Goal: Task Accomplishment & Management: Use online tool/utility

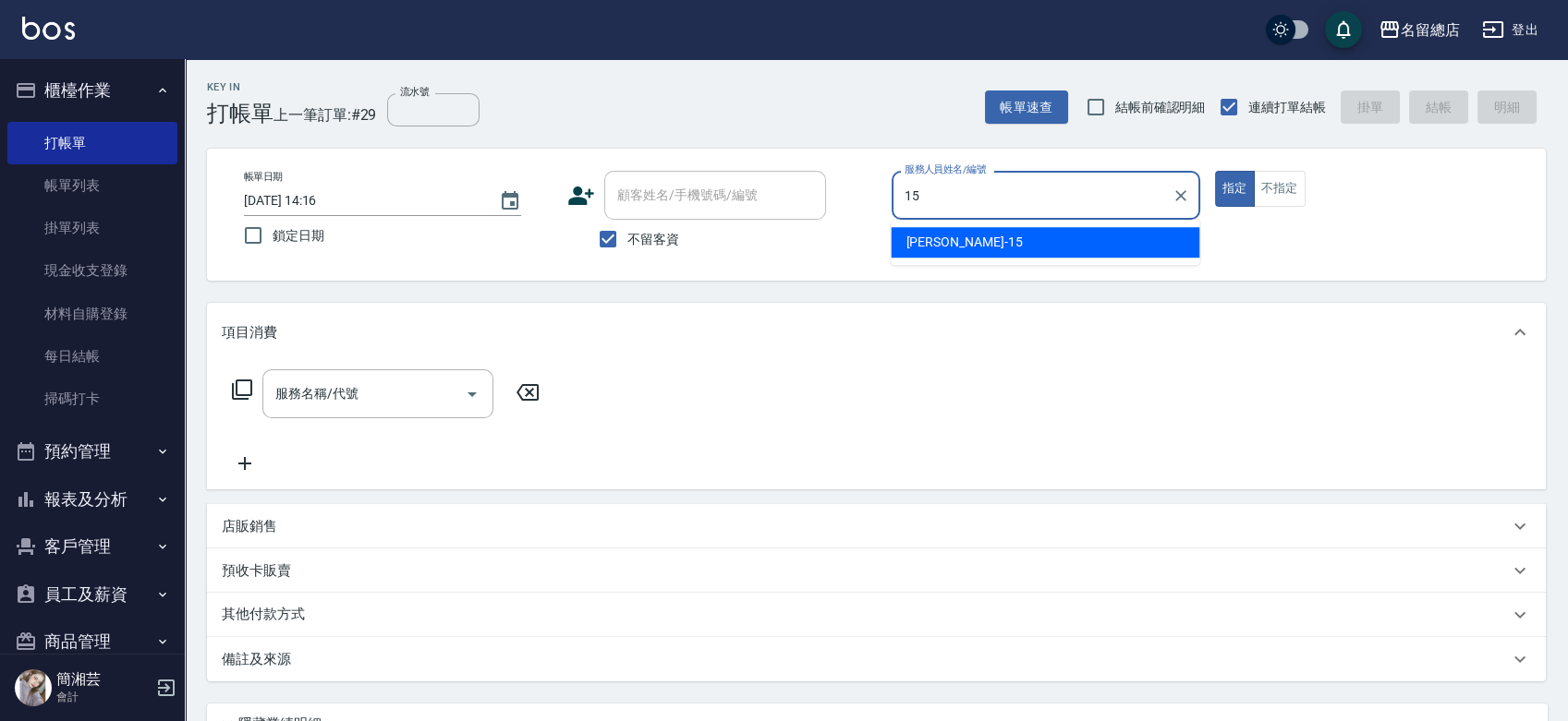
type input "Michelle-15"
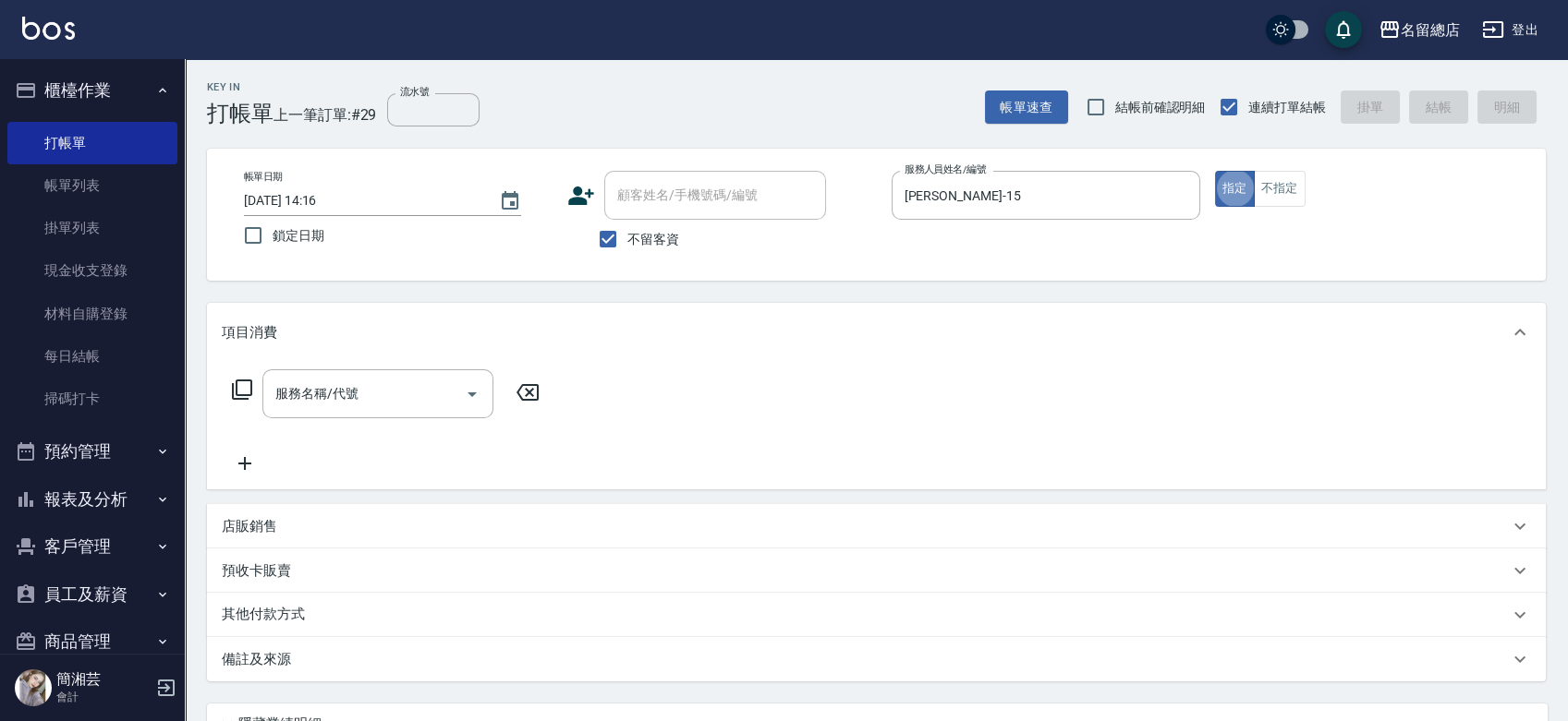
type button "true"
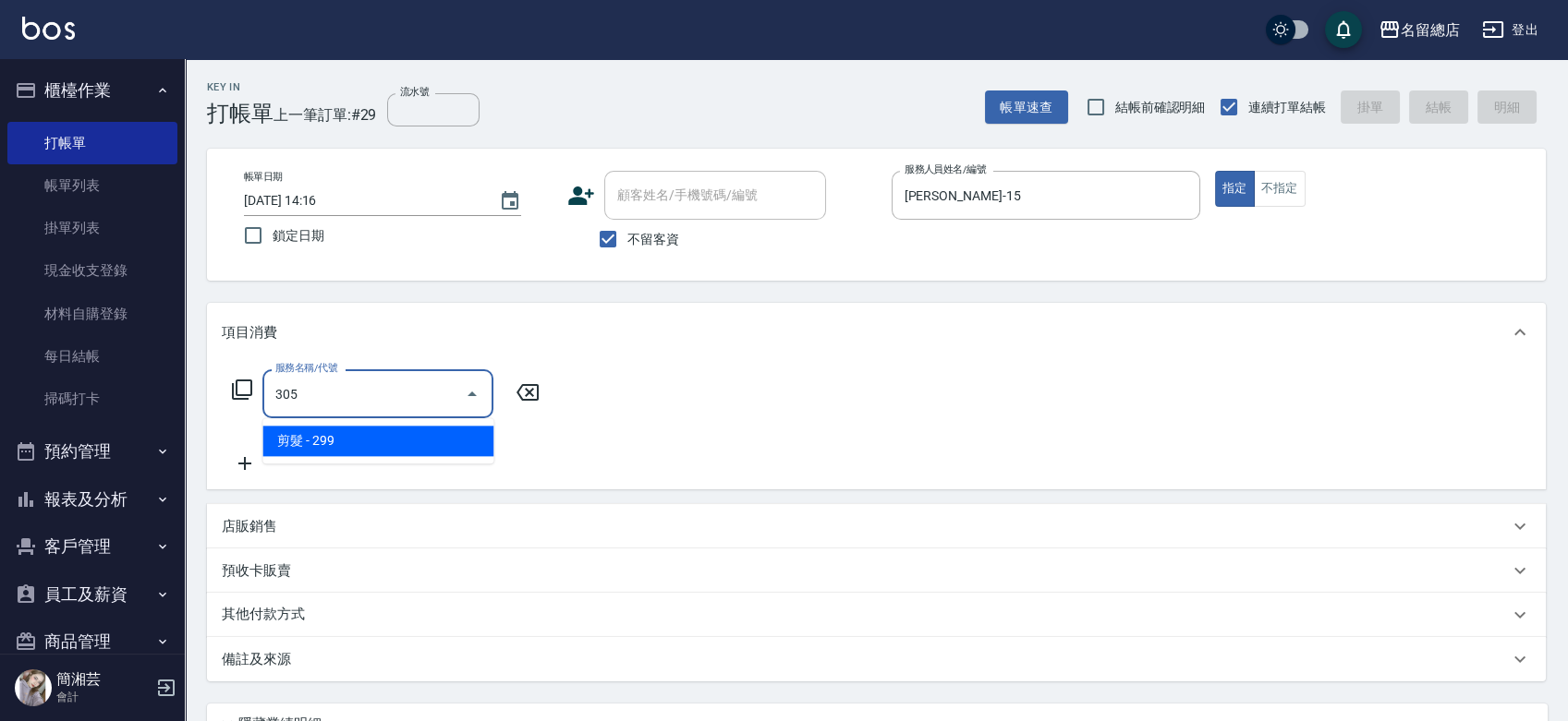
type input "剪髮(305)"
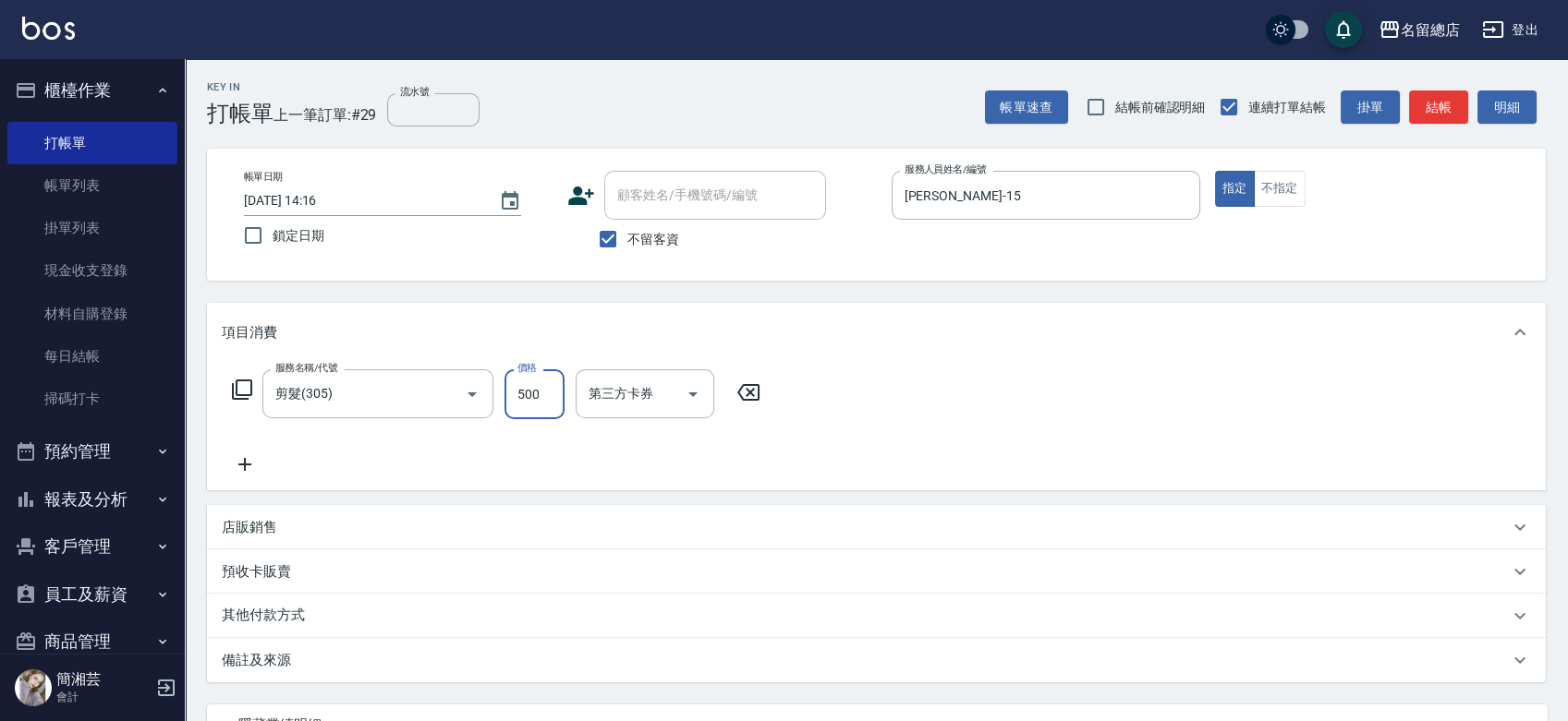
type input "500"
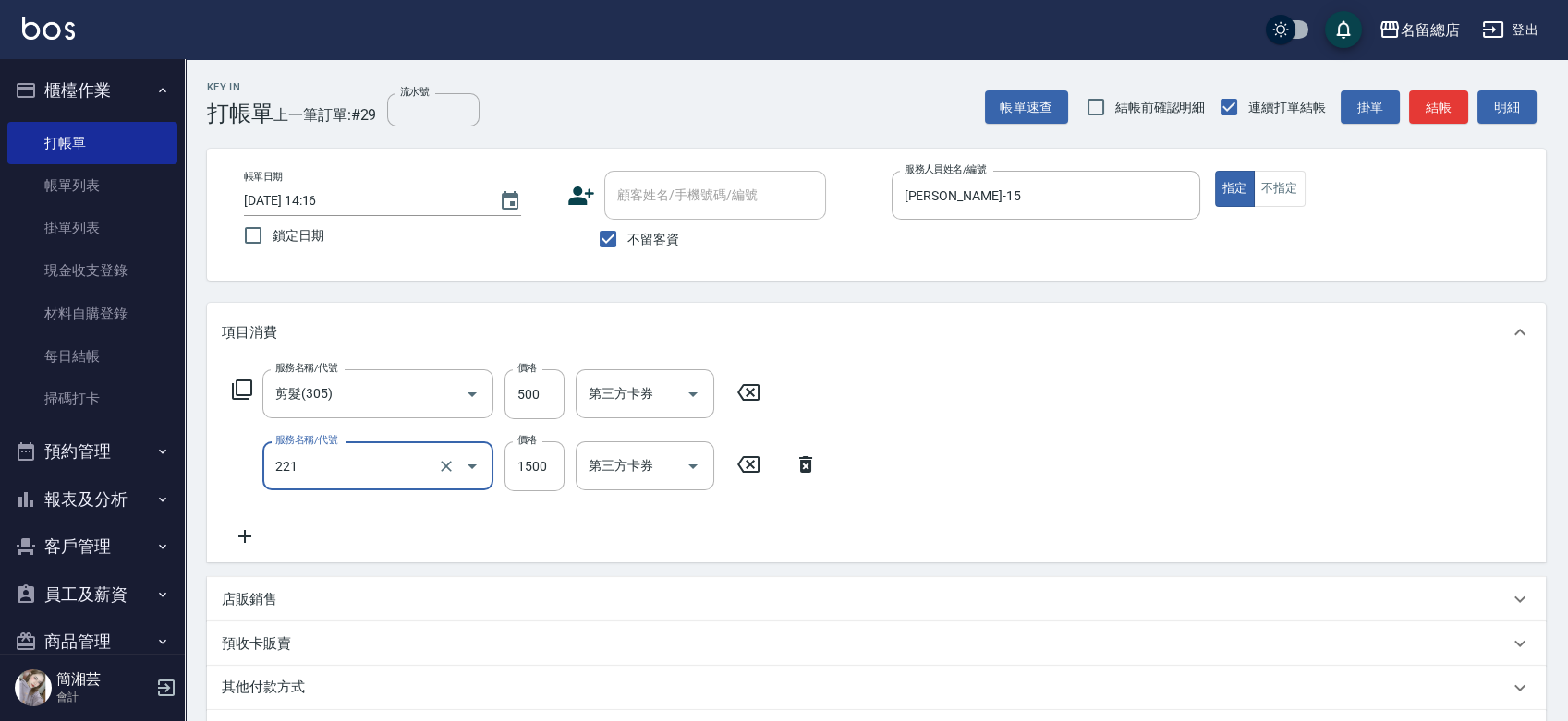
type input "燙髮1500以下(221)"
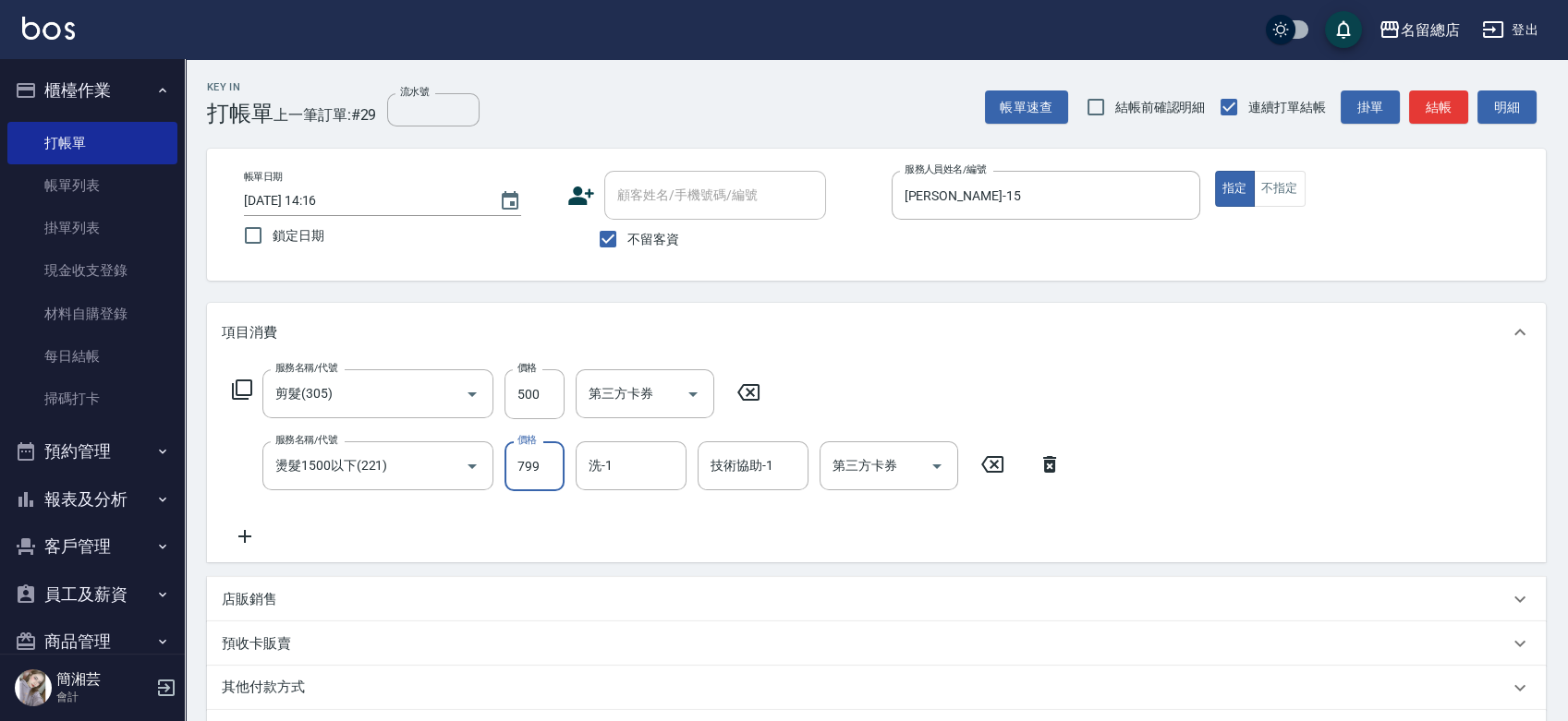
type input "799"
type input "游之語-48"
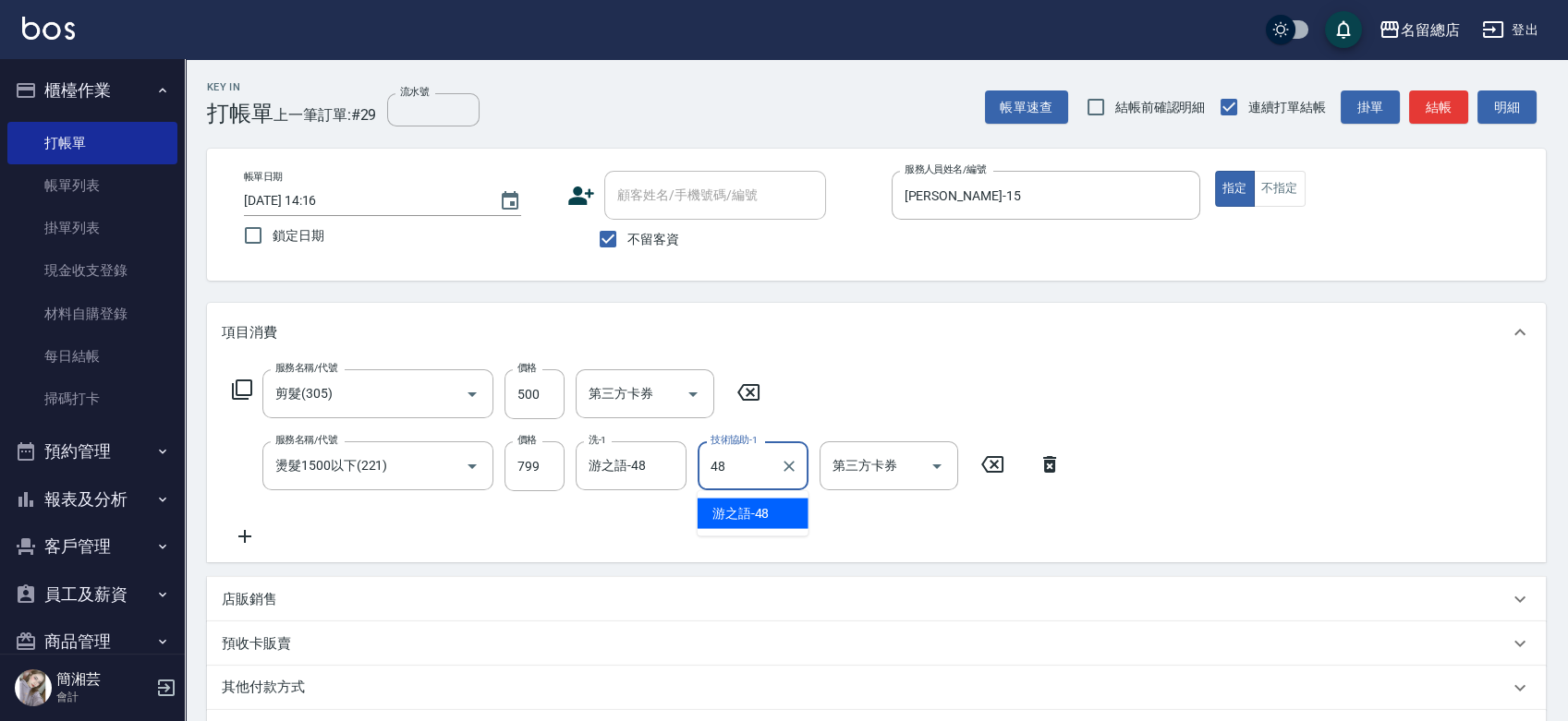
type input "游之語-48"
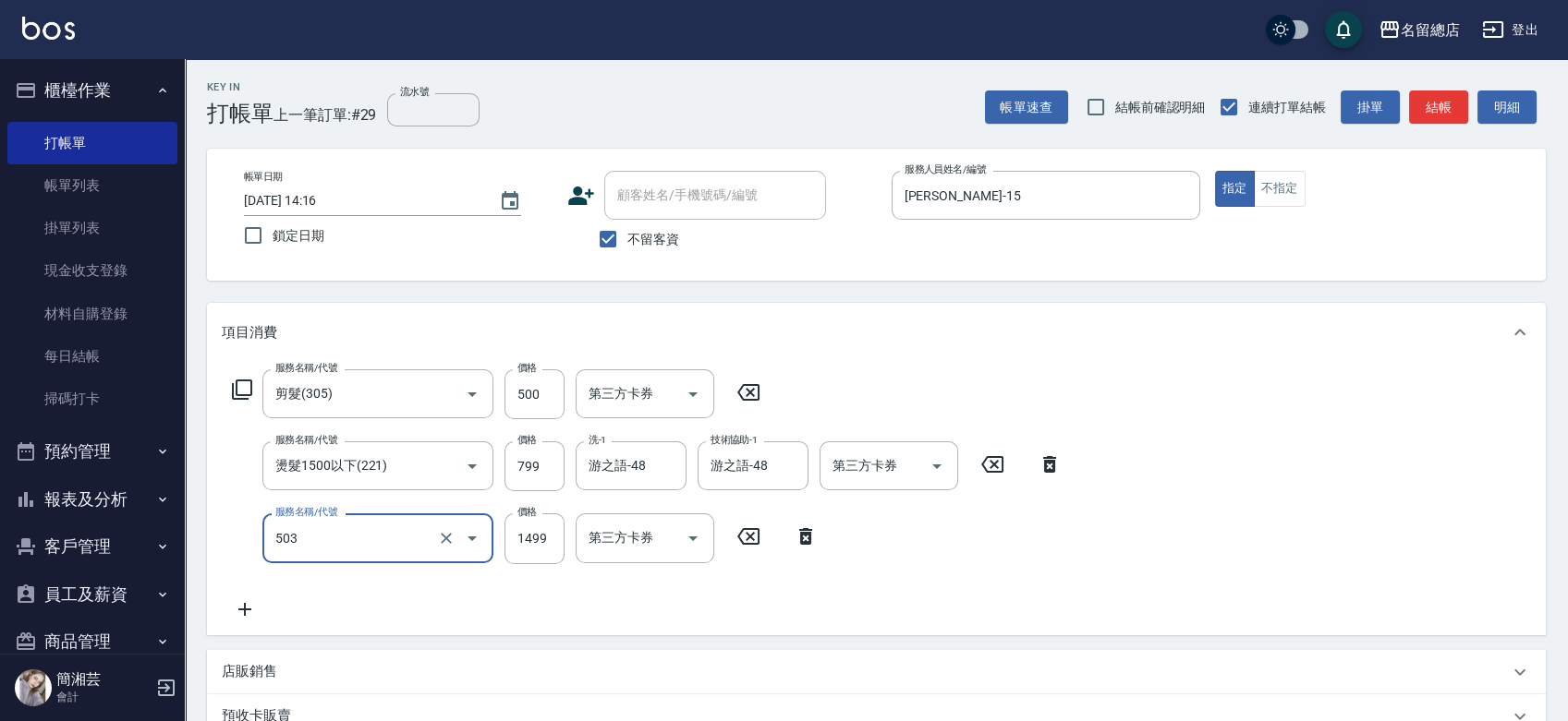
type input "染髮1000~1499(503)"
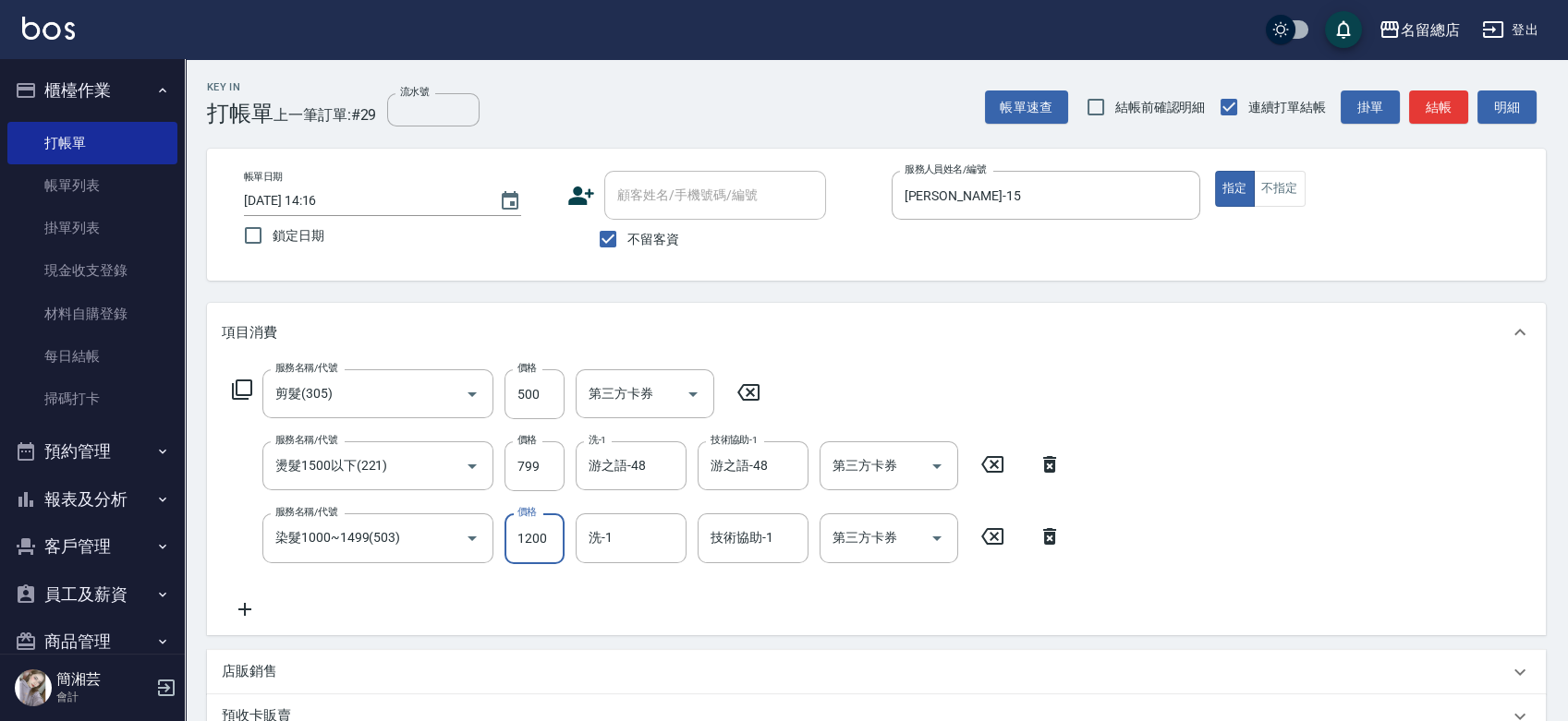
type input "1200"
type input "游之語-48"
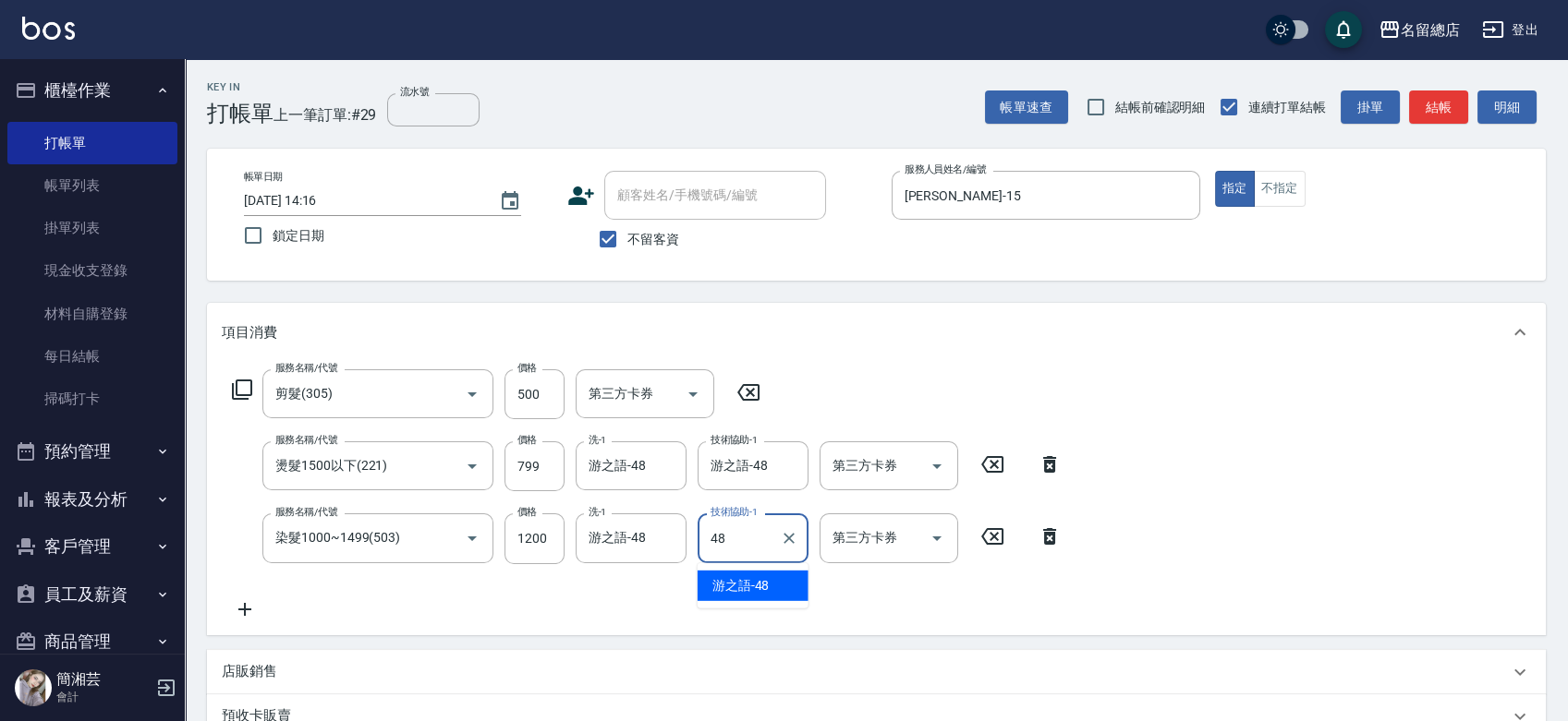
type input "游之語-48"
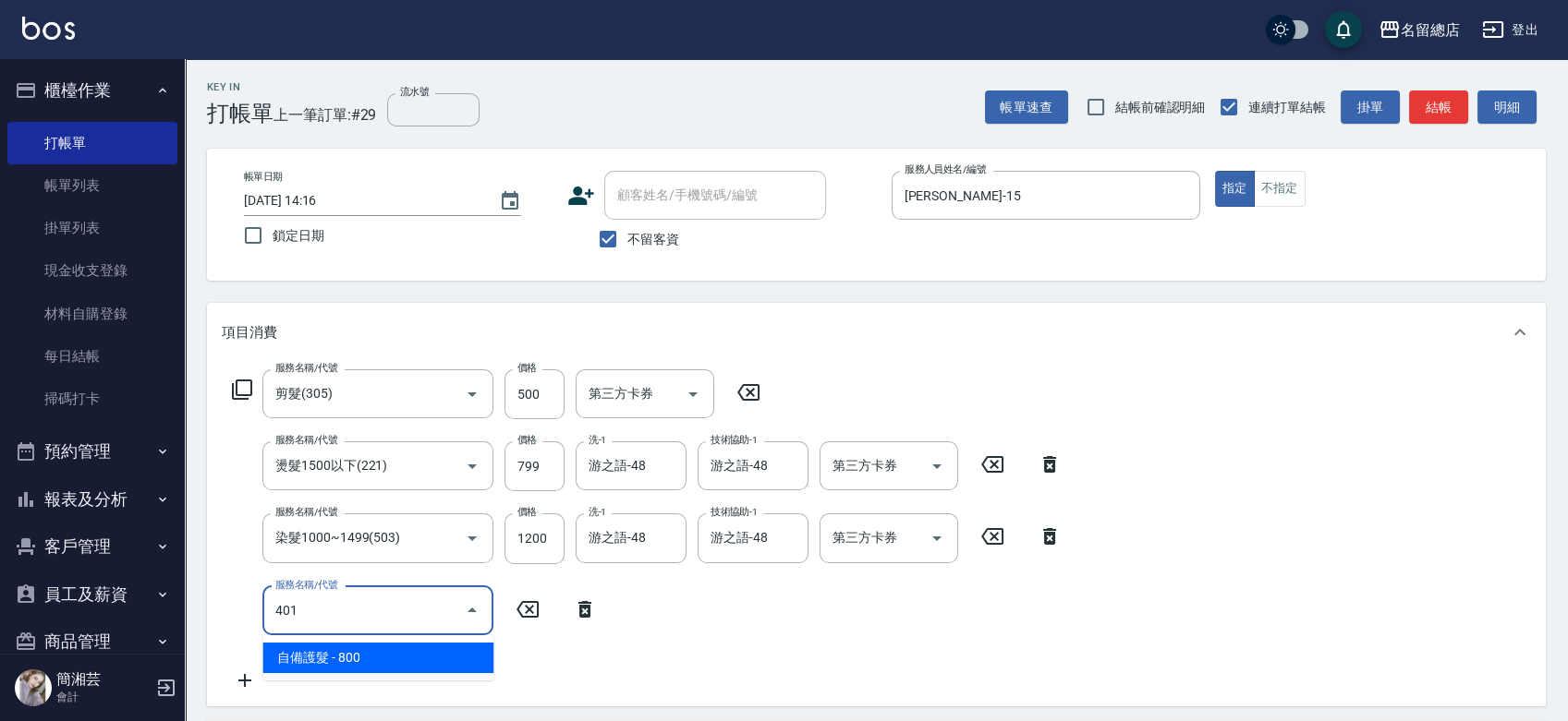
type input "自備護髮(401)"
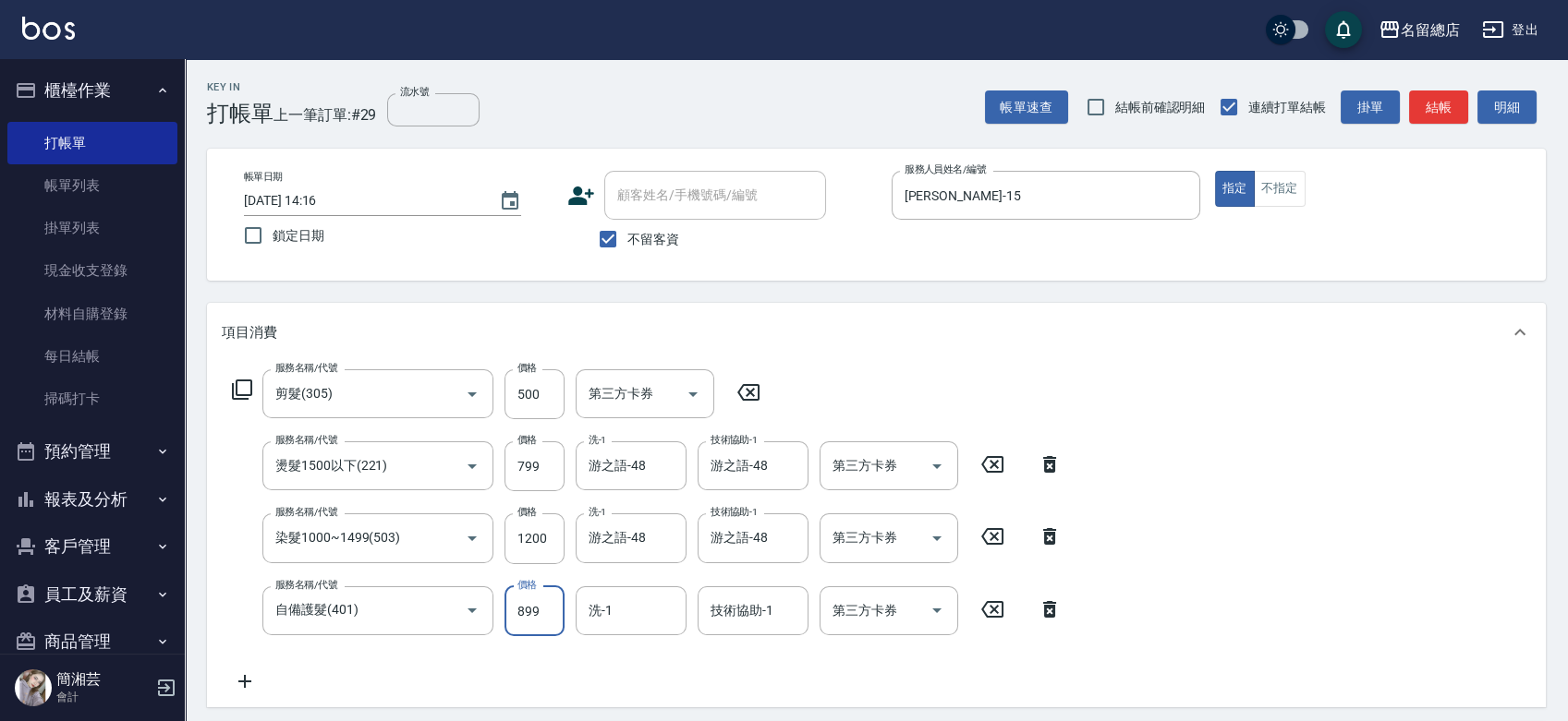
type input "899"
type input "游之語-48"
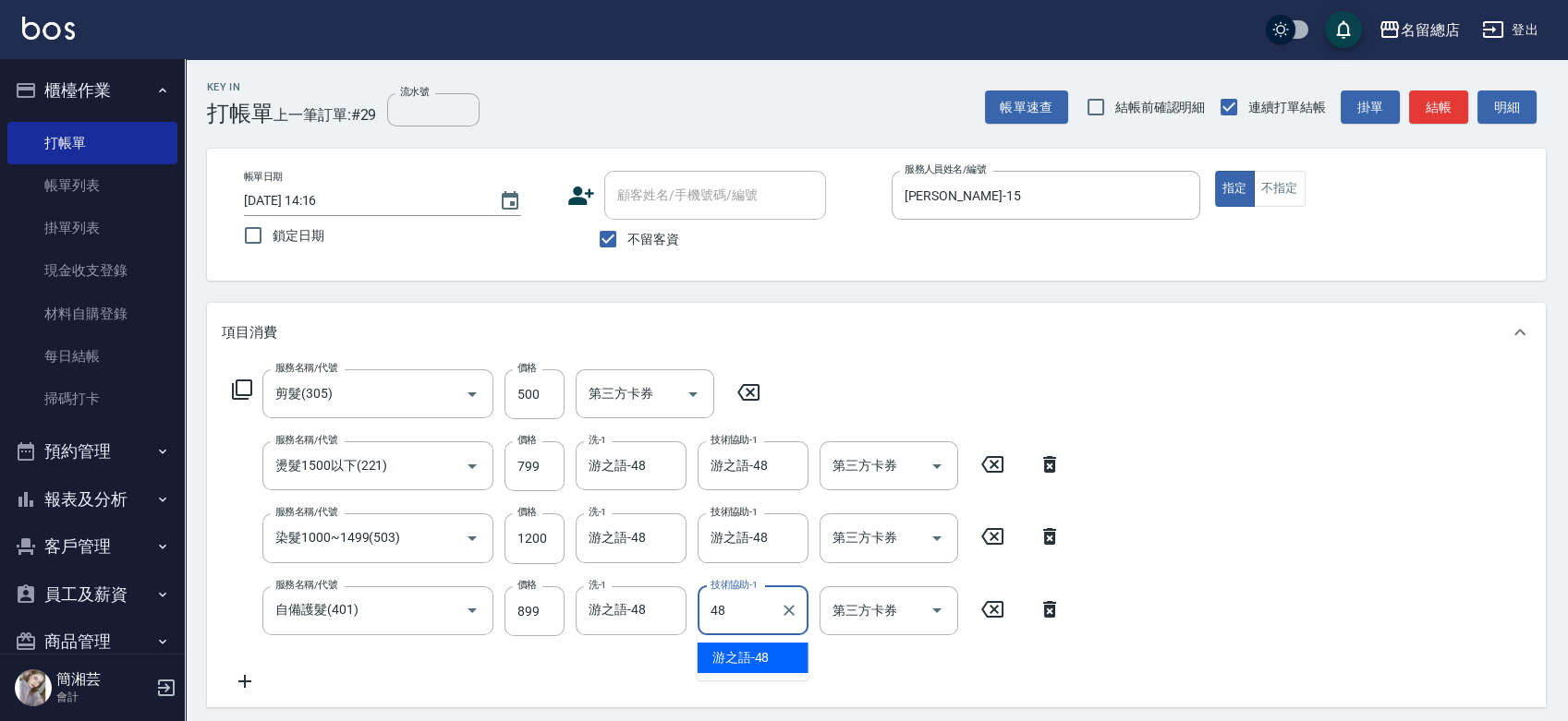
type input "游之語-48"
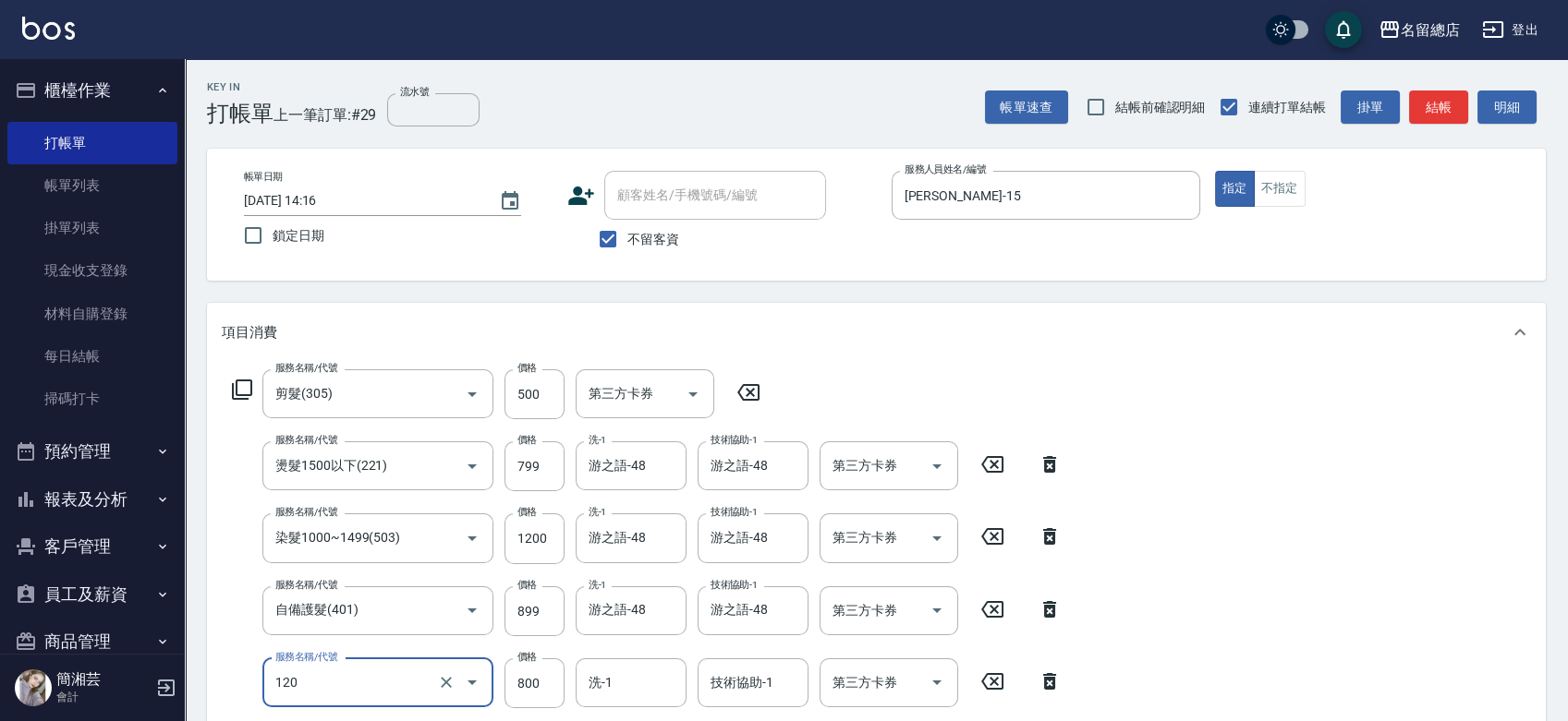
type input "自備頭皮(120)"
type input "500"
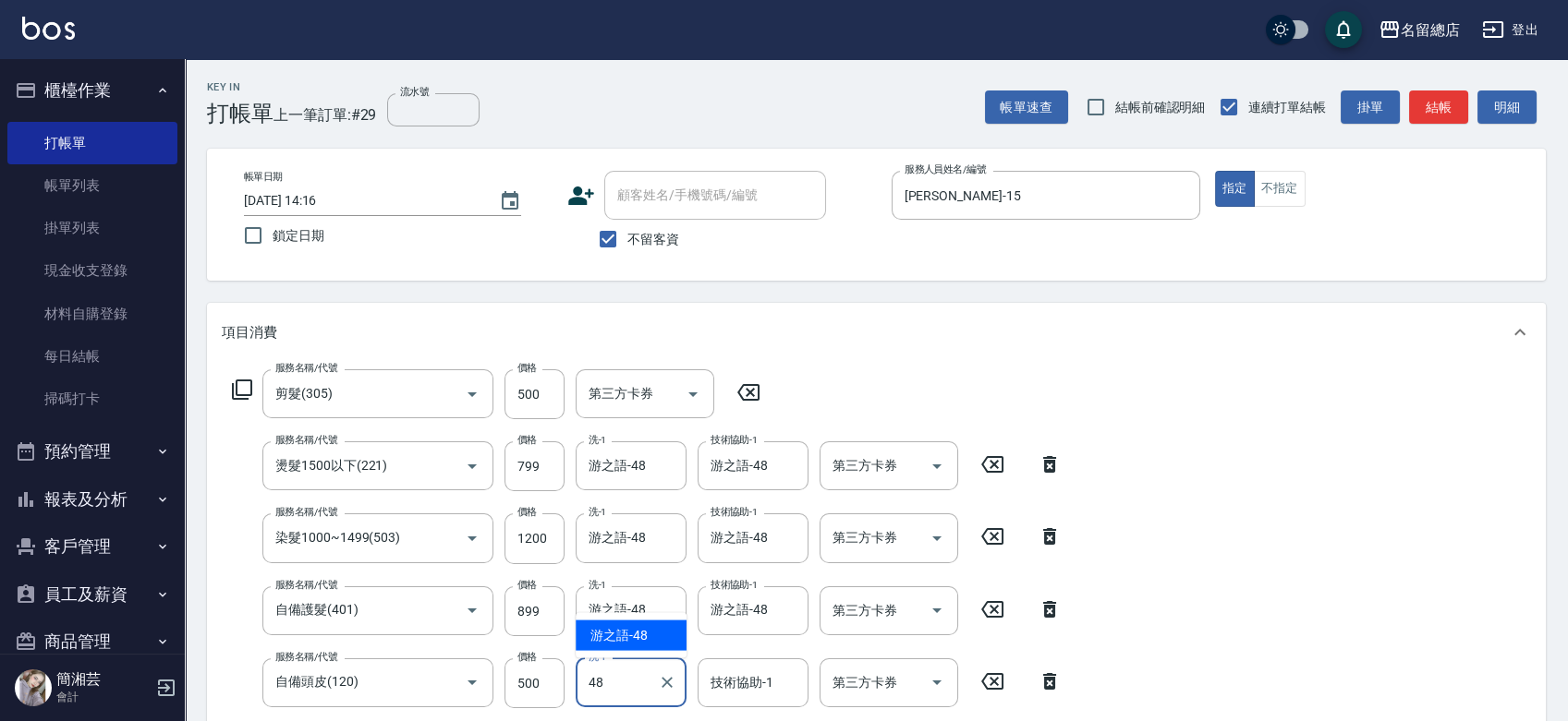
type input "游之語-48"
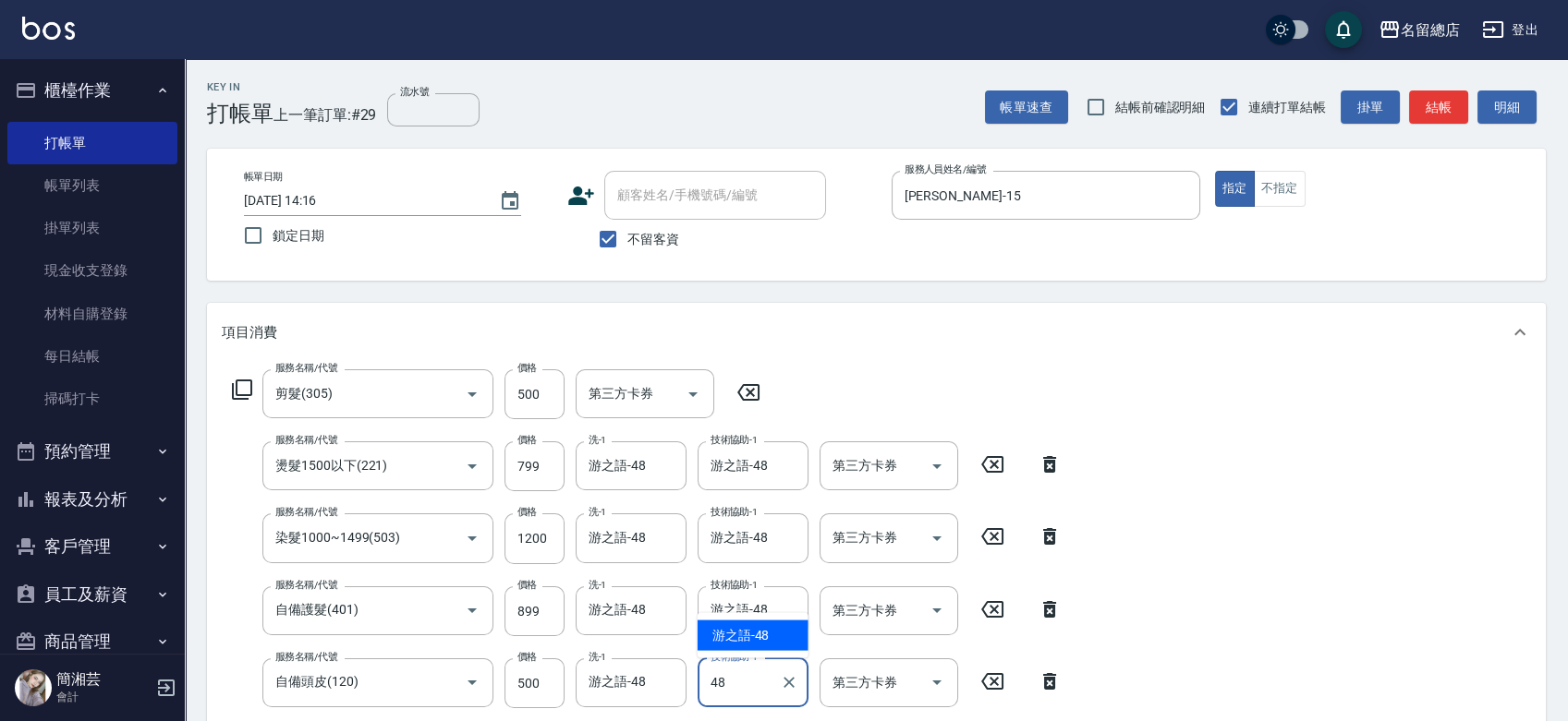
type input "游之語-48"
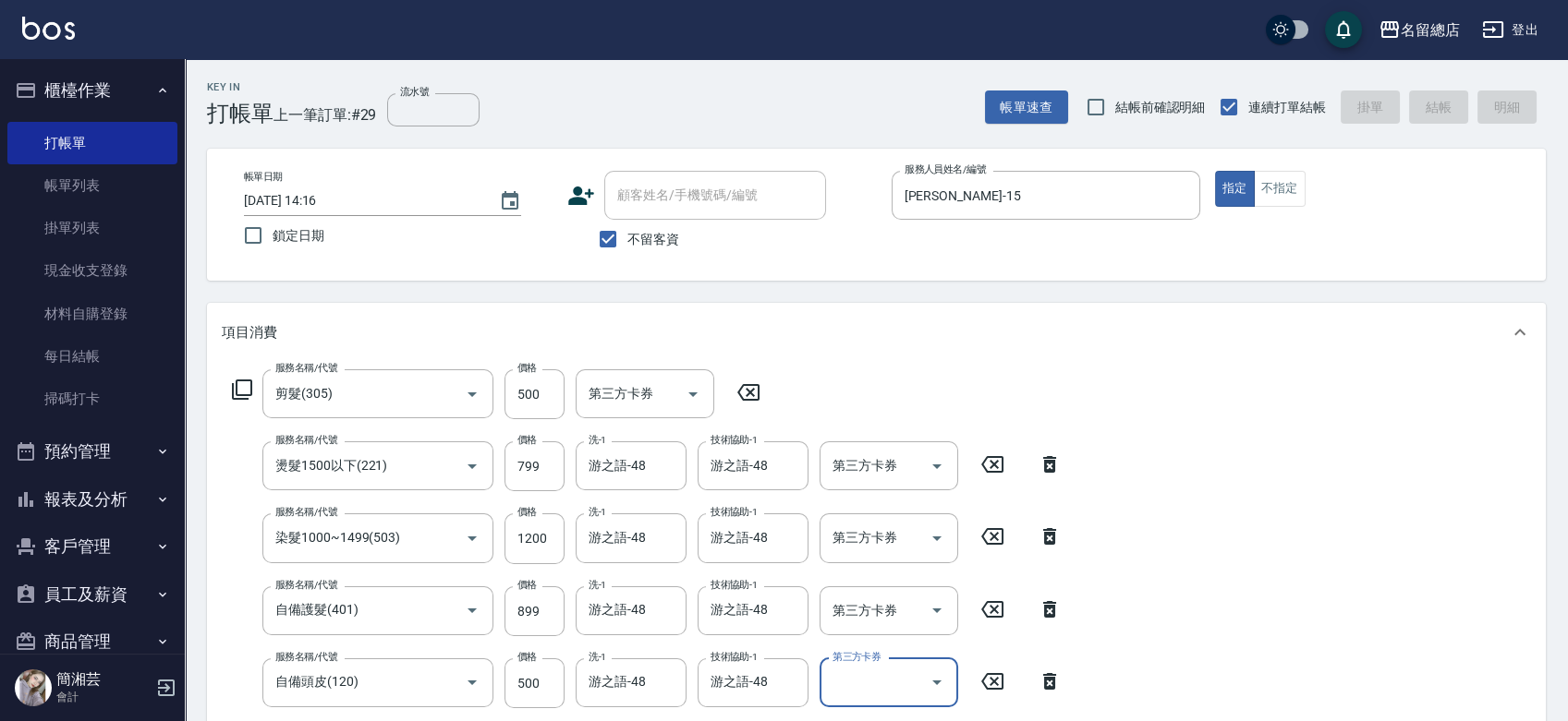
type input "2025/10/09 15:21"
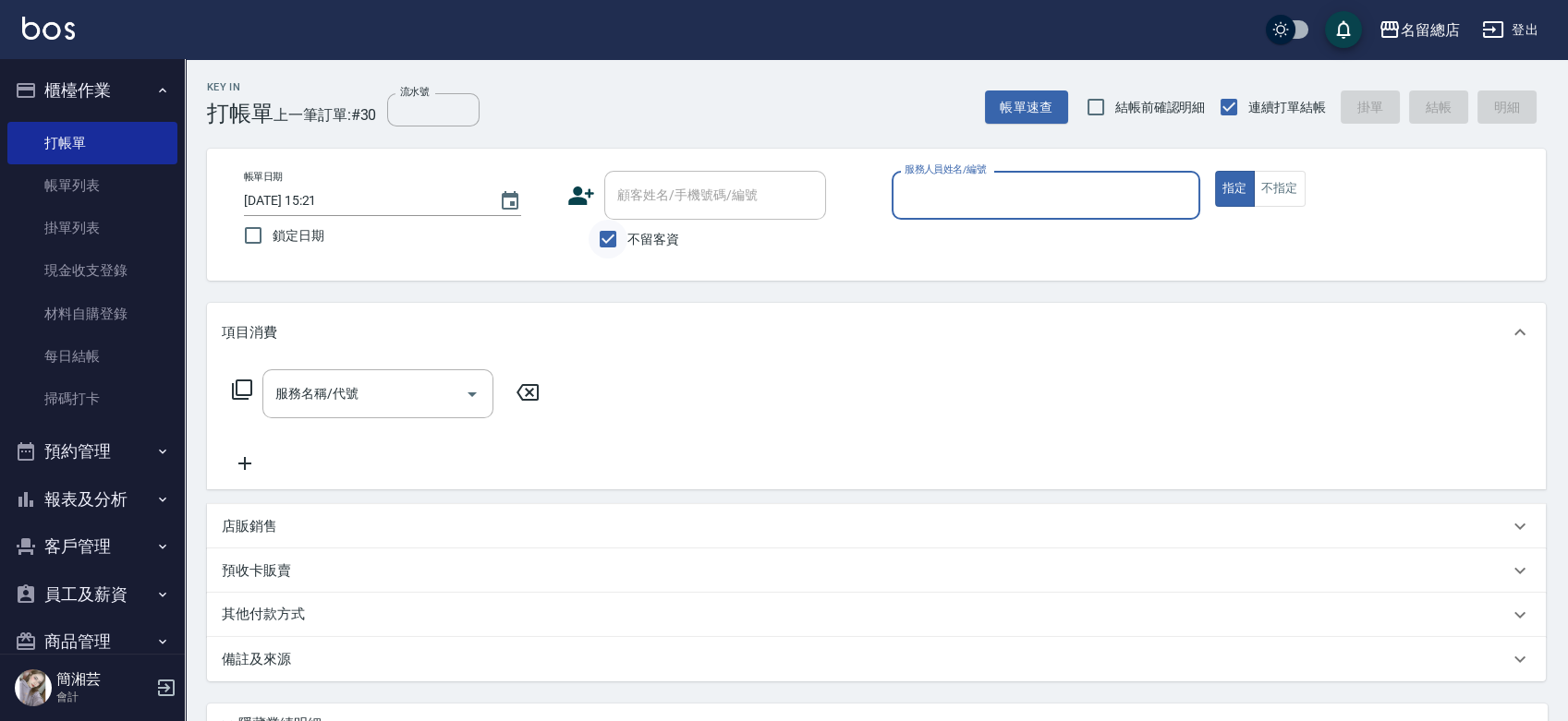
click at [613, 231] on input "不留客資" at bounding box center [608, 239] width 39 height 39
checkbox input "false"
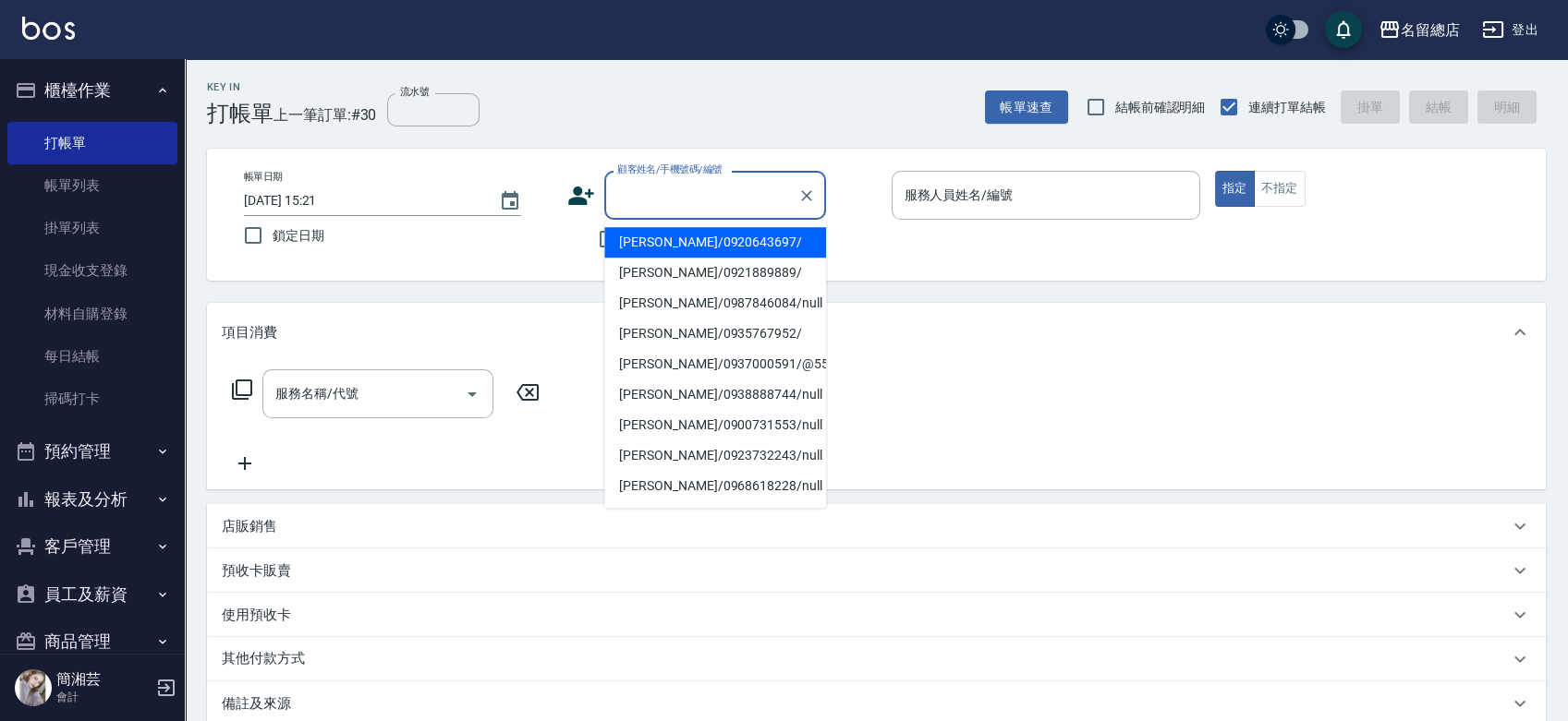
click at [637, 187] on div "顧客姓名/手機號碼/編號 顧客姓名/手機號碼/編號" at bounding box center [714, 195] width 221 height 49
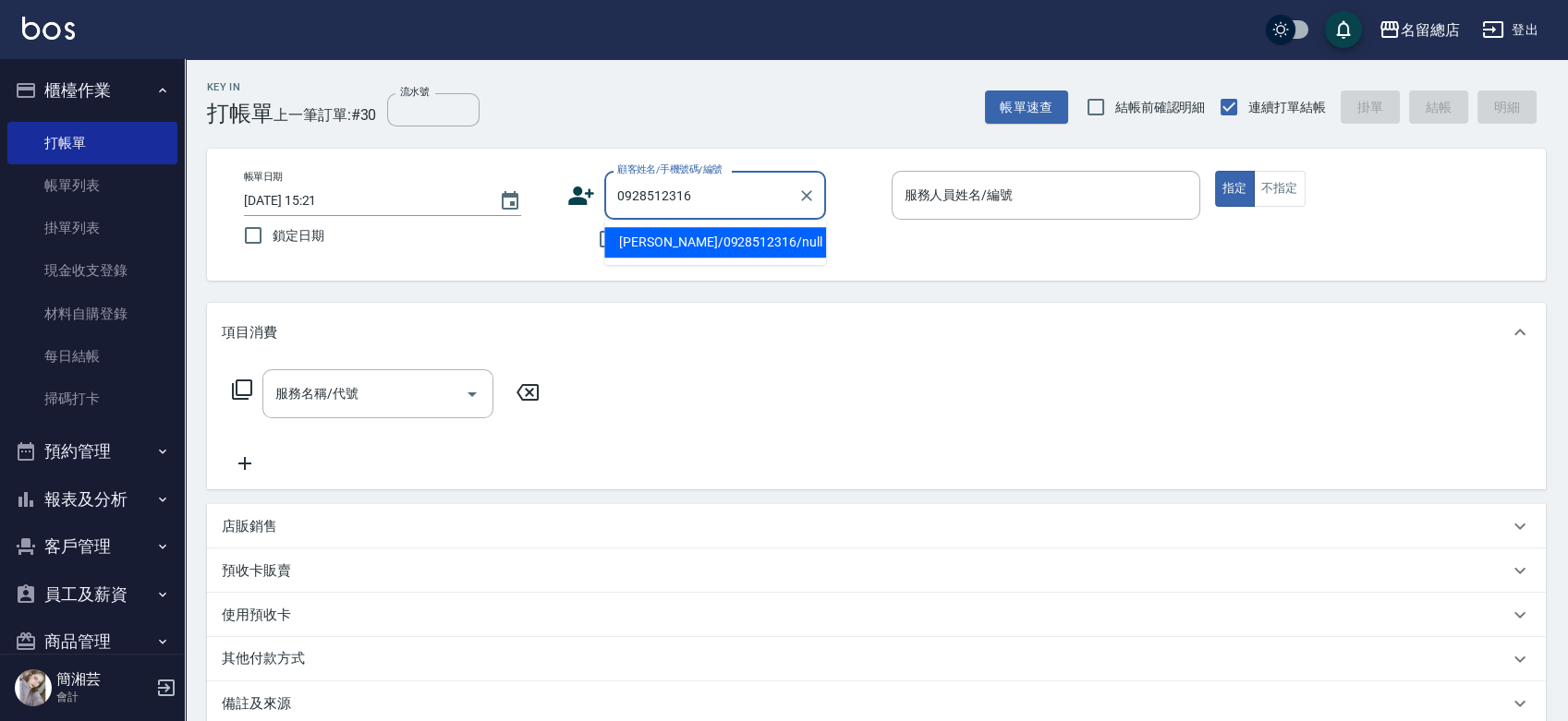
type input "[PERSON_NAME]/0928512316/null"
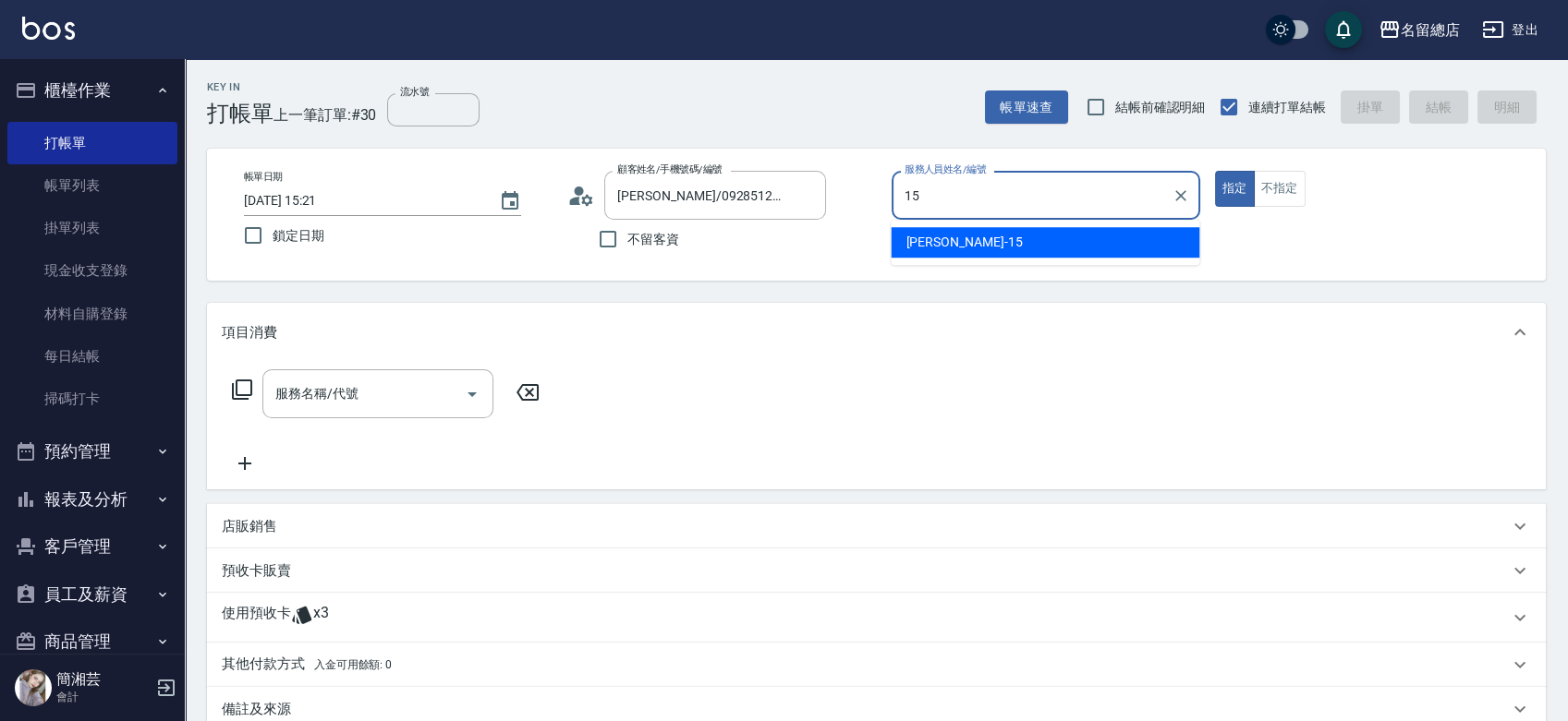
type input "Michelle-15"
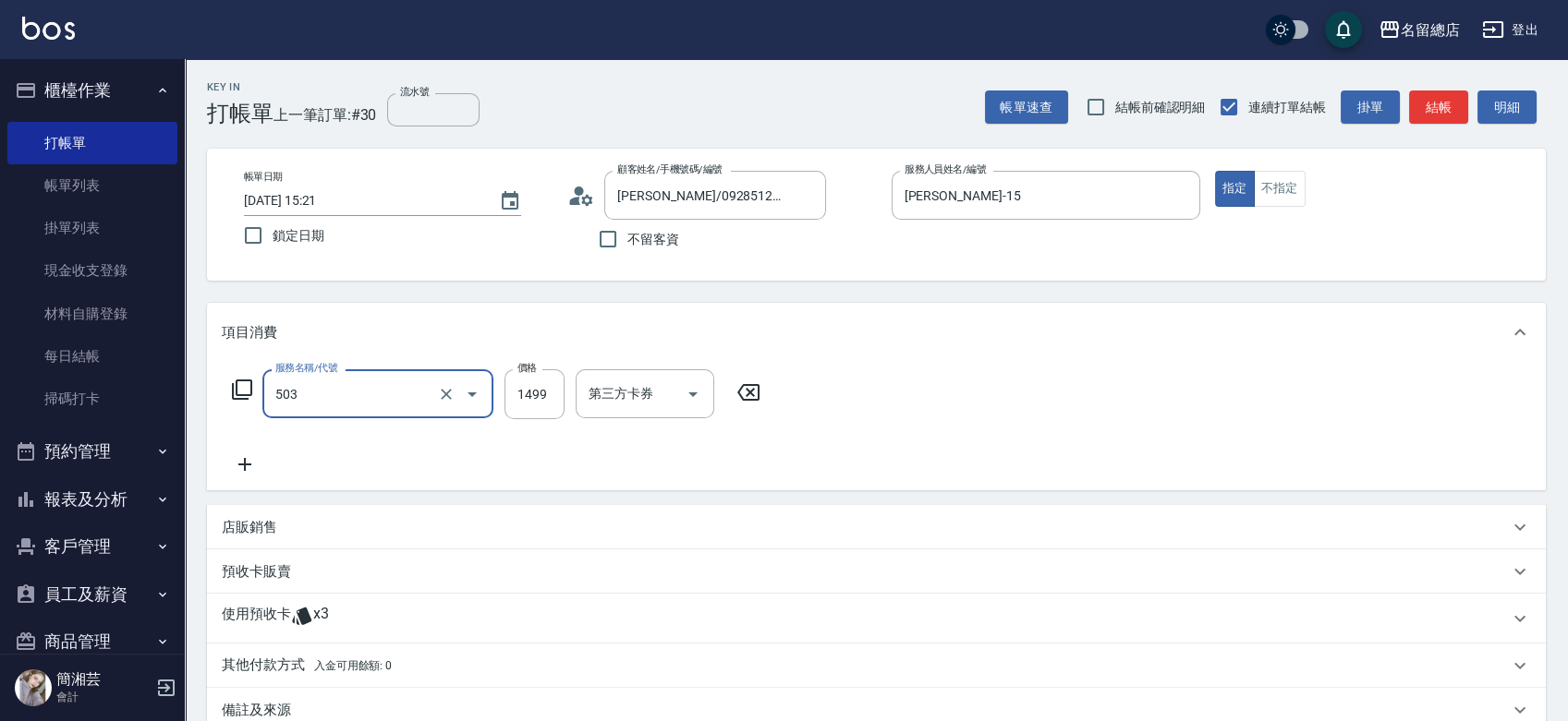
type input "染髮1000~1499(503)"
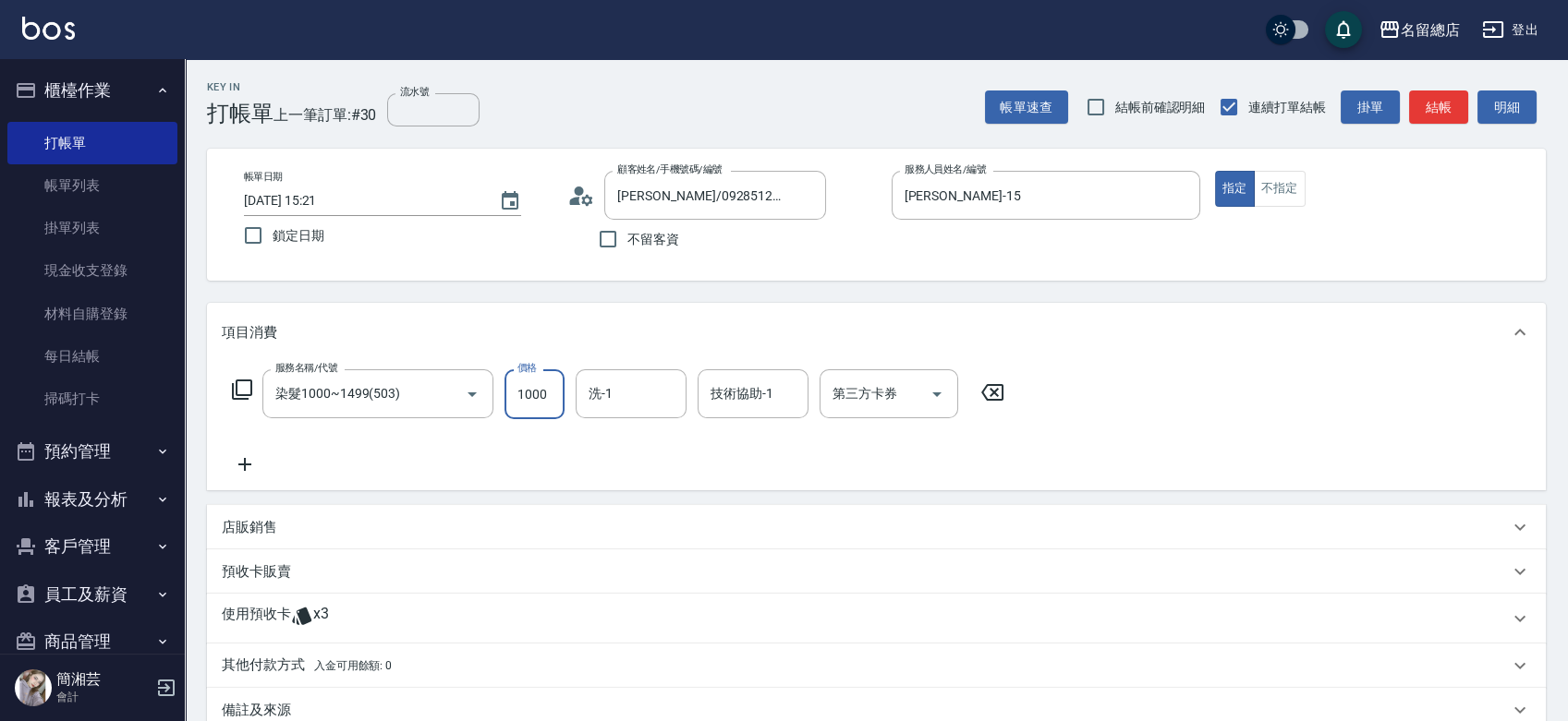
type input "1000"
type input "游之語-48"
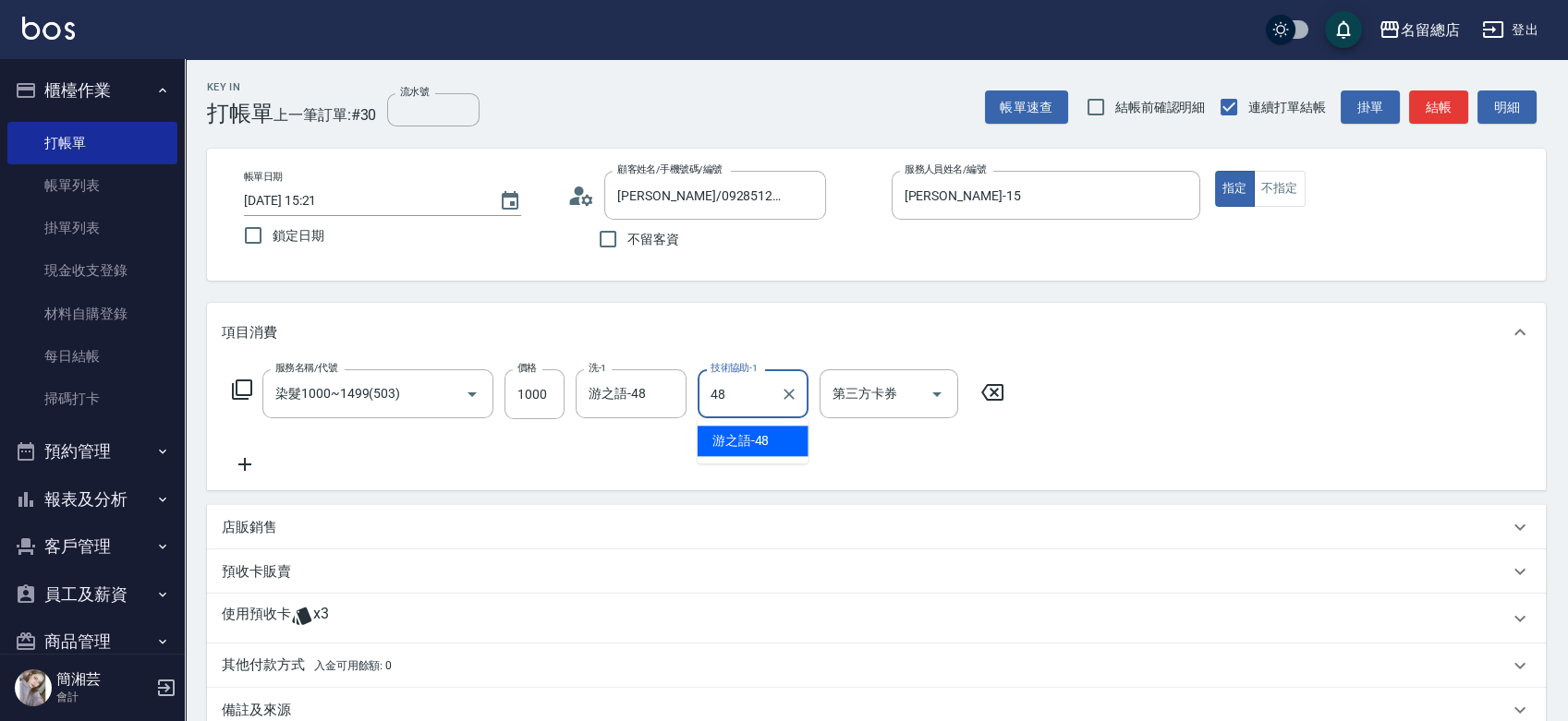
type input "游之語-48"
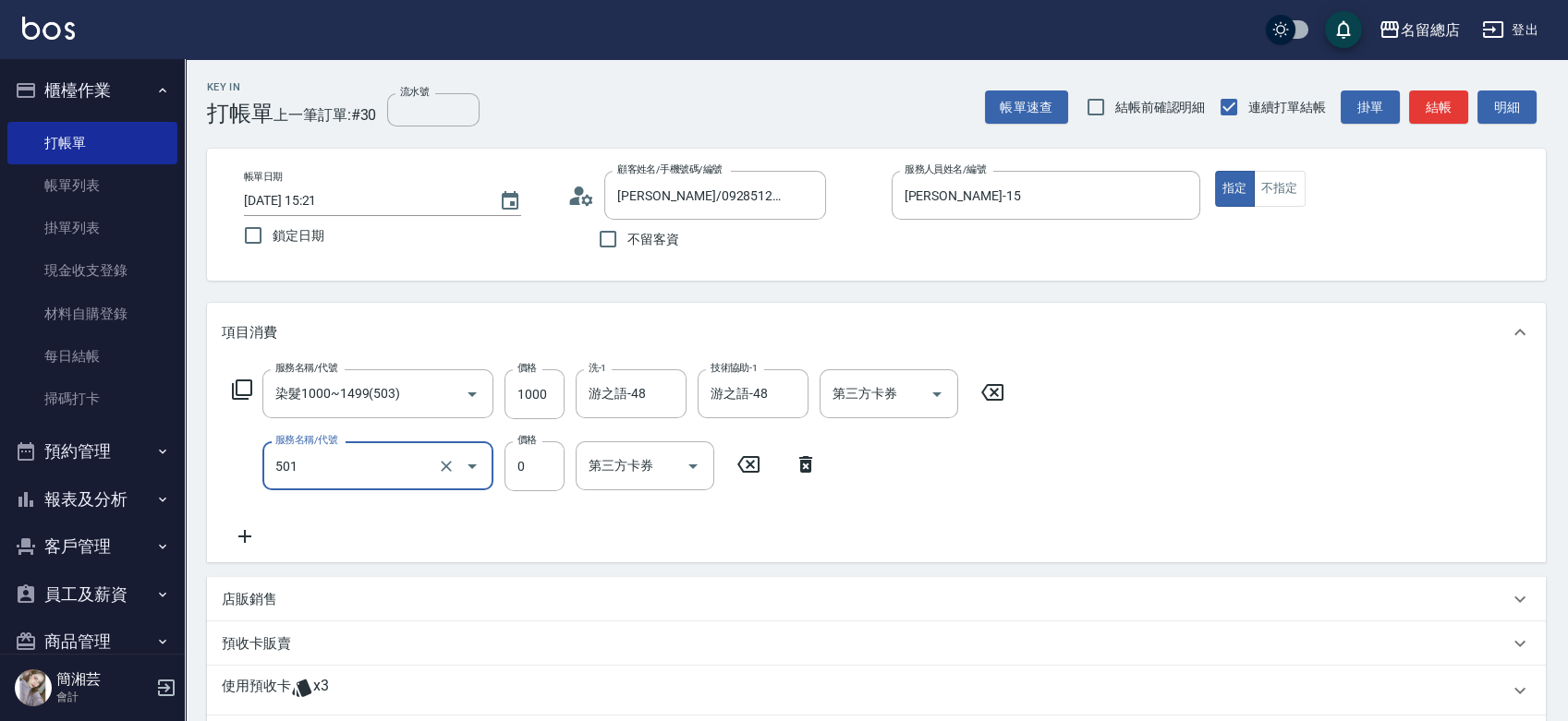
type input "2段蓋卡1300以上(501)"
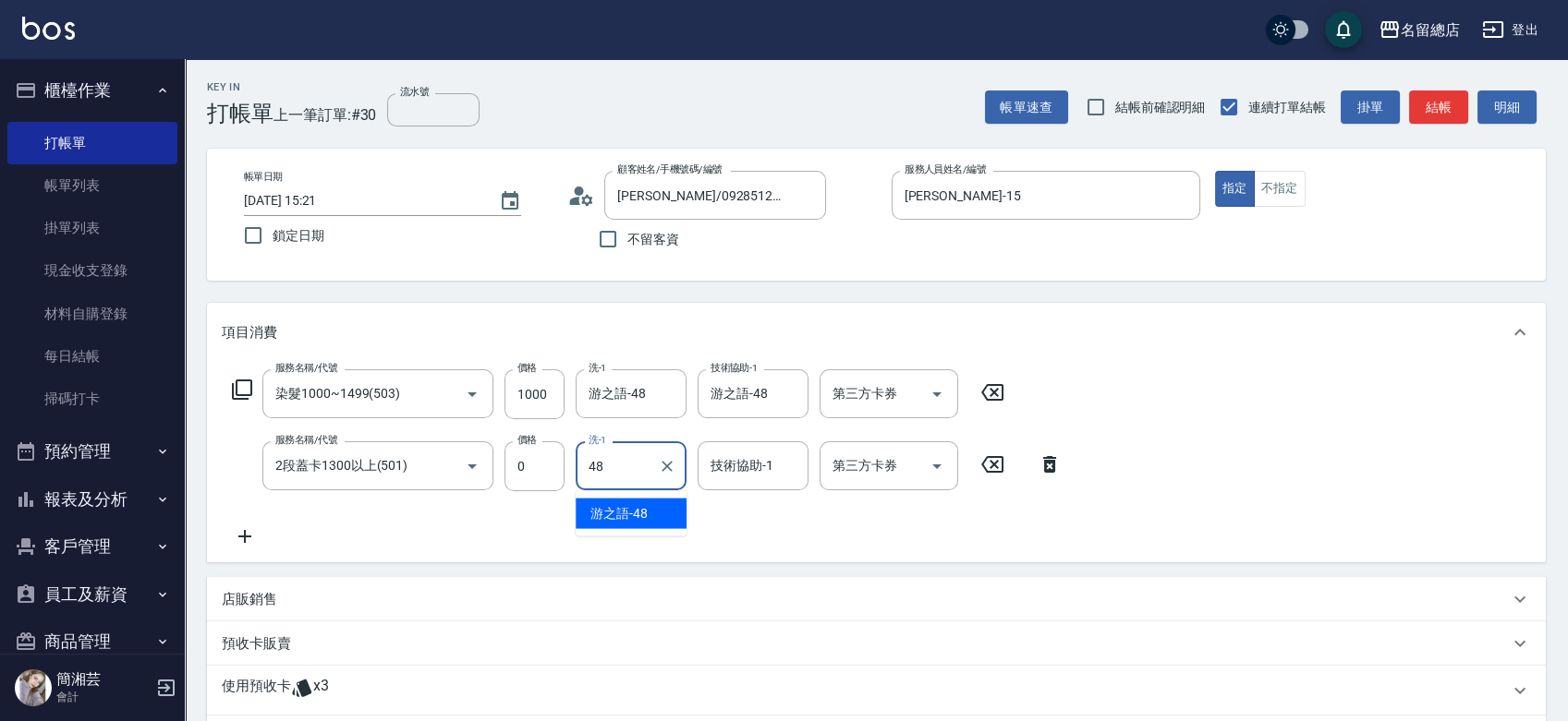
type input "游之語-48"
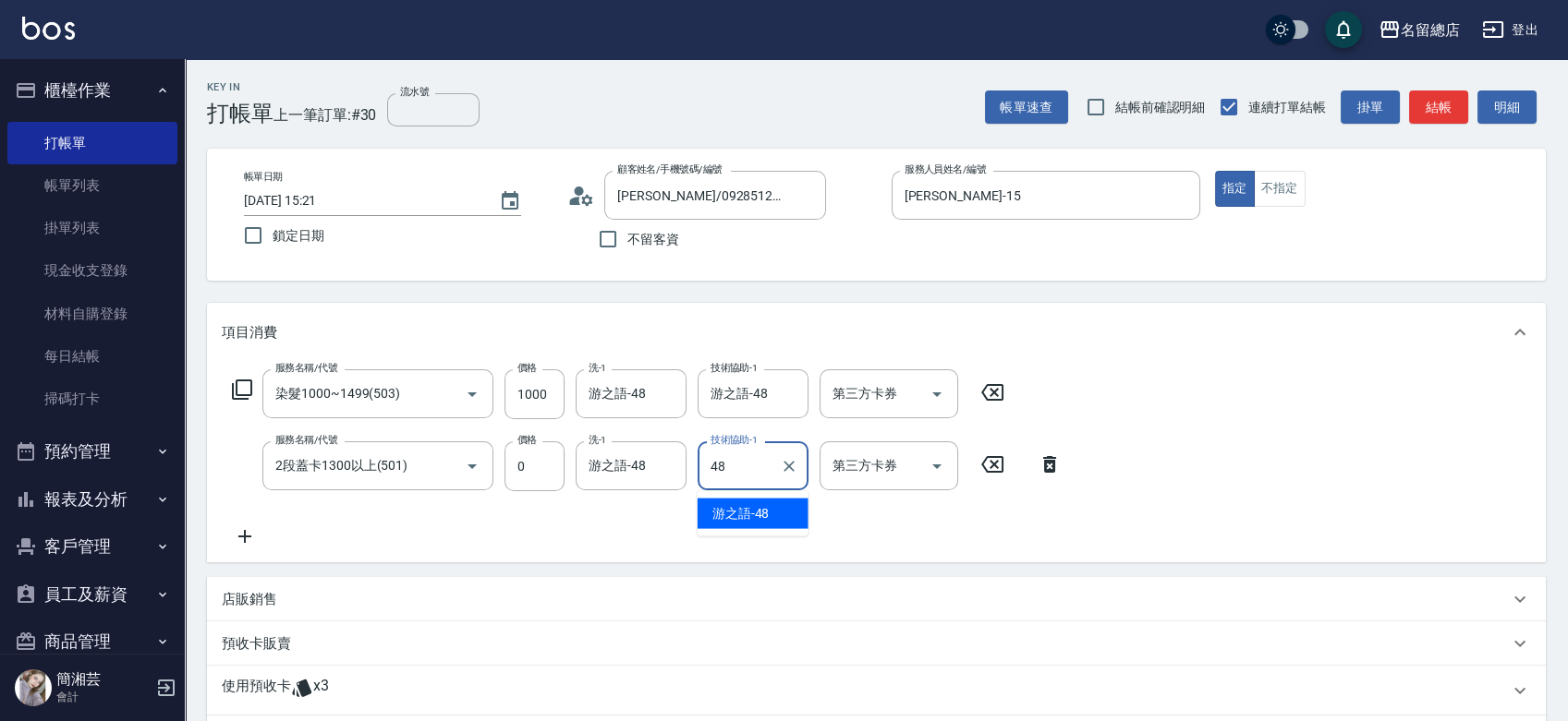
type input "游之語-48"
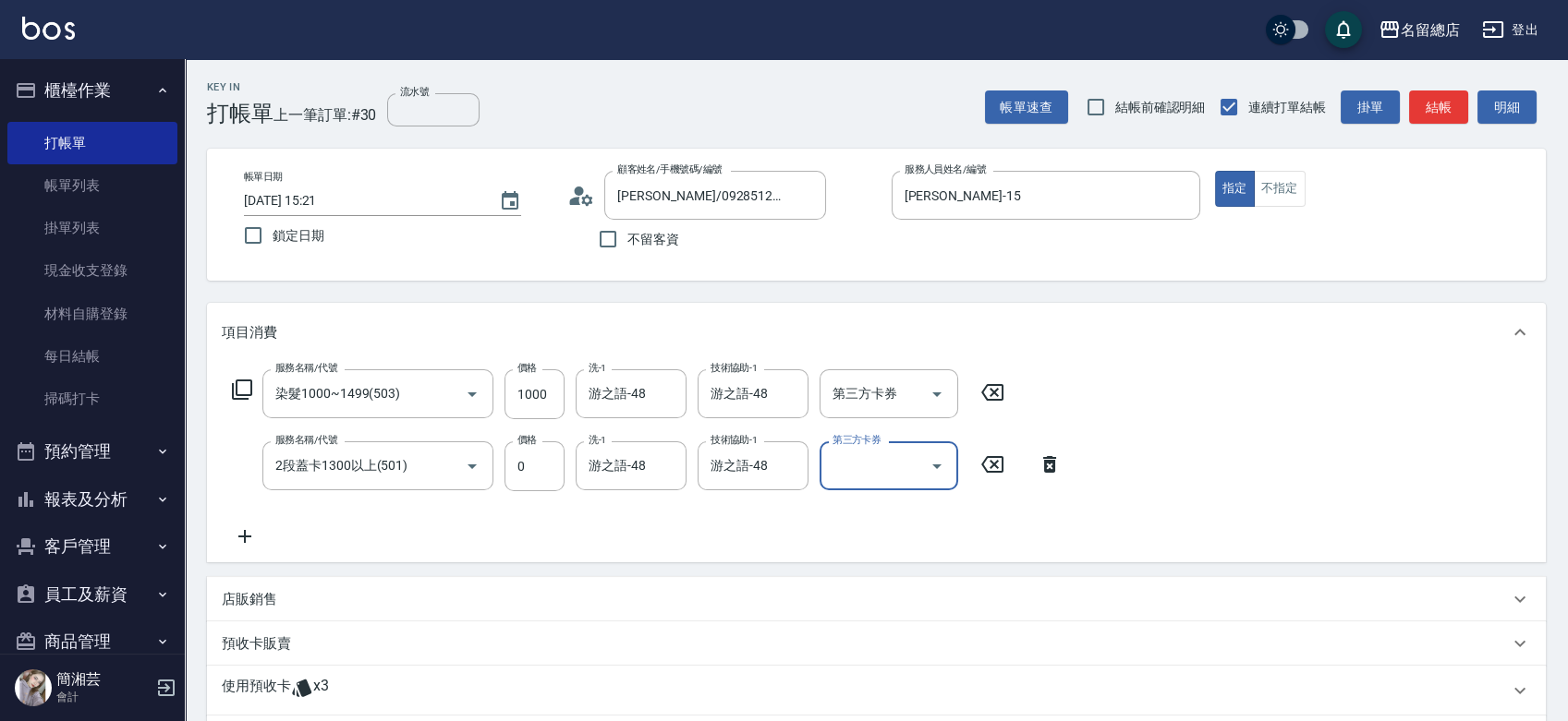
click at [401, 680] on div "使用預收卡 x3" at bounding box center [864, 691] width 1287 height 27
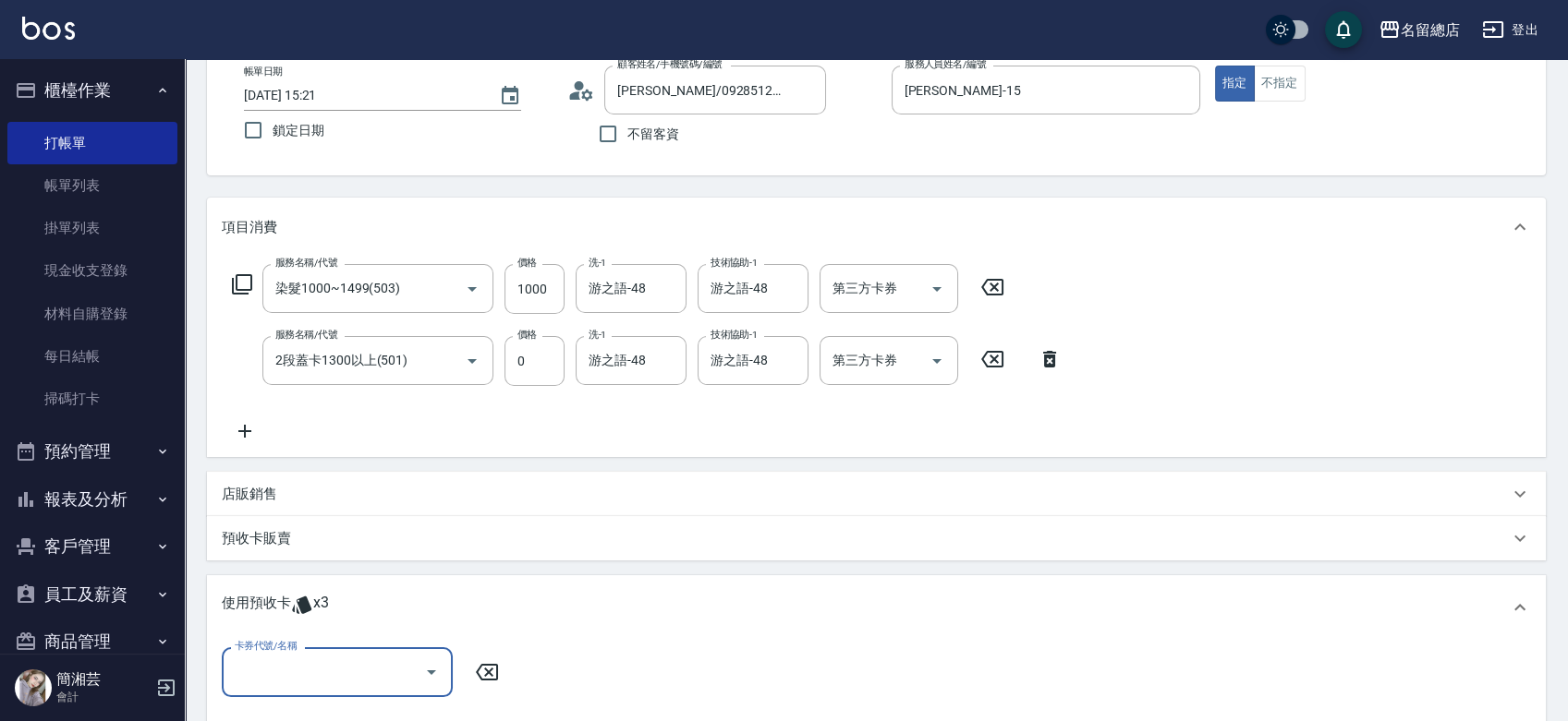
scroll to position [205, 0]
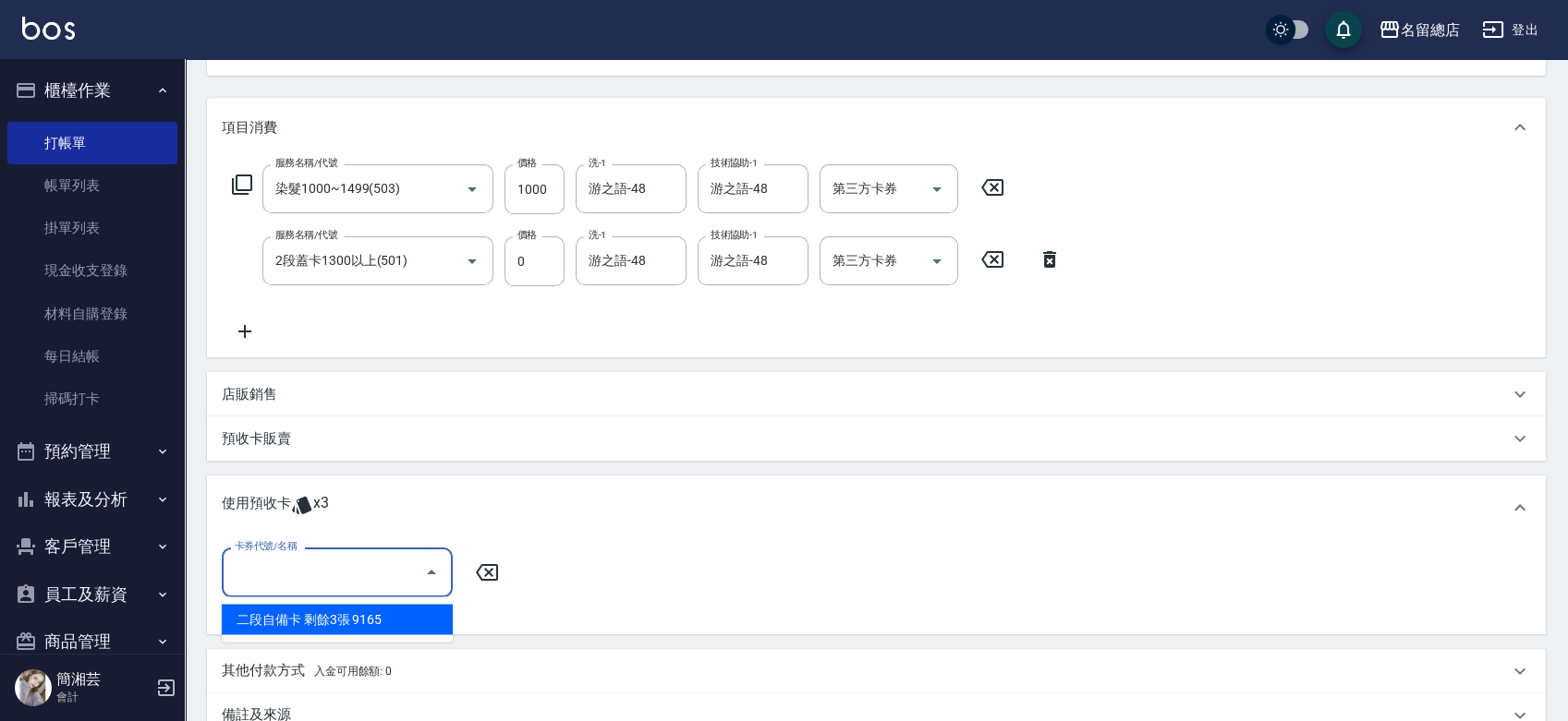
drag, startPoint x: 289, startPoint y: 555, endPoint x: 296, endPoint y: 546, distance: 11.4
click at [290, 555] on input "卡券代號/名稱" at bounding box center [323, 571] width 186 height 32
click at [333, 612] on div "二段自備卡 剩餘3張 9165" at bounding box center [337, 618] width 231 height 30
type input "二段自備卡 9165"
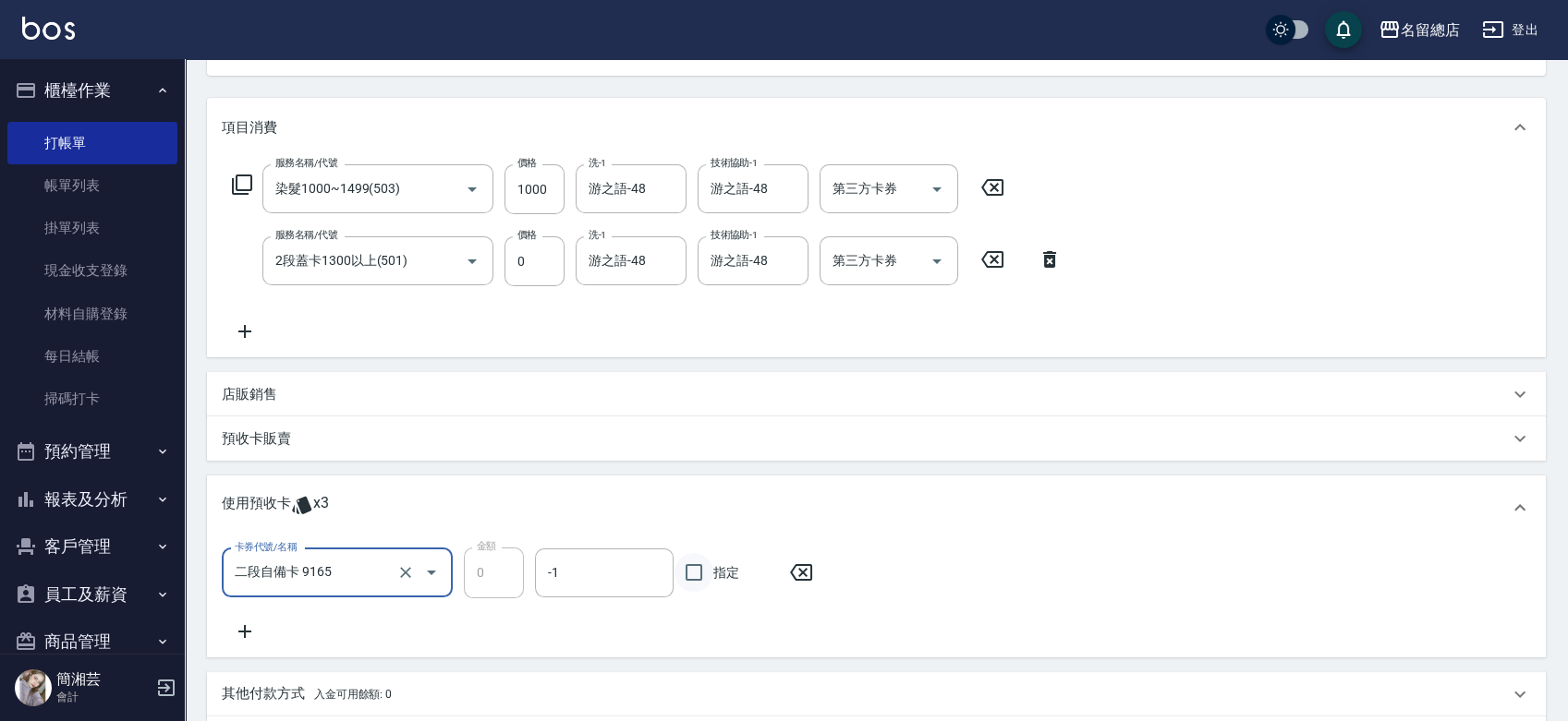
click at [691, 558] on input "指定" at bounding box center [694, 573] width 39 height 39
checkbox input "true"
type input "2025/10/09 15:22"
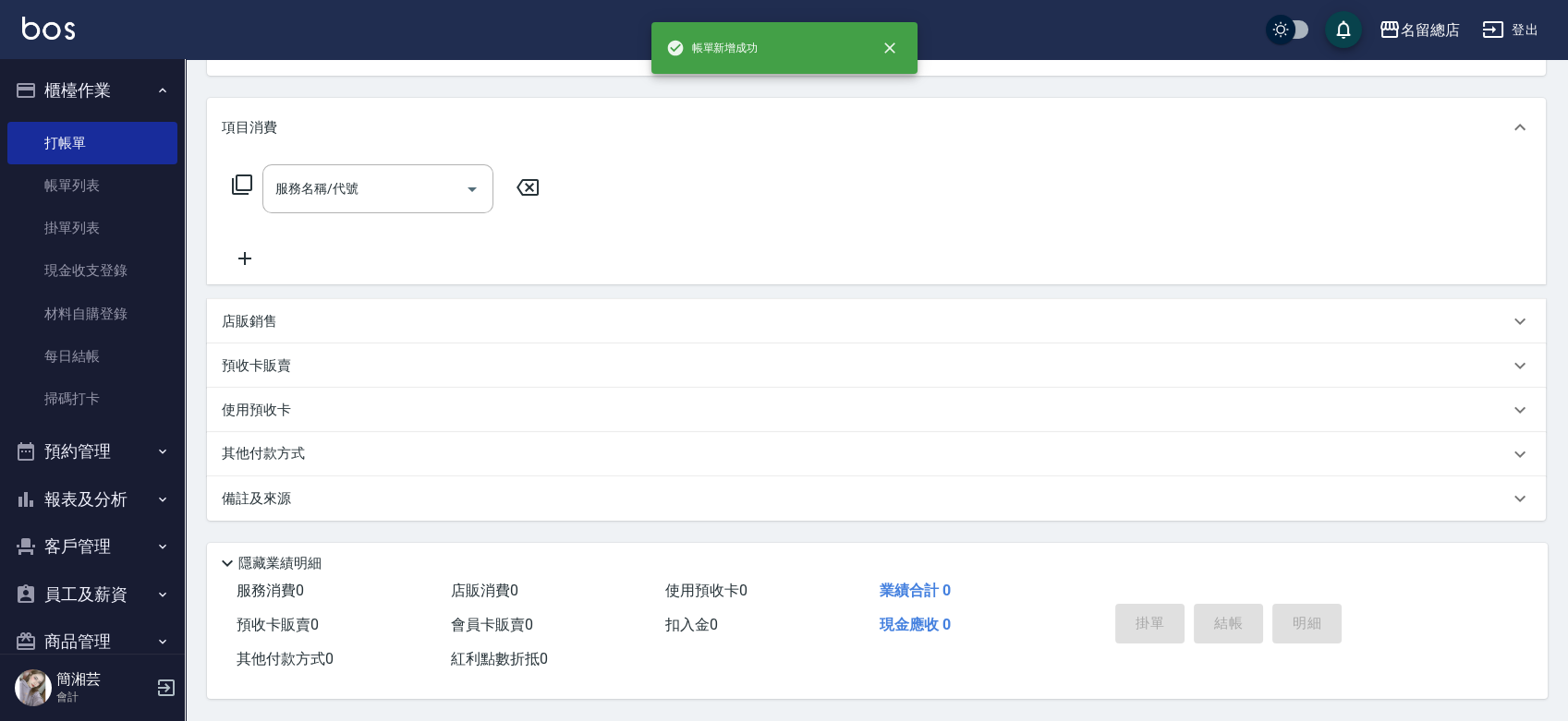
scroll to position [178, 0]
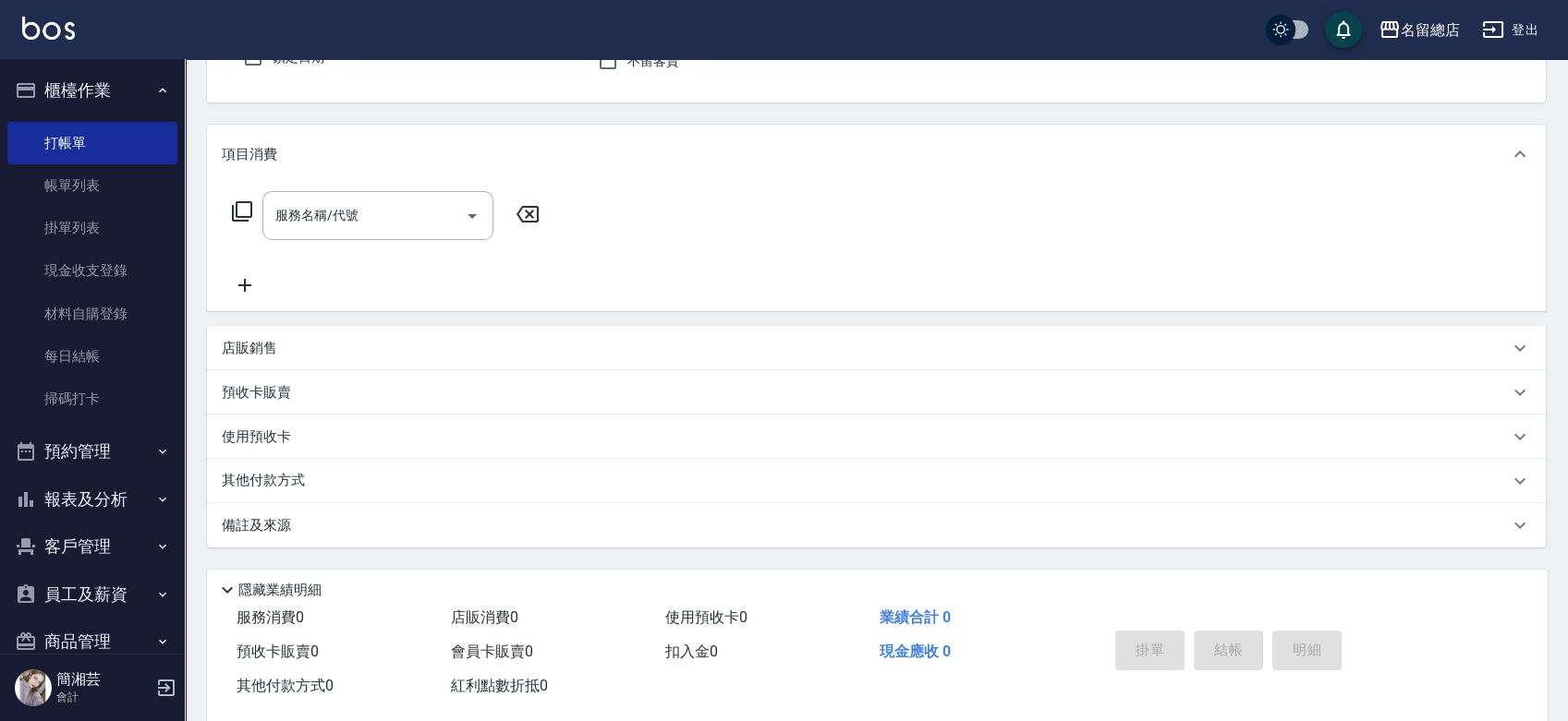
type input "12"
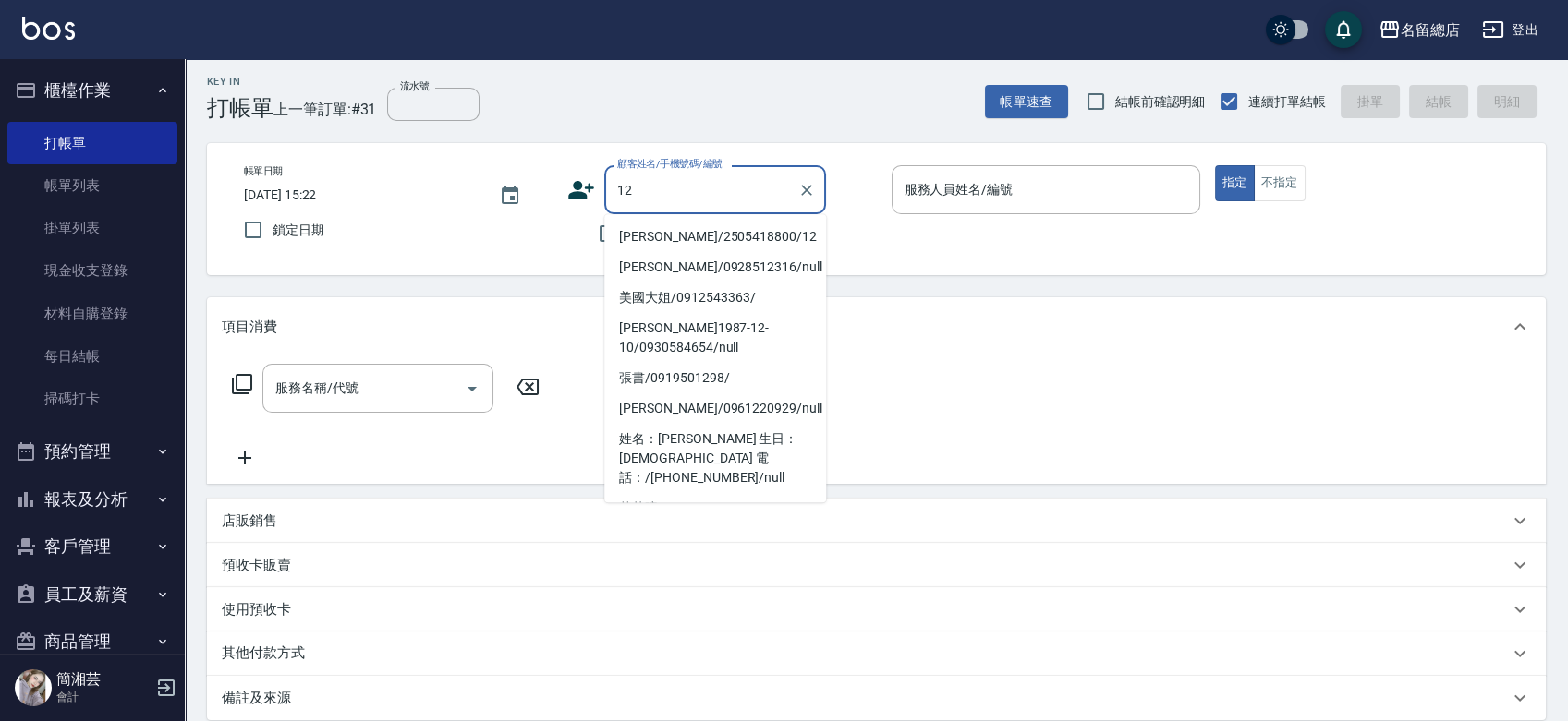
scroll to position [0, 0]
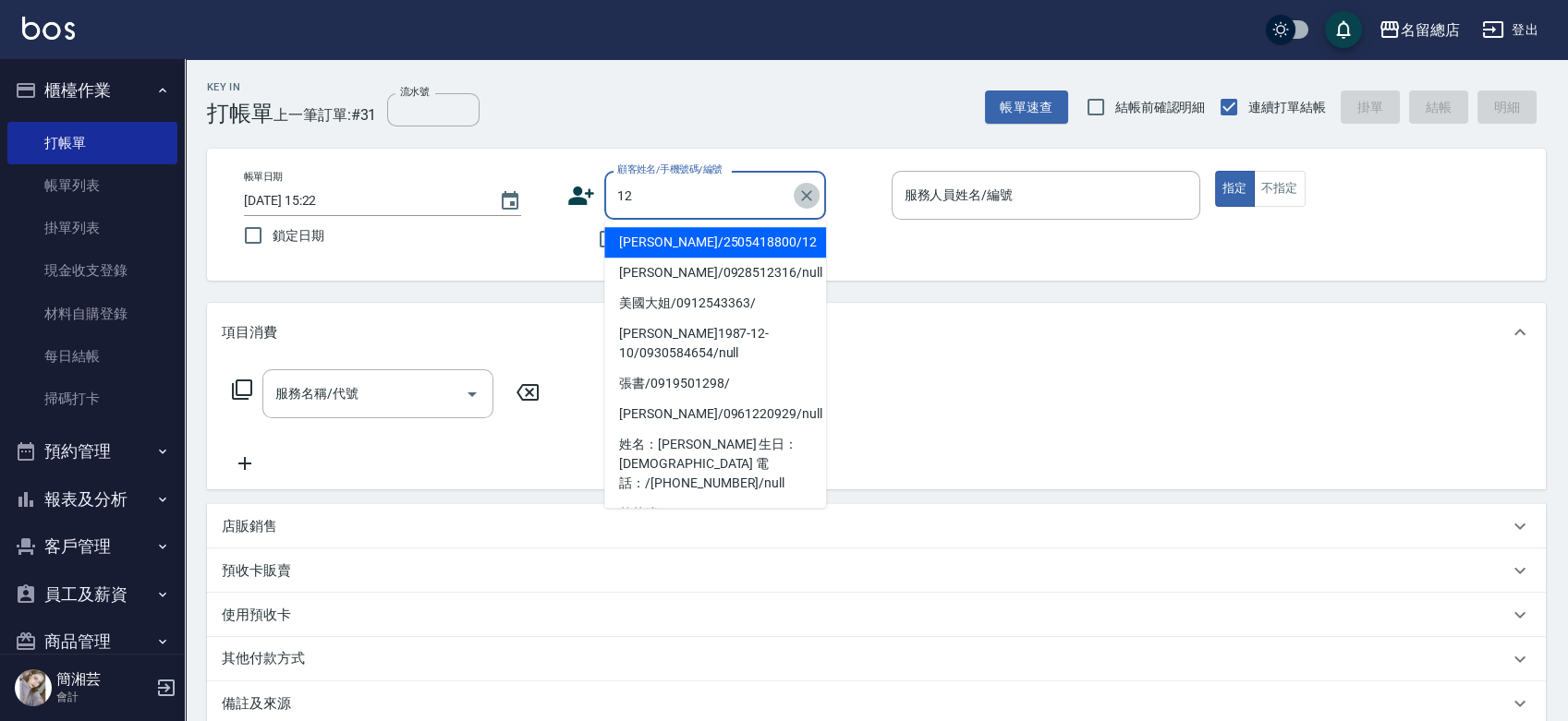
click at [805, 192] on icon "Clear" at bounding box center [806, 195] width 11 height 11
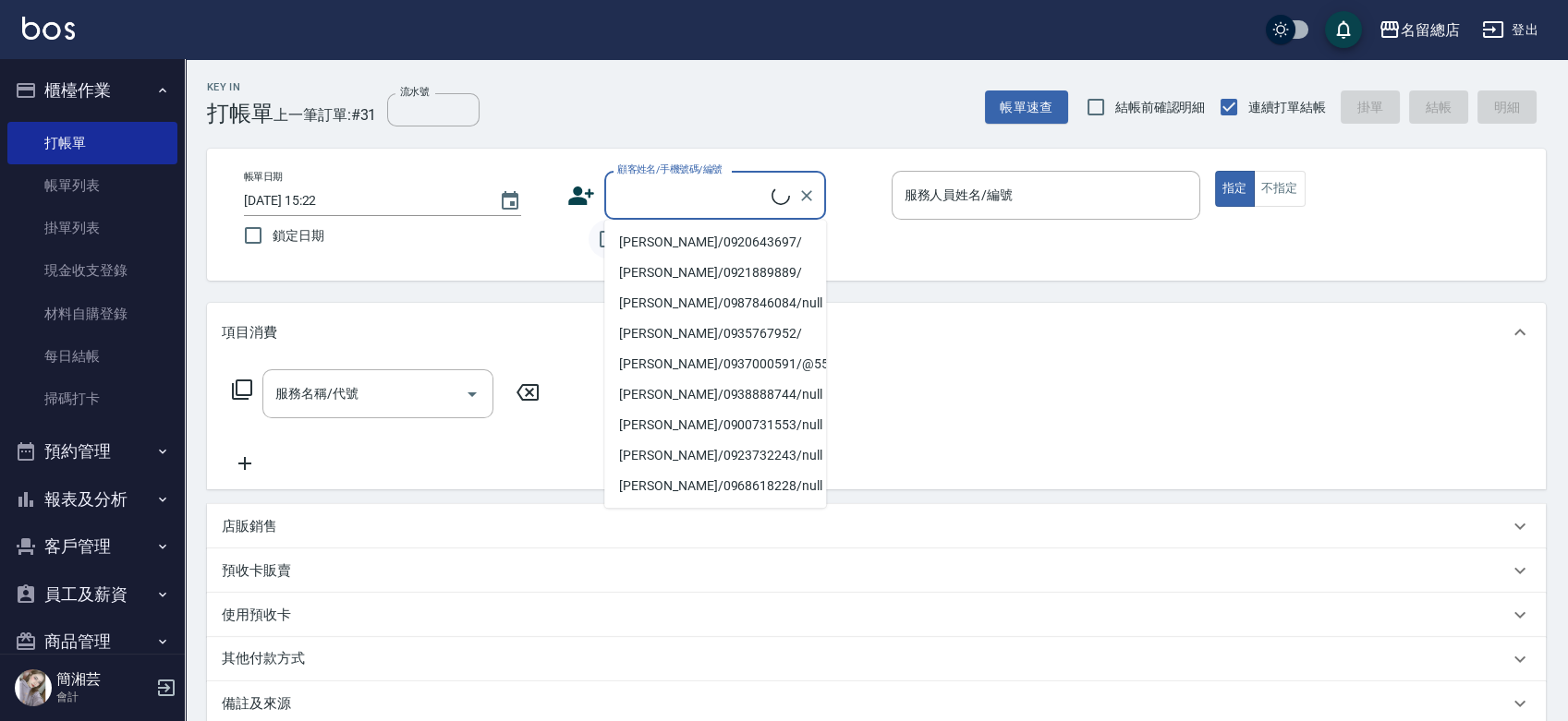
click at [601, 236] on input "不留客資" at bounding box center [608, 239] width 39 height 39
checkbox input "true"
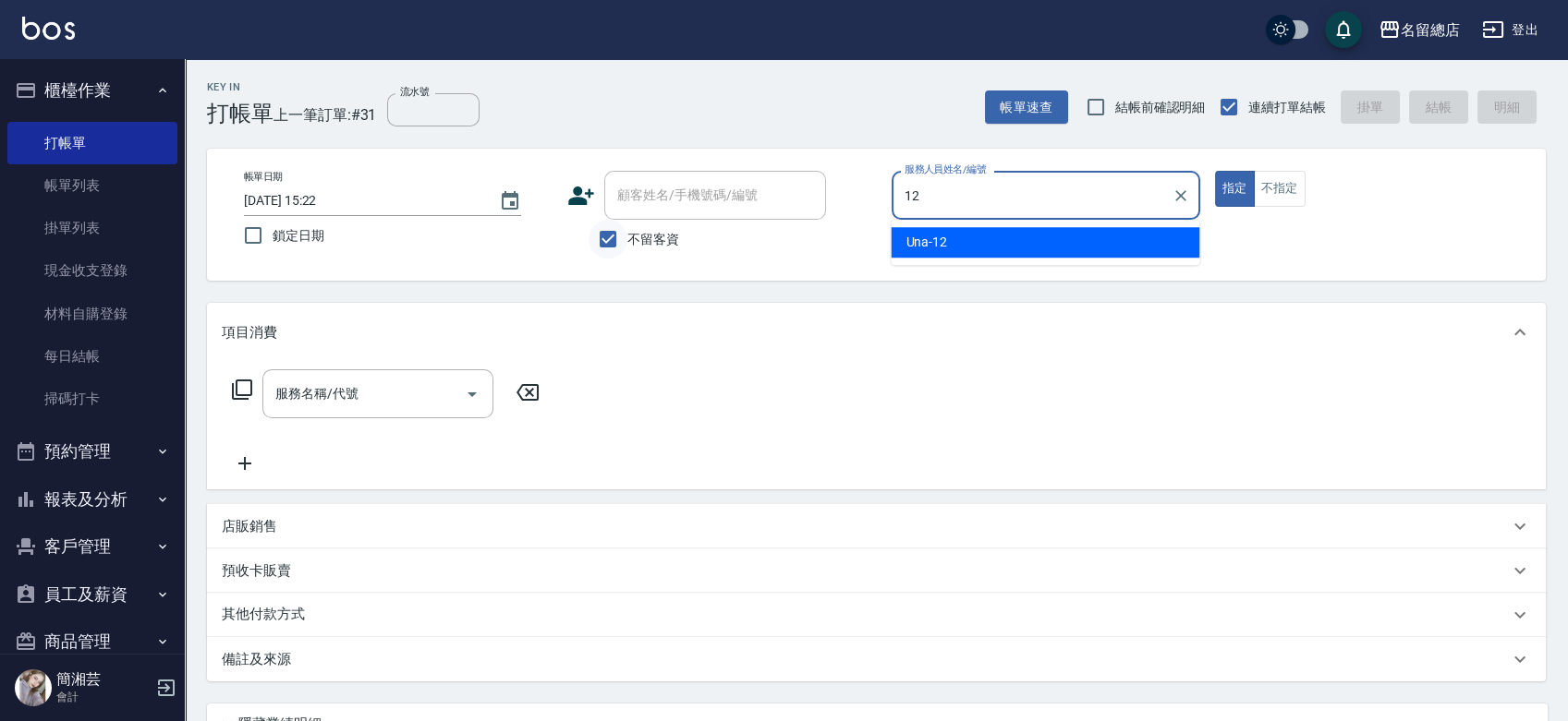
type input "Una-12"
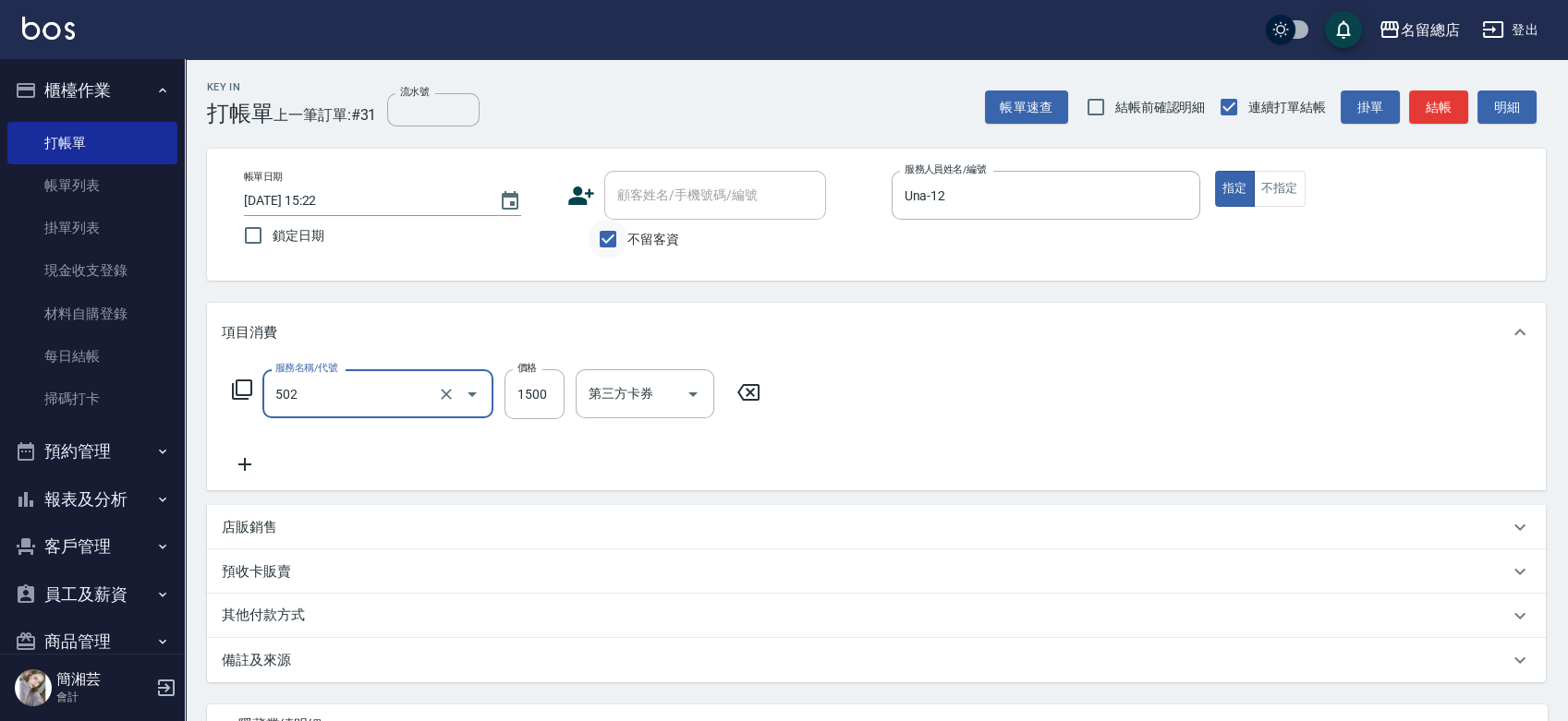
type input "染髮1500以上(502)"
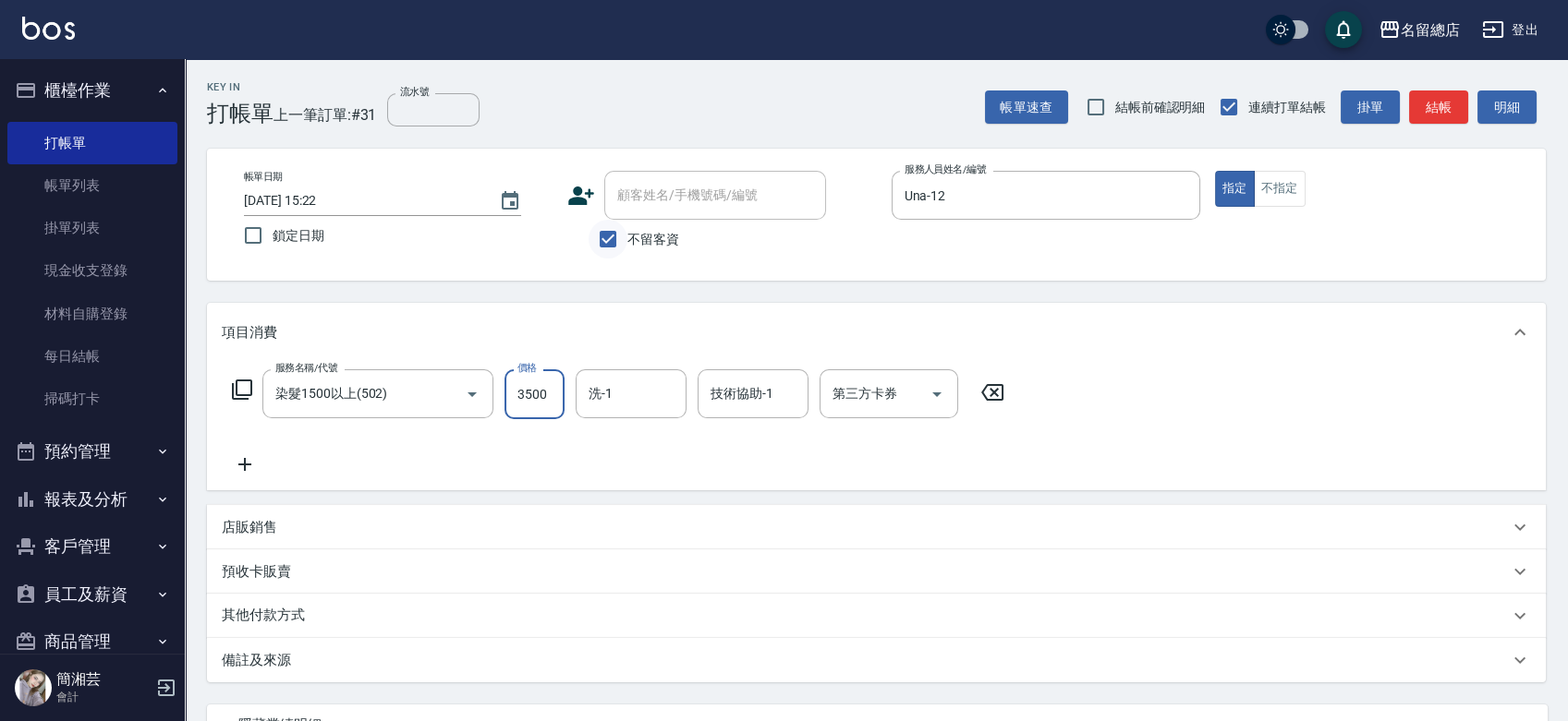
type input "3500"
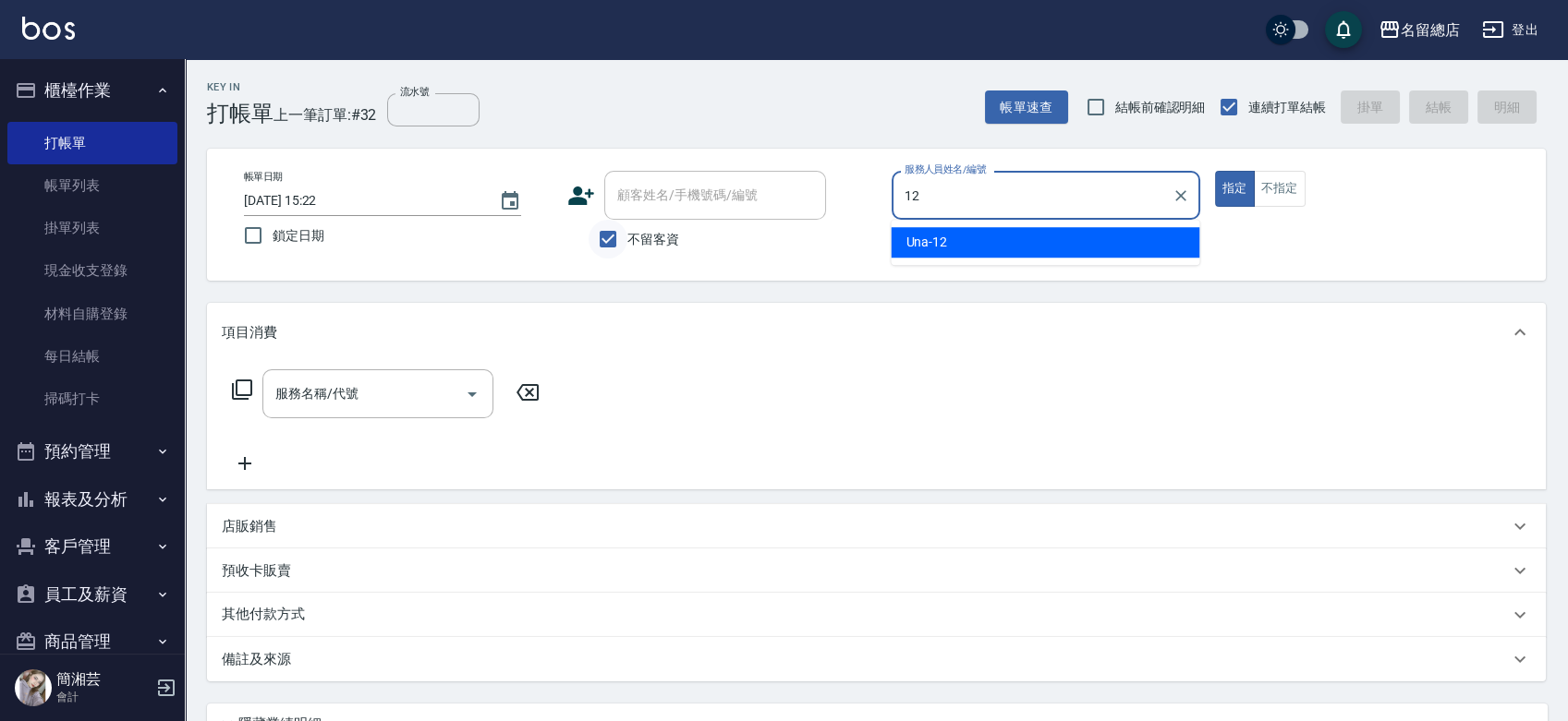
type input "Una-12"
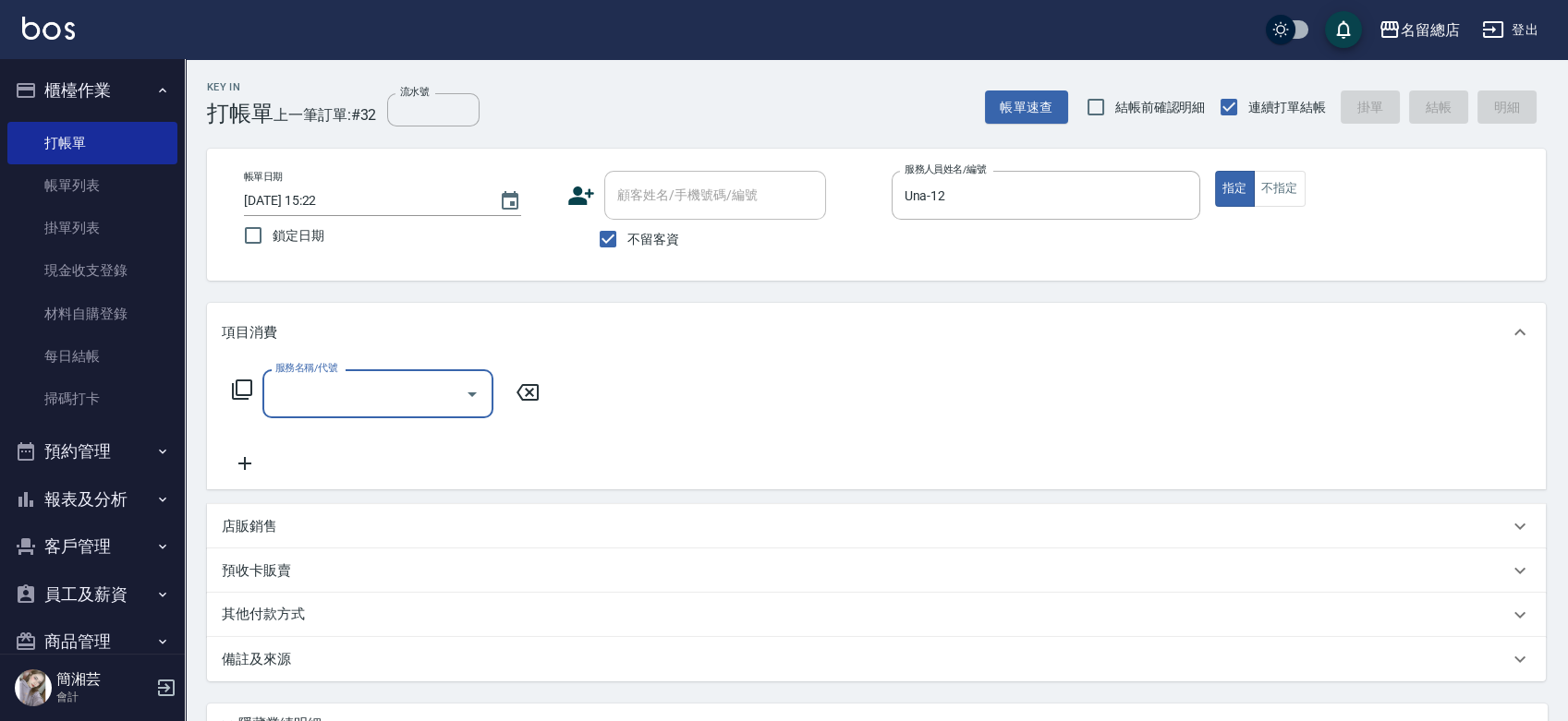
click at [314, 538] on div "店販銷售" at bounding box center [876, 526] width 1339 height 44
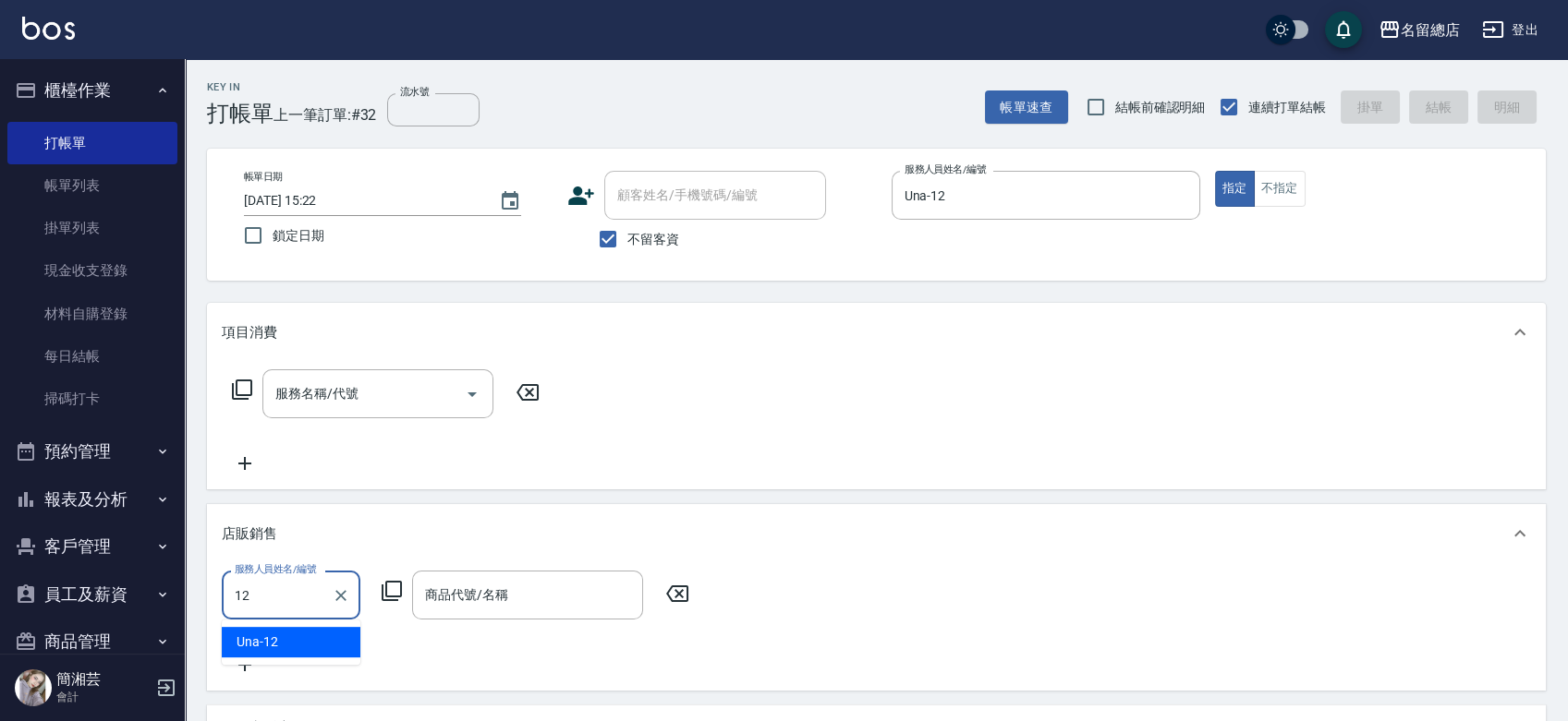
type input "Una-12"
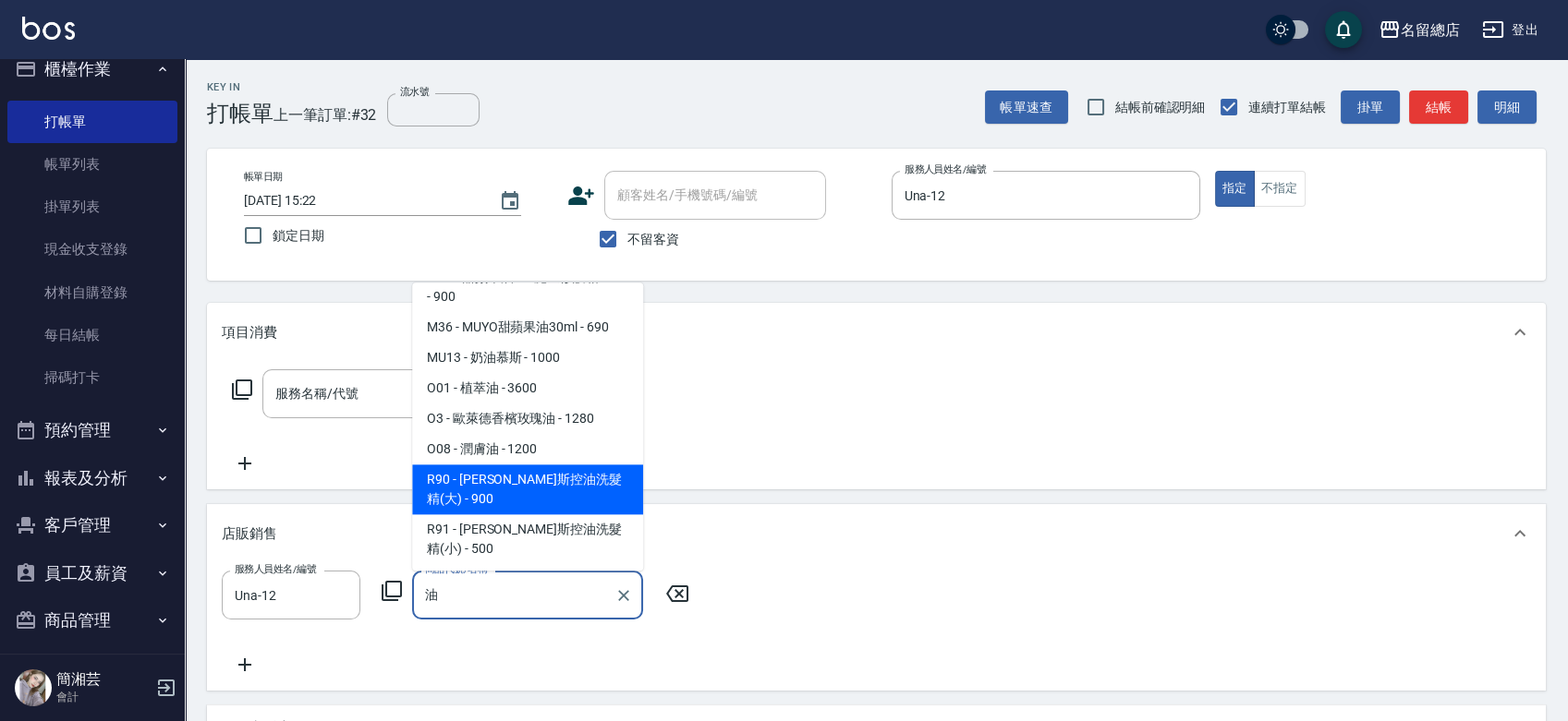
scroll to position [33, 0]
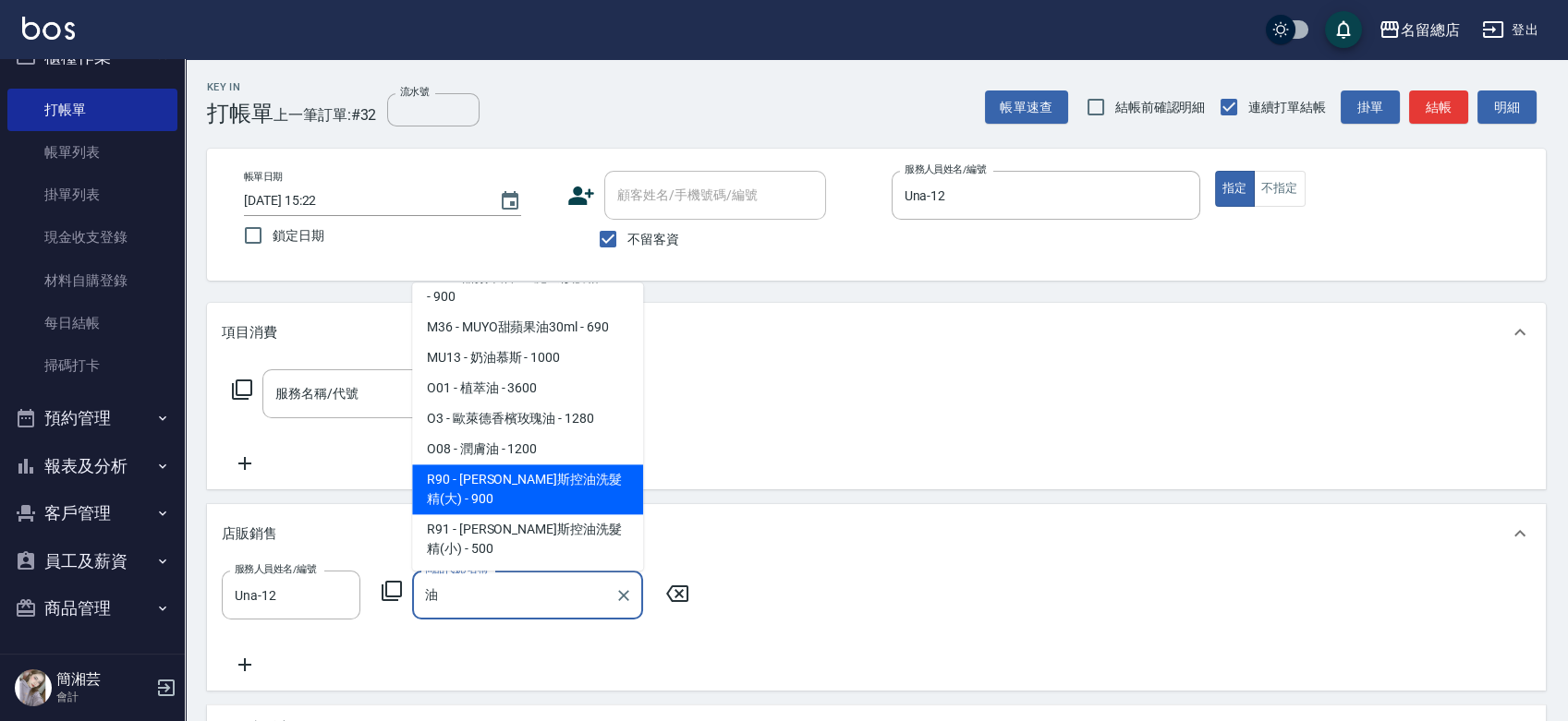
type input "油"
click at [75, 564] on button "員工及薪資" at bounding box center [92, 561] width 170 height 48
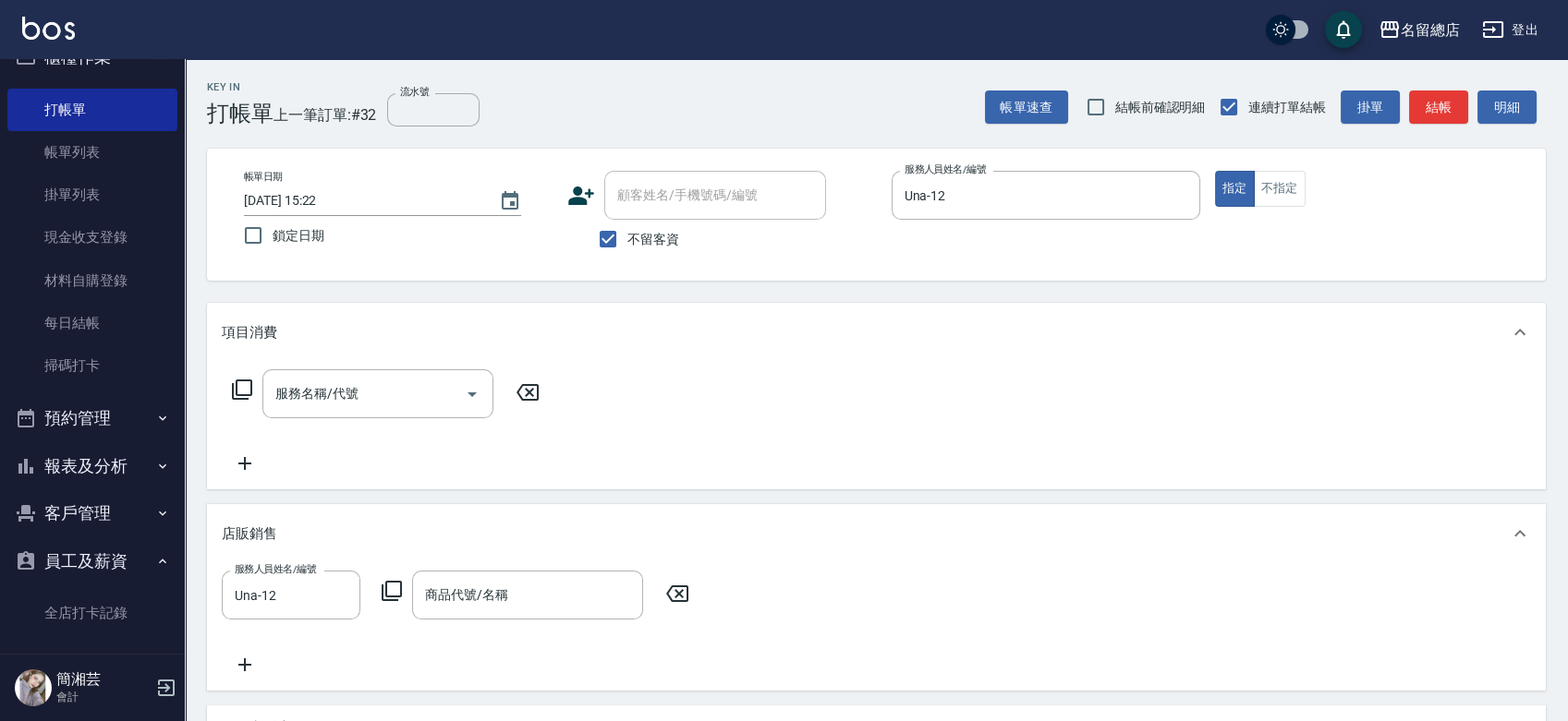
drag, startPoint x: 84, startPoint y: 510, endPoint x: 86, endPoint y: 525, distance: 15.1
click at [85, 512] on button "客戶管理" at bounding box center [92, 513] width 170 height 48
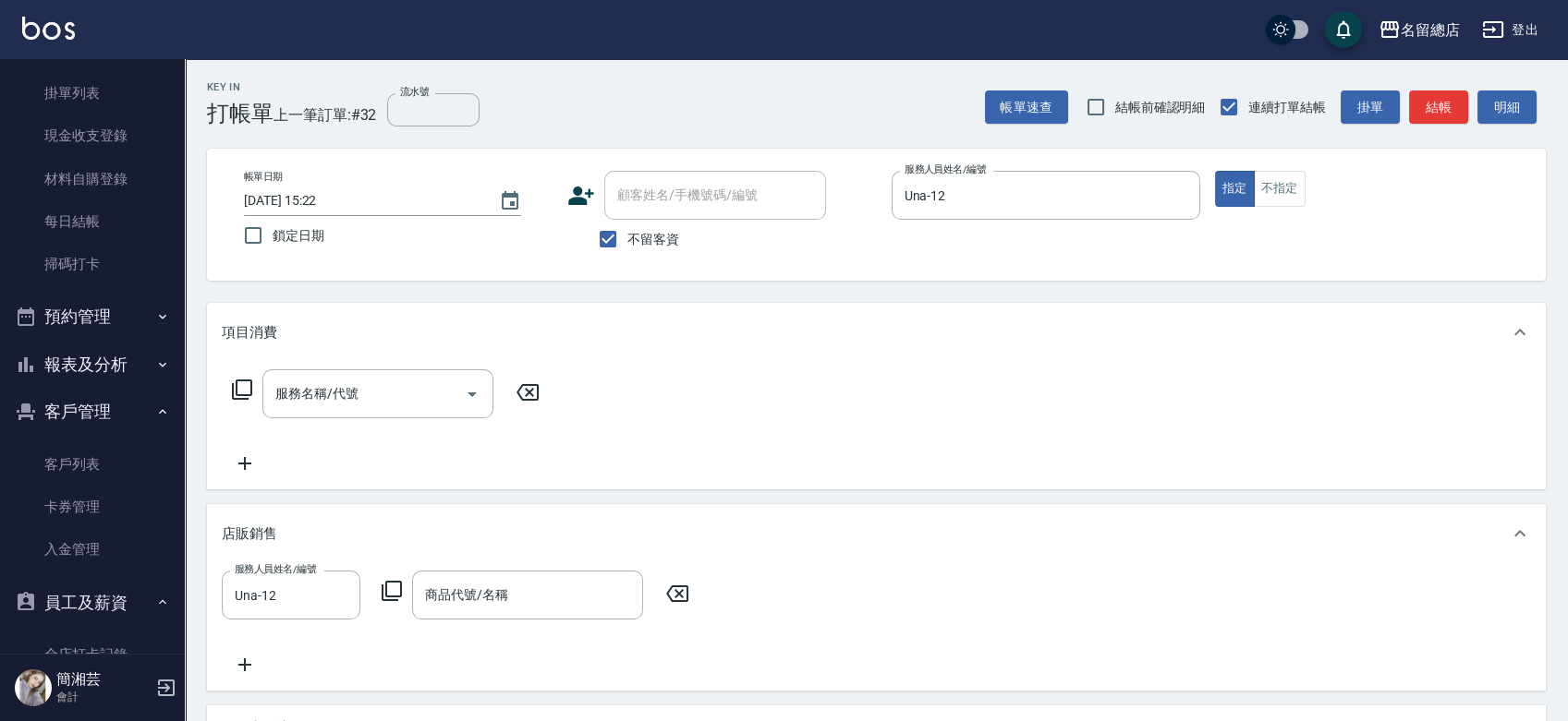
scroll to position [233, 0]
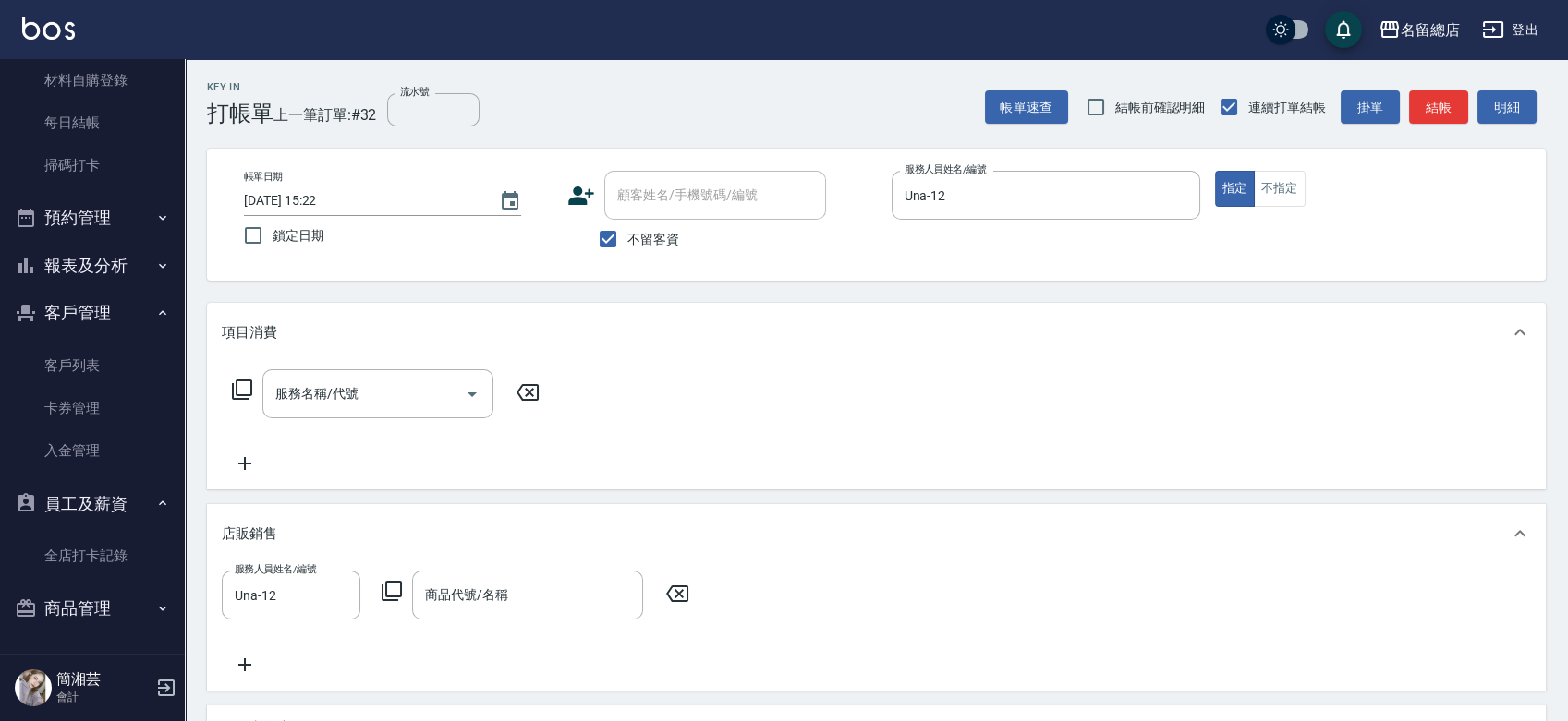
click at [102, 607] on button "商品管理" at bounding box center [92, 608] width 170 height 48
click at [88, 644] on link "商品列表" at bounding box center [92, 660] width 170 height 42
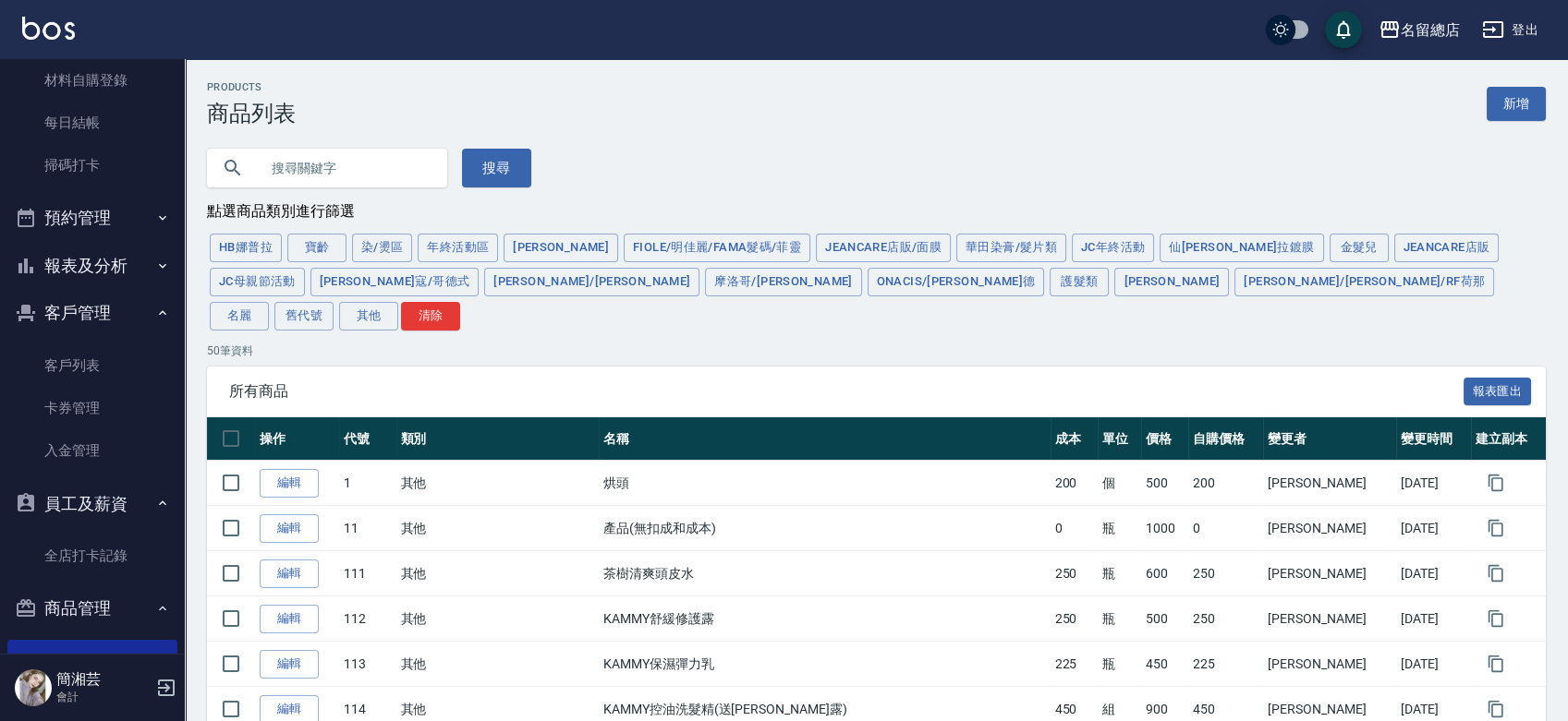
click at [357, 169] on input "text" at bounding box center [345, 168] width 173 height 50
type input "x"
type input "論"
type input "008"
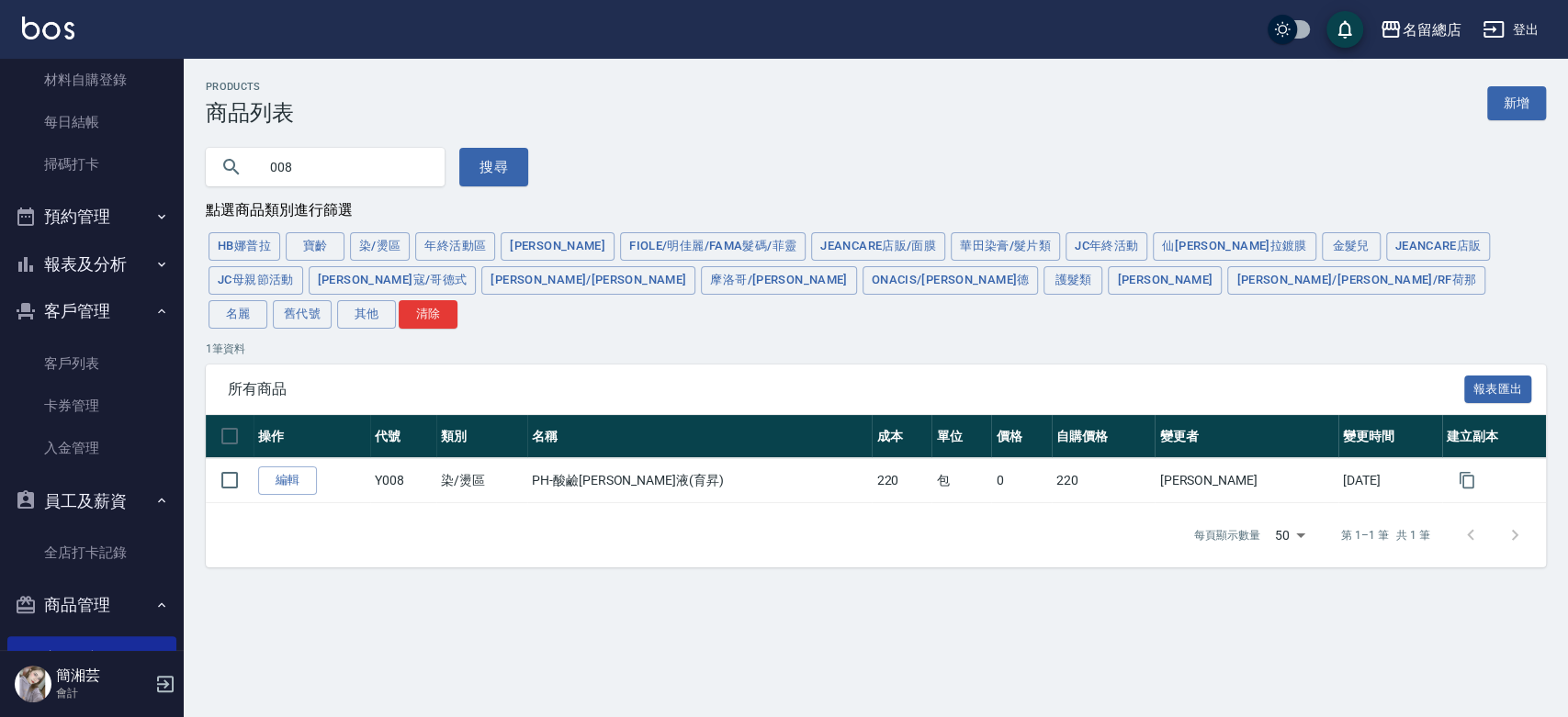
drag, startPoint x: 315, startPoint y: 173, endPoint x: 174, endPoint y: 166, distance: 141.2
click at [169, 167] on div "名留總店 登出 櫃檯作業 打帳單 帳單列表 掛單列表 現金收支登錄 材料自購登錄 每日結帳 掃碼打卡 預約管理 預約管理 單日預約紀錄 單週預約紀錄 報表及分…" at bounding box center [784, 358] width 1568 height 717
type input "油"
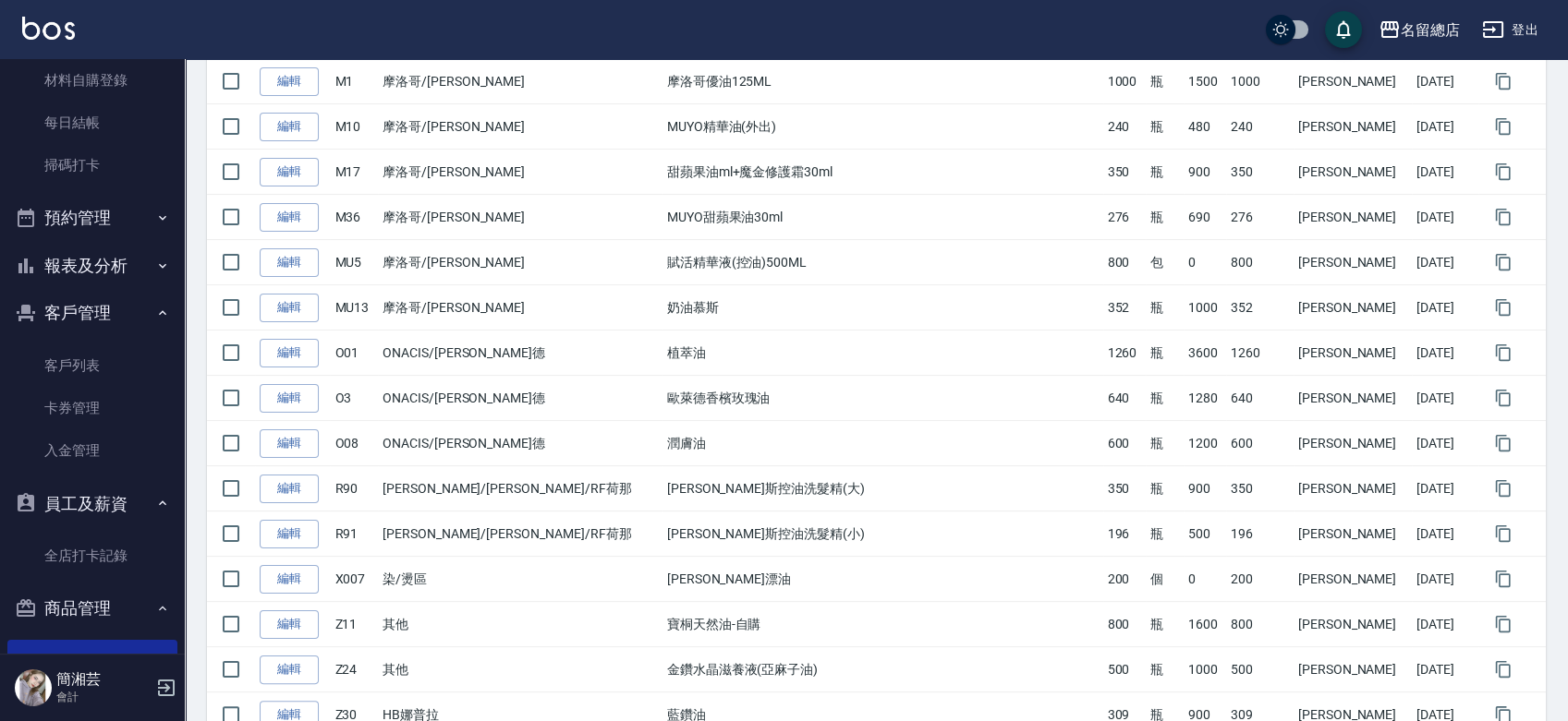
scroll to position [1079, 0]
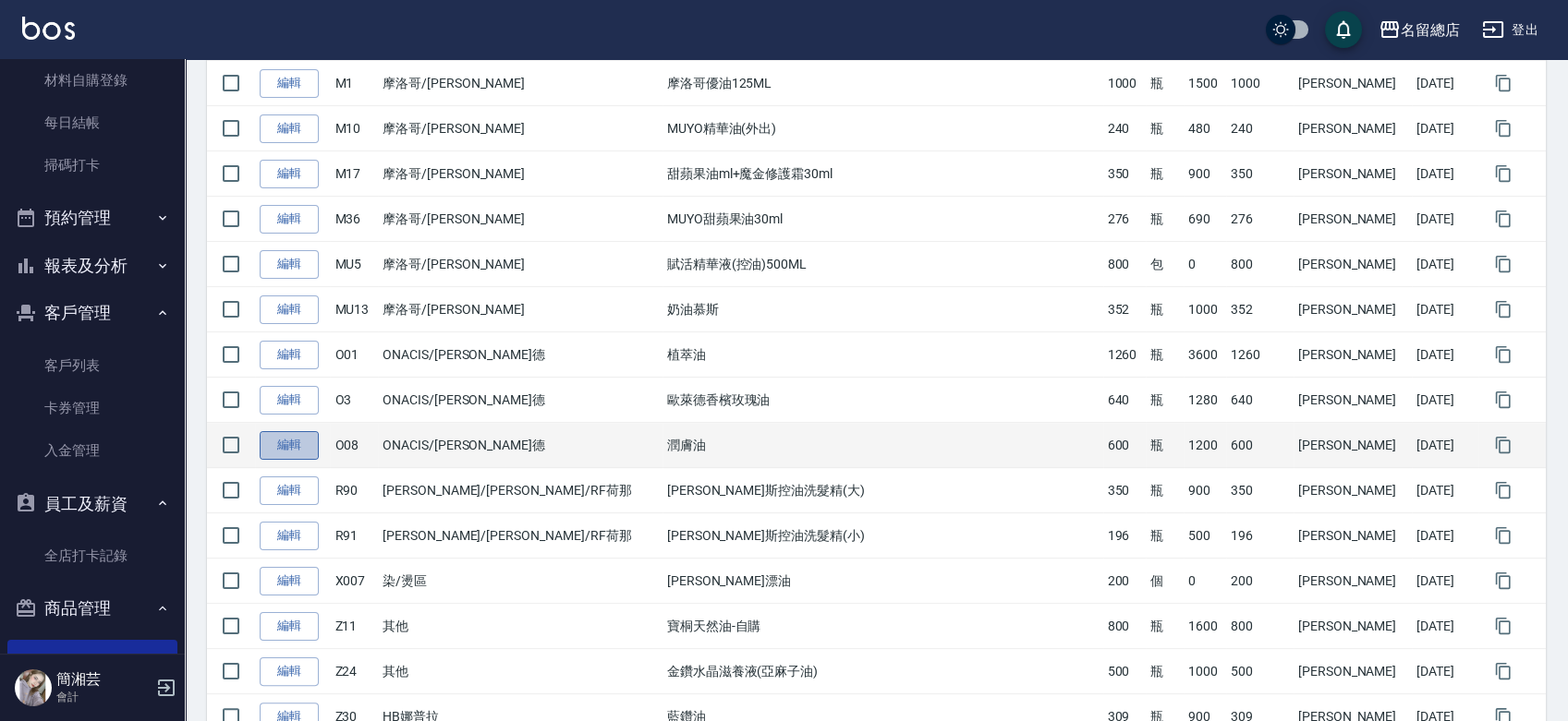
click at [301, 431] on link "編輯" at bounding box center [289, 445] width 59 height 28
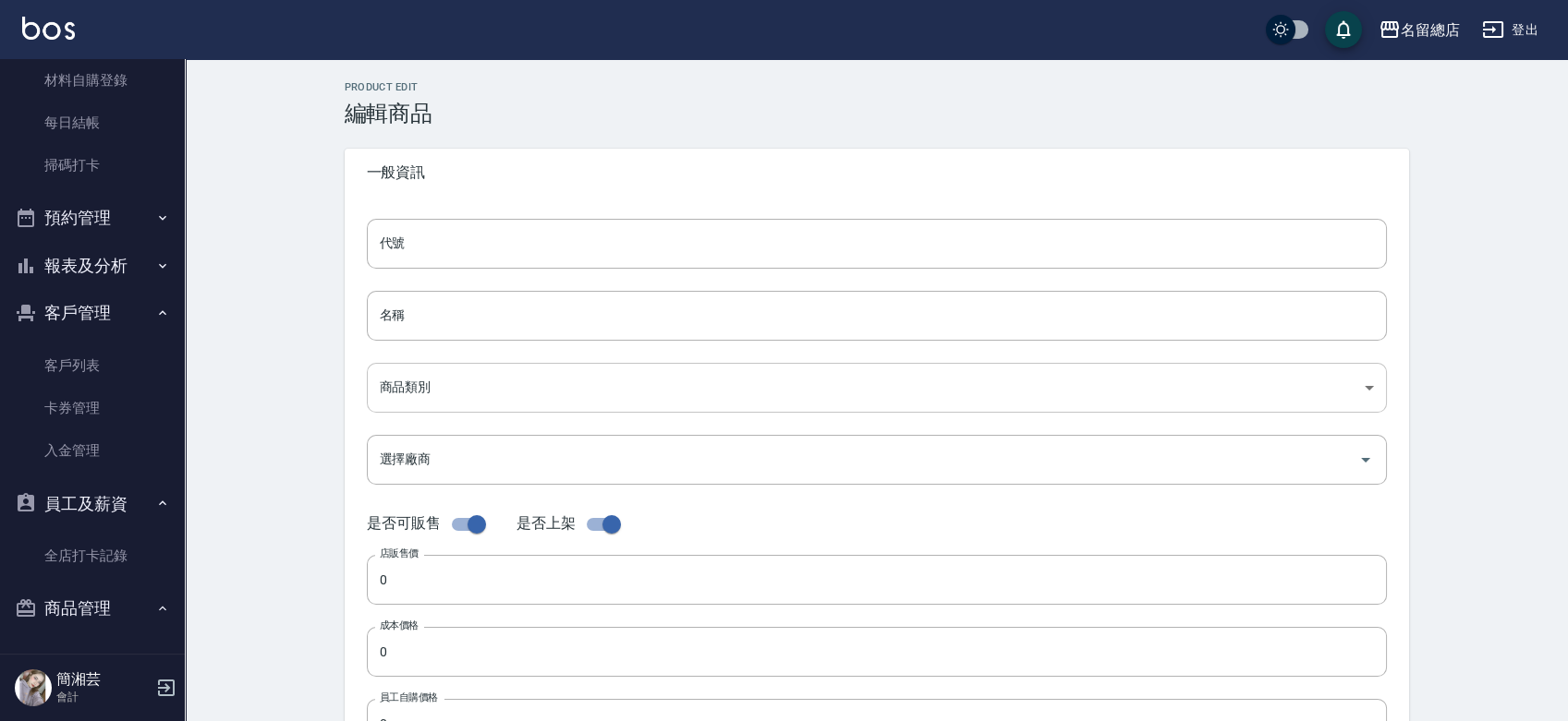
type input "O08"
type input "潤膚油"
type input "2b8213c8-e94c-445d-abda-8271a4643280"
type input "1200"
type input "600"
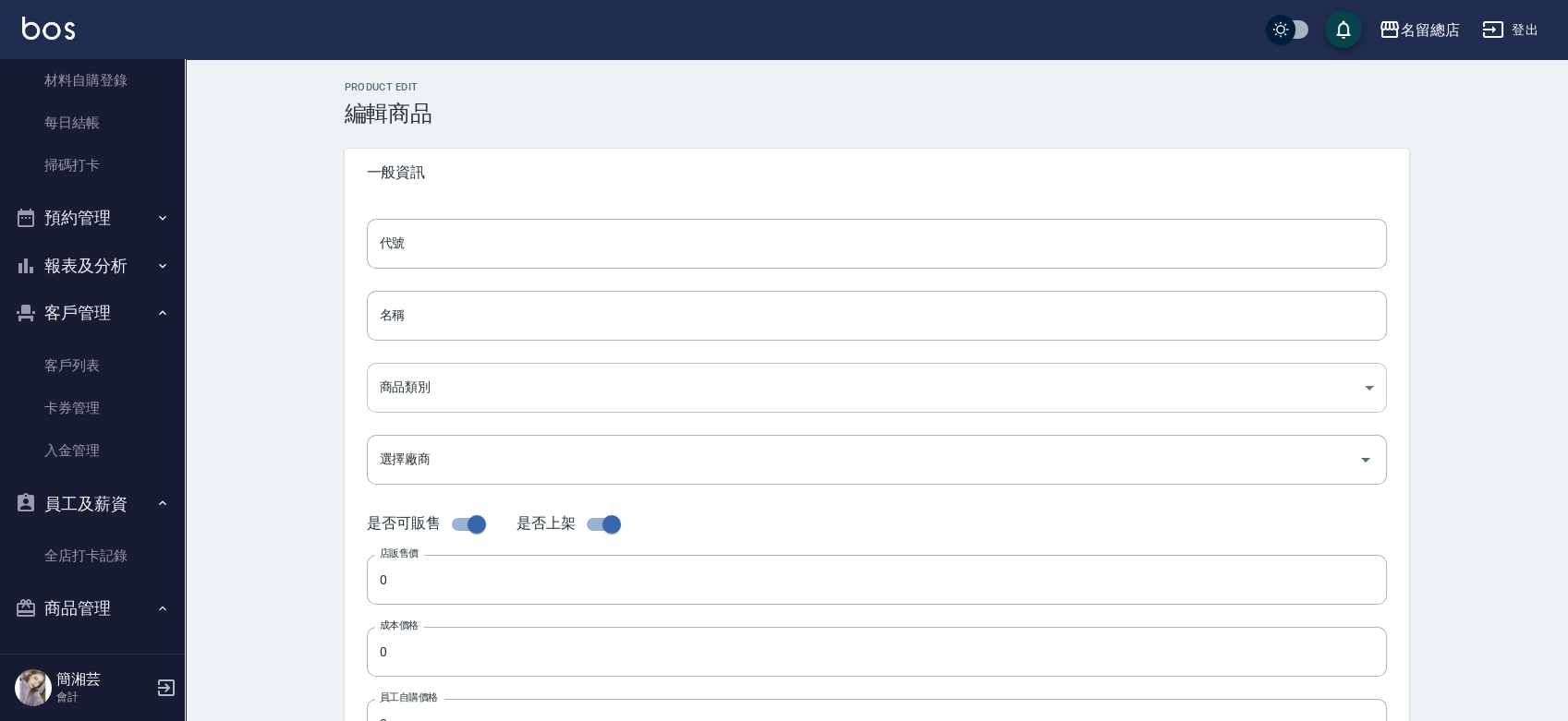
type input "600"
type input "瓶"
type input "UNSET"
click at [519, 394] on body "名留總店 登出 櫃檯作業 打帳單 帳單列表 掛單列表 現金收支登錄 材料自購登錄 每日結帳 掃碼打卡 預約管理 預約管理 單日預約紀錄 單週預約紀錄 報表及分…" at bounding box center [784, 637] width 1568 height 1274
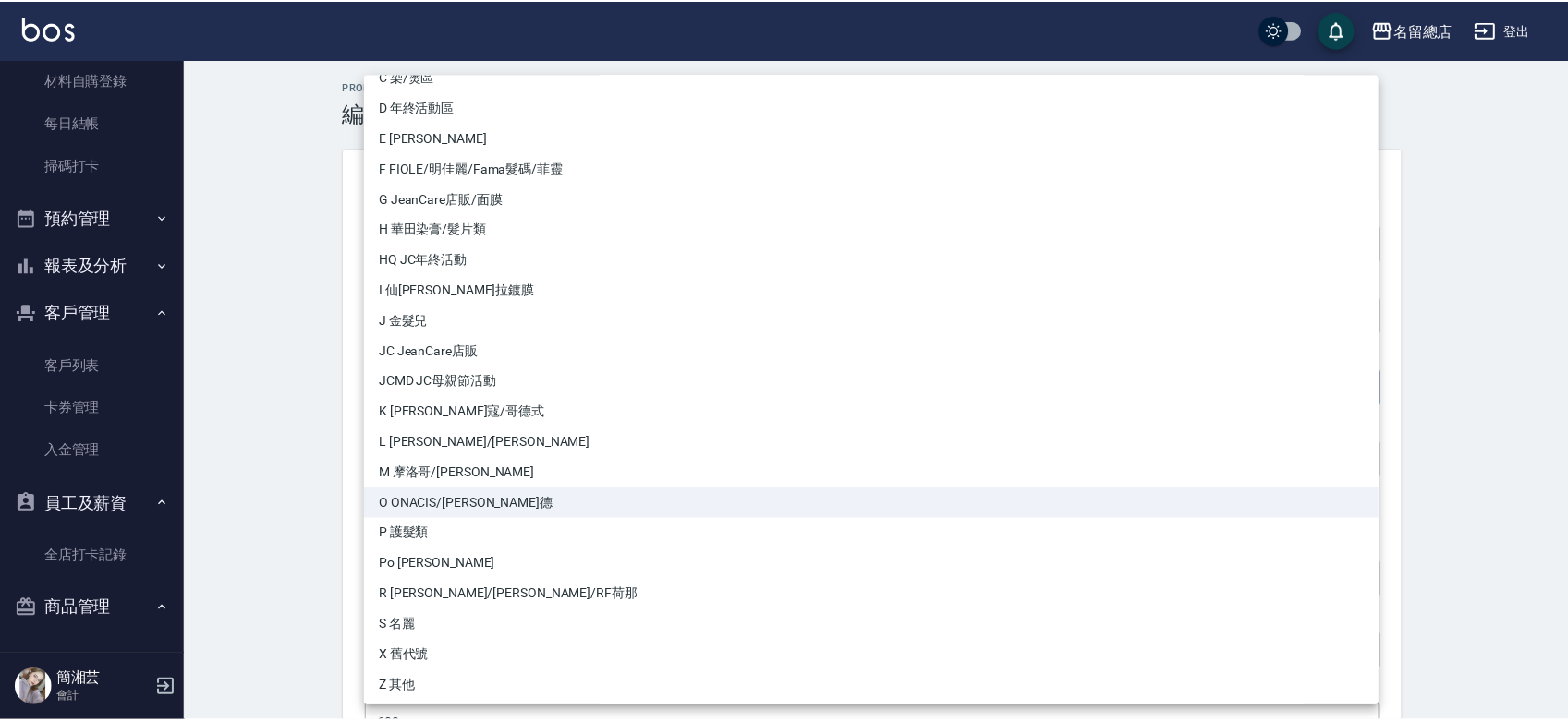
scroll to position [113, 0]
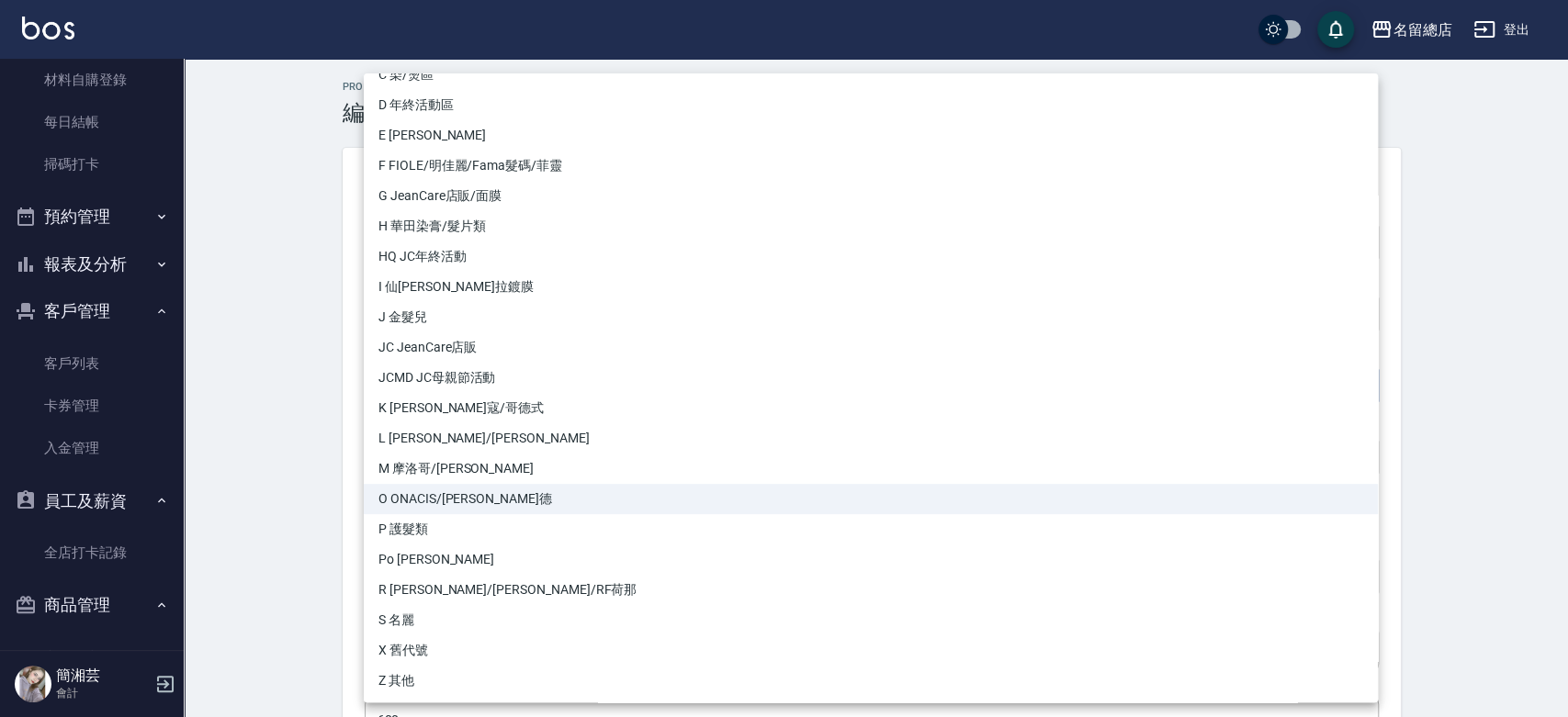
click at [448, 501] on li "O ONACIS/歐萊德" at bounding box center [870, 499] width 1014 height 30
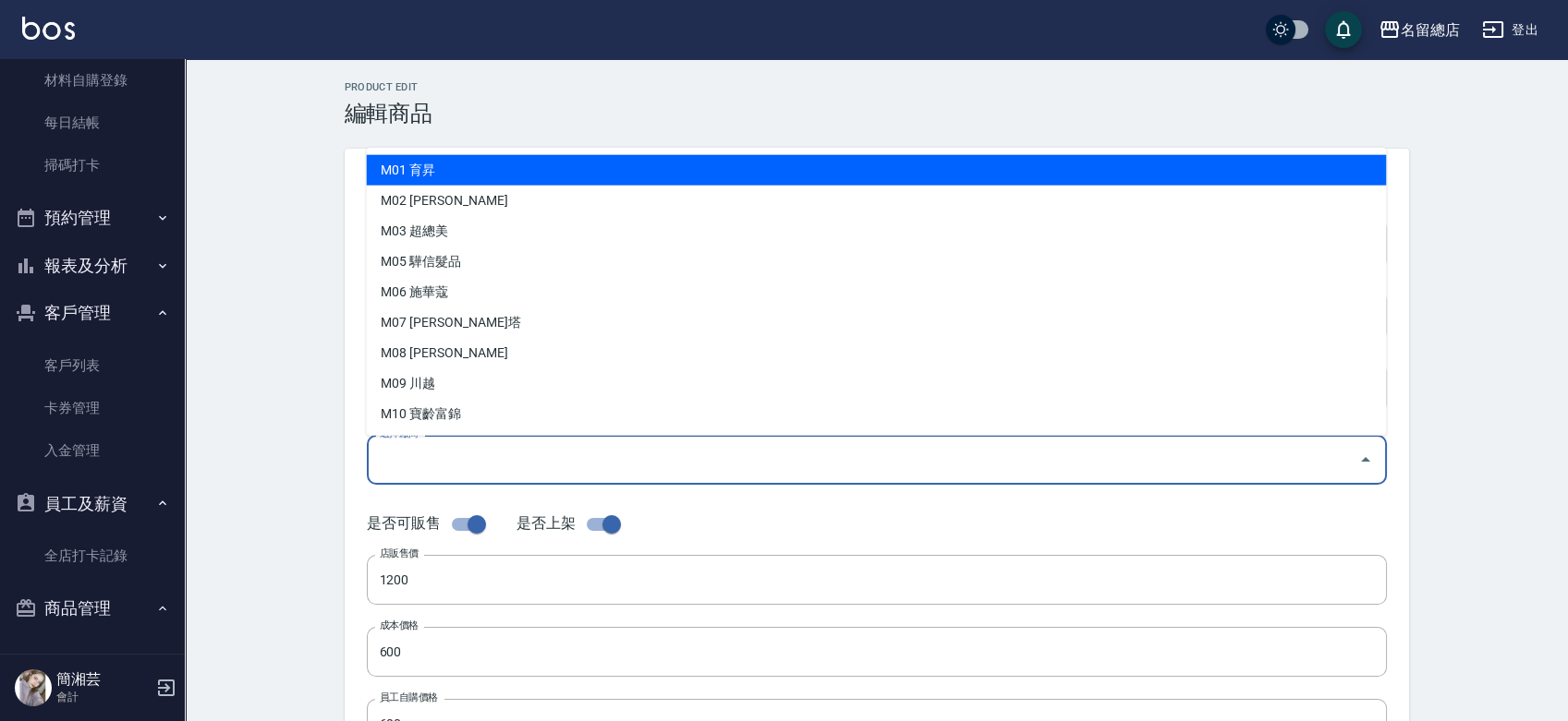
click at [459, 466] on input "選擇廠商" at bounding box center [862, 458] width 975 height 32
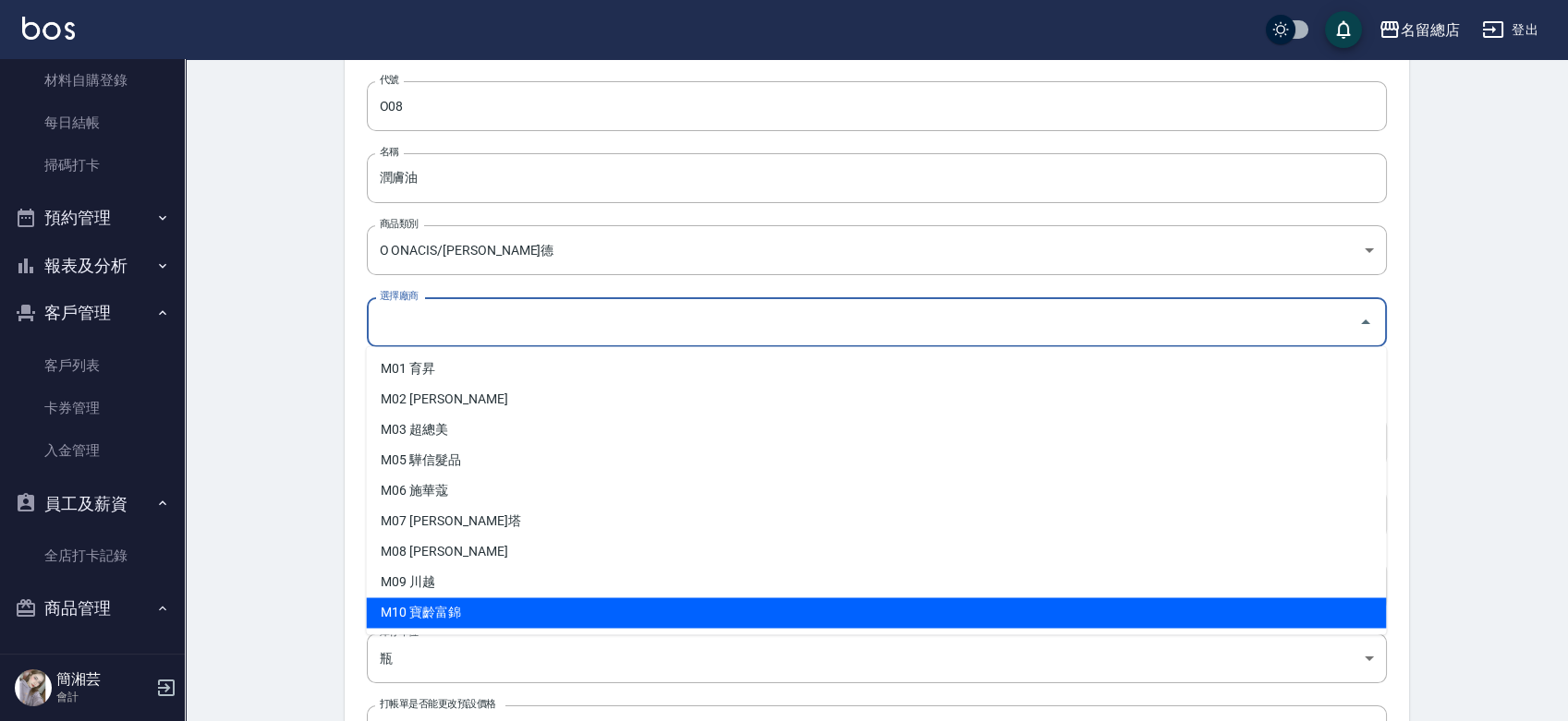
scroll to position [103, 0]
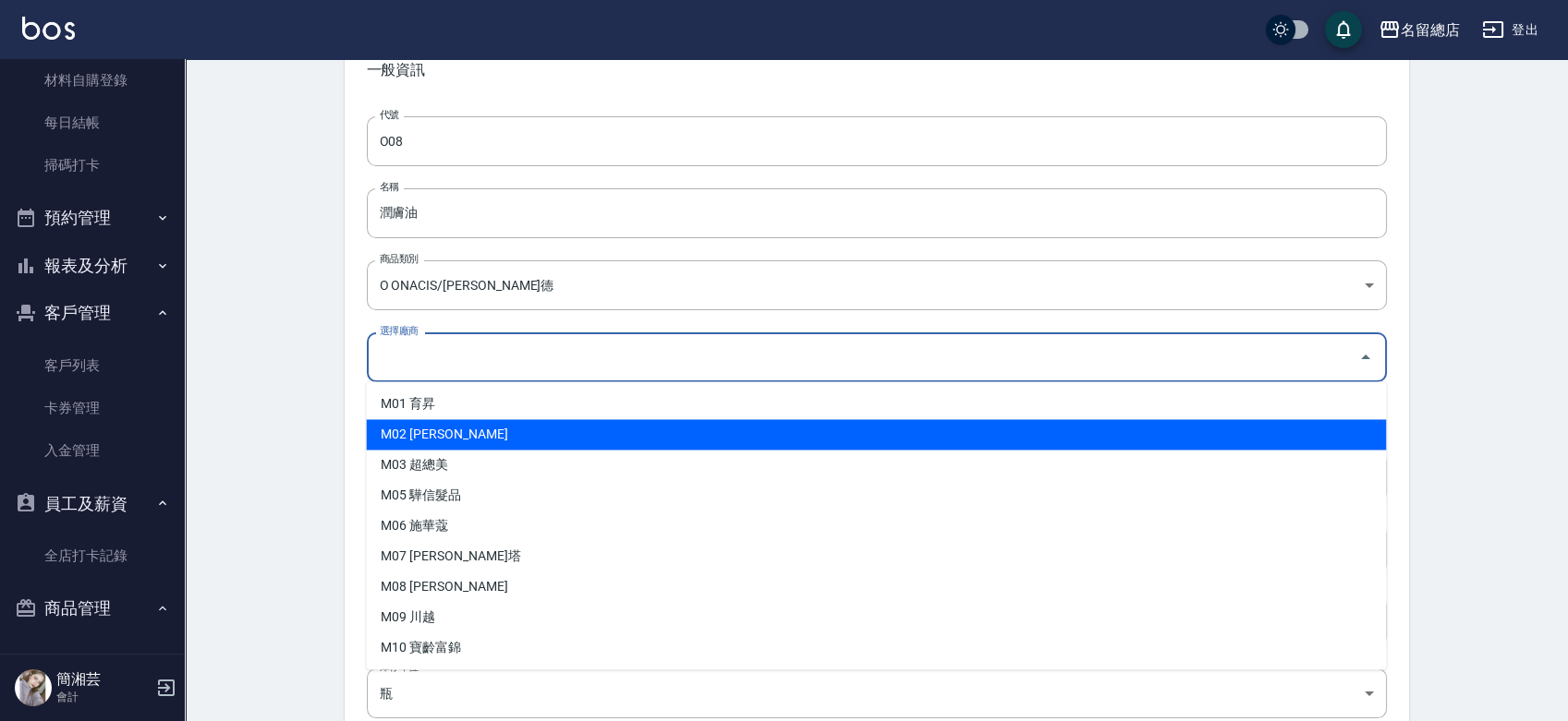
click at [303, 456] on div "Product Edit 編輯商品 一般資訊 代號 O08 代號 名稱 潤膚油 名稱 商品類別 O ONACIS/歐萊德 2b8213c8-e94c-44…" at bounding box center [876, 564] width 1383 height 1215
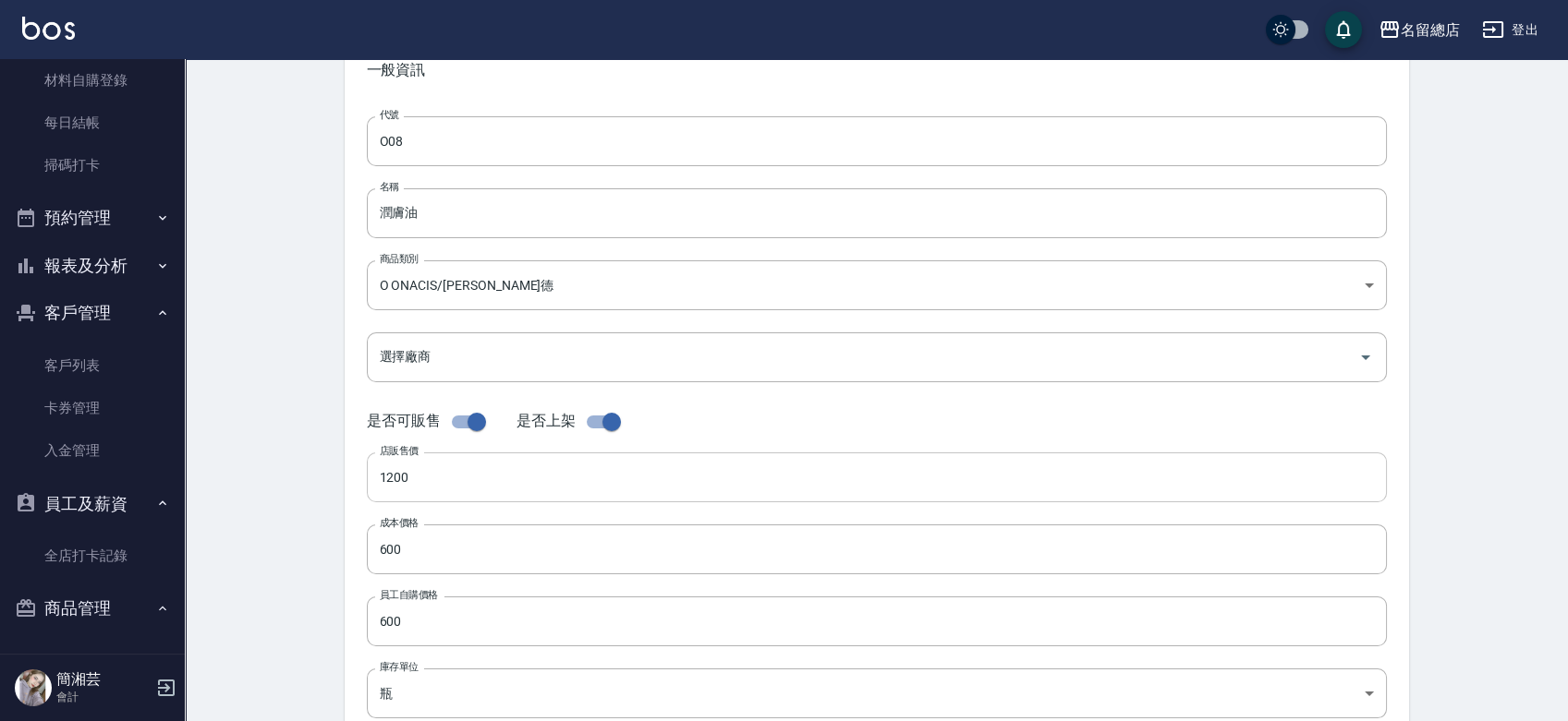
click at [443, 478] on input "1200" at bounding box center [876, 477] width 1020 height 50
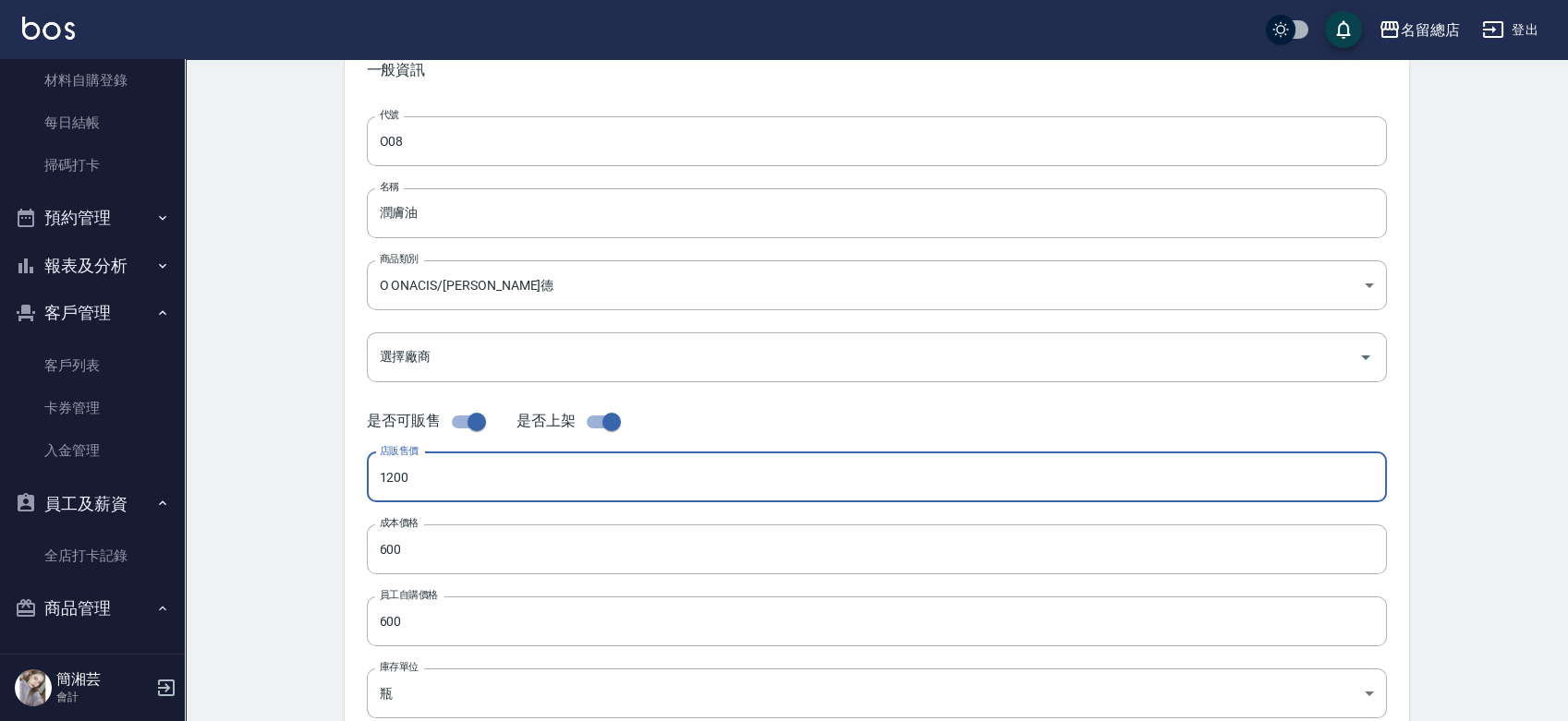
drag, startPoint x: 428, startPoint y: 491, endPoint x: 346, endPoint y: 485, distance: 82.2
click at [346, 485] on div "代號 O08 代號 名稱 潤膚油 名稱 商品類別 O ONACIS/歐萊德 2b8213c8-e94c-445d-abda-8271a4643280 商品…" at bounding box center [877, 464] width 1064 height 741
type input "2000"
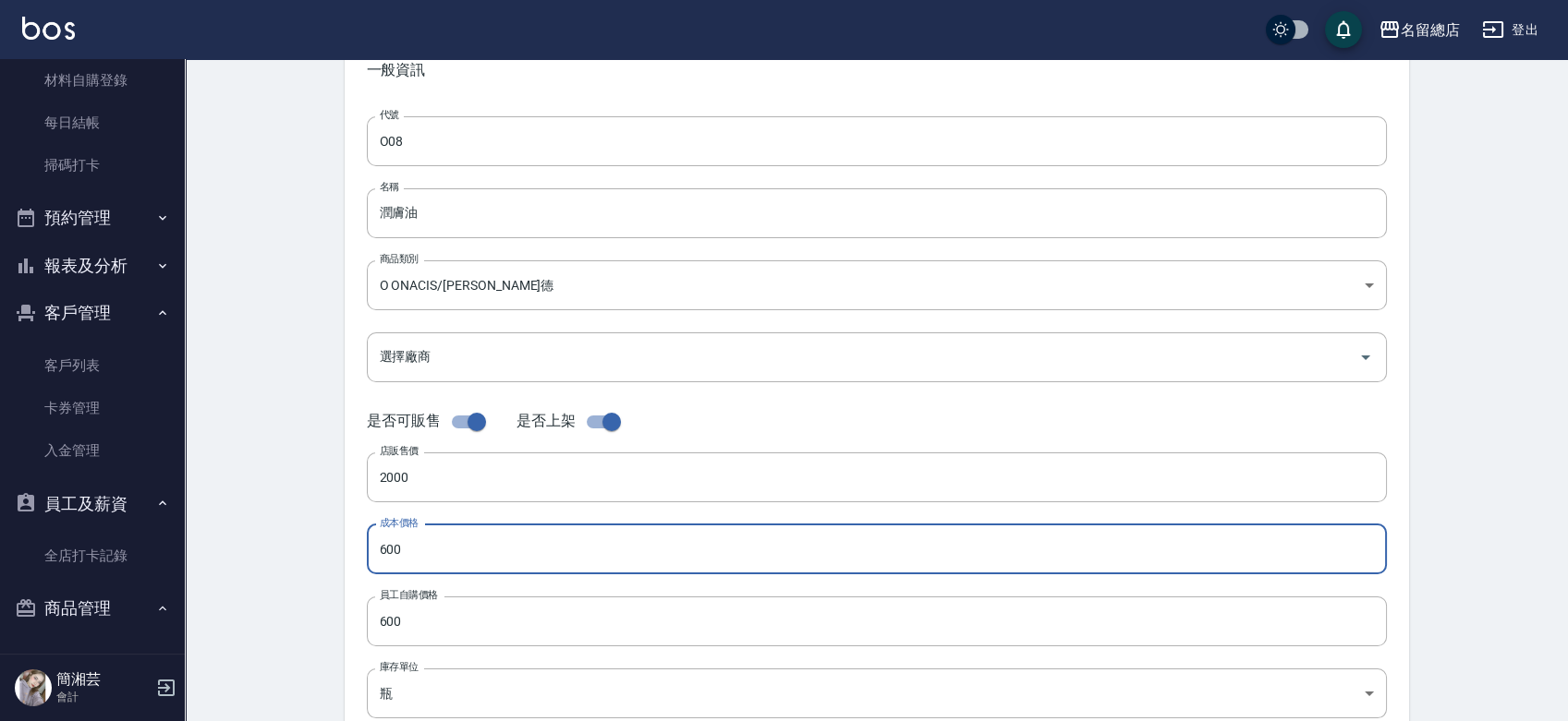
click at [444, 553] on input "600" at bounding box center [876, 549] width 1020 height 50
type input "01275"
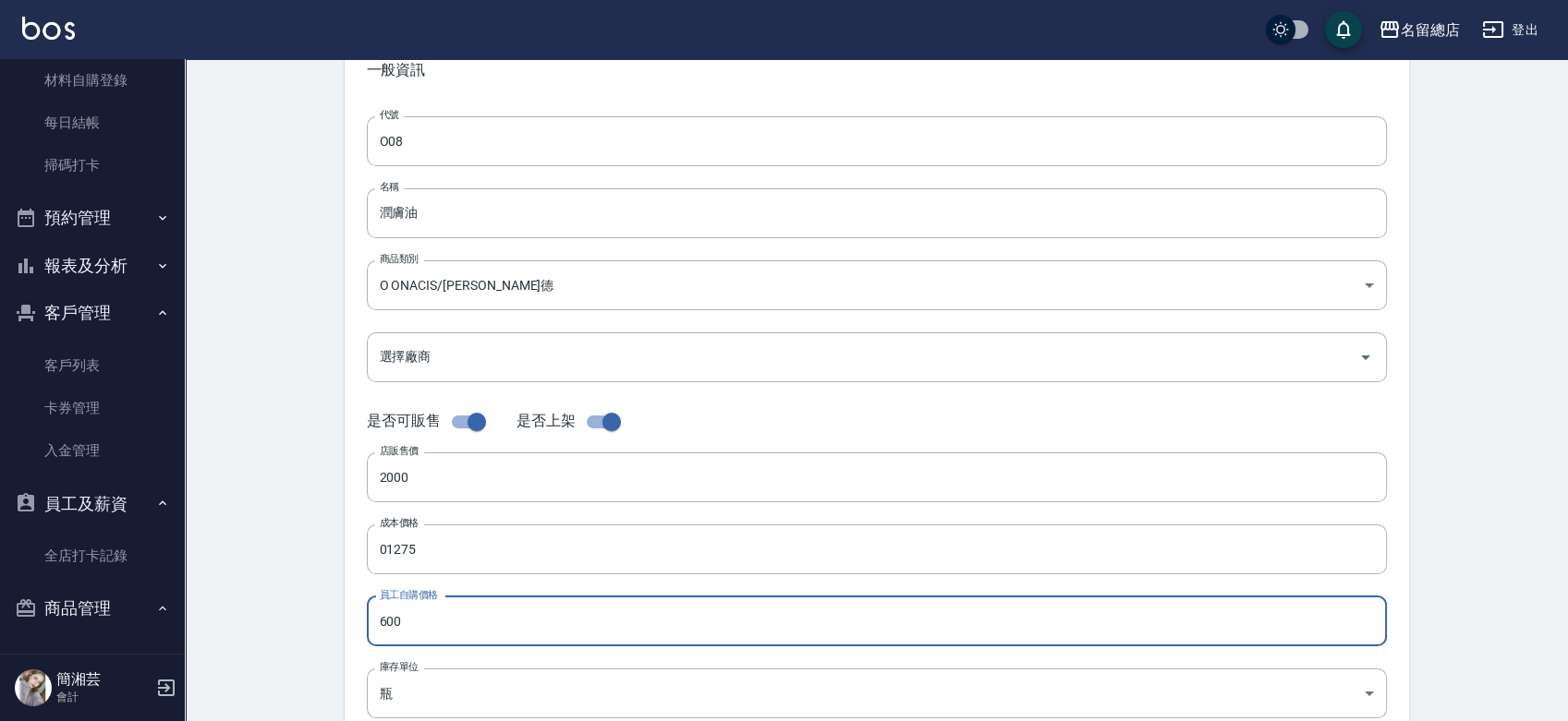
click at [422, 612] on input "600" at bounding box center [876, 621] width 1020 height 50
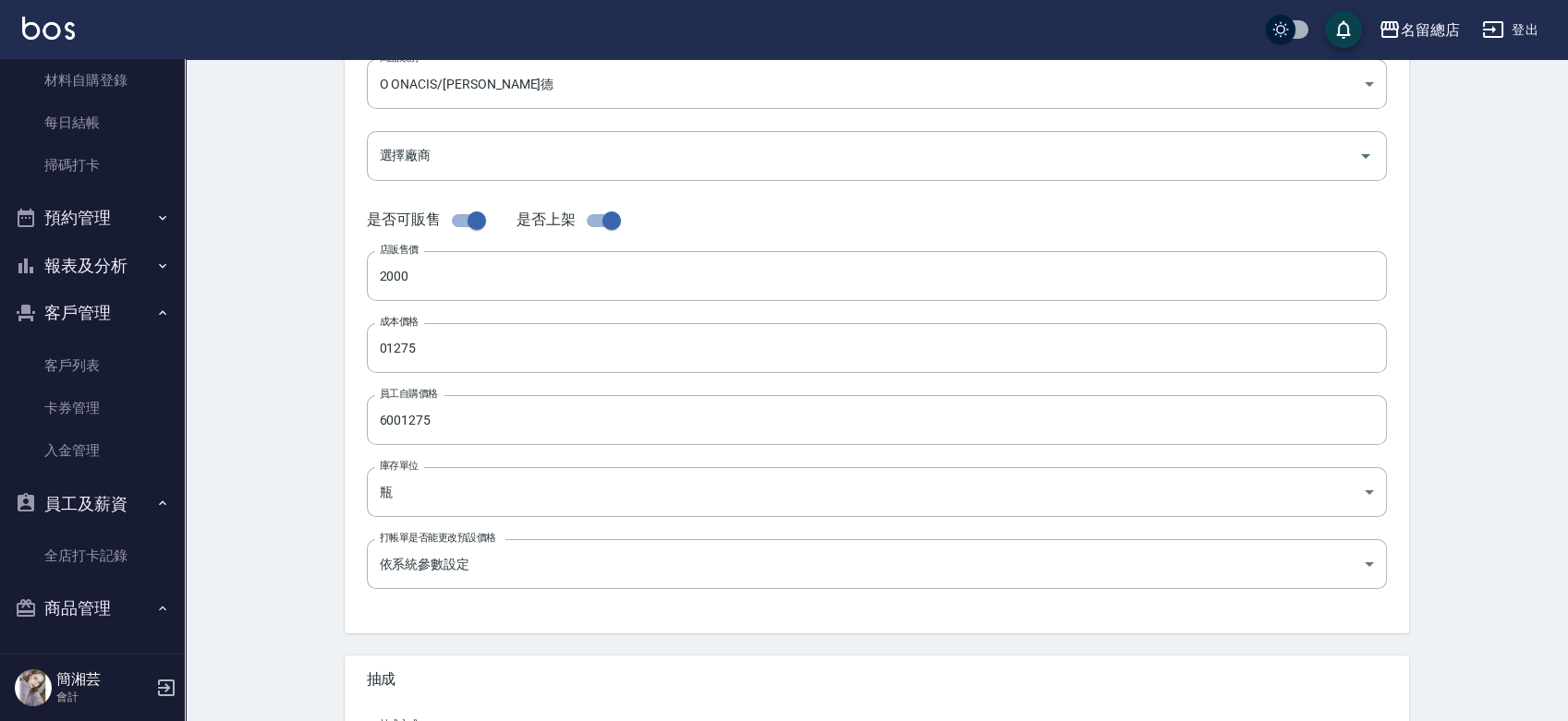
scroll to position [308, 0]
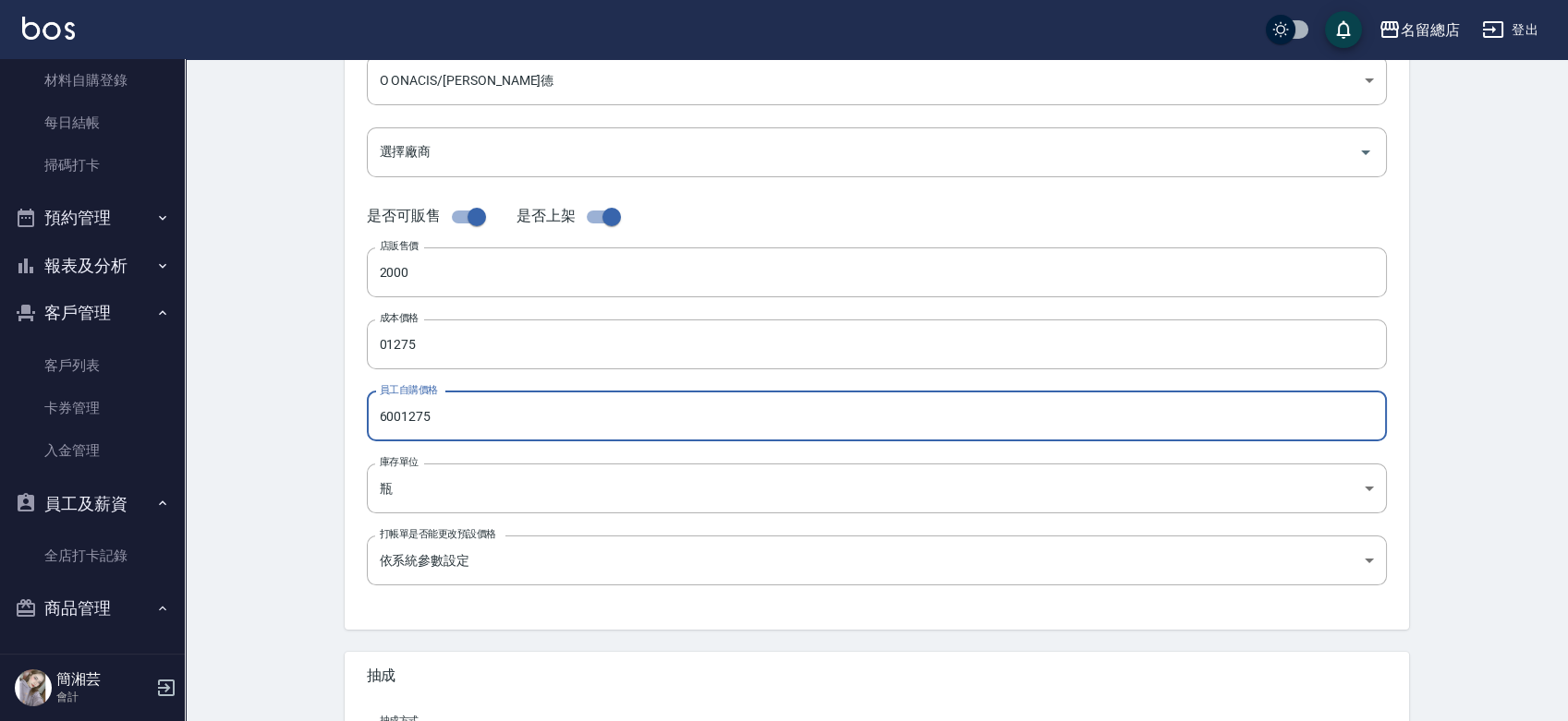
drag, startPoint x: 398, startPoint y: 415, endPoint x: 361, endPoint y: 416, distance: 37.0
click at [361, 416] on div "代號 O08 代號 名稱 潤膚油 名稱 商品類別 O ONACIS/歐萊德 2b8213c8-e94c-445d-abda-8271a4643280 商品…" at bounding box center [877, 260] width 1064 height 741
type input "1275"
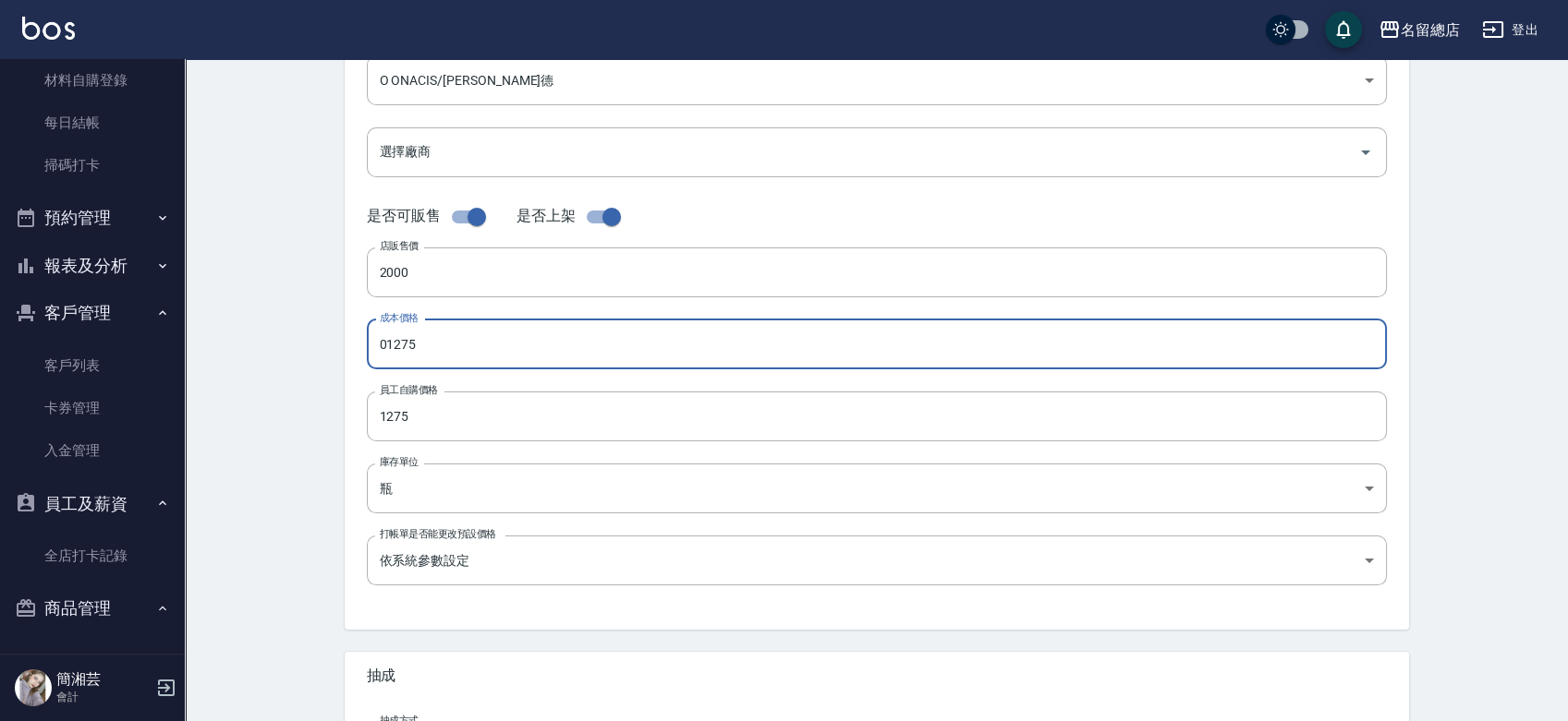
drag, startPoint x: 386, startPoint y: 338, endPoint x: 370, endPoint y: 342, distance: 16.5
click at [370, 342] on input "01275" at bounding box center [876, 344] width 1020 height 50
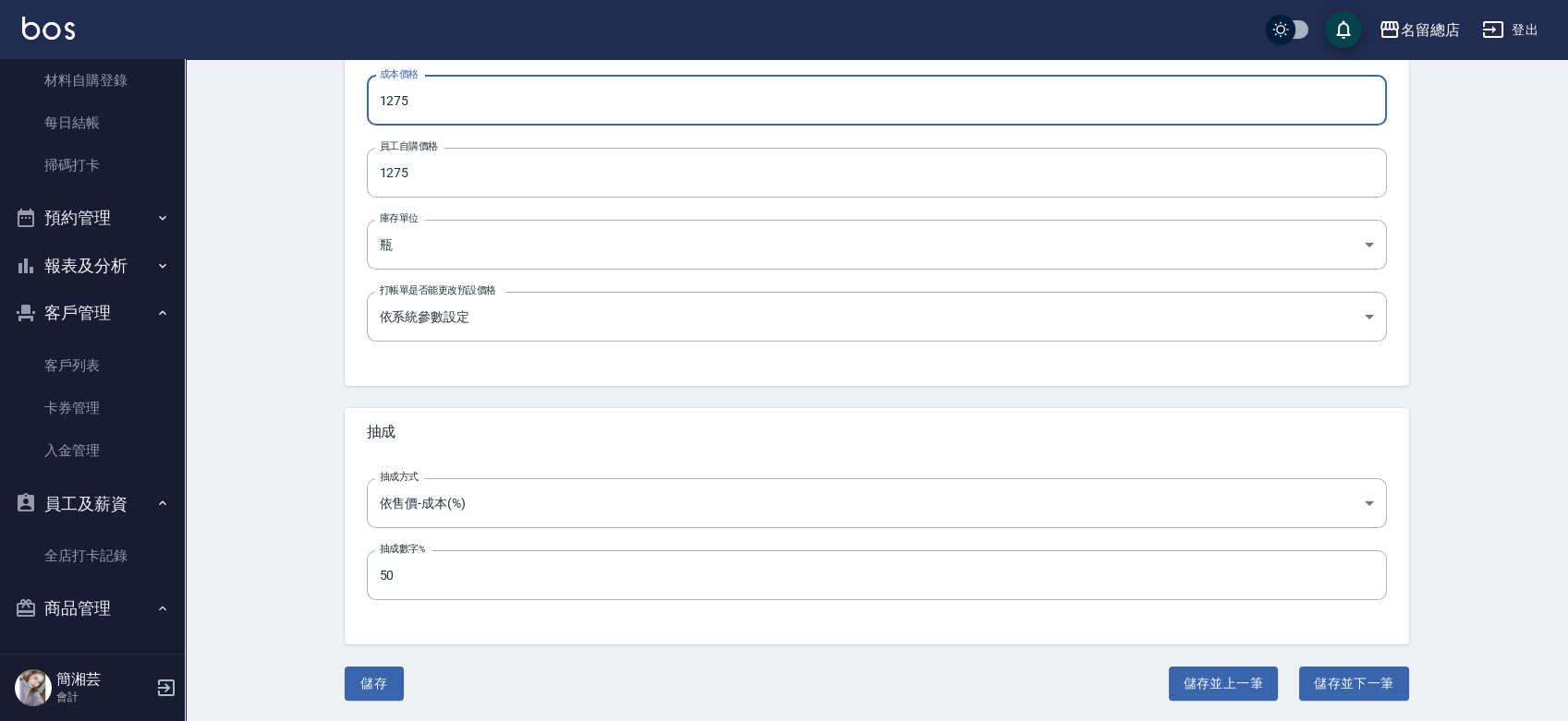
scroll to position [553, 0]
type input "1275"
click at [359, 685] on button "儲存" at bounding box center [374, 683] width 59 height 34
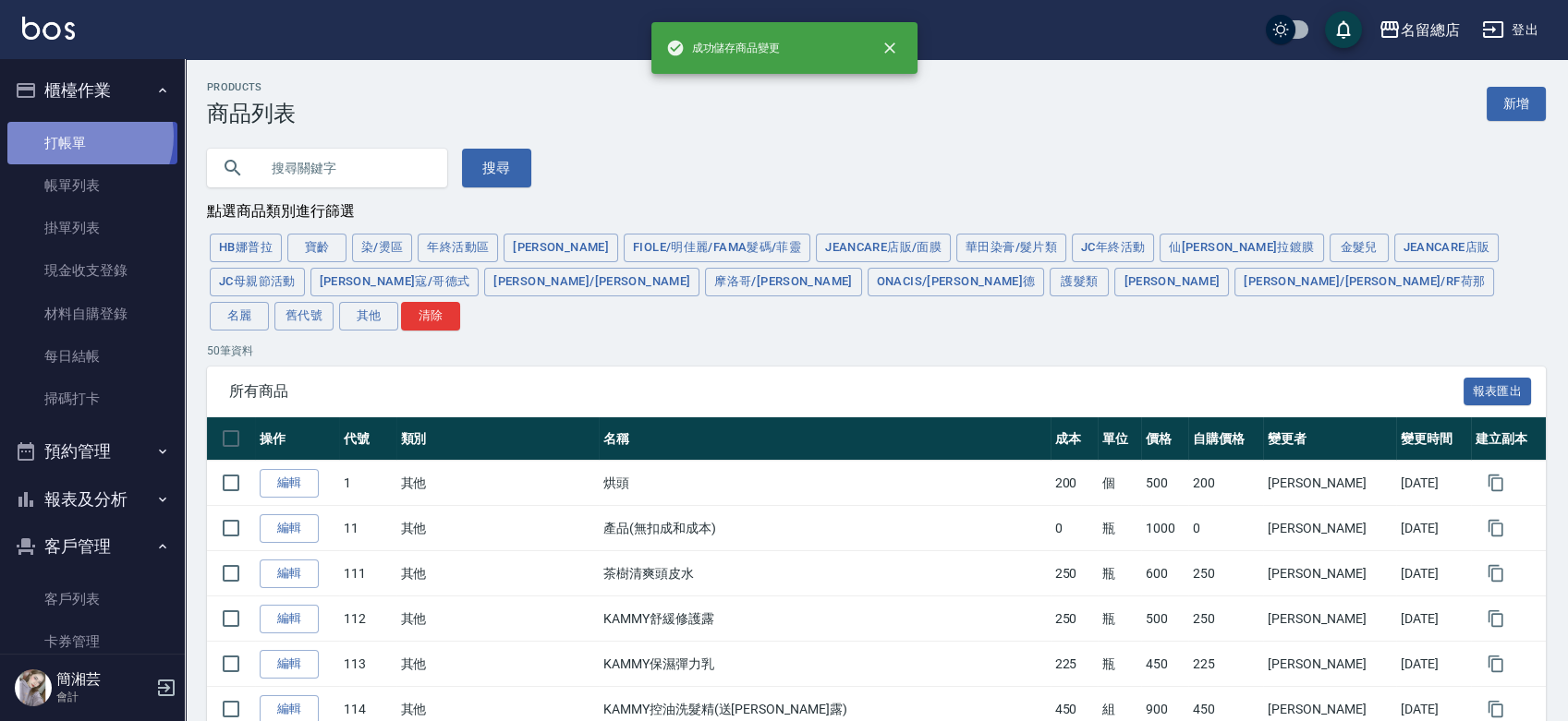
click at [81, 136] on link "打帳單" at bounding box center [92, 142] width 170 height 42
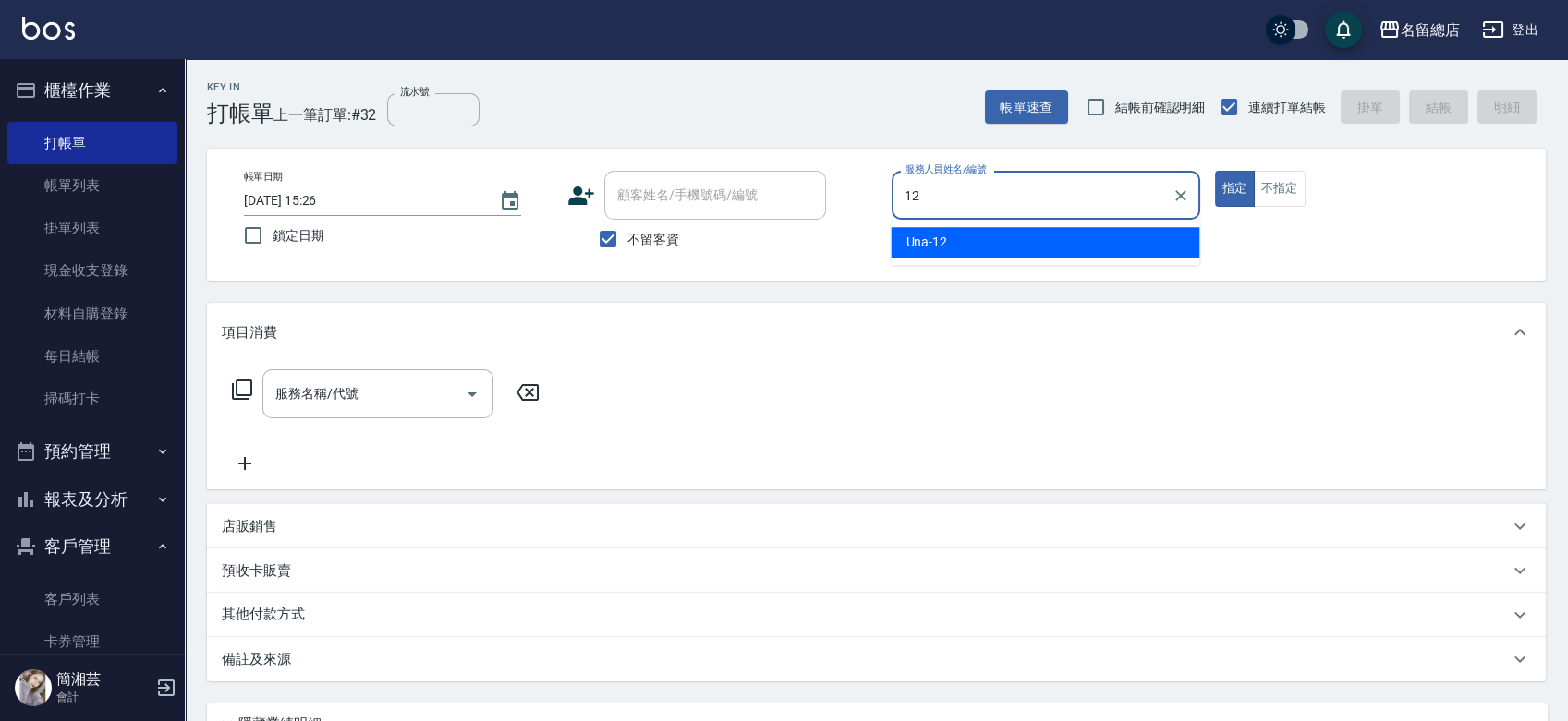
type input "12"
click at [259, 528] on p "店販銷售" at bounding box center [249, 527] width 56 height 20
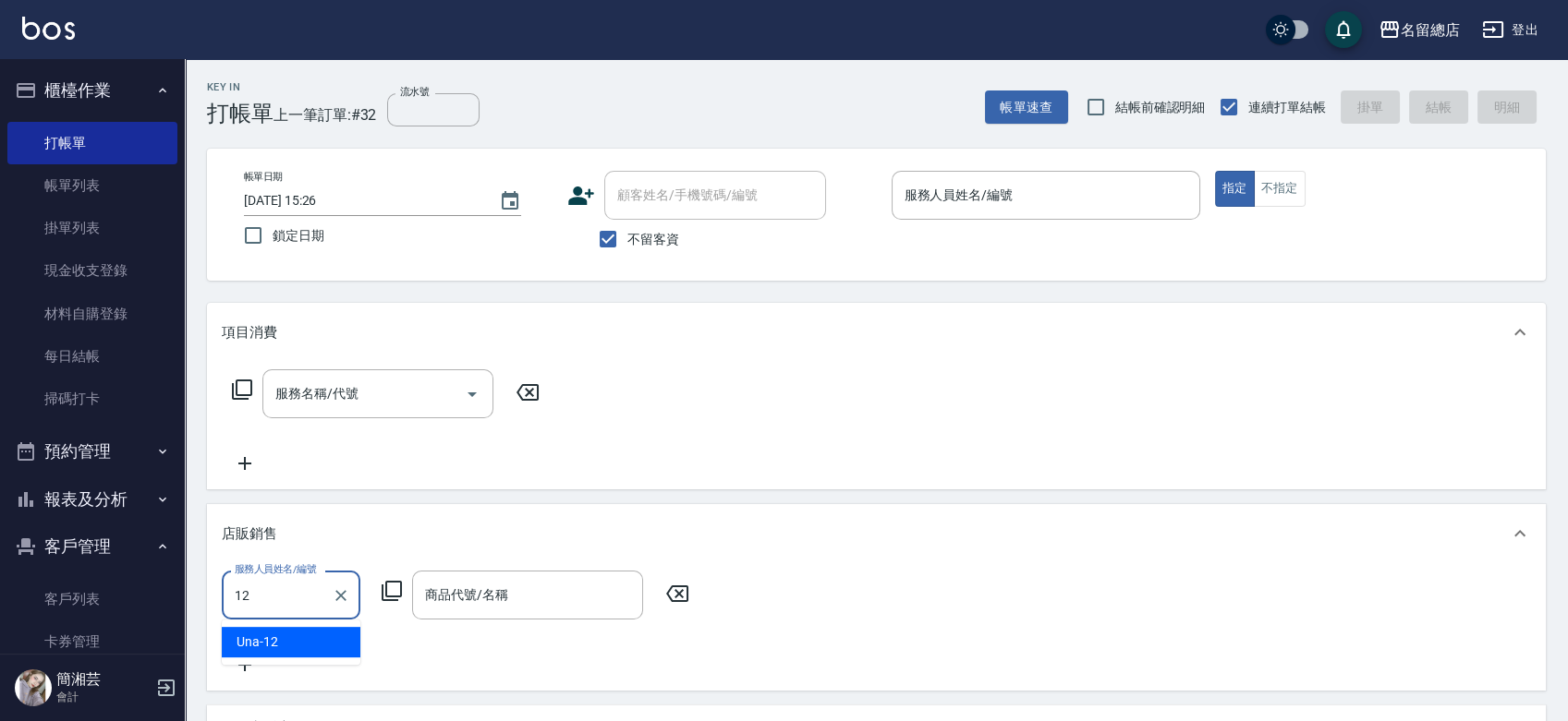
type input "Una-12"
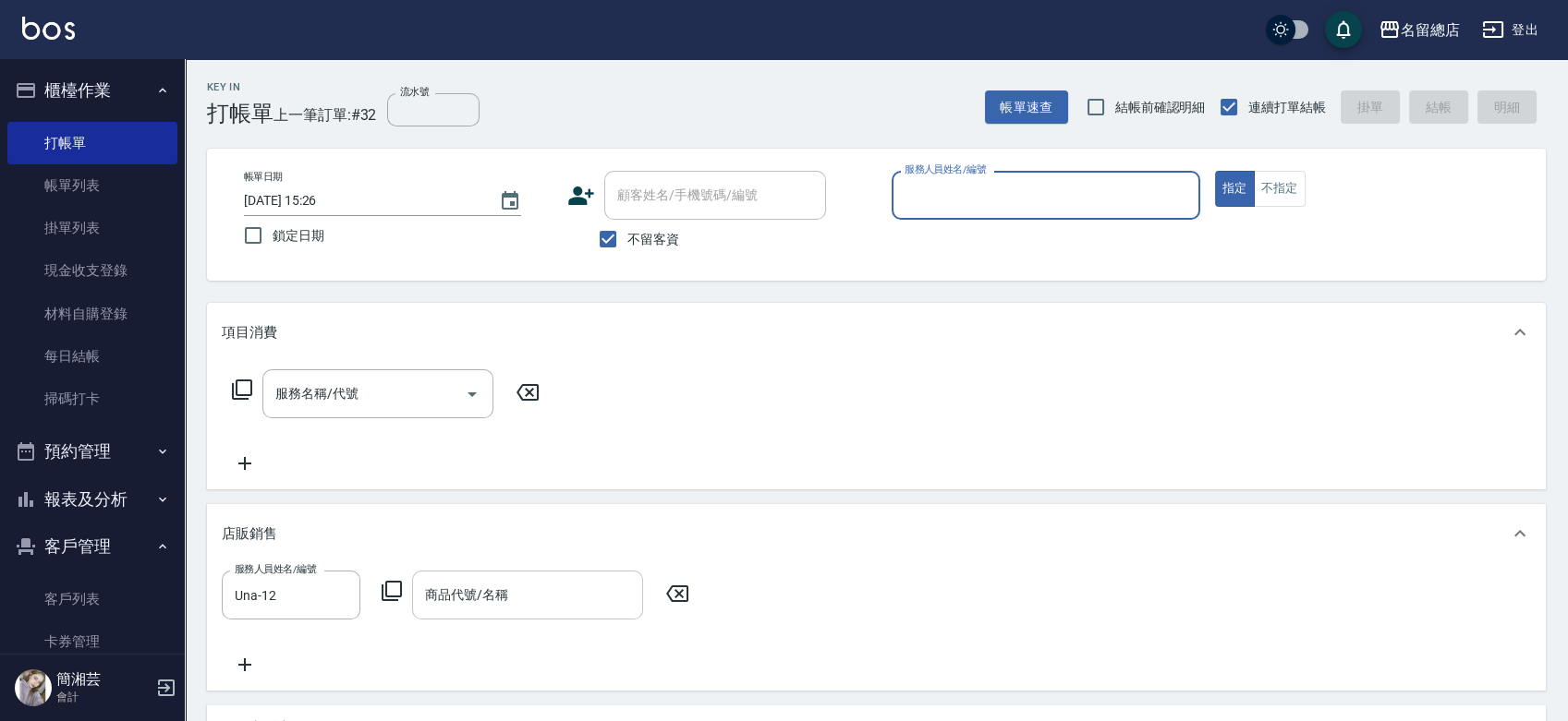
click at [502, 592] on input "商品代號/名稱" at bounding box center [527, 595] width 215 height 32
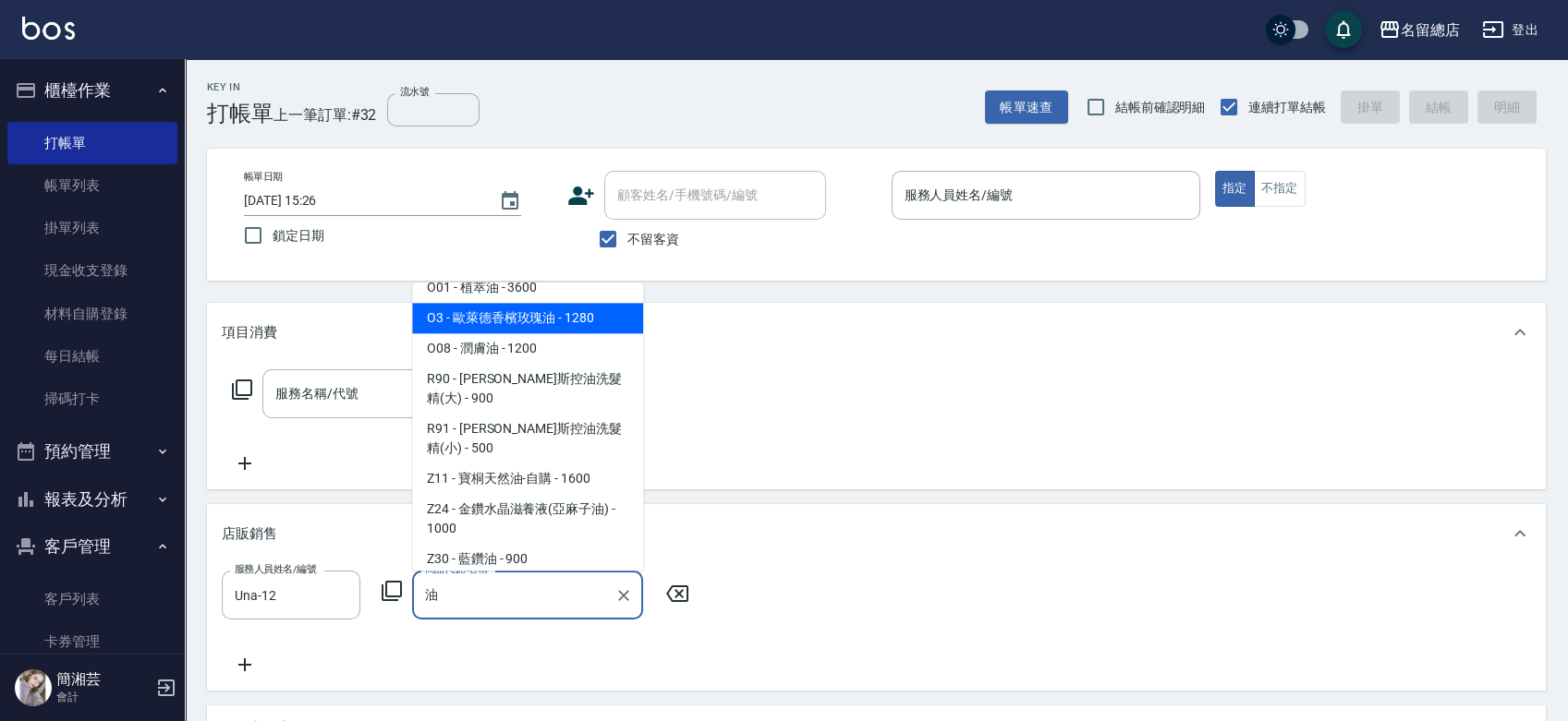
scroll to position [612, 0]
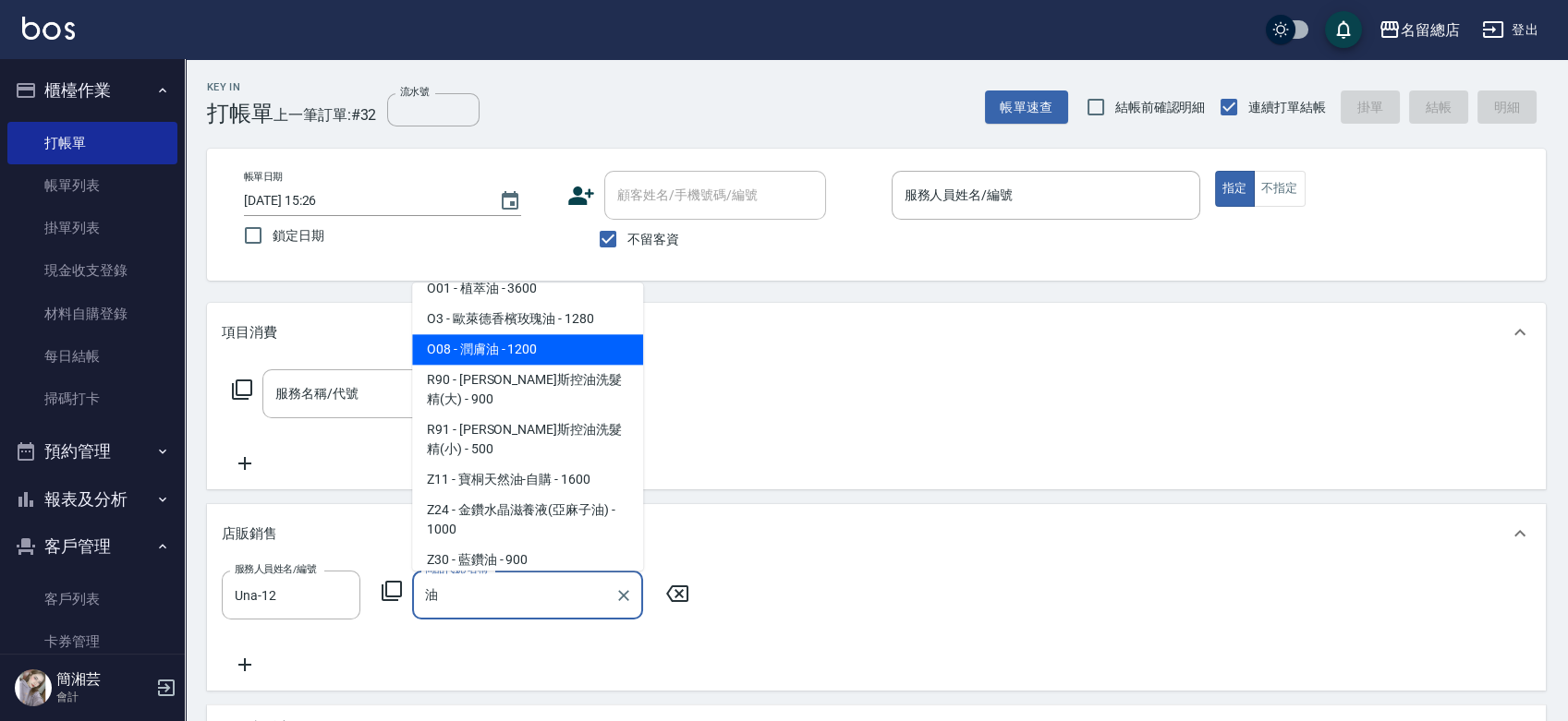
type input "KAMMY護髮油"
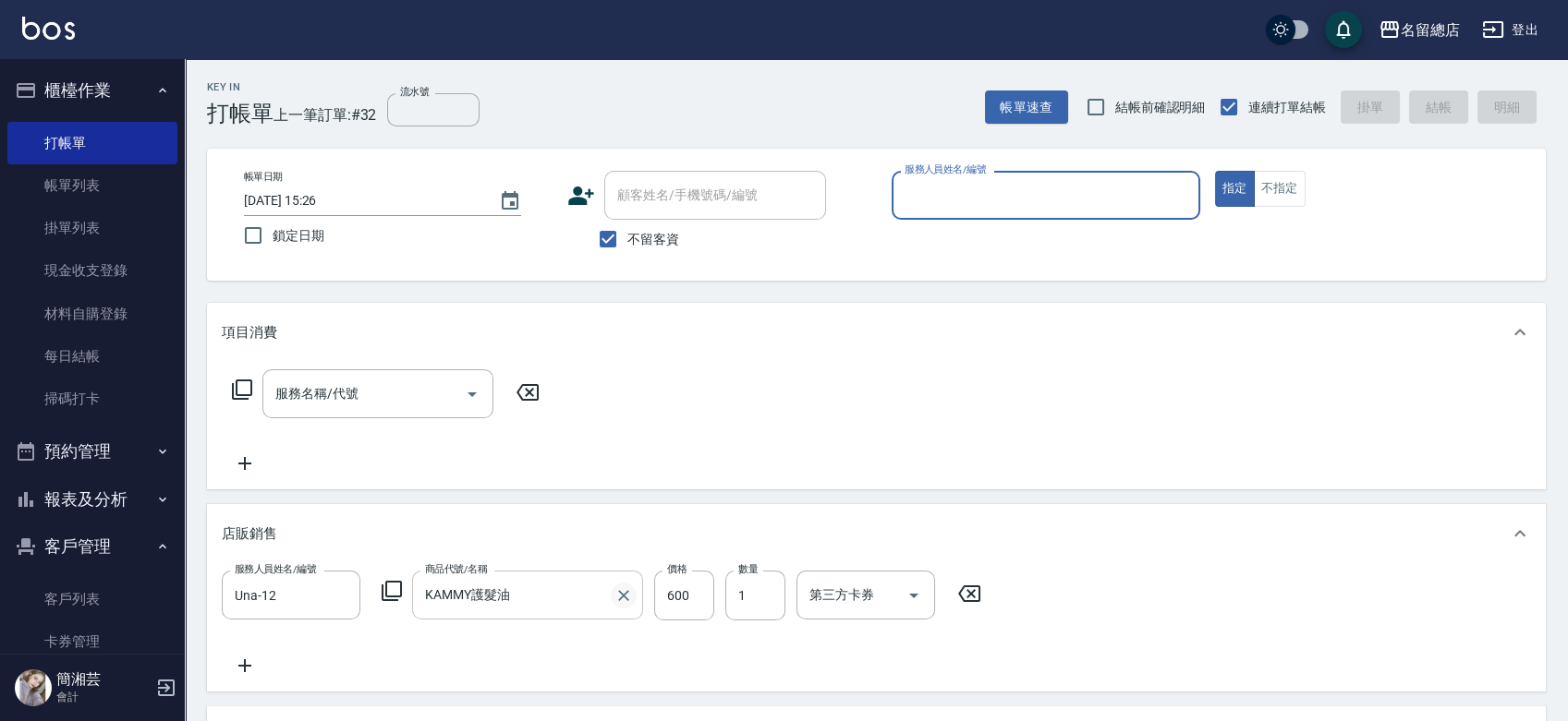
click at [627, 595] on icon "Clear" at bounding box center [623, 596] width 19 height 19
click at [555, 592] on input "商品代號/名稱" at bounding box center [527, 595] width 215 height 32
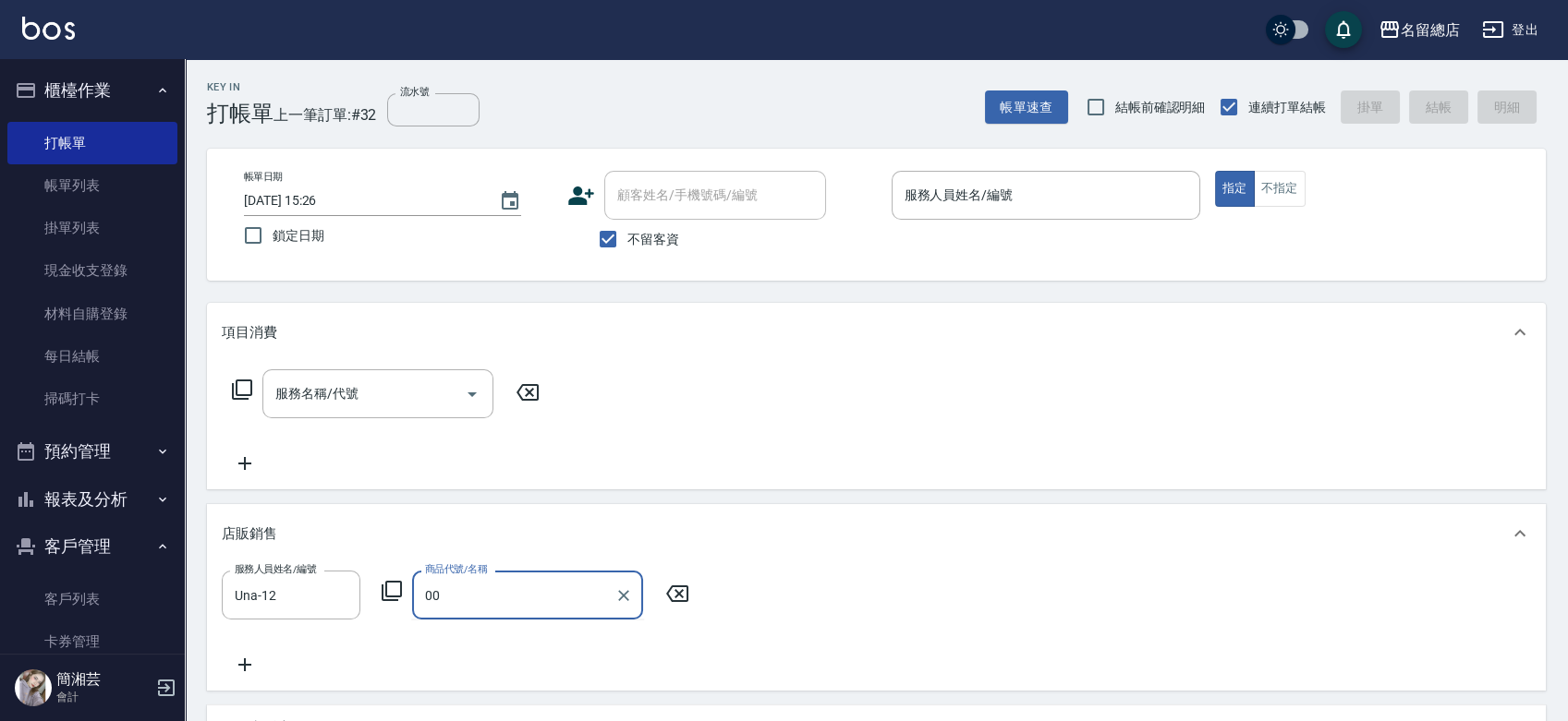
type input "0"
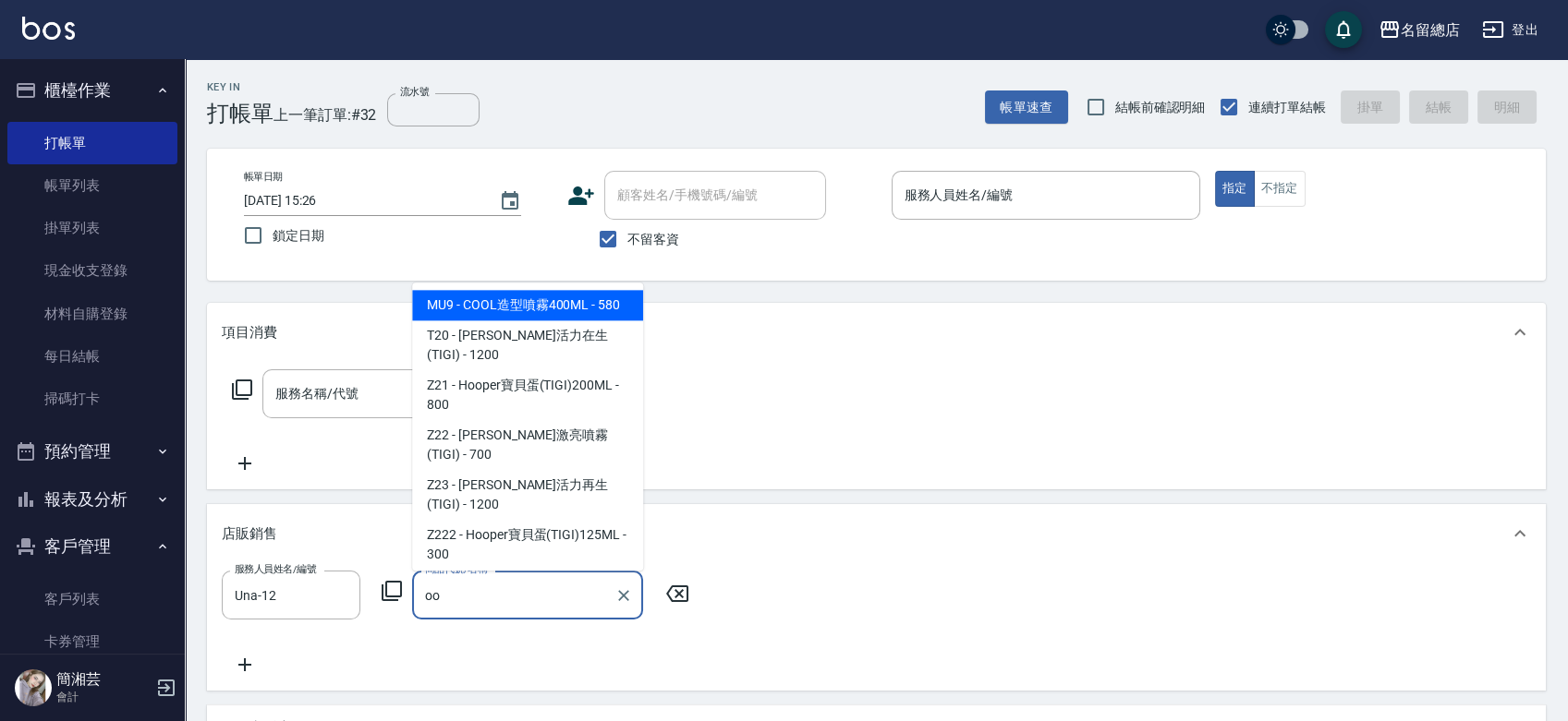
type input "o"
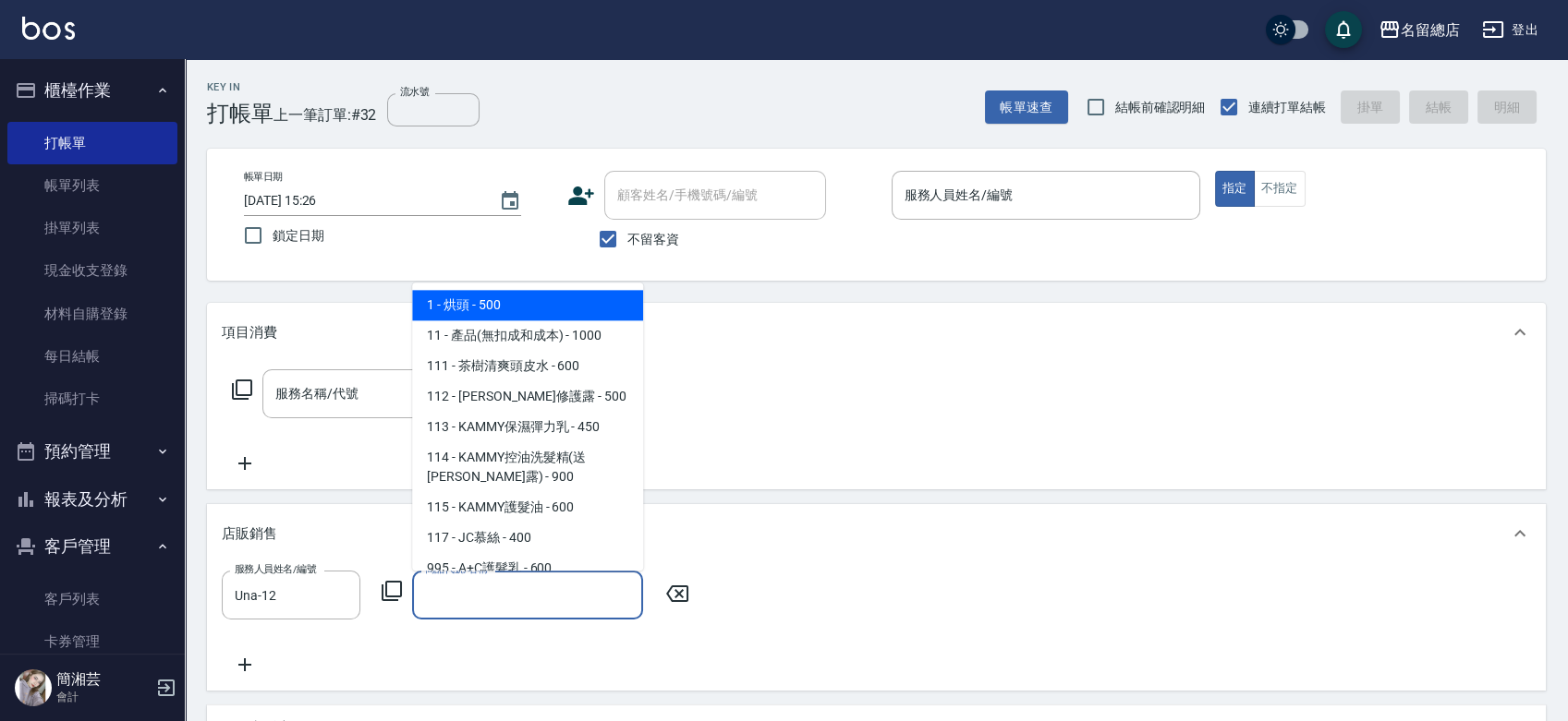
type input "u"
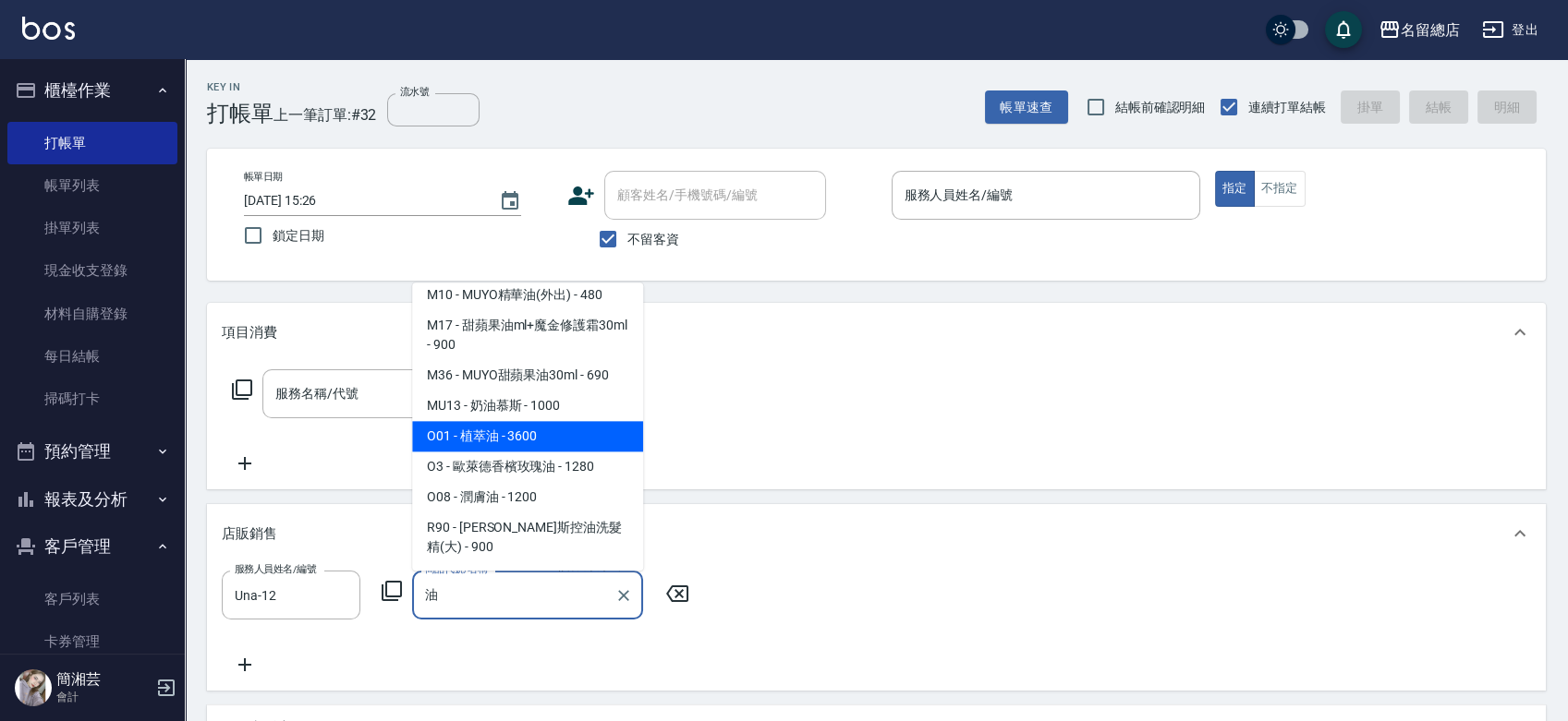
scroll to position [512, 0]
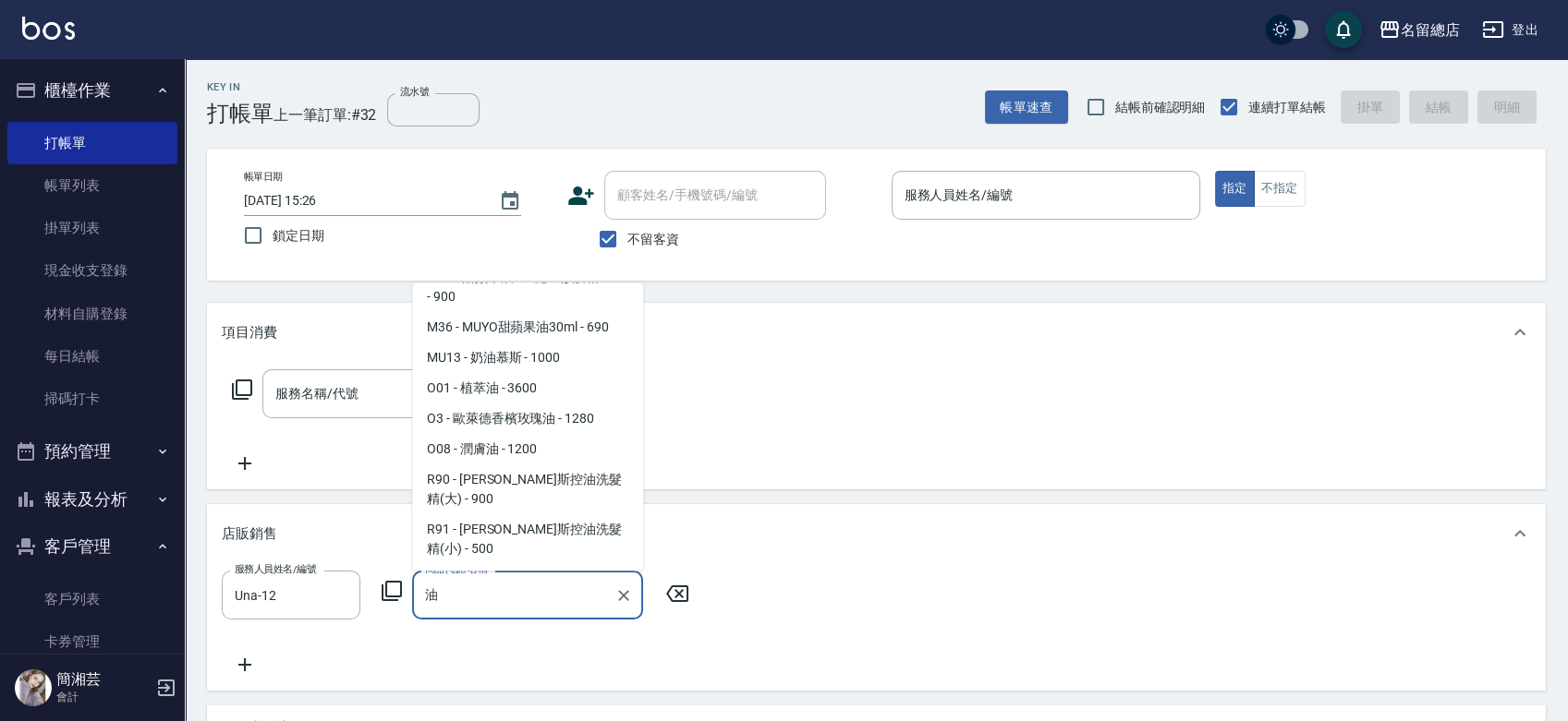
type input "FIOLE髮油"
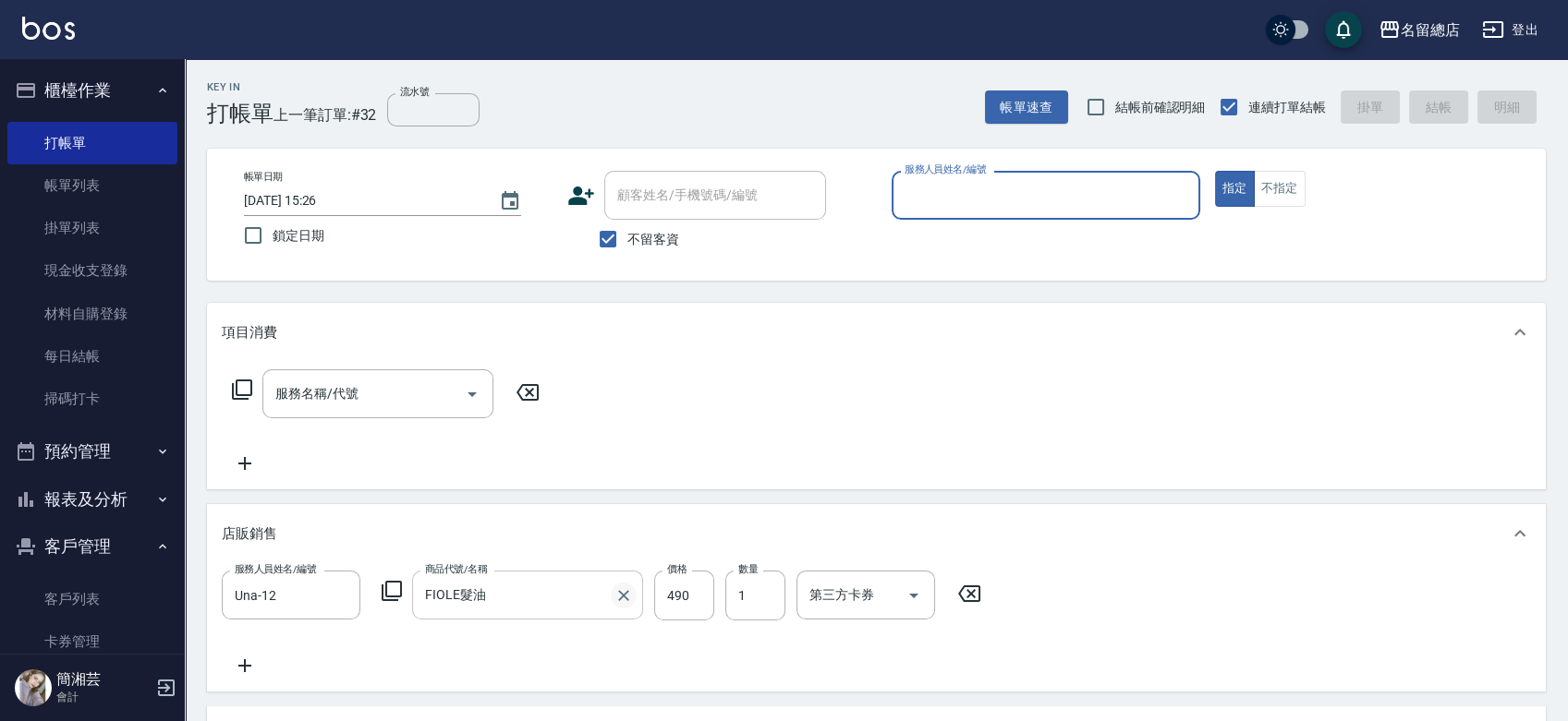
click at [615, 597] on icon "Clear" at bounding box center [623, 596] width 19 height 19
click at [564, 598] on input "商品代號/名稱" at bounding box center [527, 595] width 215 height 32
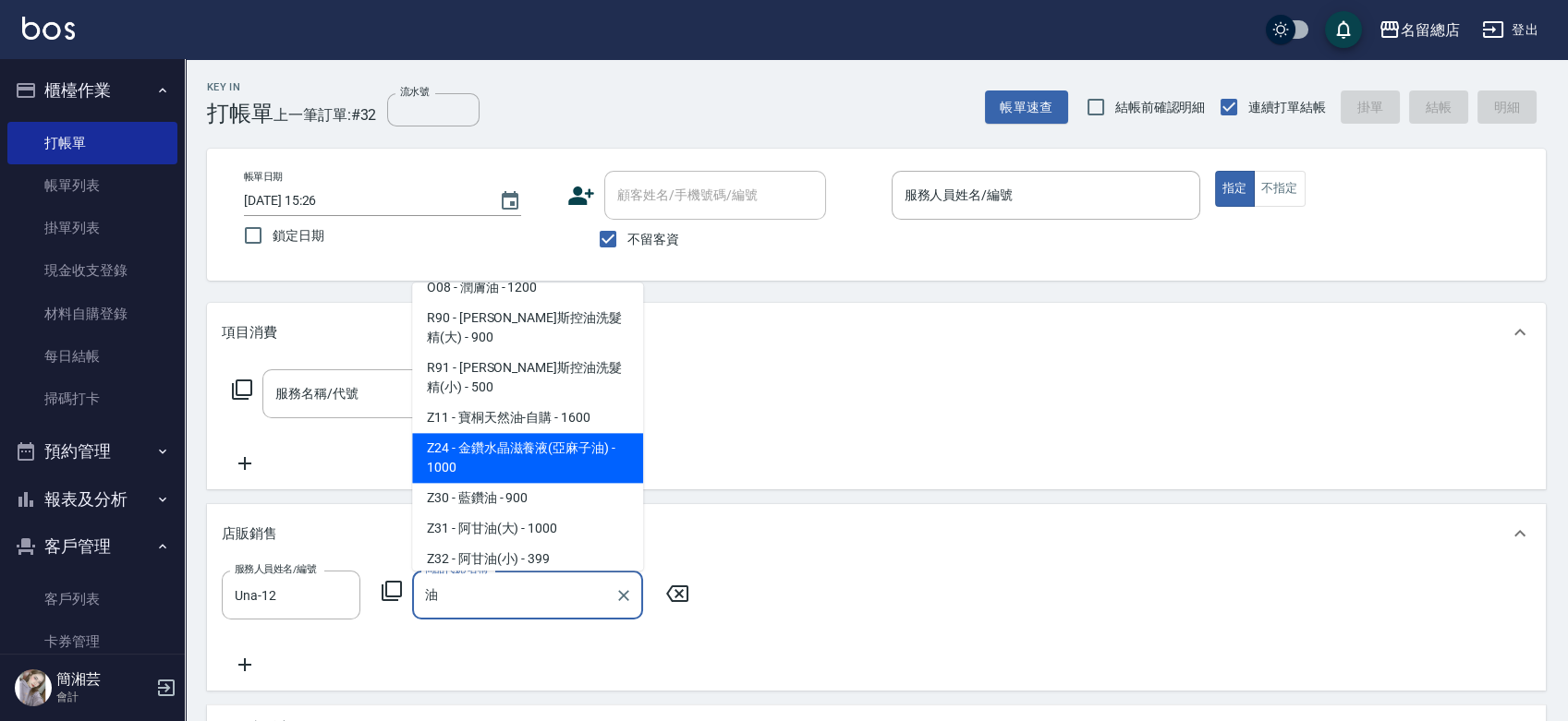
scroll to position [612, 0]
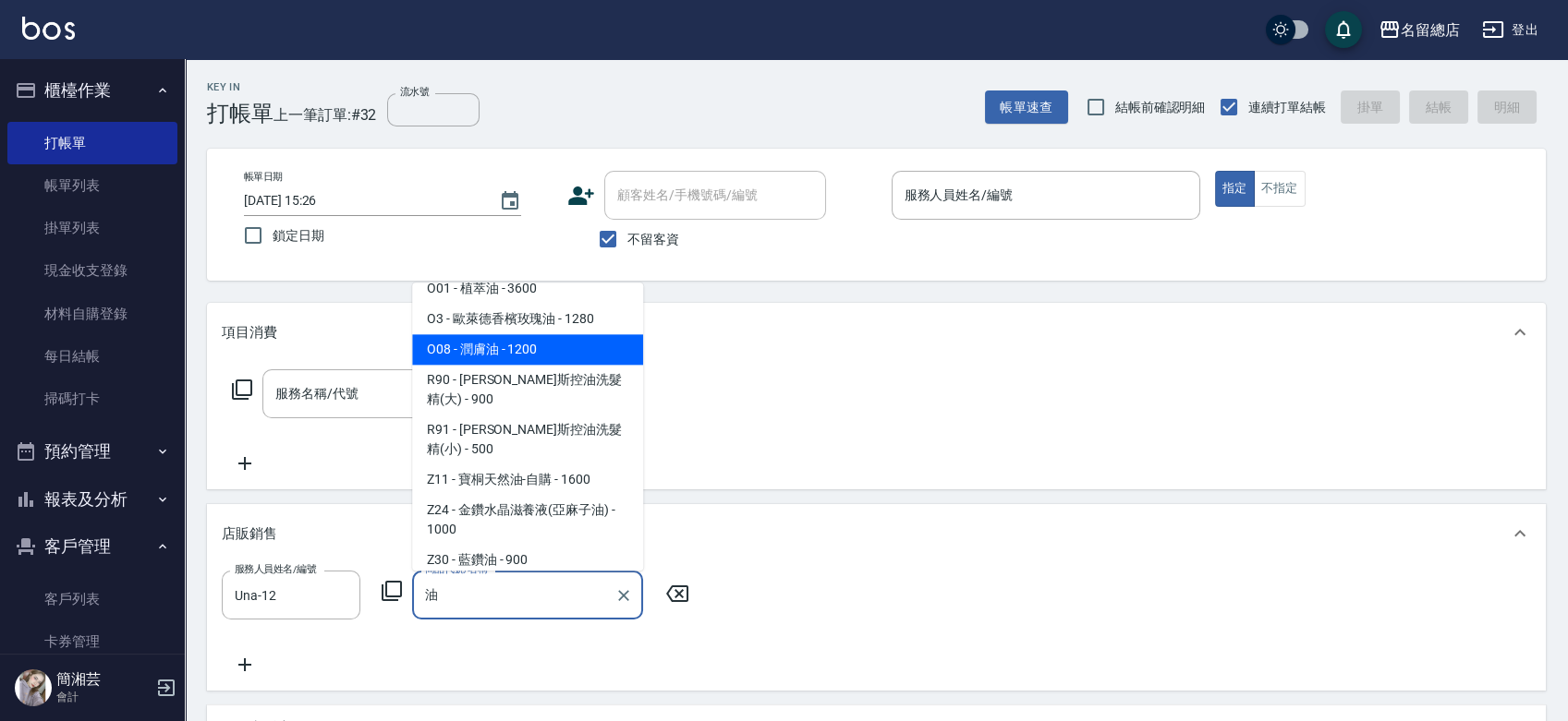
type input "KAMMY護髮油"
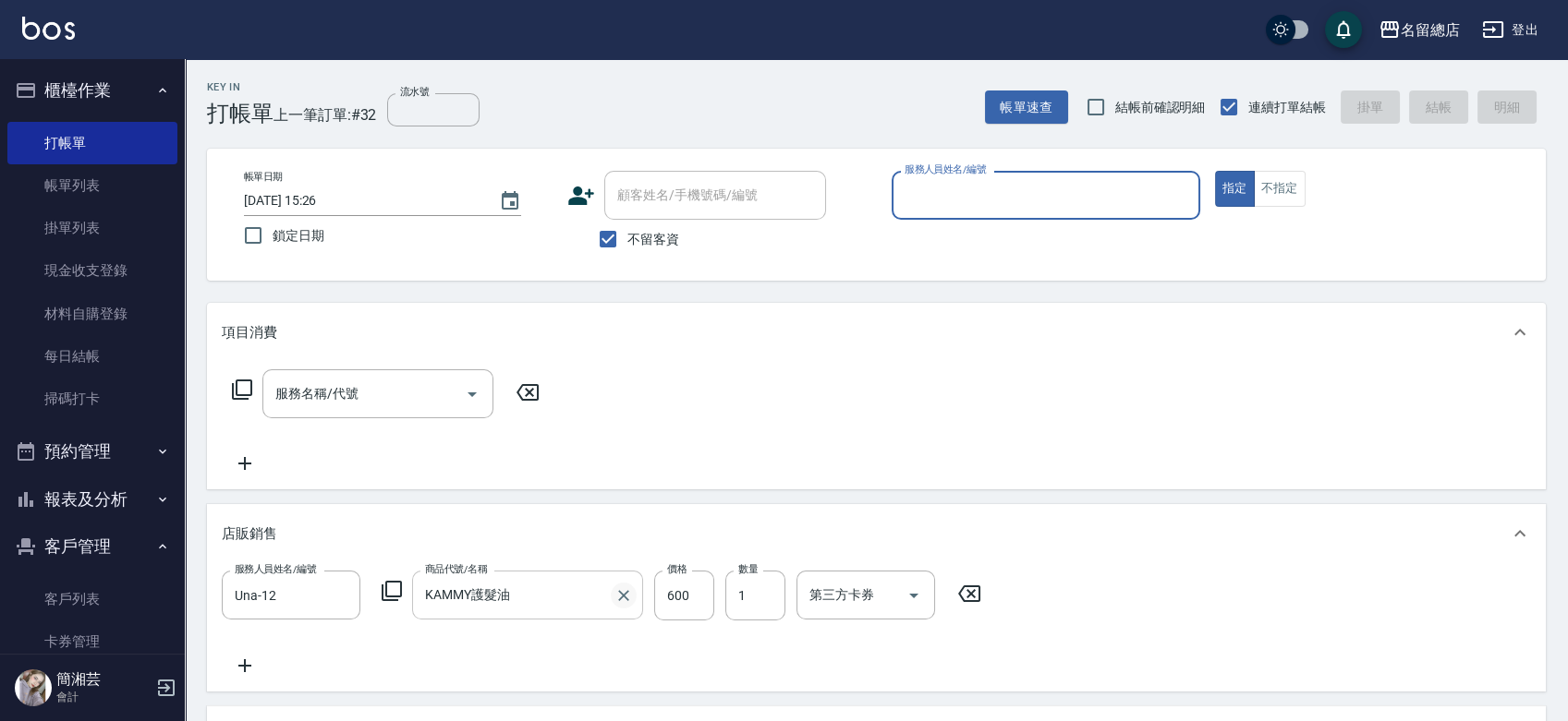
click at [623, 592] on icon "Clear" at bounding box center [623, 596] width 19 height 19
click at [552, 583] on input "商品代號/名稱" at bounding box center [527, 595] width 215 height 32
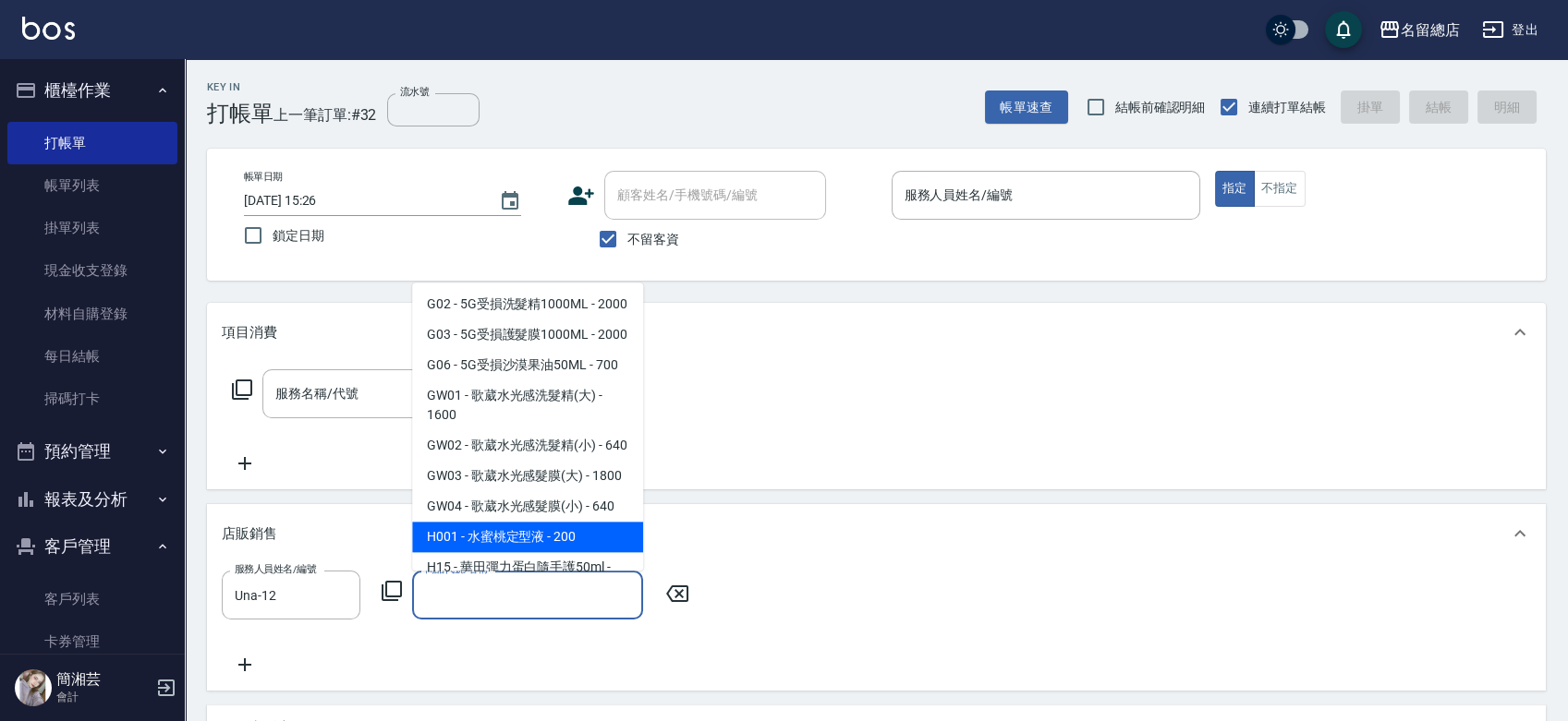
scroll to position [1949, 0]
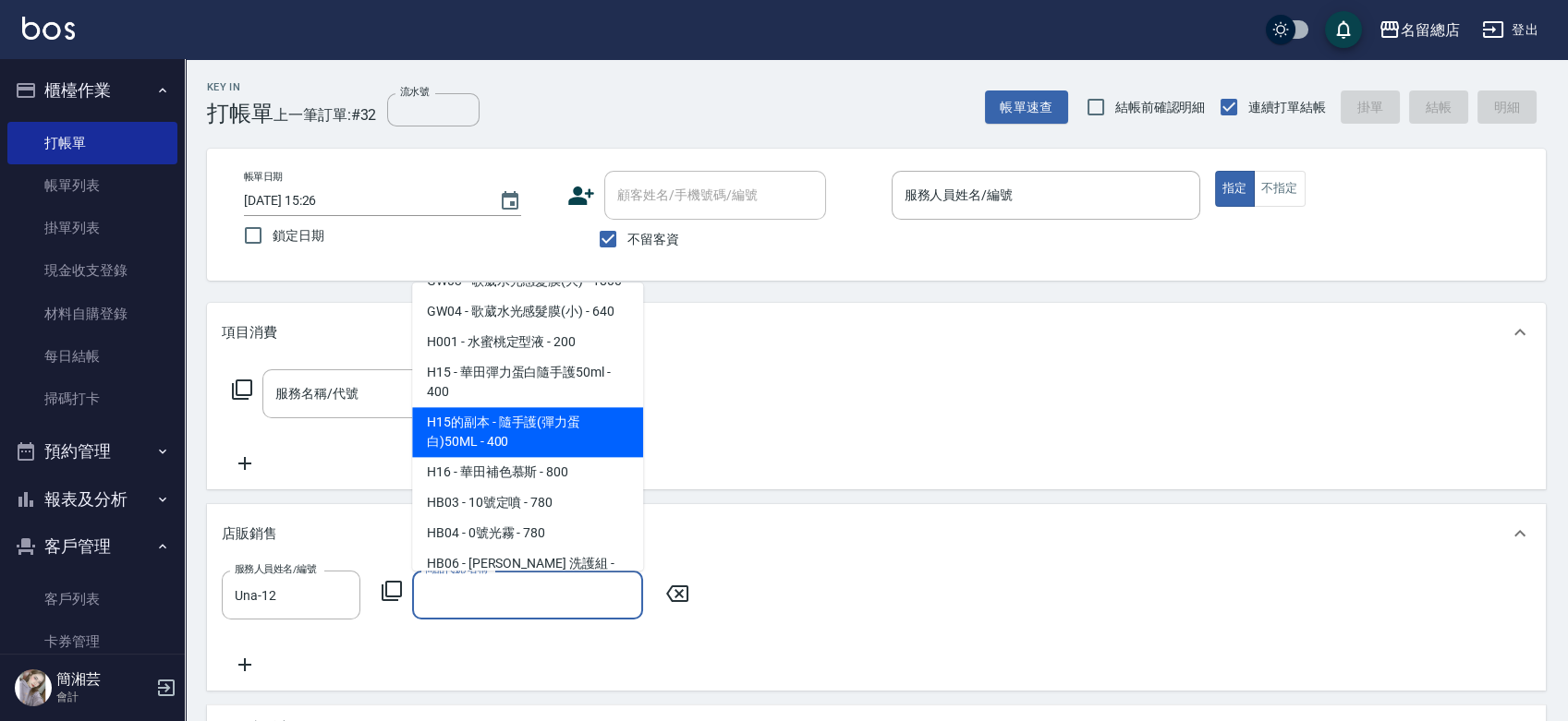
click at [775, 555] on div "店販銷售" at bounding box center [876, 534] width 1339 height 59
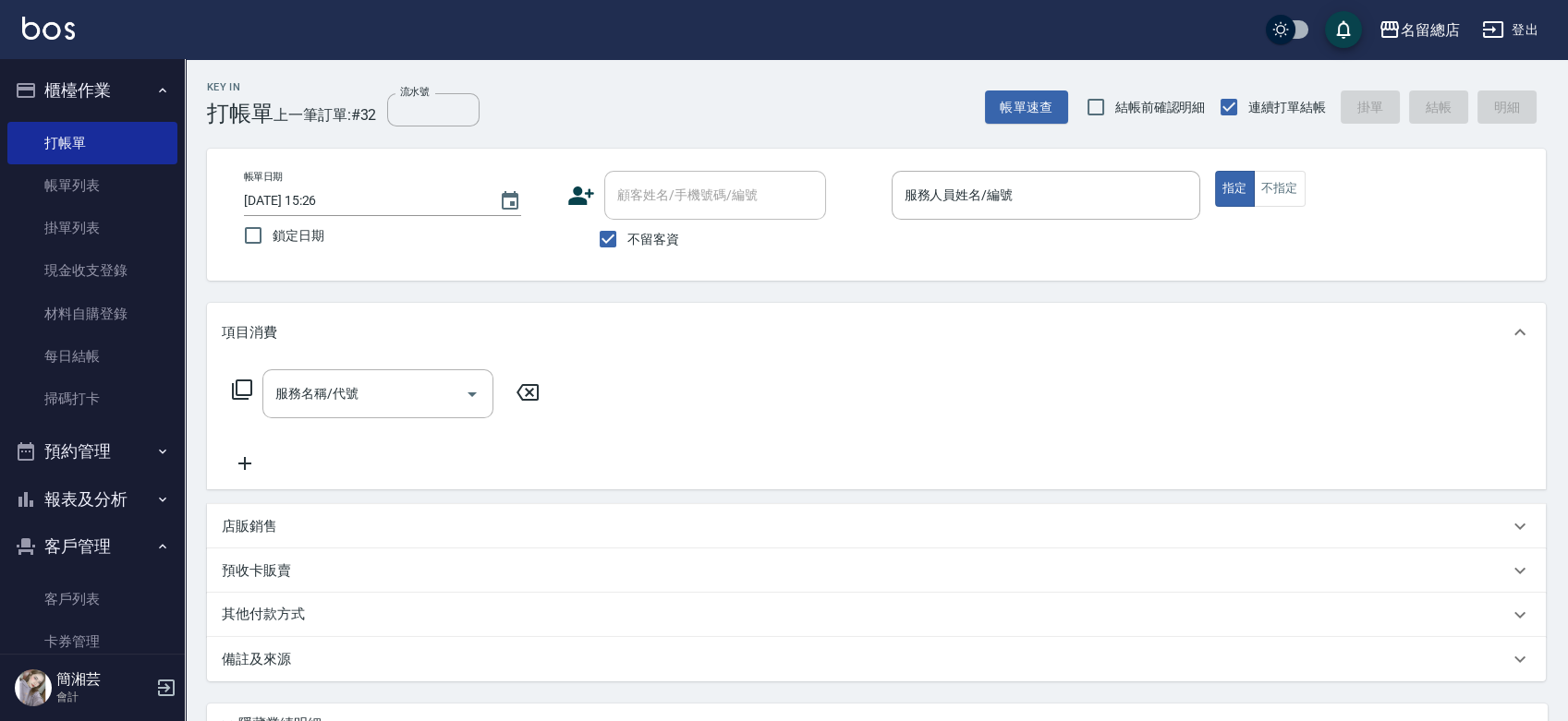
click at [456, 508] on div "店販銷售" at bounding box center [876, 526] width 1339 height 44
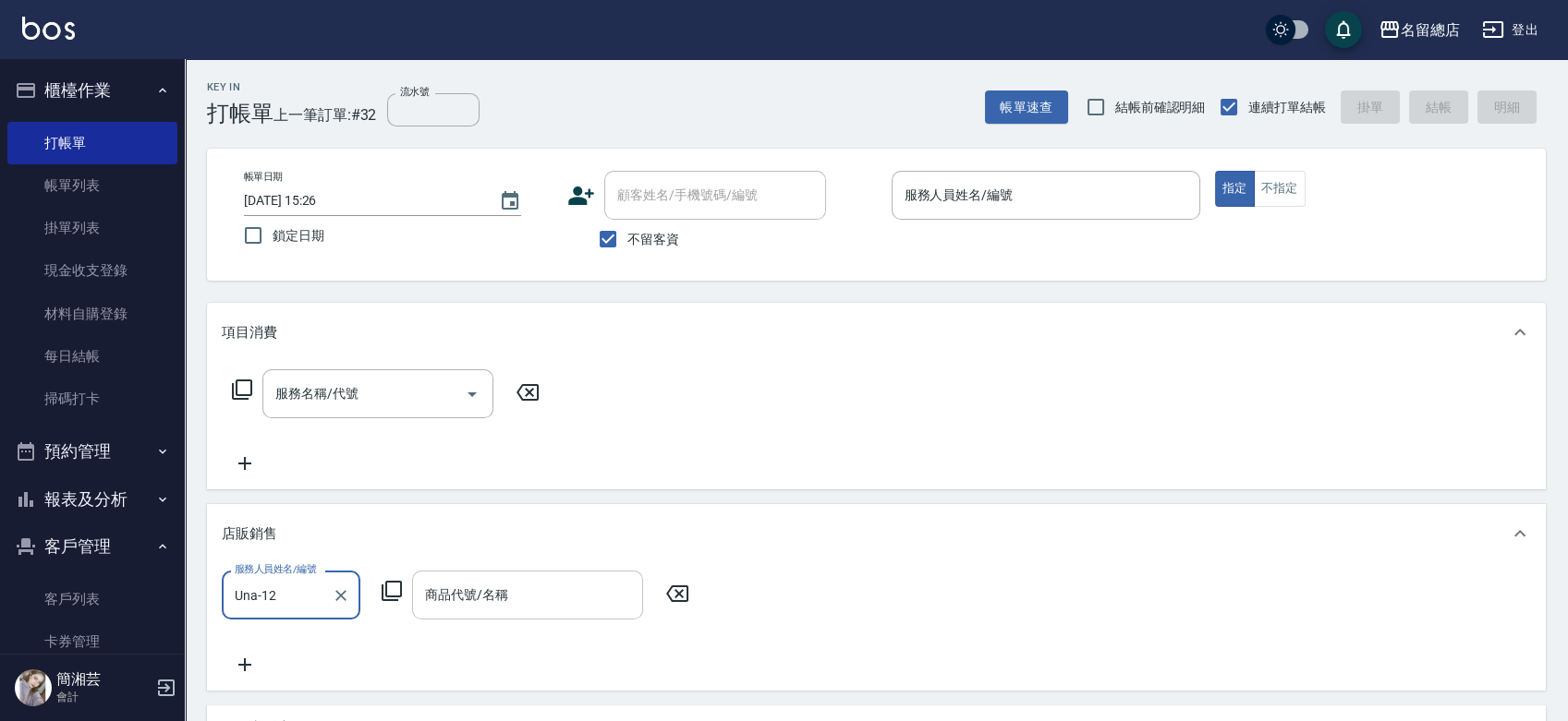
scroll to position [0, 0]
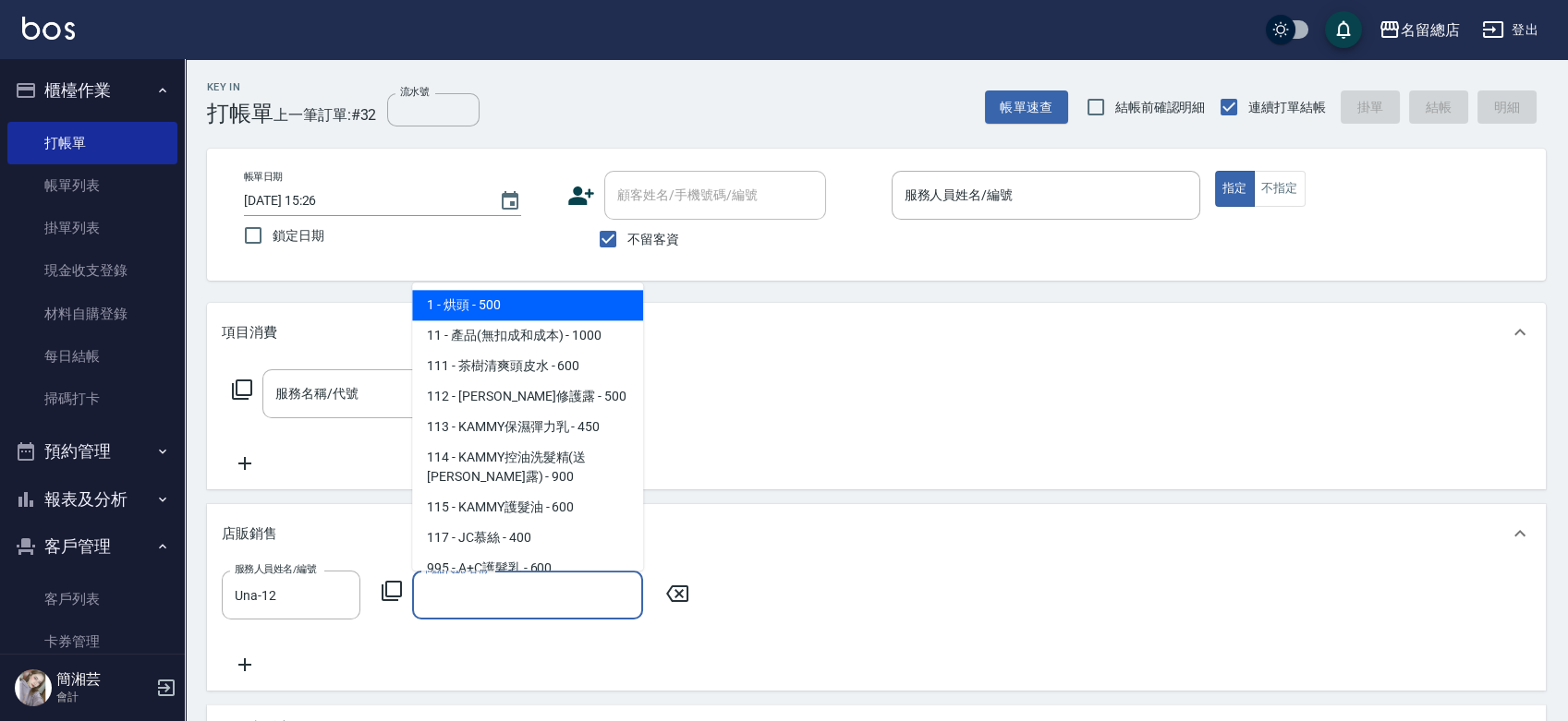
click at [448, 600] on input "商品代號/名稱" at bounding box center [527, 595] width 215 height 32
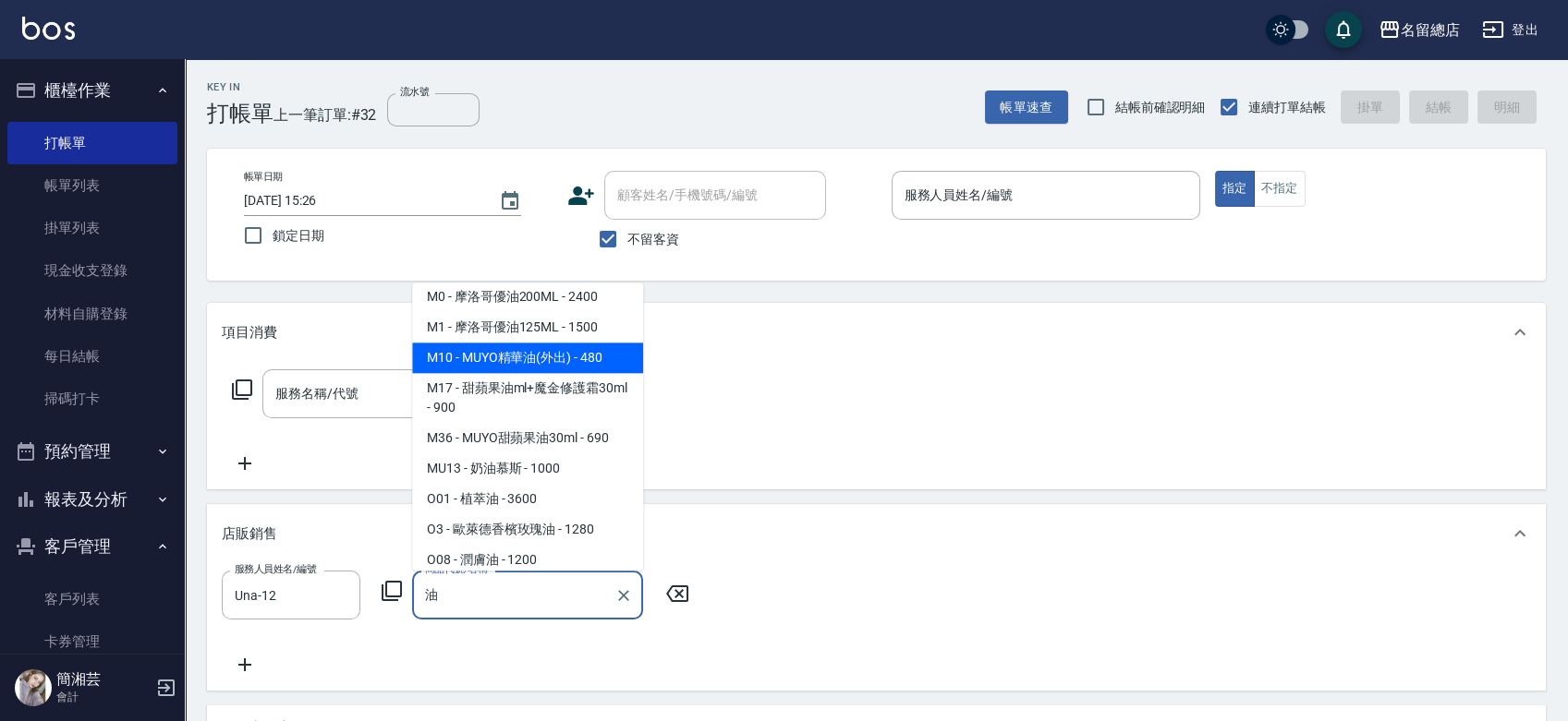
scroll to position [512, 0]
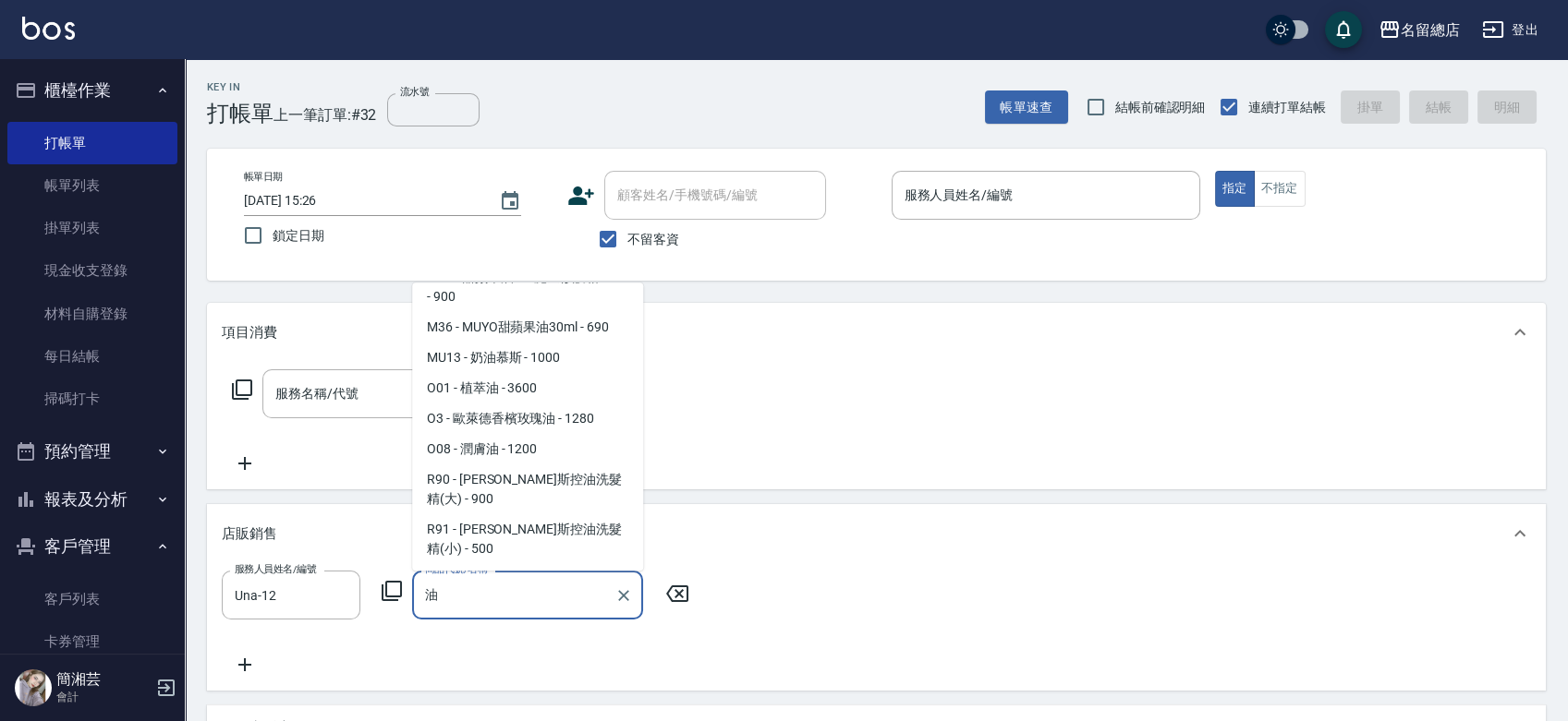
type input "FIOLE髮油"
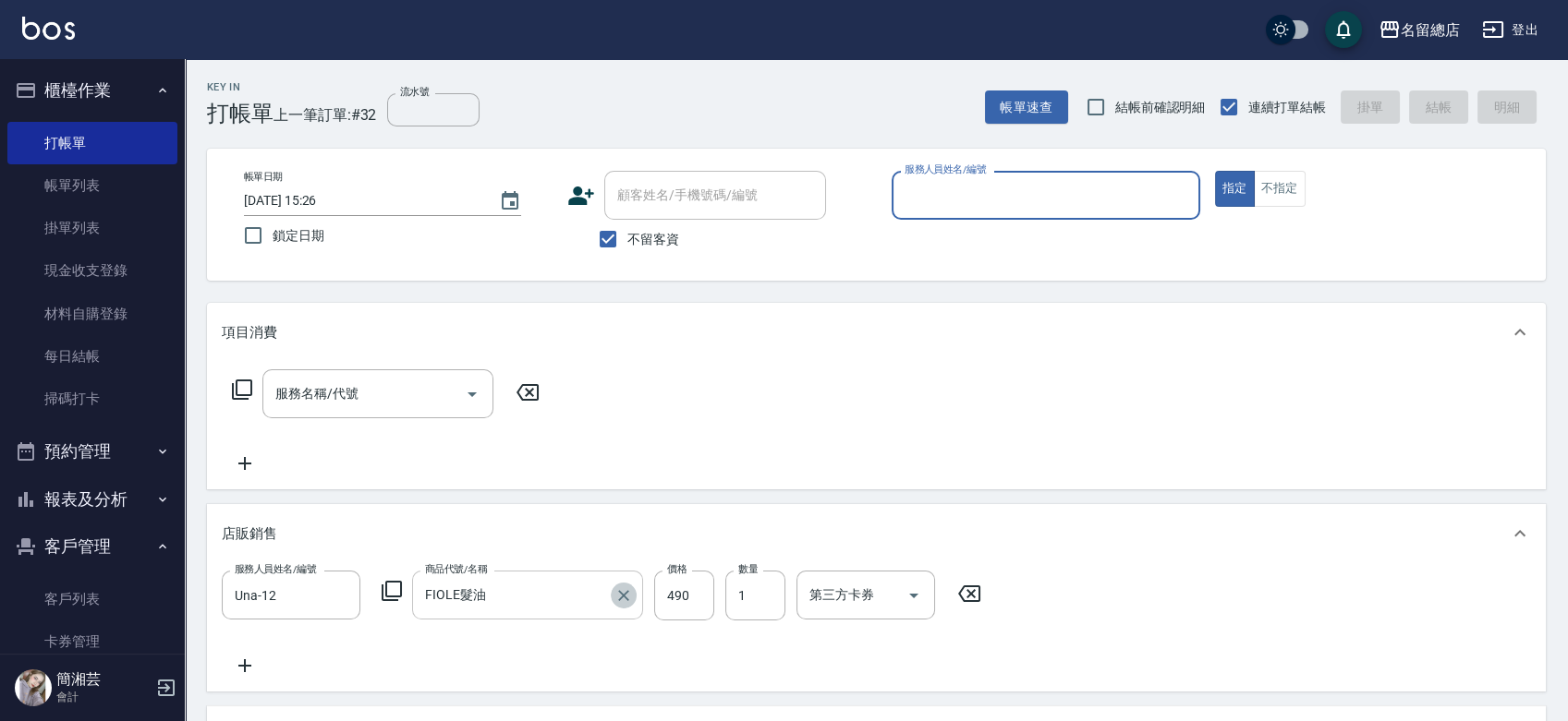
click at [626, 588] on icon "Clear" at bounding box center [623, 596] width 19 height 19
click at [562, 601] on input "商品代號/名稱" at bounding box center [527, 595] width 215 height 32
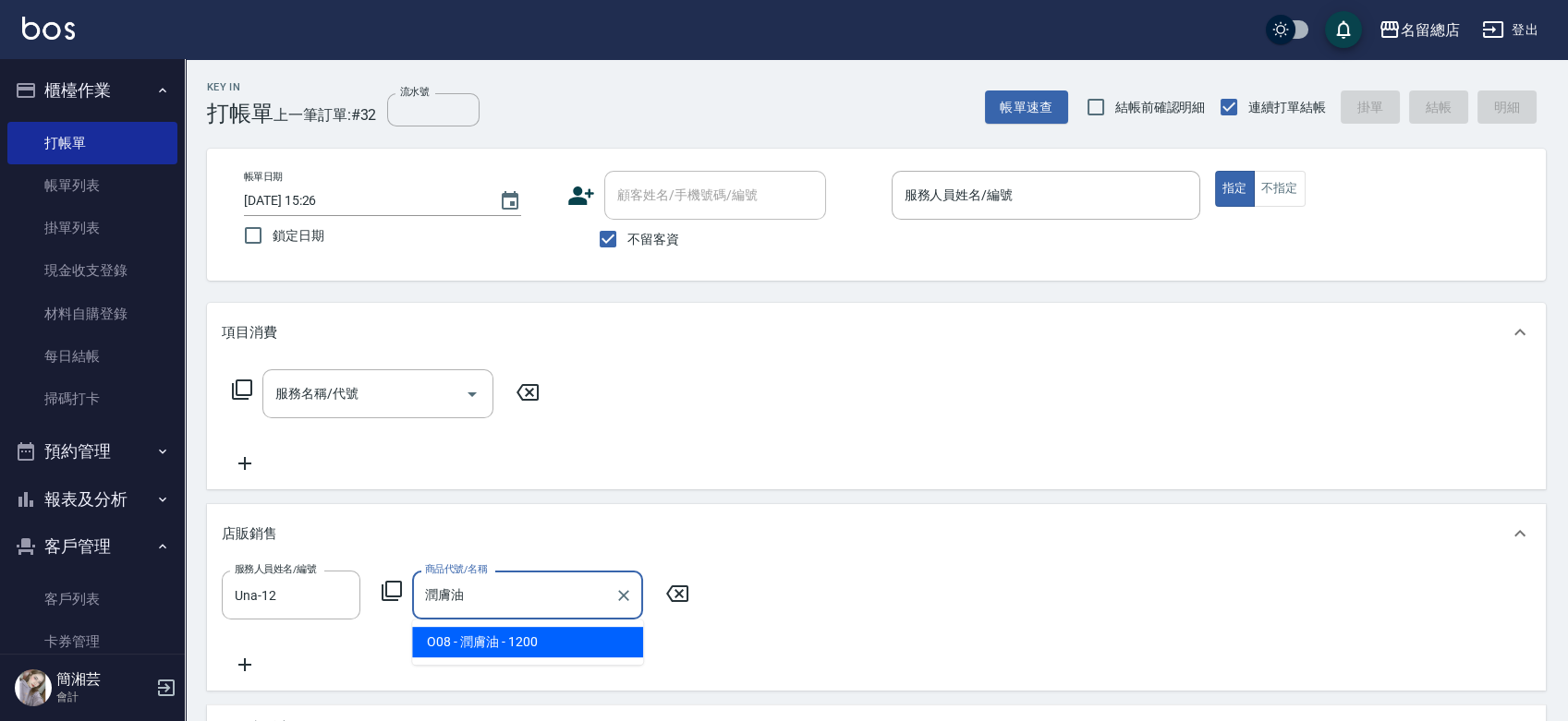
type input "潤膚油"
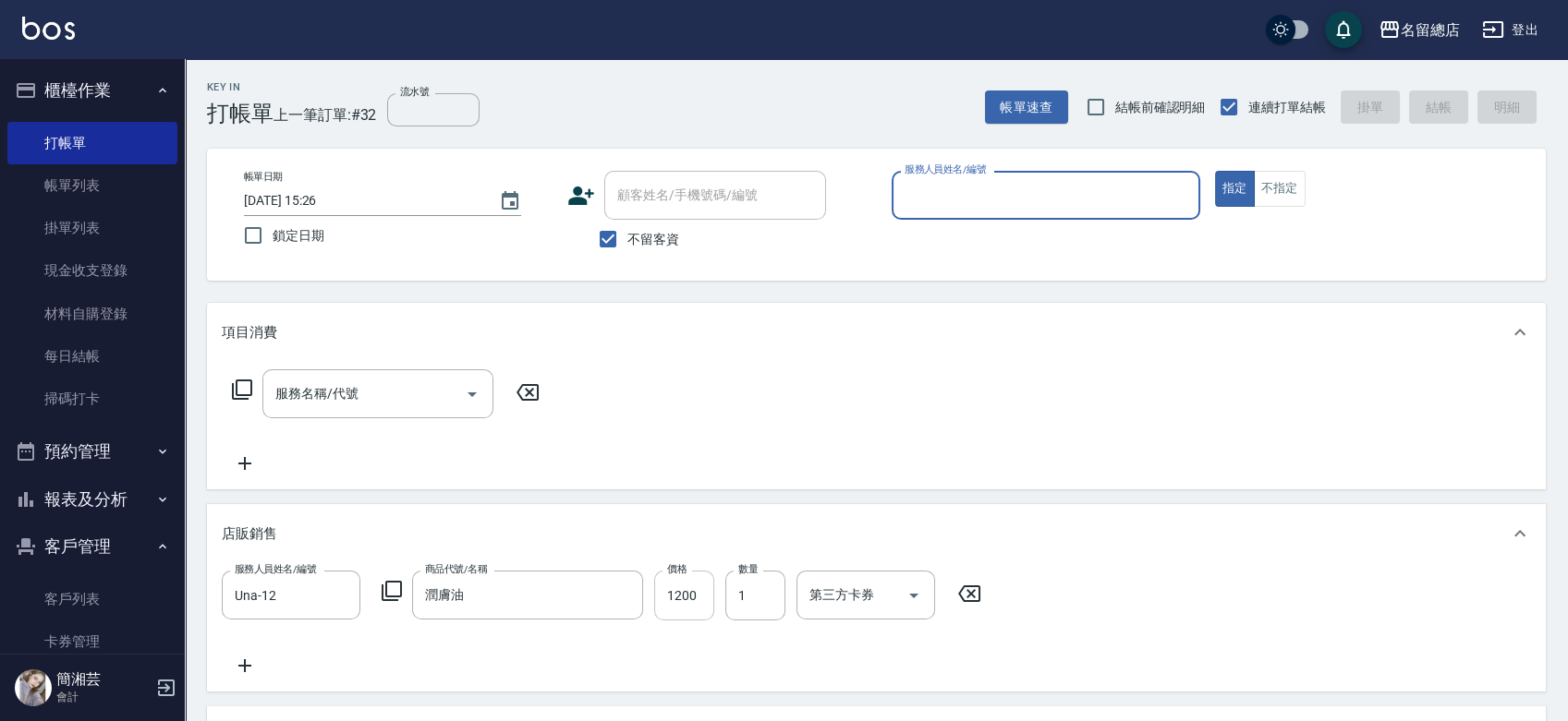
click at [684, 598] on input "1200" at bounding box center [683, 596] width 60 height 50
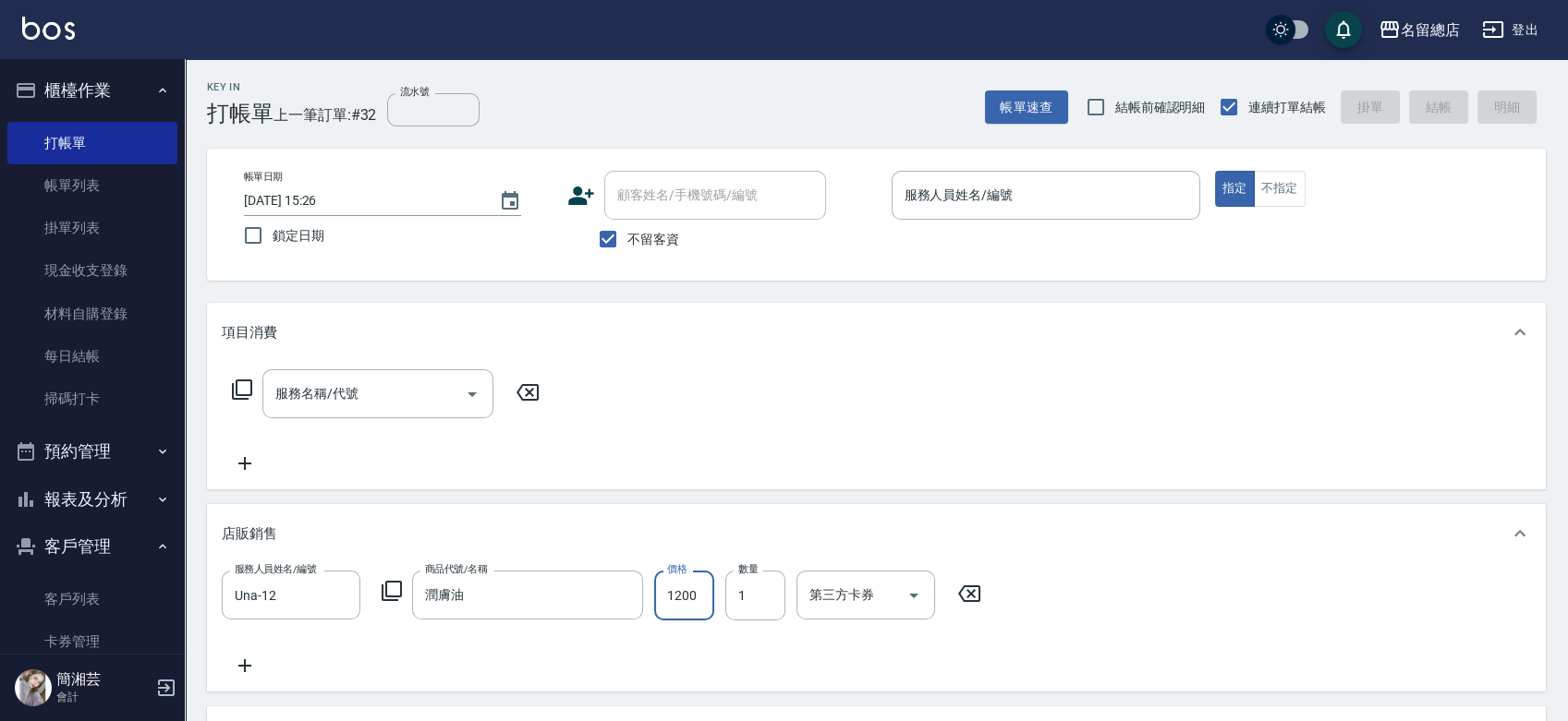
type input "4"
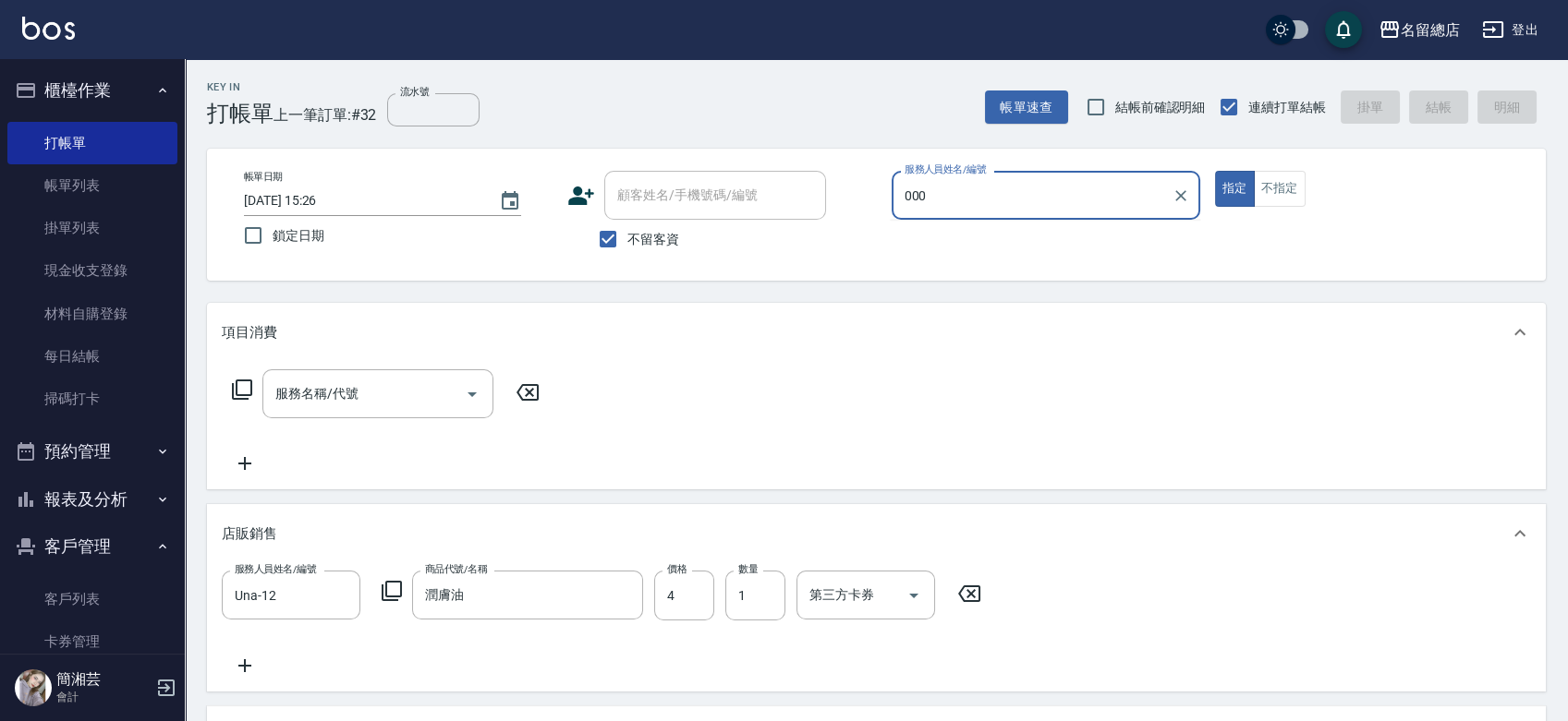
type input "000"
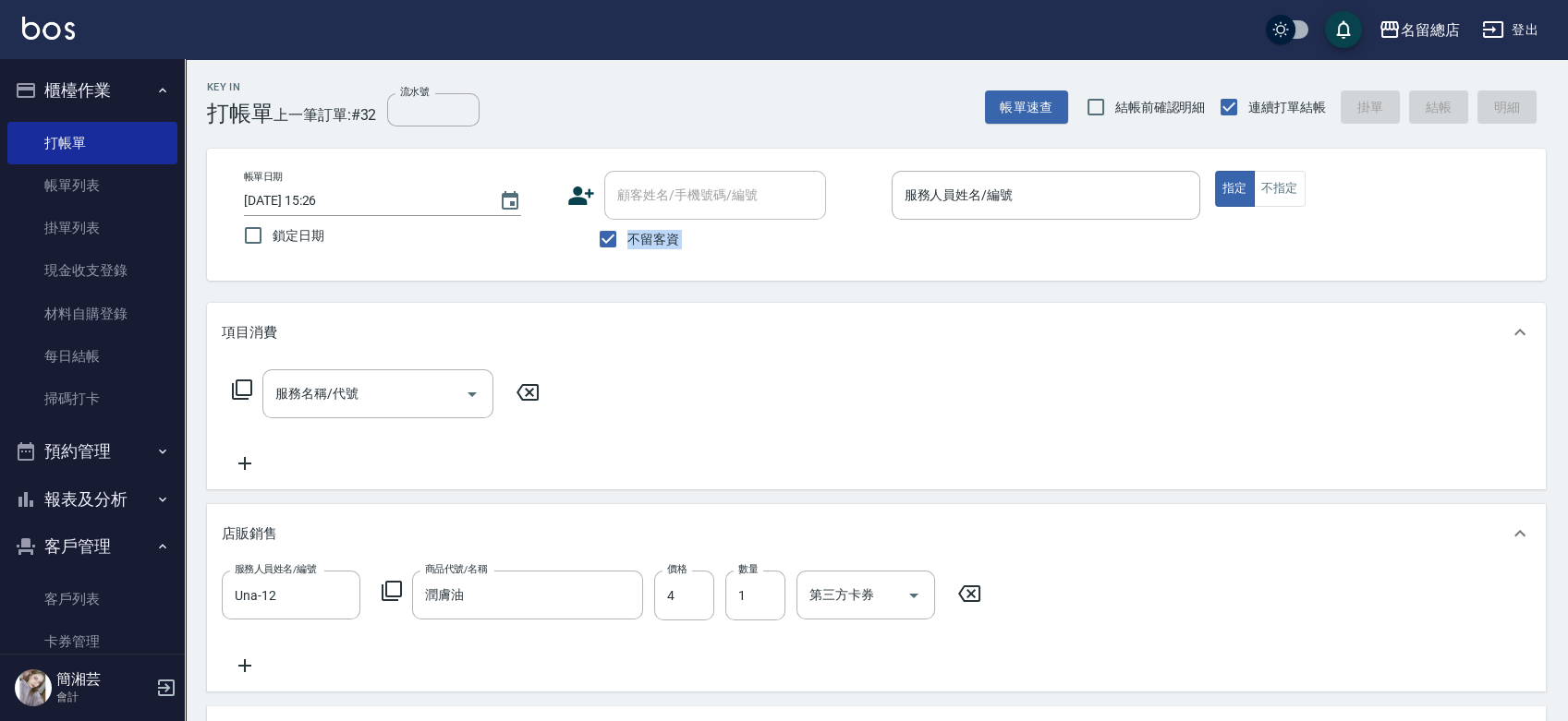
drag, startPoint x: 944, startPoint y: 182, endPoint x: 868, endPoint y: 190, distance: 76.4
click at [868, 190] on div "帳單日期 2025/10/09 15:26 鎖定日期 顧客姓名/手機號碼/編號 顧客姓名/手機號碼/編號 不留客資 服務人員姓名/編號 服務人員姓名/編號 指…" at bounding box center [876, 215] width 1339 height 132
click at [1028, 183] on input "服務人員姓名/編號" at bounding box center [1046, 195] width 292 height 32
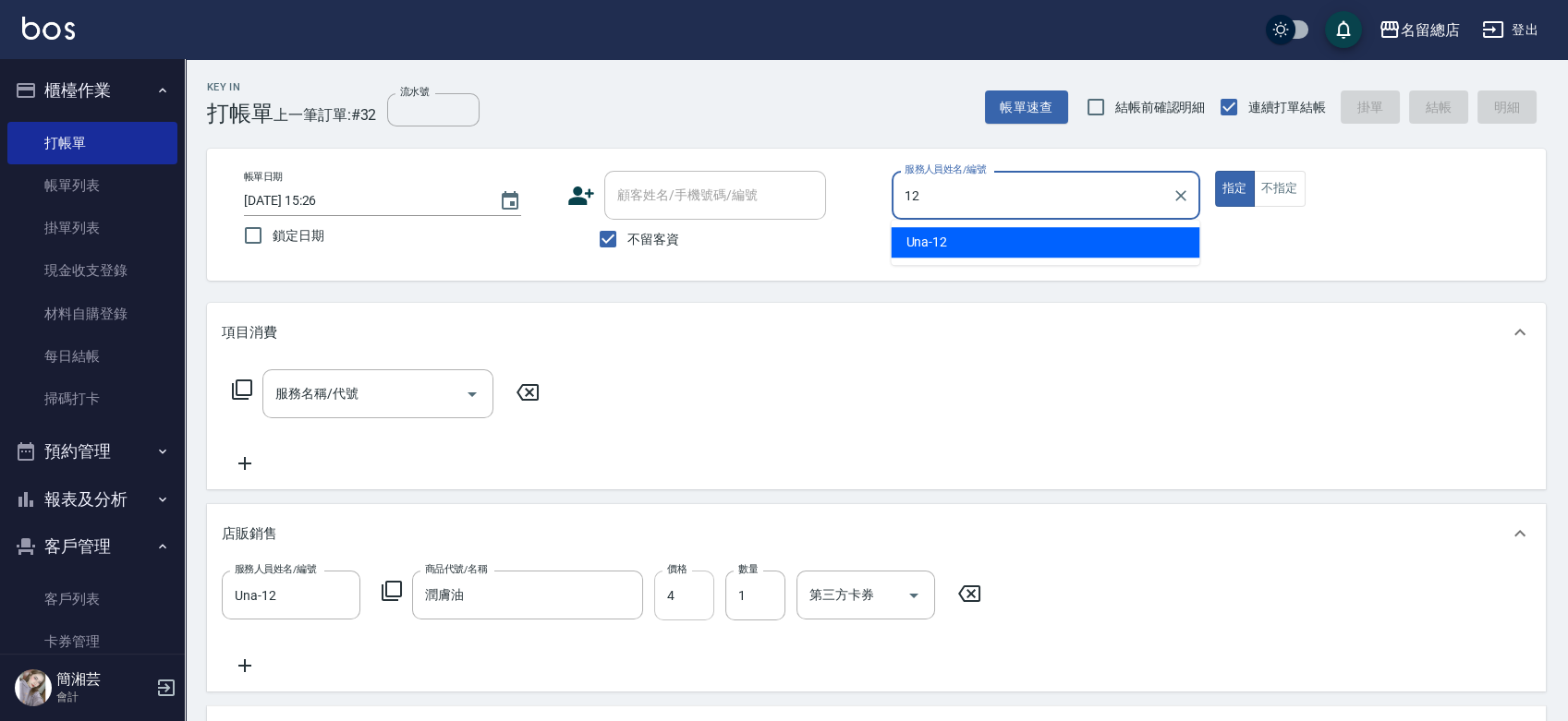
type input "12"
click at [660, 614] on input "4" at bounding box center [683, 596] width 60 height 50
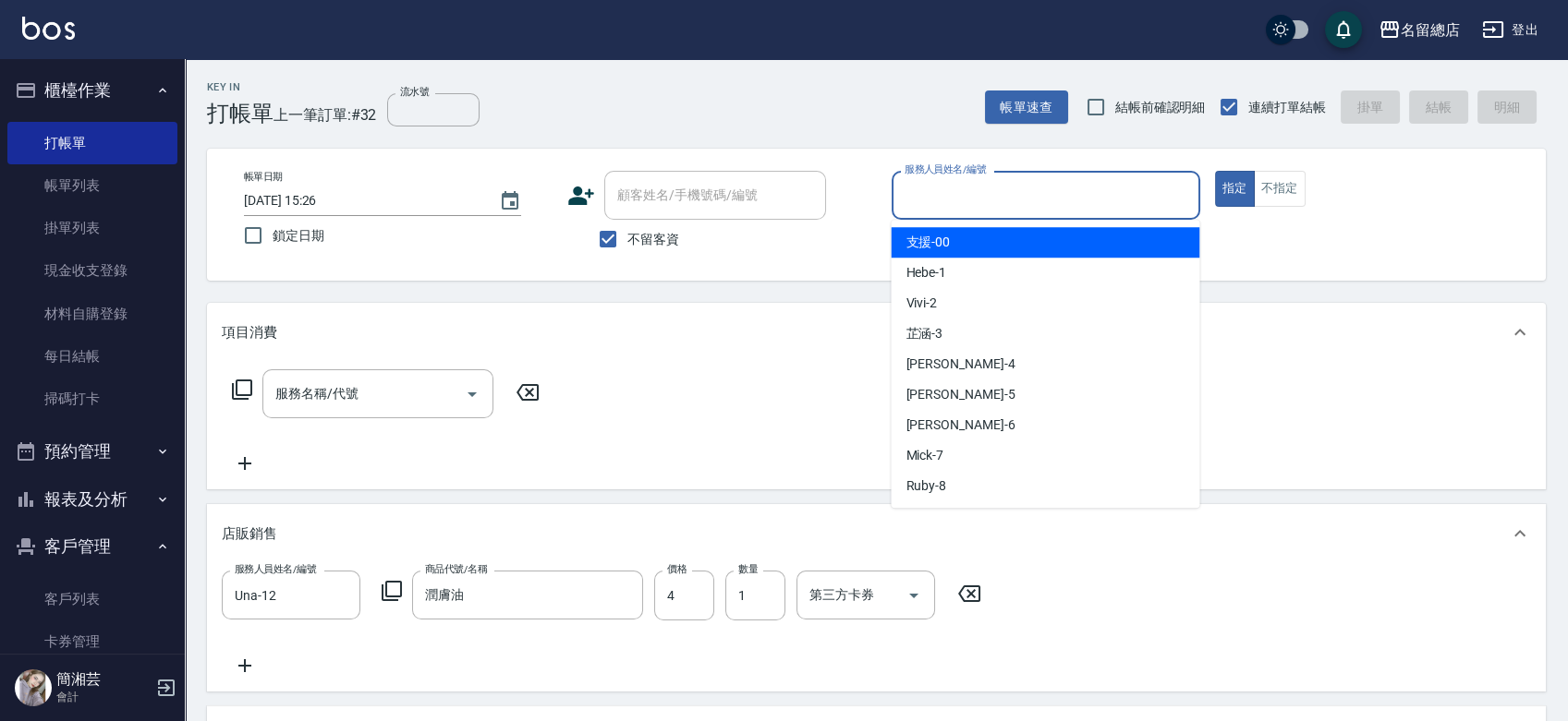
click at [959, 204] on input "服務人員姓名/編號" at bounding box center [1046, 195] width 292 height 32
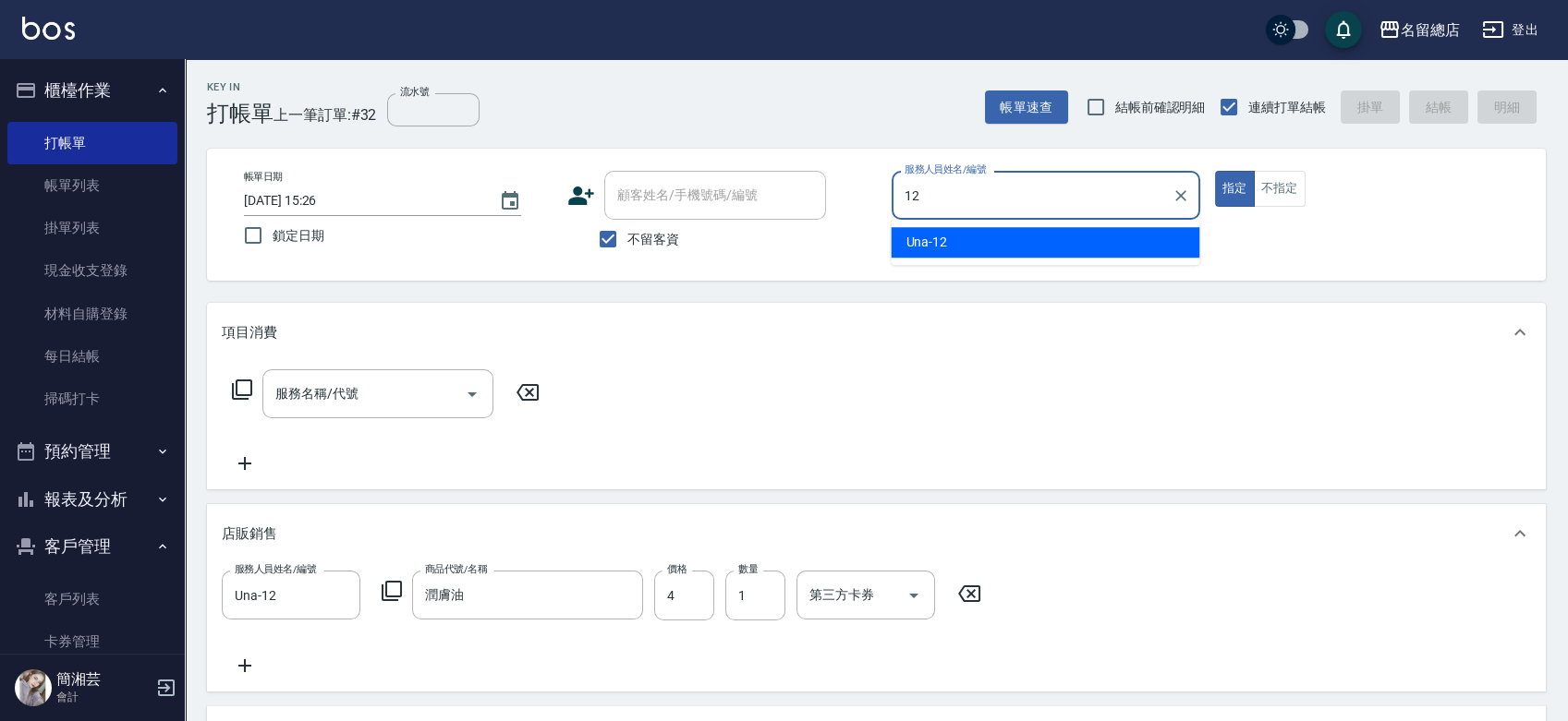
type input "Una-12"
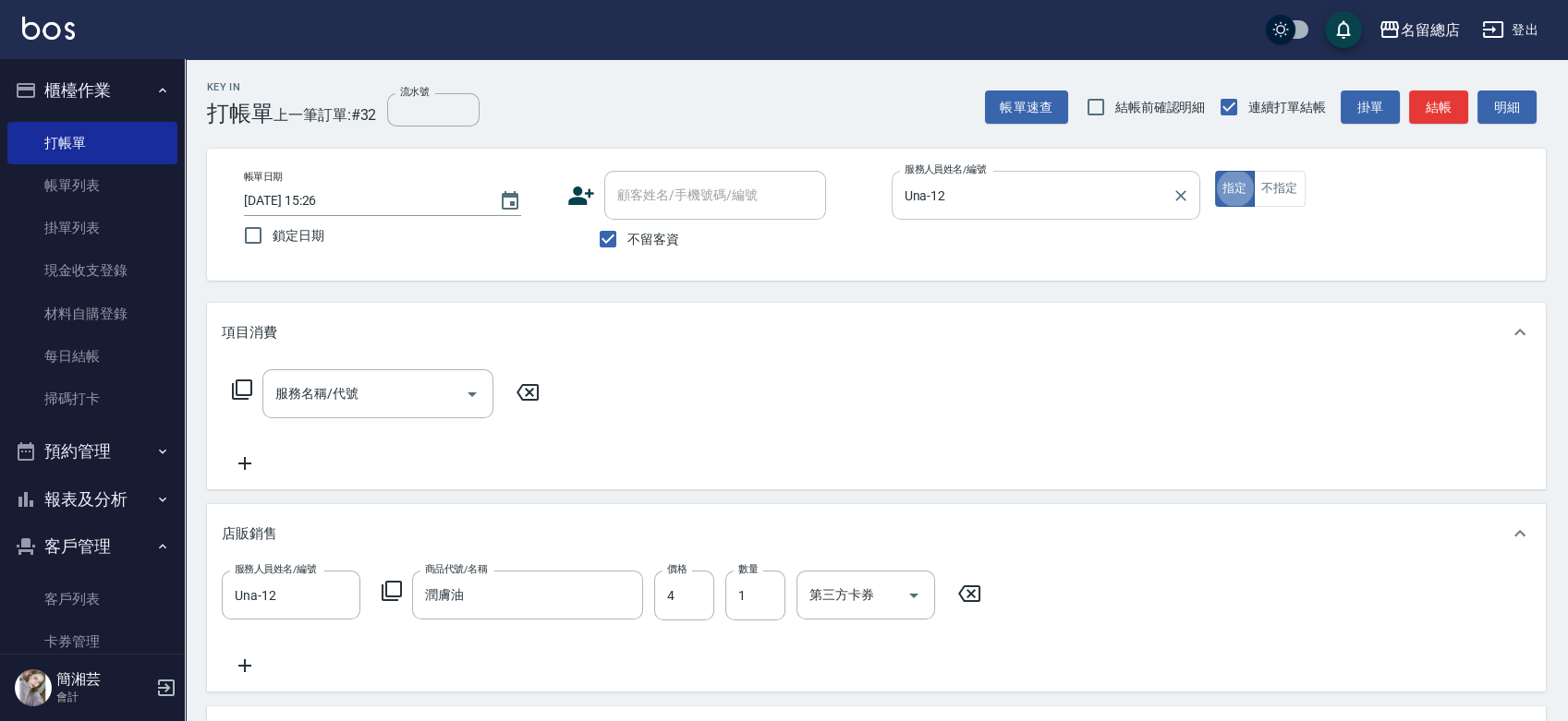
type button "true"
click at [686, 590] on input "4" at bounding box center [683, 596] width 60 height 50
type input "2000"
click at [764, 594] on input "1" at bounding box center [755, 596] width 60 height 50
type input "2"
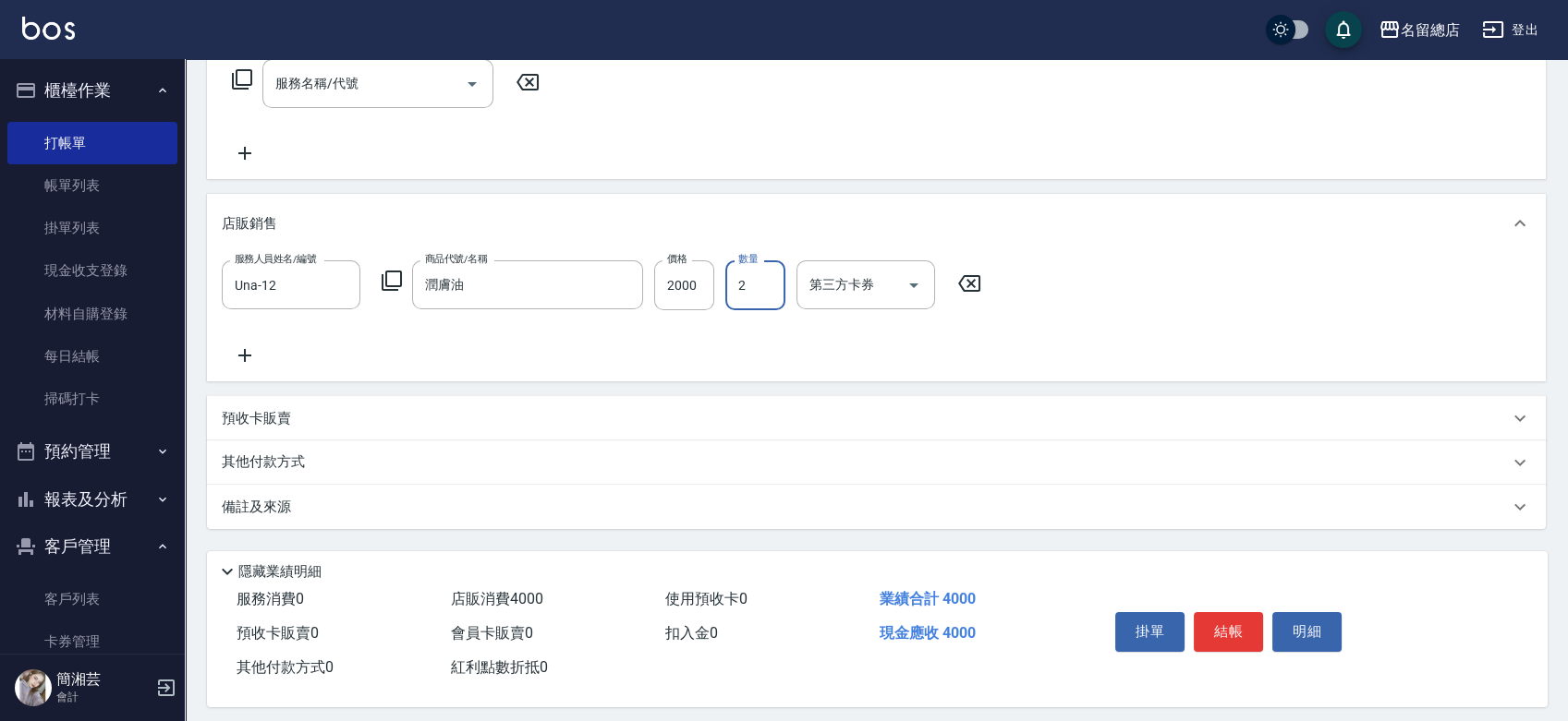
scroll to position [324, 0]
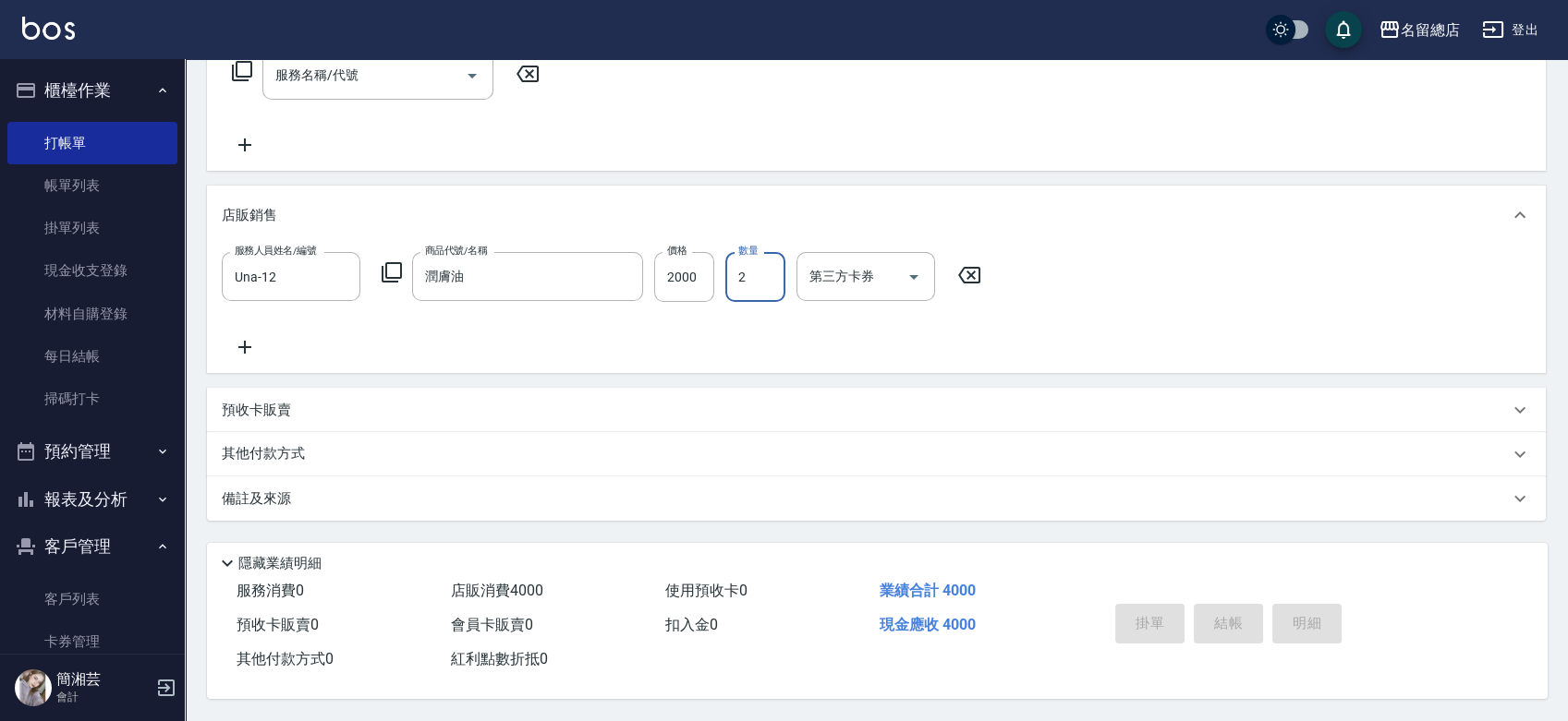
type input "[DATE] 15:28"
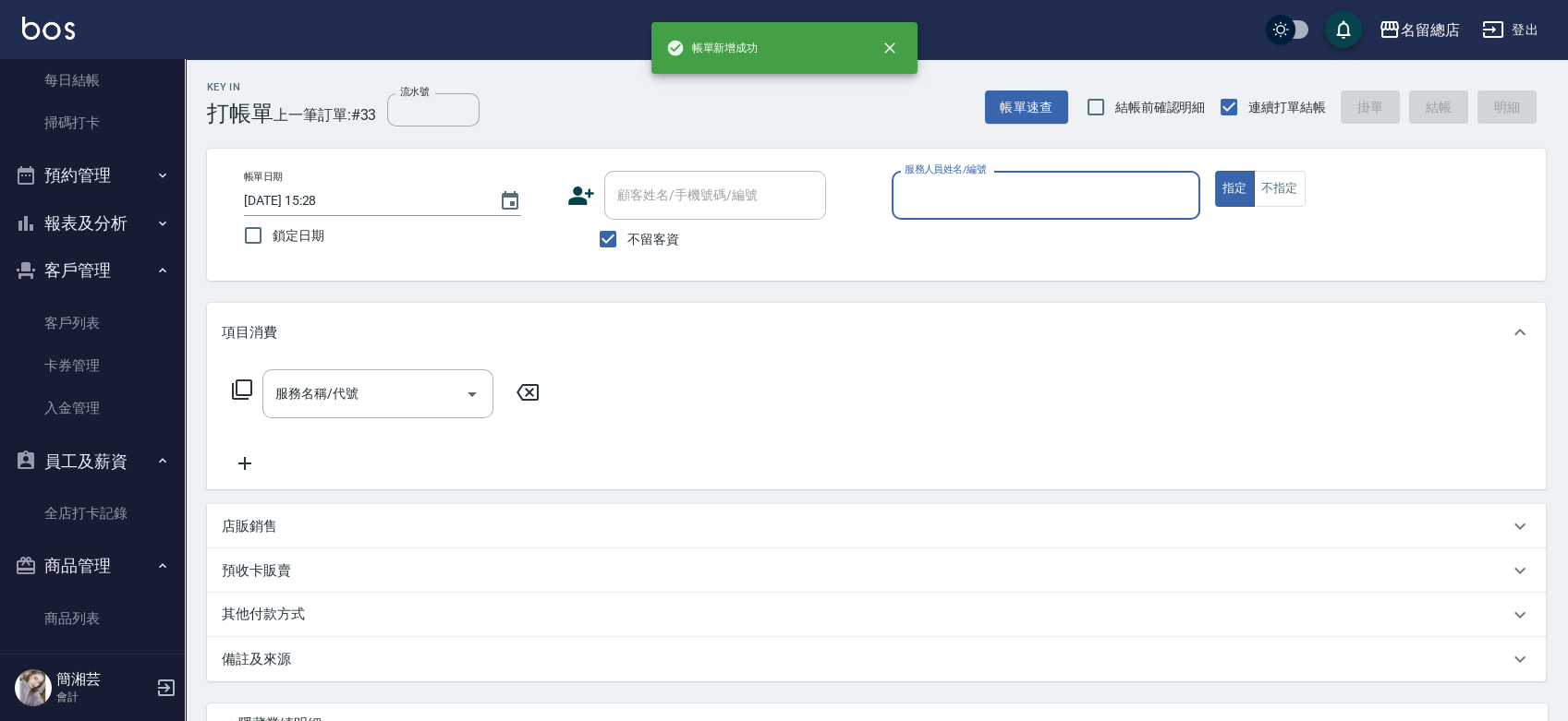
scroll to position [291, 0]
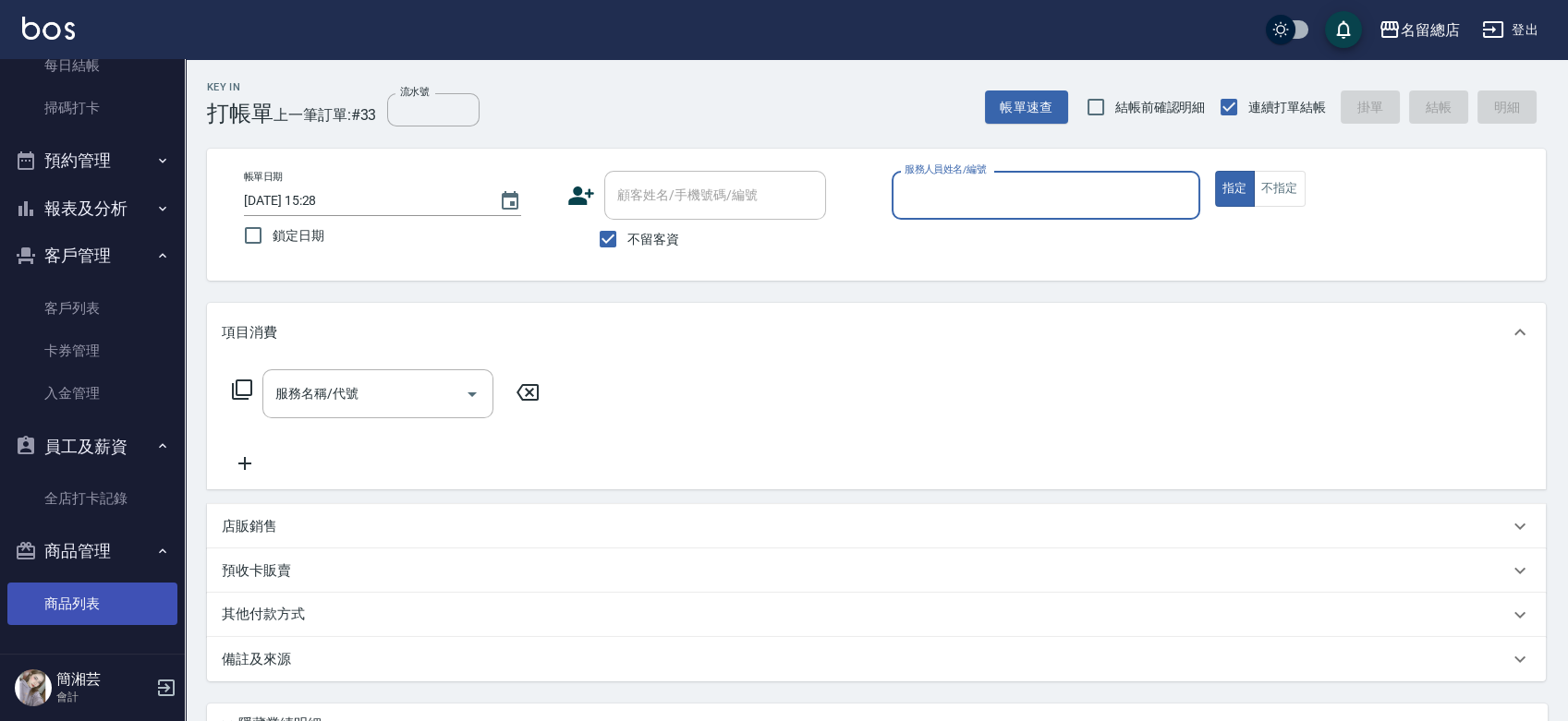
click at [97, 598] on link "商品列表" at bounding box center [92, 603] width 170 height 42
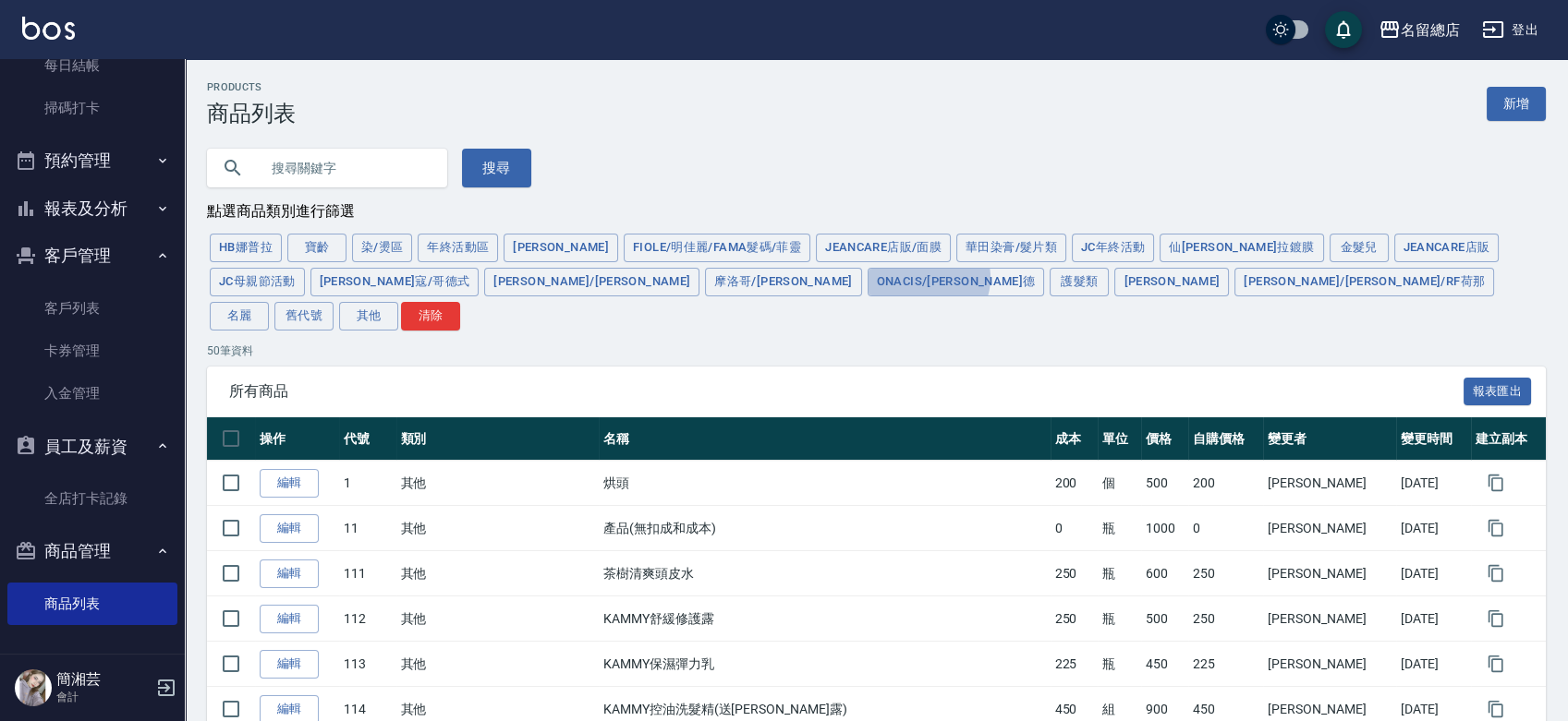
click at [867, 284] on button "ONACIS/[PERSON_NAME]德" at bounding box center [956, 281] width 177 height 28
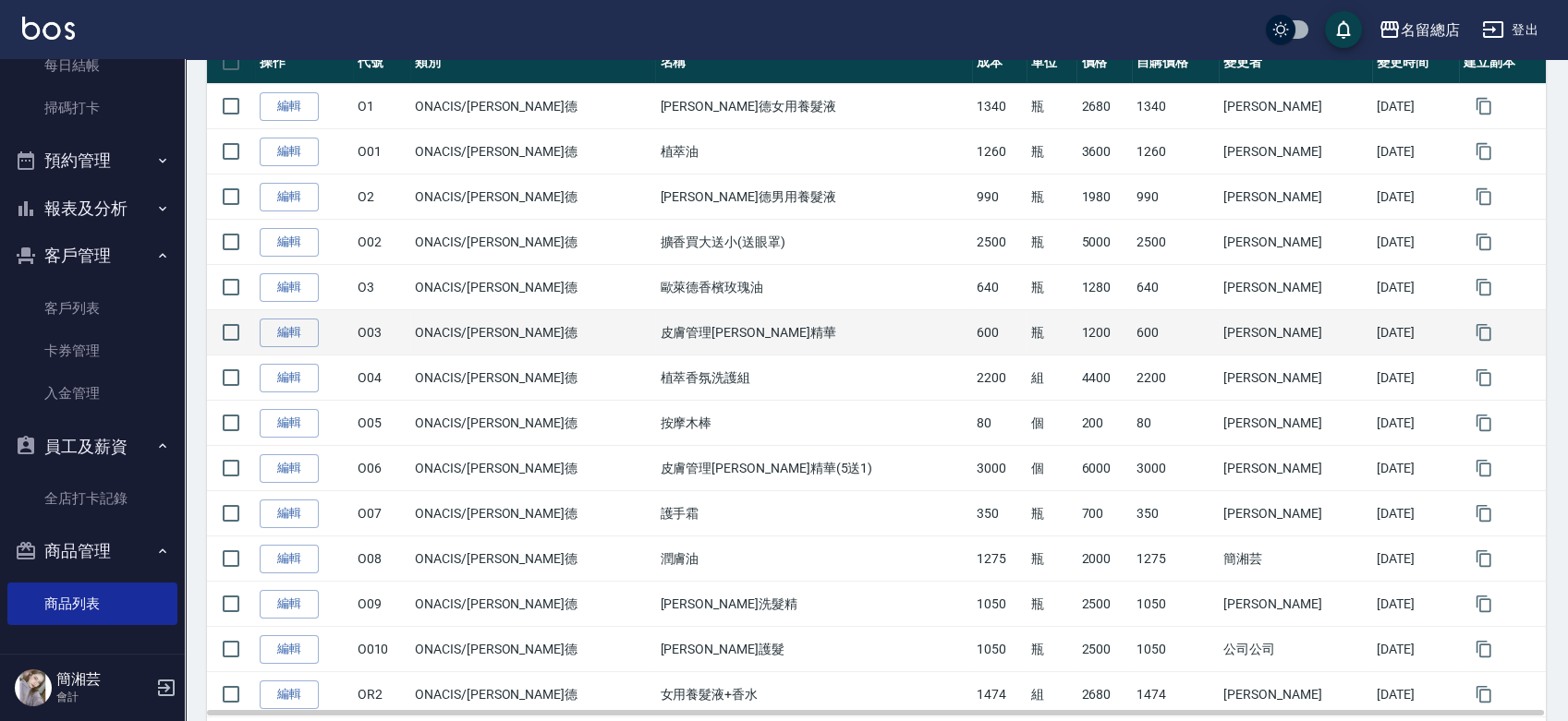
scroll to position [426, 0]
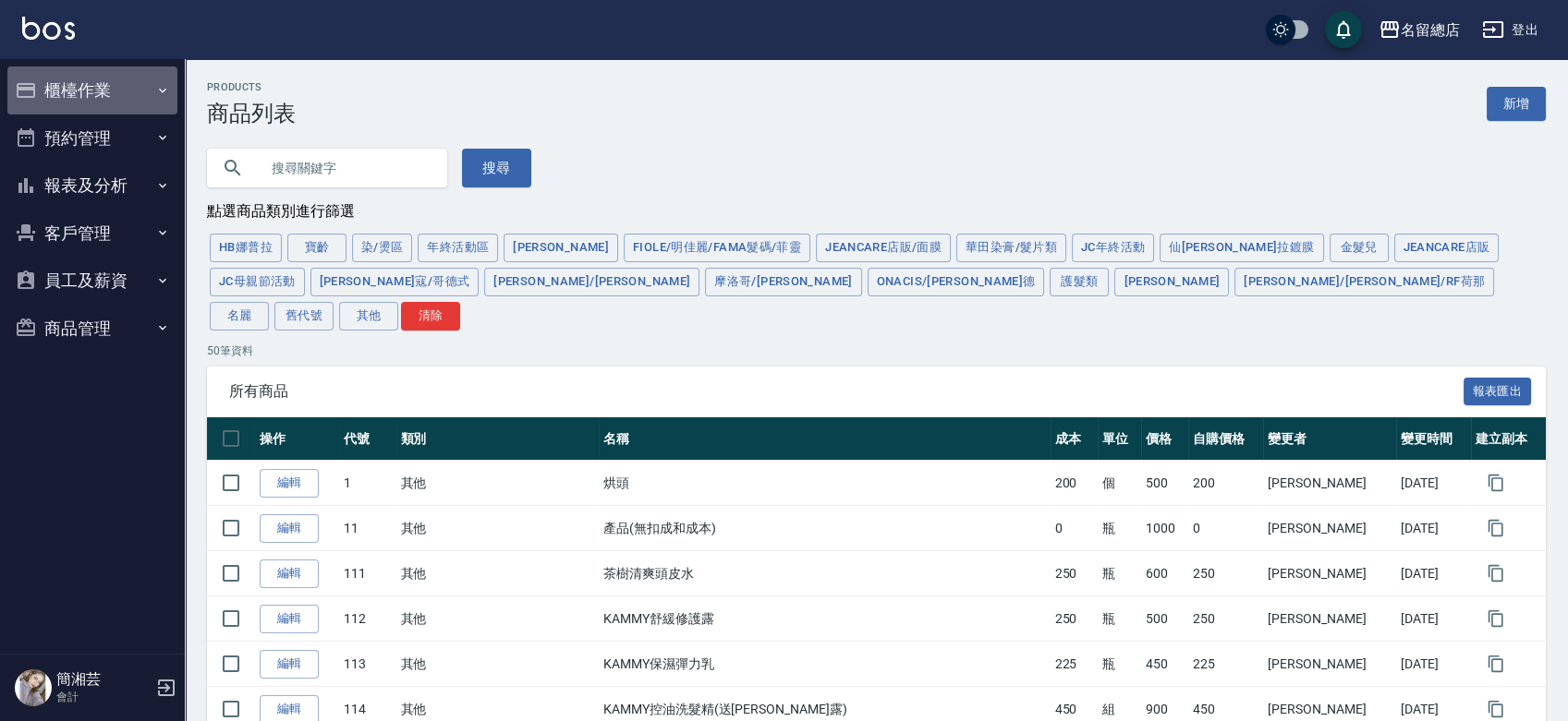
click at [74, 91] on button "櫃檯作業" at bounding box center [92, 90] width 170 height 48
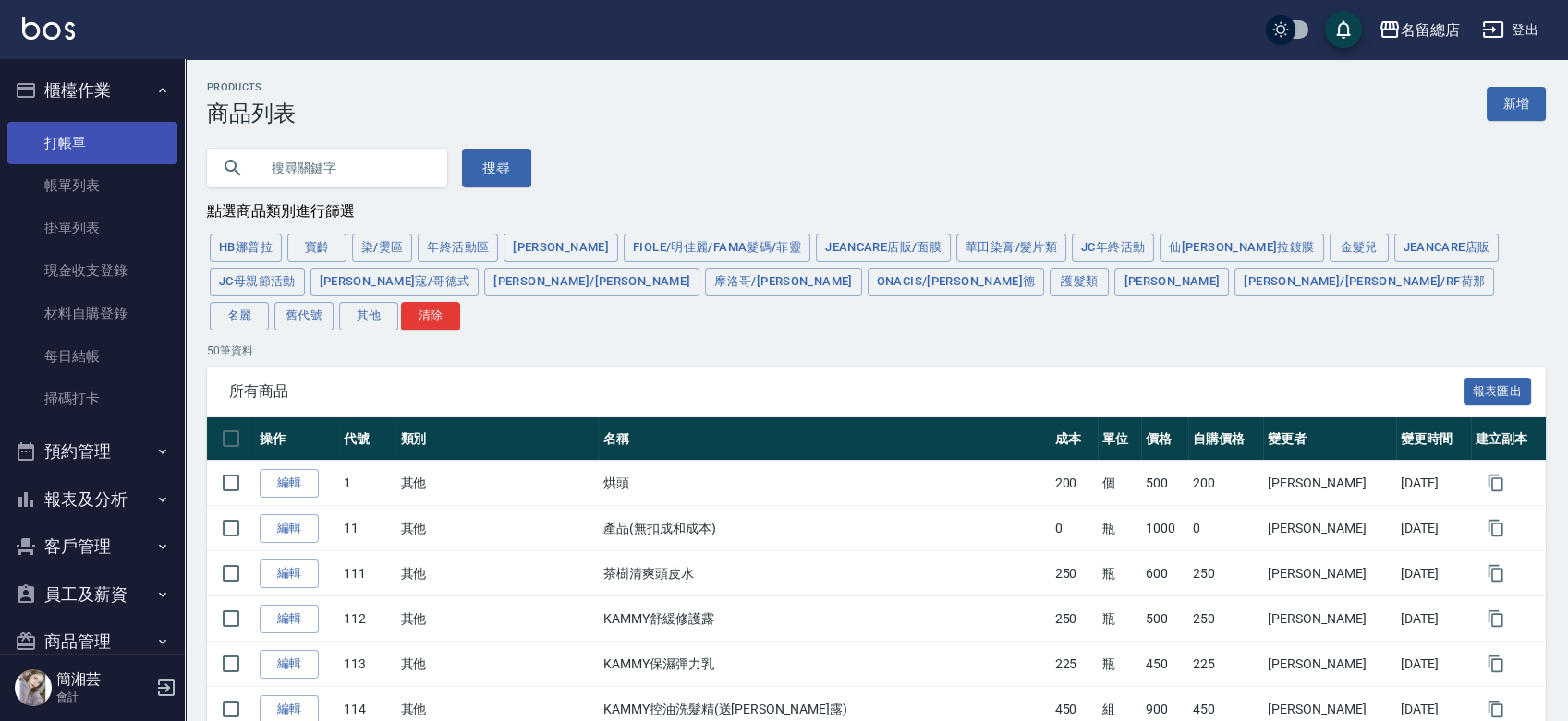
click at [126, 153] on link "打帳單" at bounding box center [92, 142] width 170 height 42
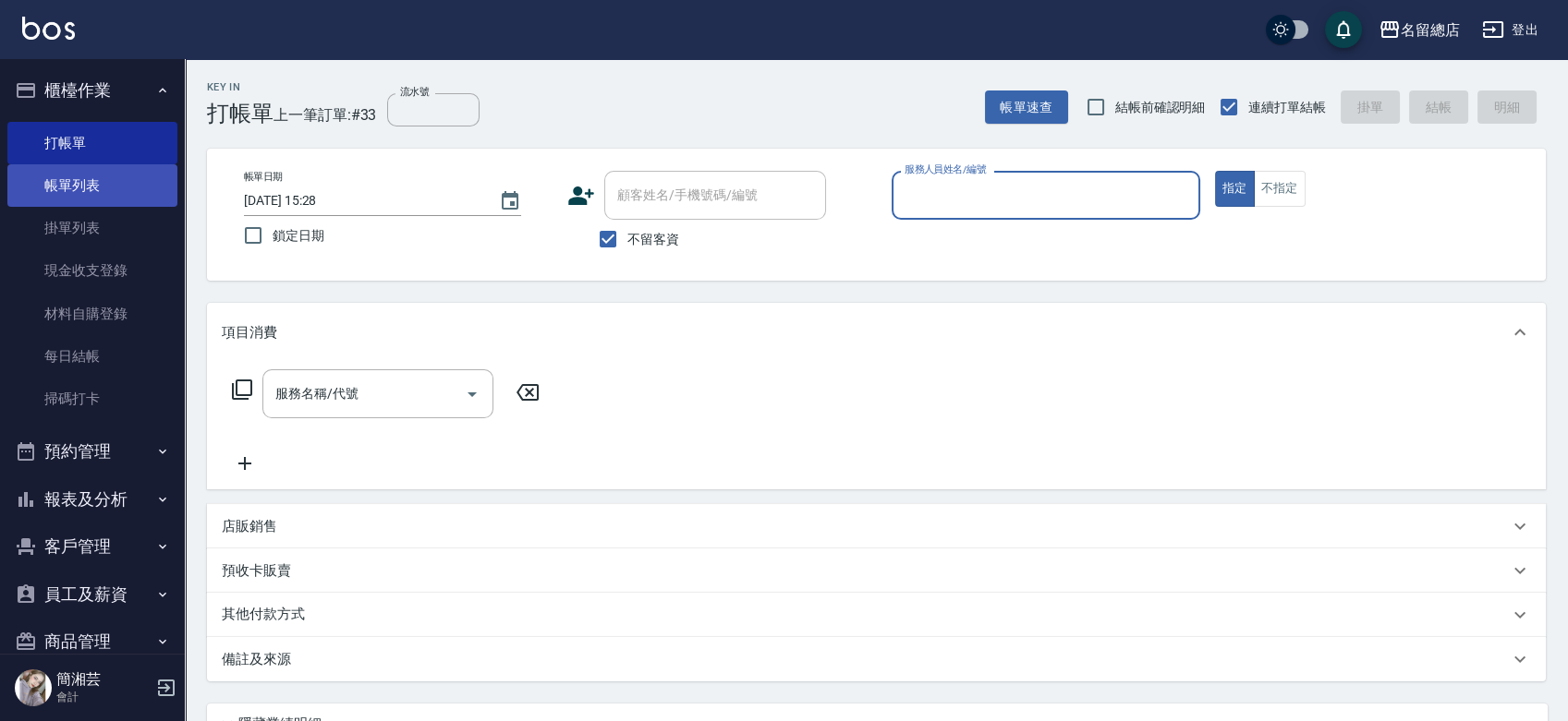
click at [104, 190] on link "帳單列表" at bounding box center [92, 185] width 170 height 42
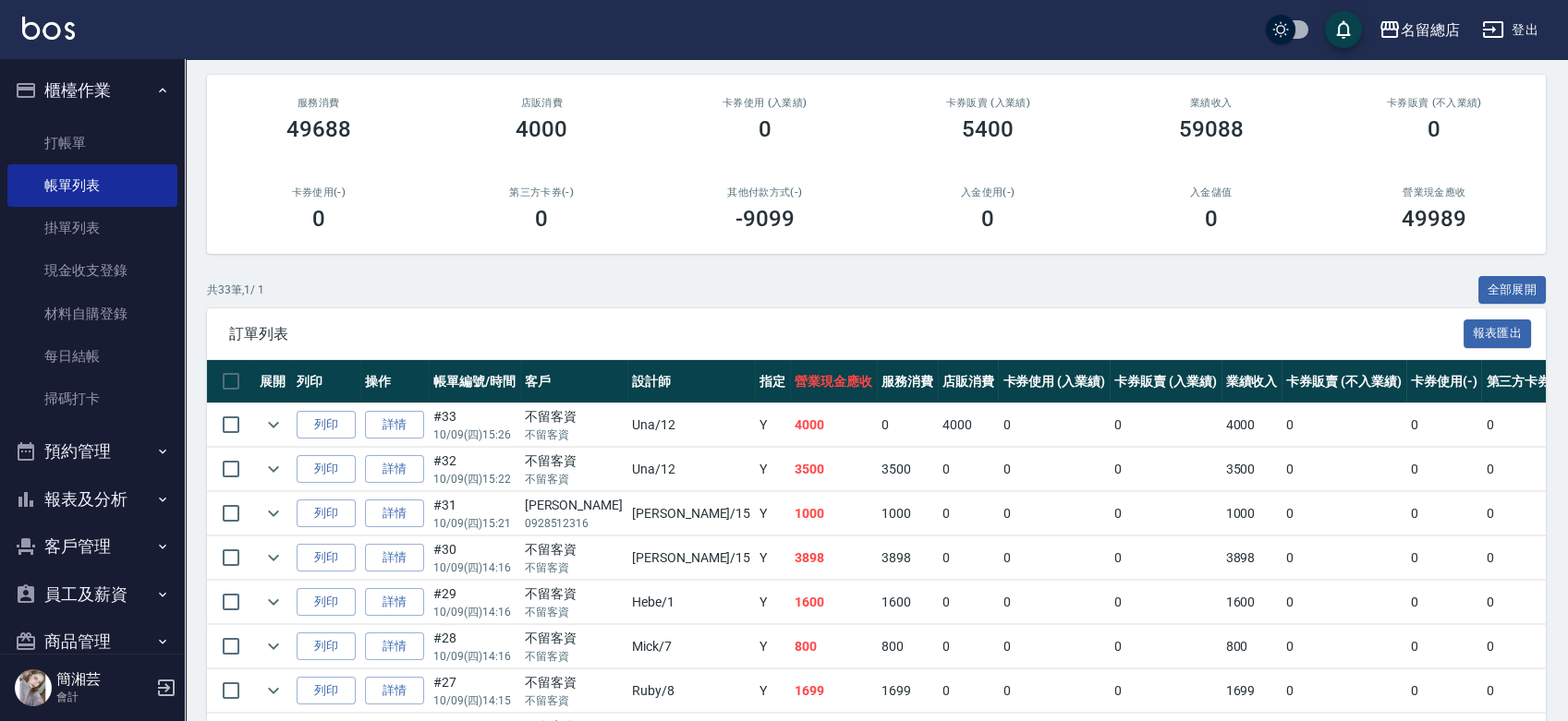
scroll to position [205, 0]
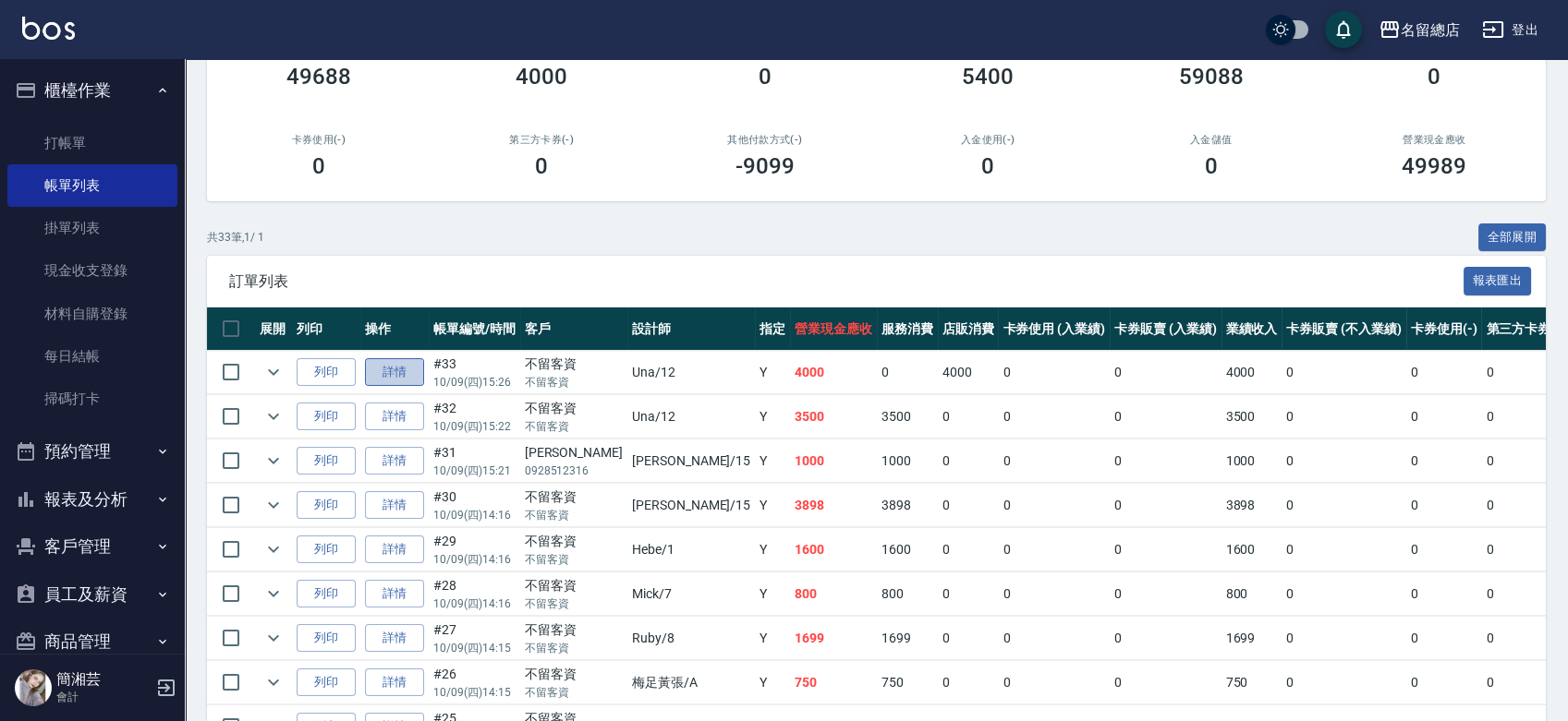
click at [401, 378] on link "詳情" at bounding box center [394, 372] width 59 height 28
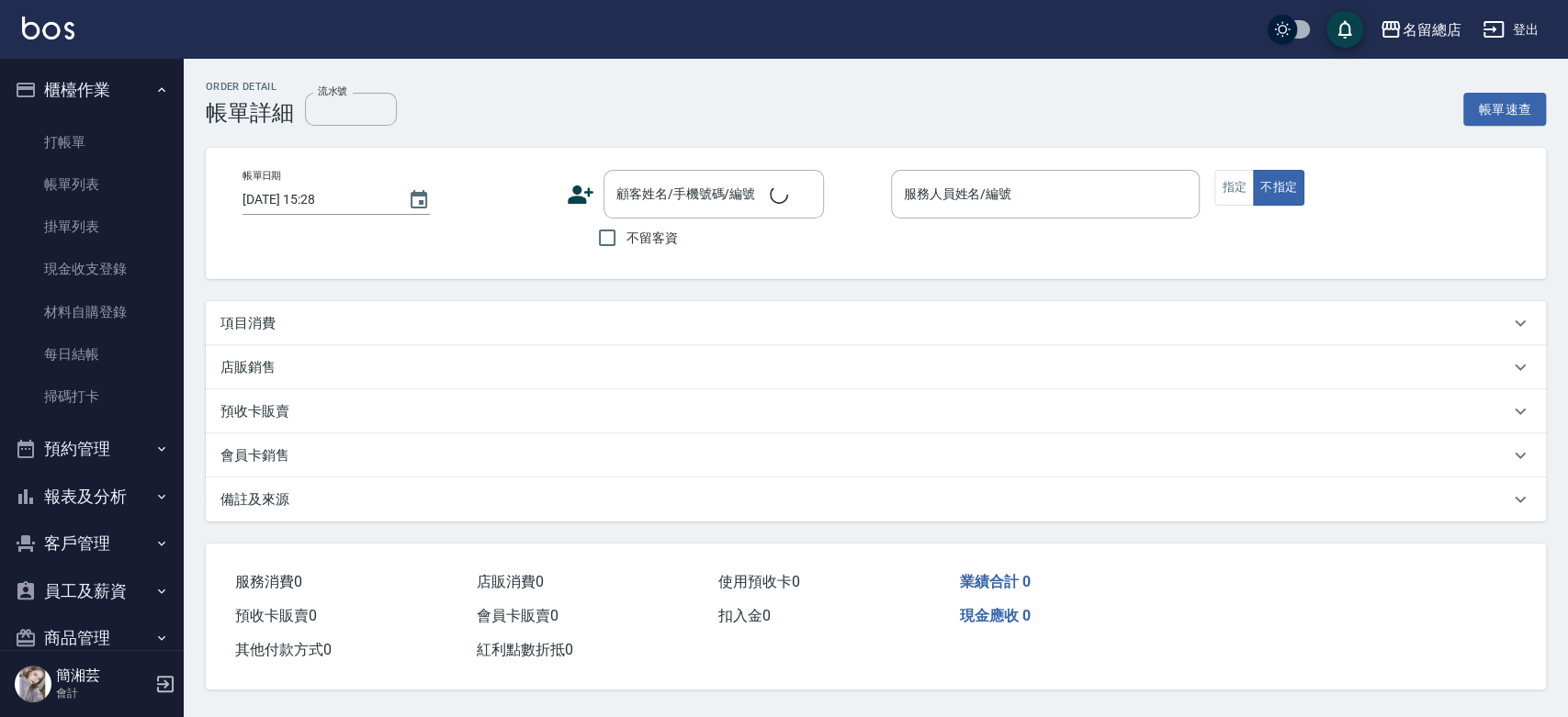
type input "[DATE] 15:26"
checkbox input "true"
type input "Una-12"
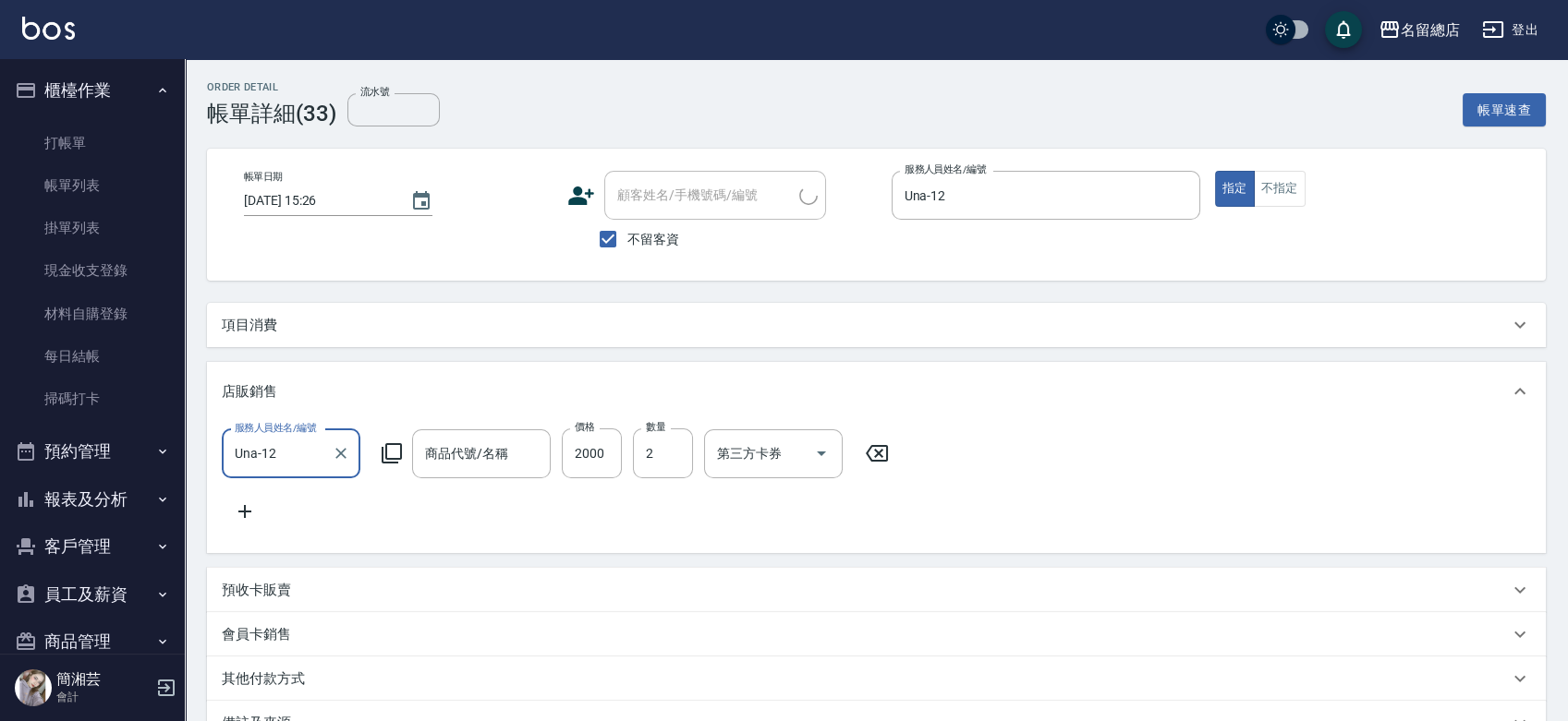
type input "潤膚油"
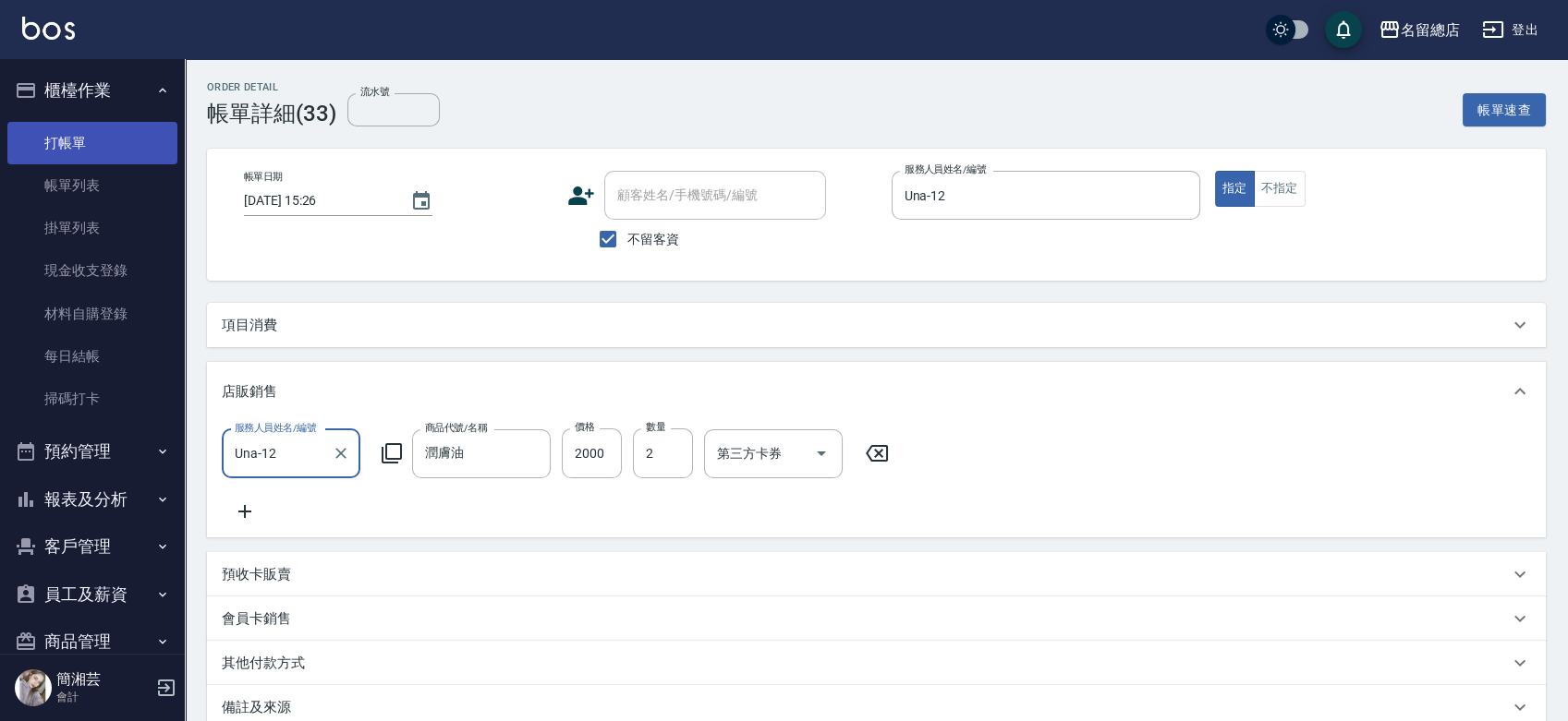
click at [111, 124] on link "打帳單" at bounding box center [92, 142] width 170 height 42
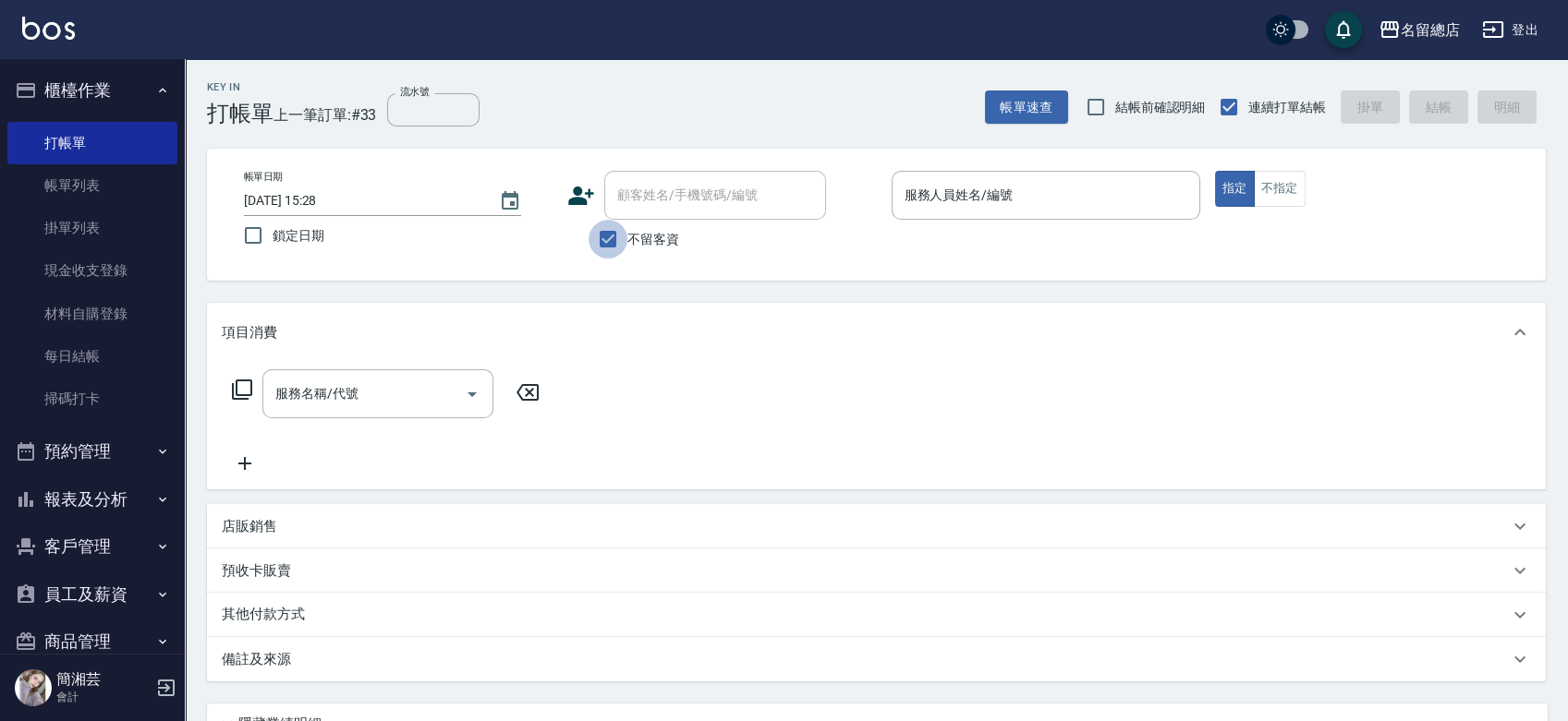
click at [620, 252] on input "不留客資" at bounding box center [608, 239] width 39 height 39
checkbox input "false"
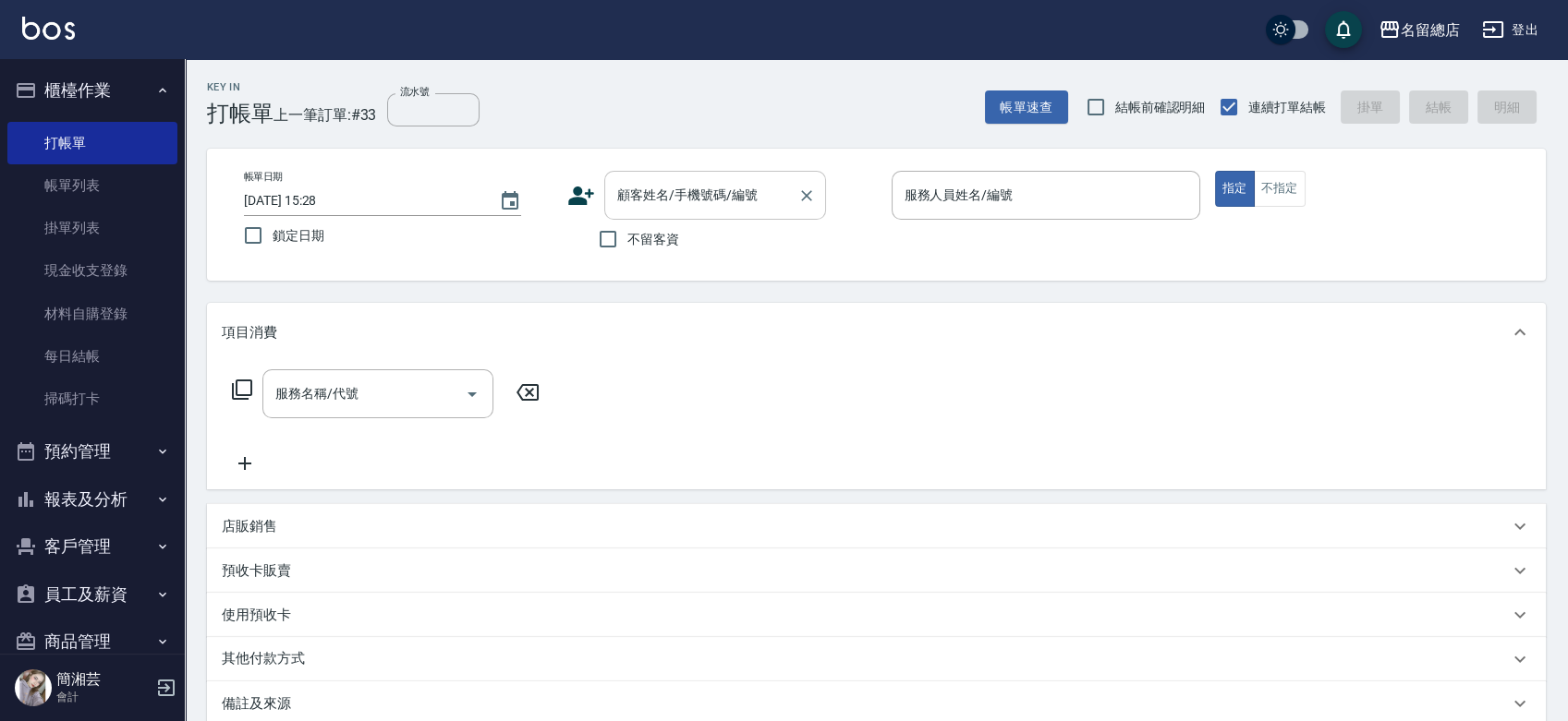
click at [654, 194] on input "顧客姓名/手機號碼/編號" at bounding box center [701, 195] width 177 height 32
type input "[PERSON_NAME]/0960503210/null"
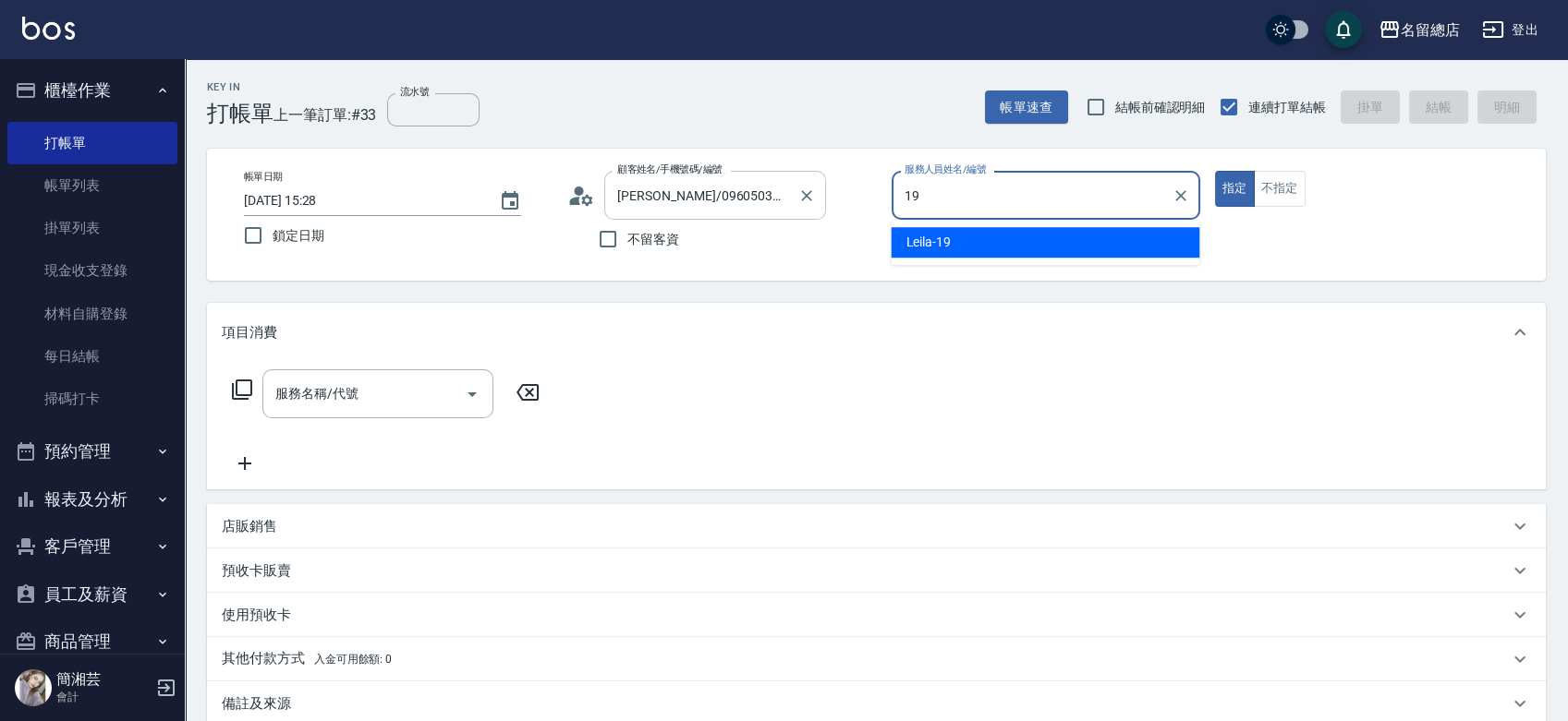
type input "Leila-19"
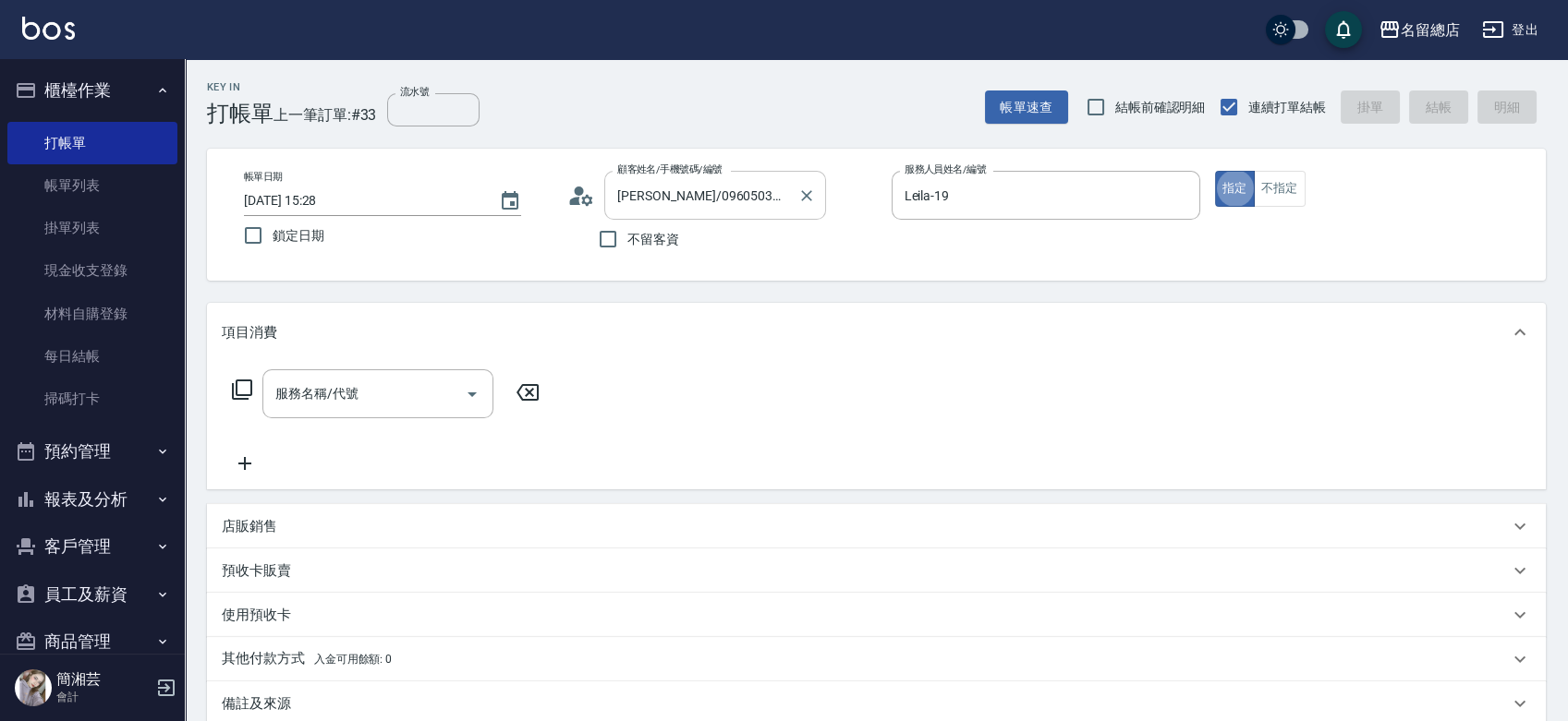
type button "true"
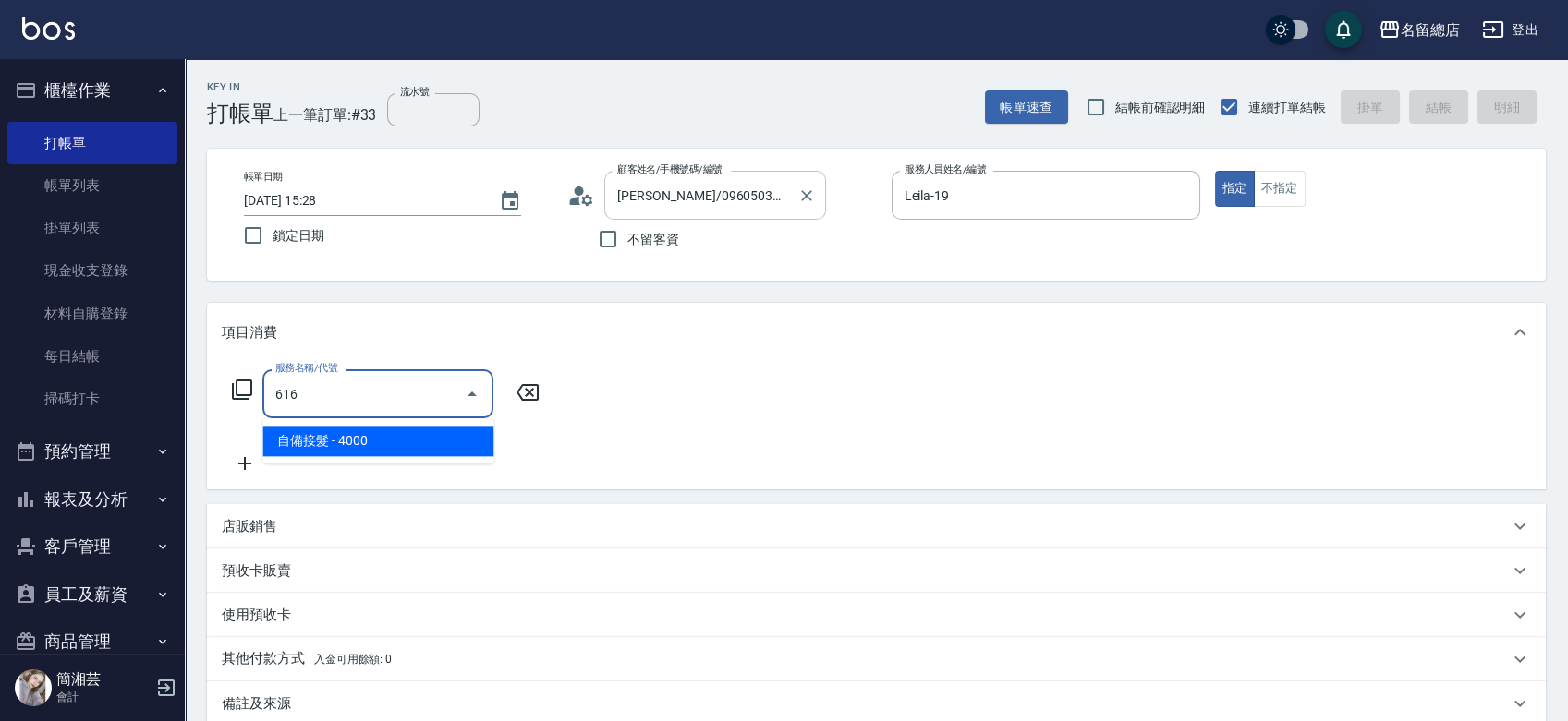
type input "自備接髮(616)"
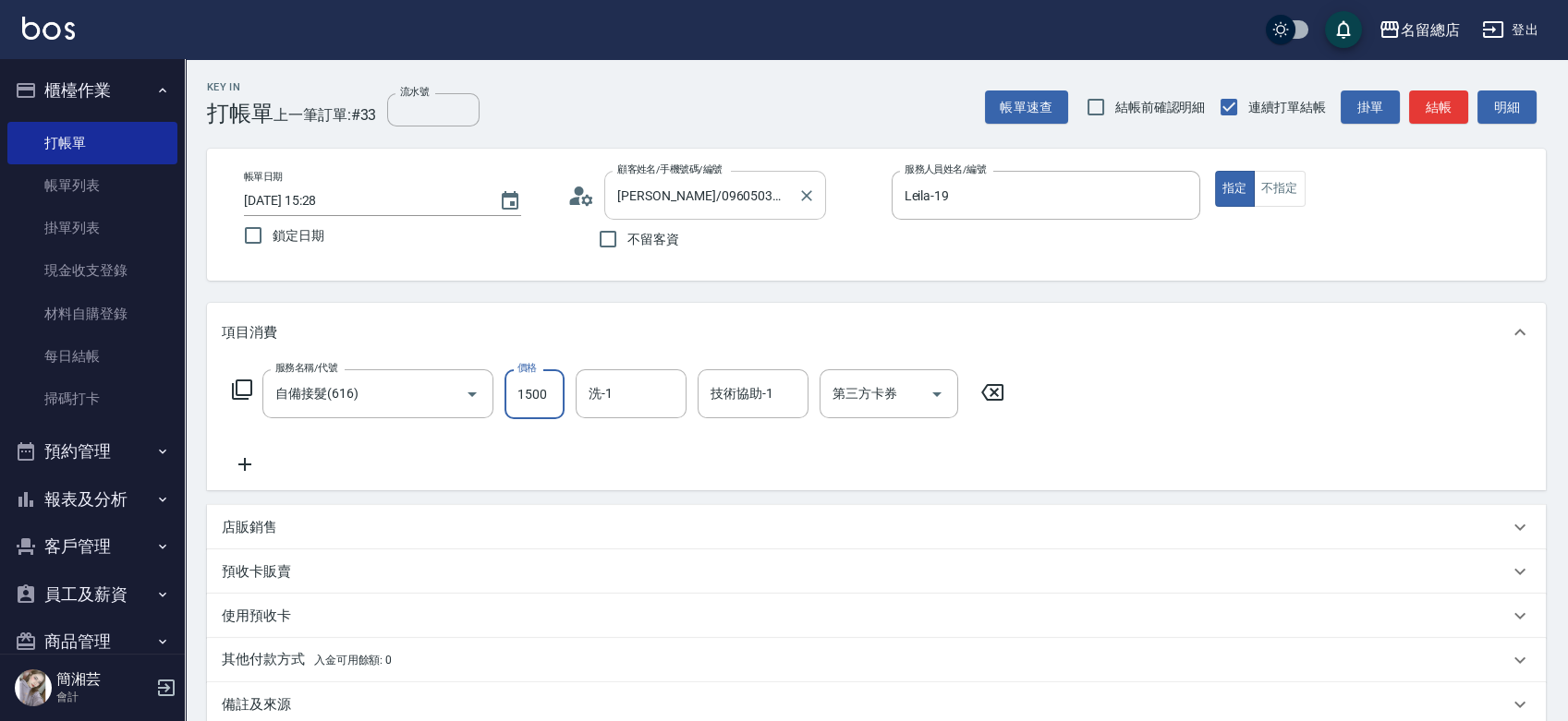
type input "1500"
type input "[PERSON_NAME]-33"
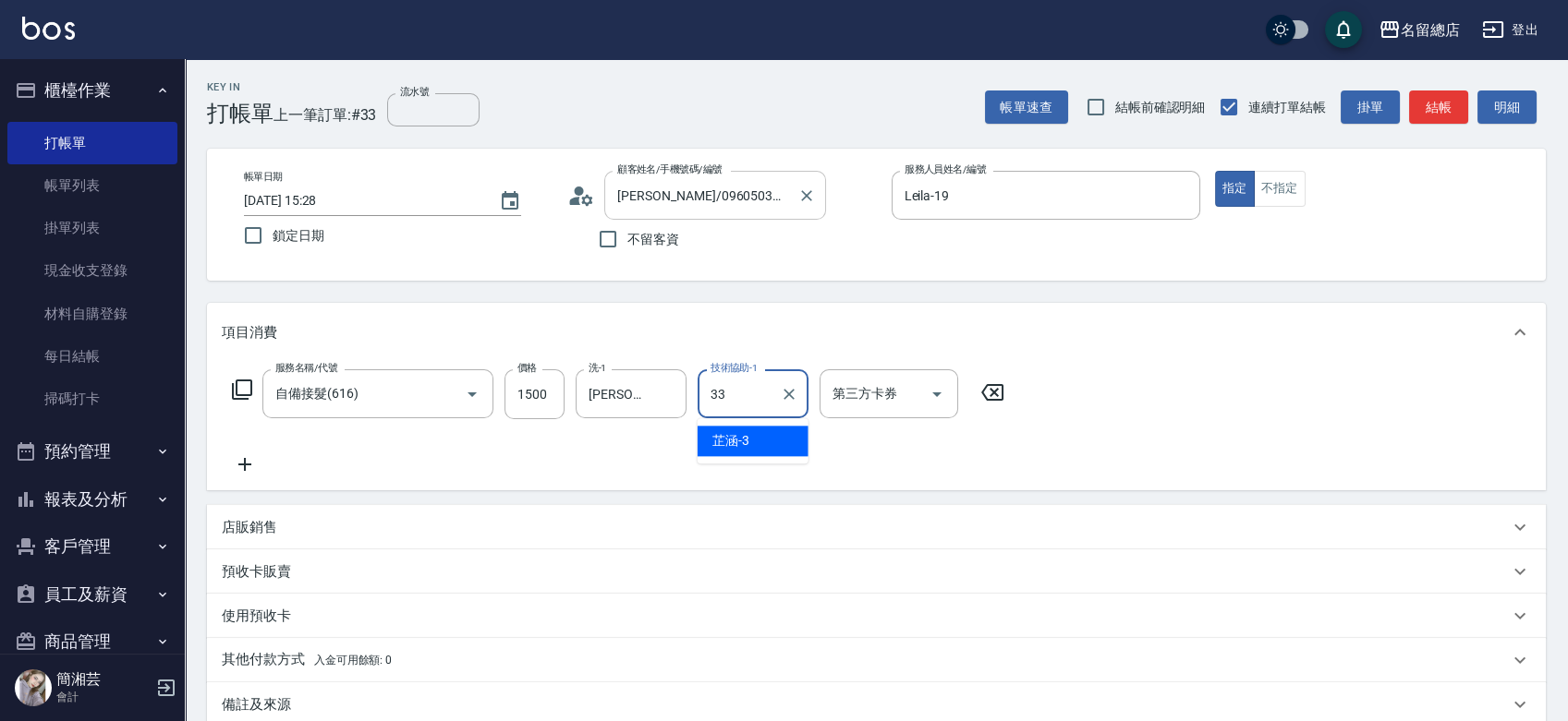
type input "[PERSON_NAME]-33"
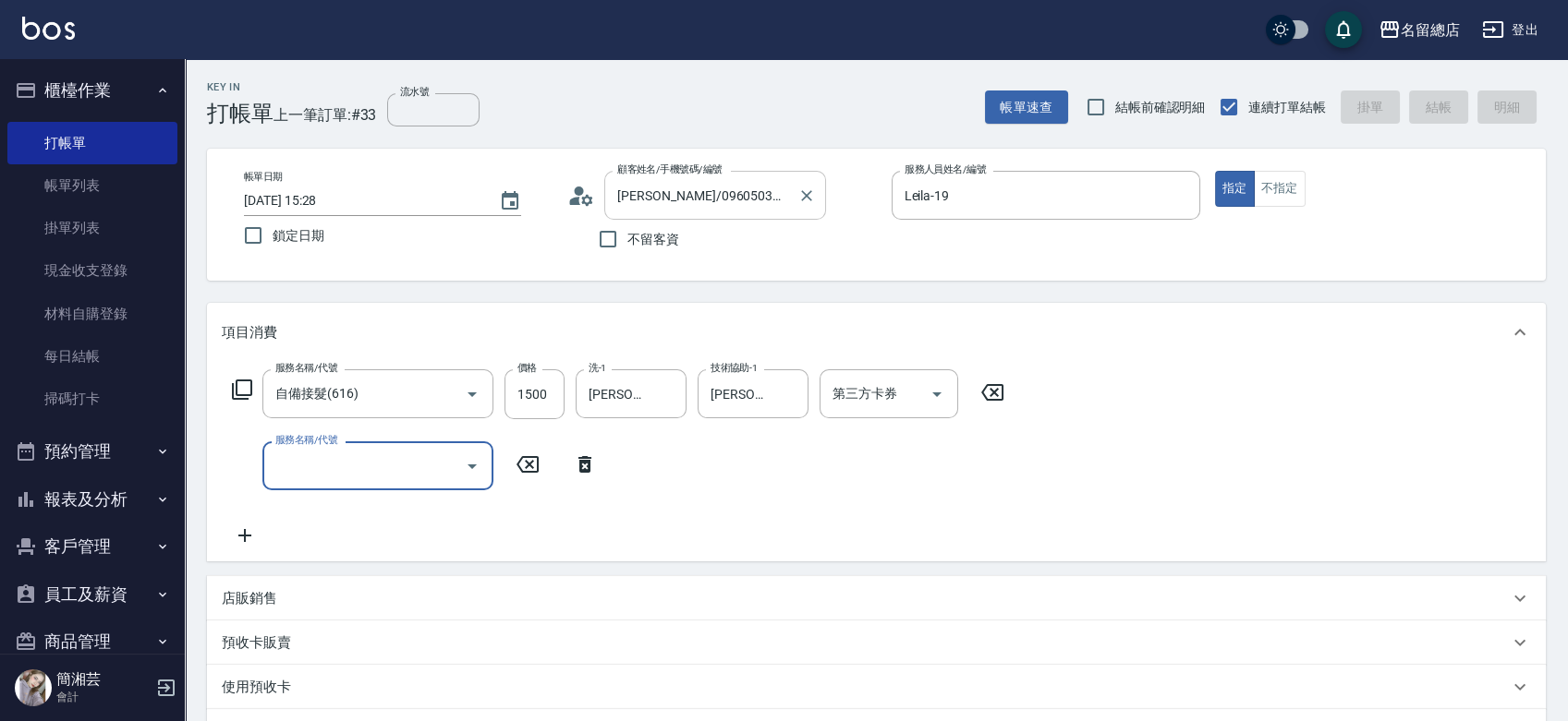
type input "[DATE] 15:29"
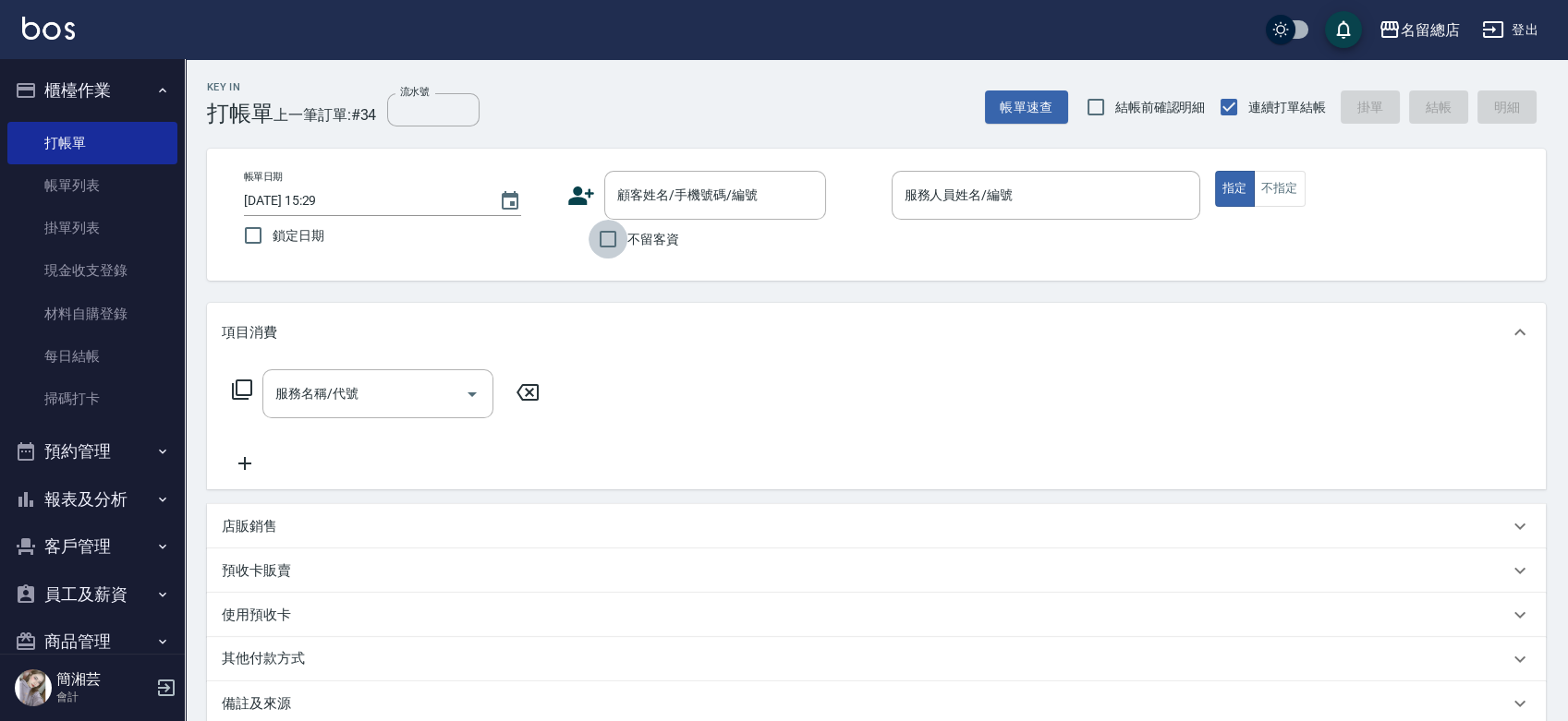
click at [618, 235] on input "不留客資" at bounding box center [608, 239] width 39 height 39
checkbox input "true"
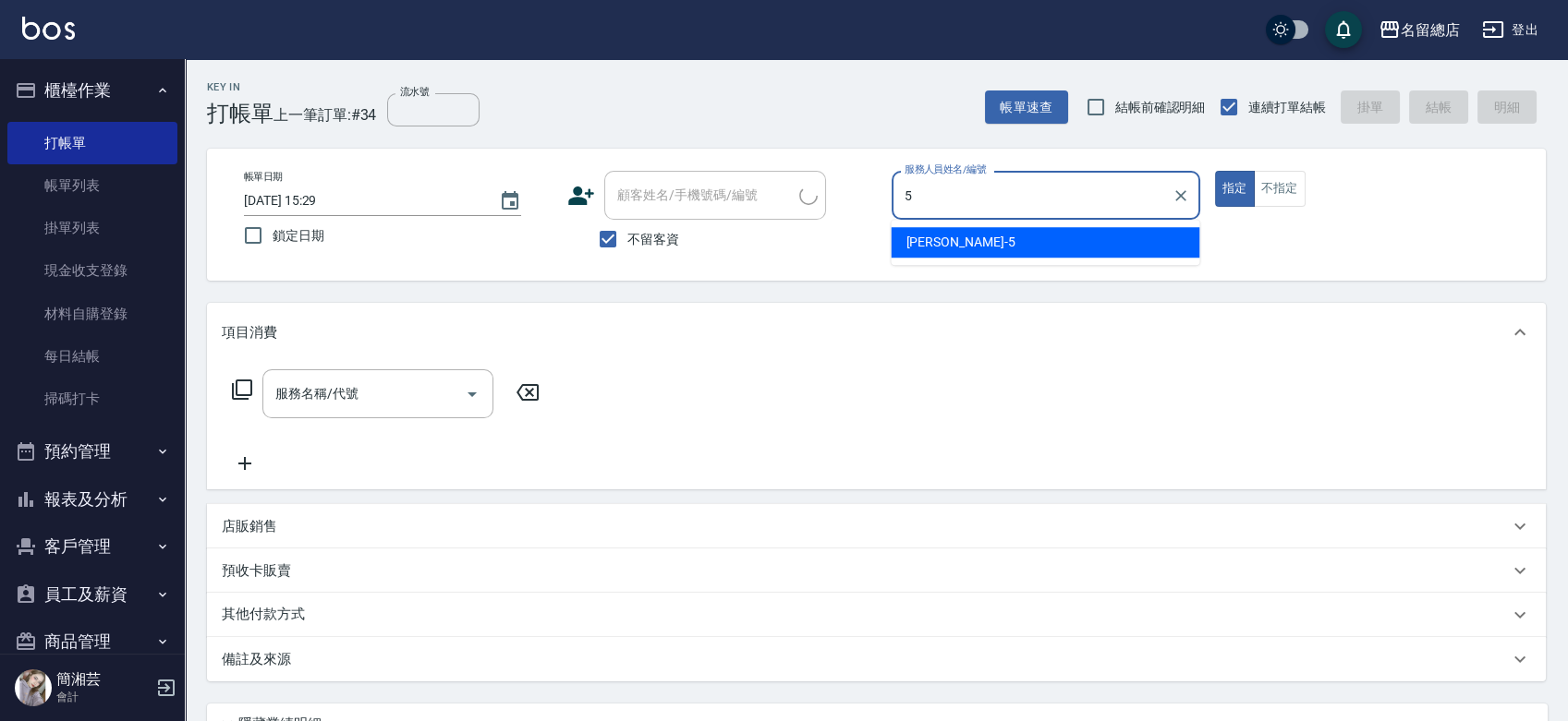
type input "[PERSON_NAME]-5"
type input "美國大姐/0912543363/"
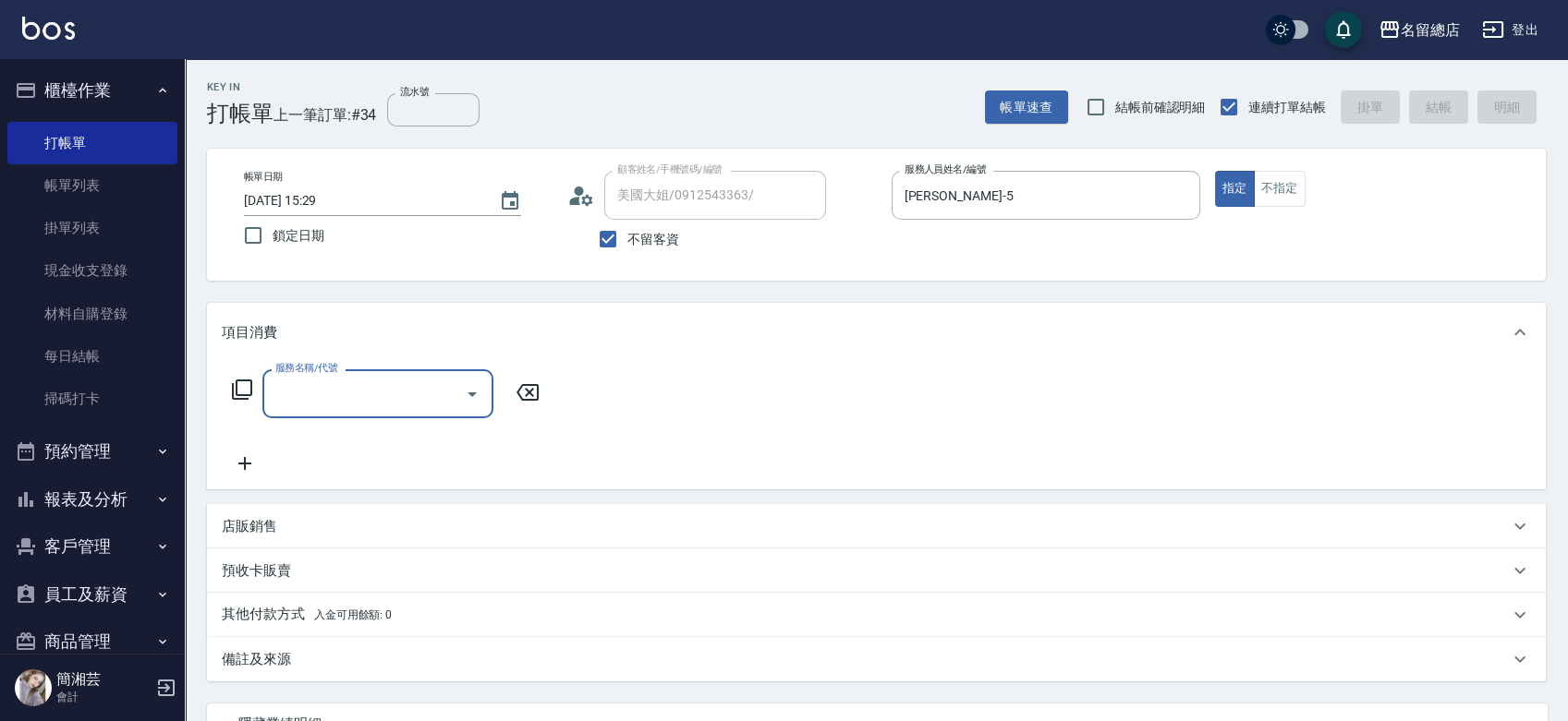
click at [634, 233] on span "不留客資" at bounding box center [653, 240] width 52 height 20
click at [627, 233] on input "不留客資" at bounding box center [608, 239] width 39 height 39
checkbox input "false"
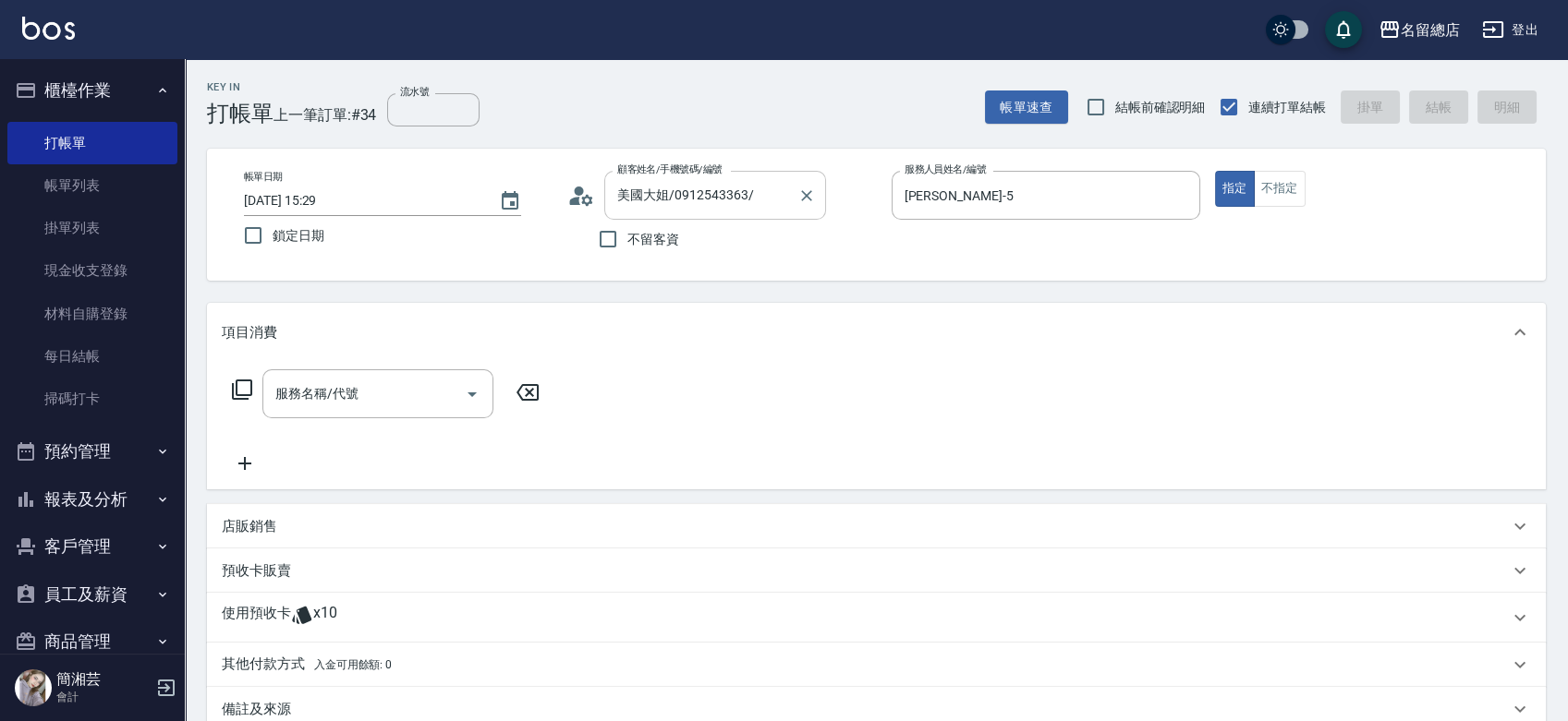
drag, startPoint x: 806, startPoint y: 197, endPoint x: 776, endPoint y: 197, distance: 30.0
click at [807, 196] on icon "Clear" at bounding box center [806, 195] width 19 height 19
click at [620, 238] on input "不留客資" at bounding box center [608, 239] width 39 height 39
checkbox input "true"
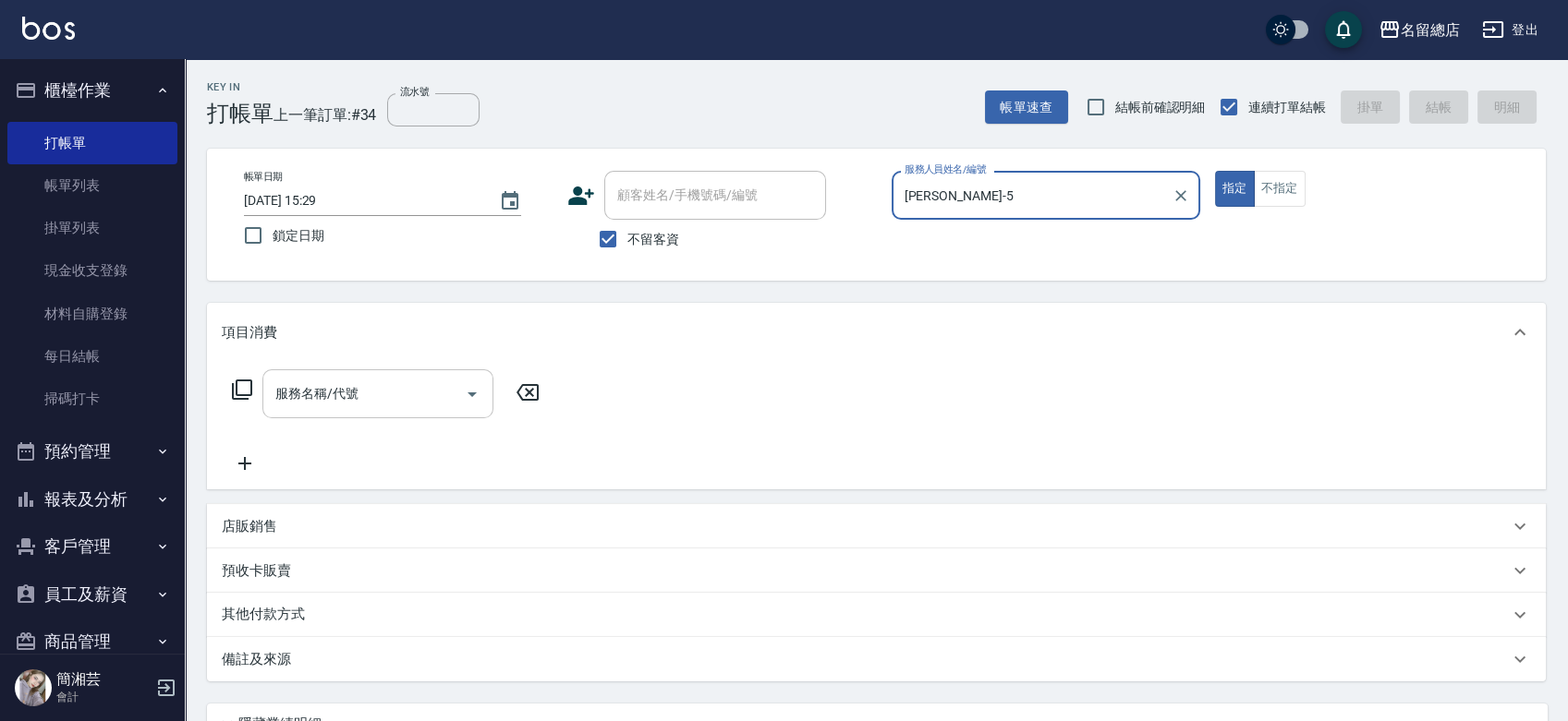
click at [395, 385] on input "服務名稱/代號" at bounding box center [364, 394] width 186 height 32
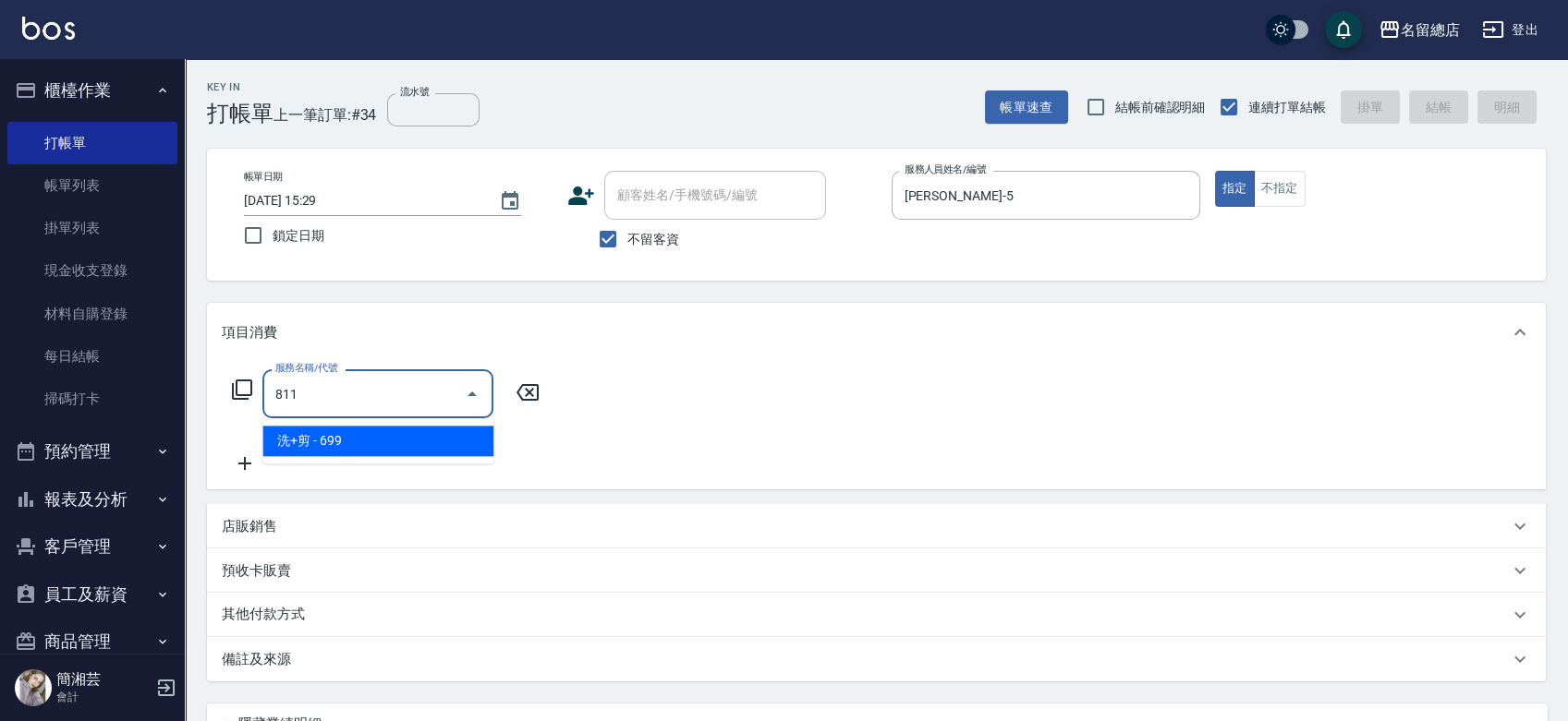
type input "洗+剪(811)"
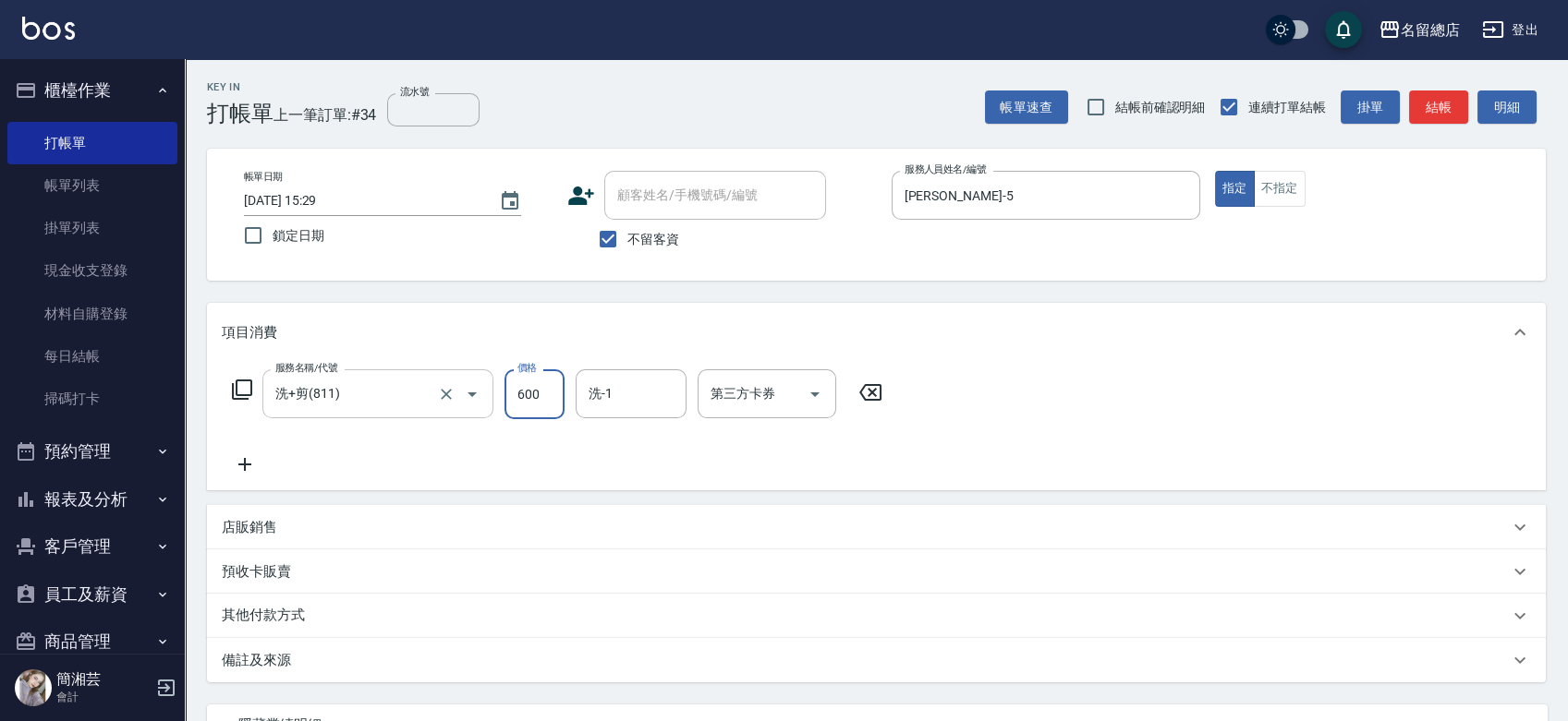
type input "600"
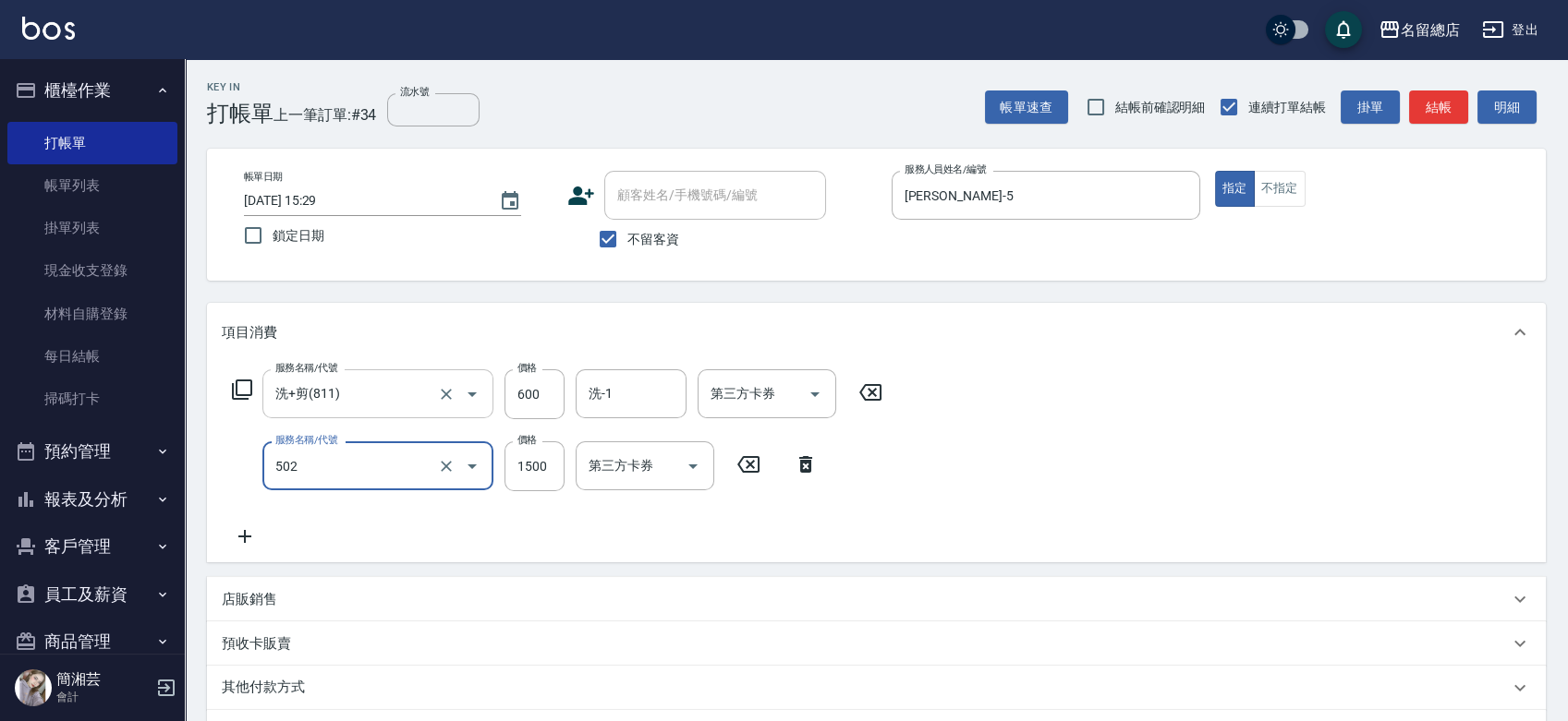
type input "染髮1500以上(502)"
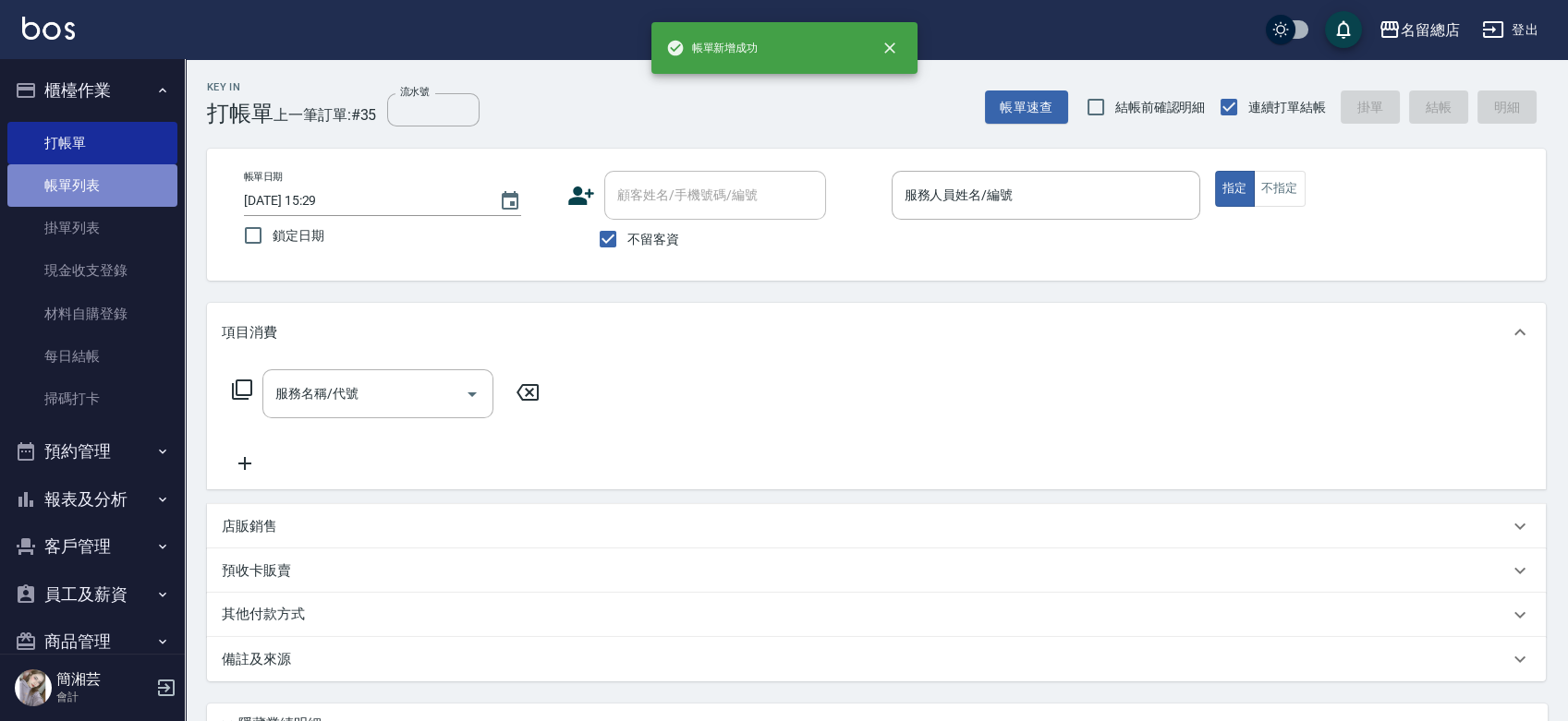
click at [137, 196] on link "帳單列表" at bounding box center [92, 185] width 170 height 42
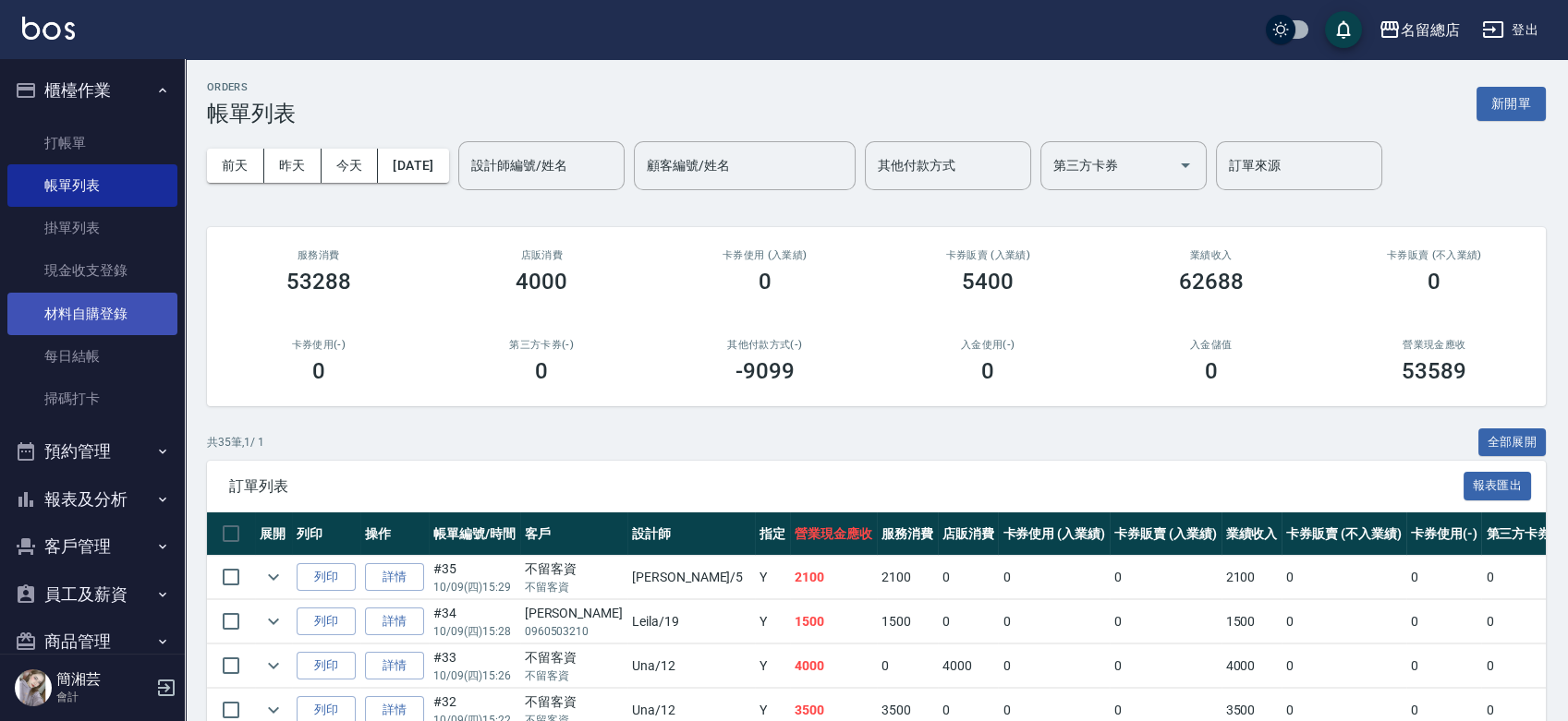
click at [53, 312] on link "材料自購登錄" at bounding box center [92, 313] width 170 height 42
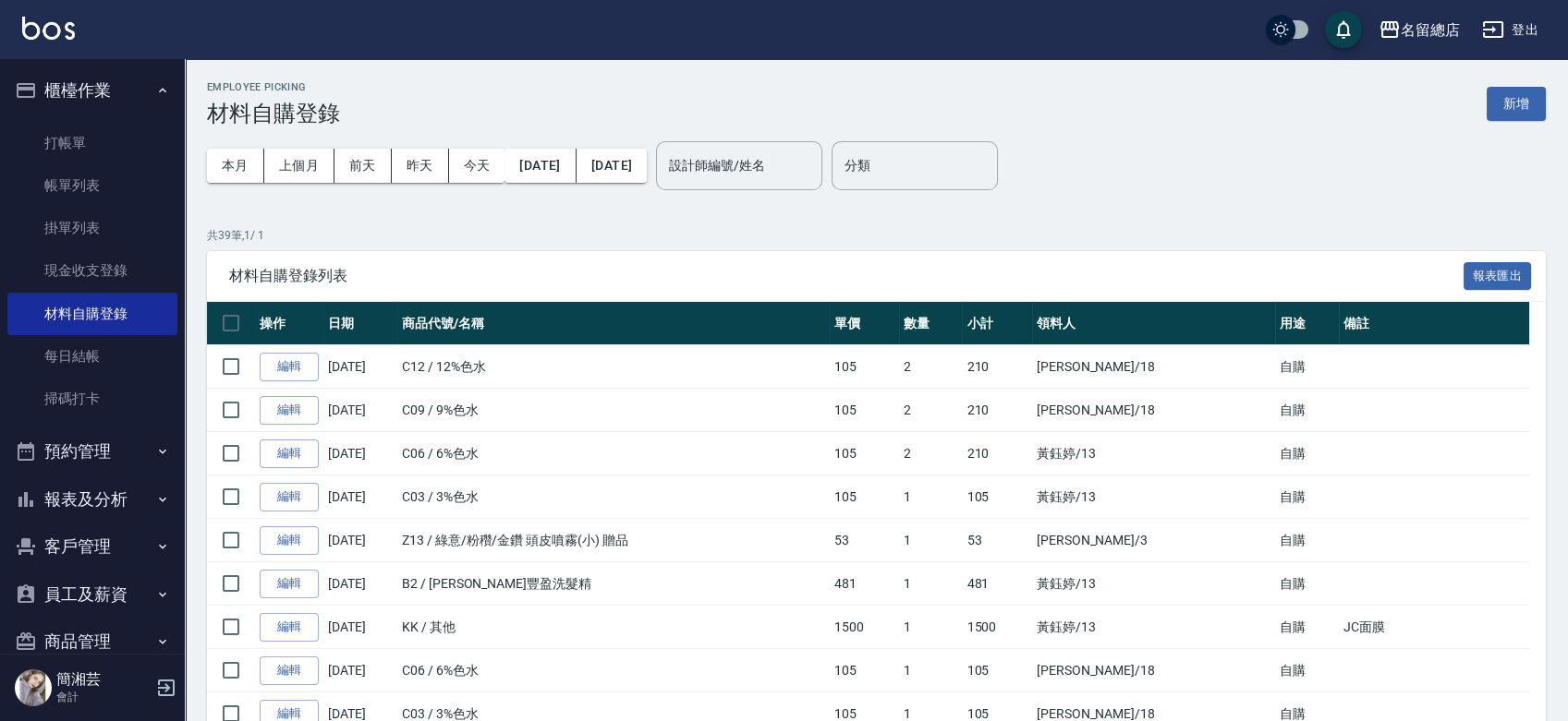
click at [1495, 91] on button "新增" at bounding box center [1516, 104] width 59 height 34
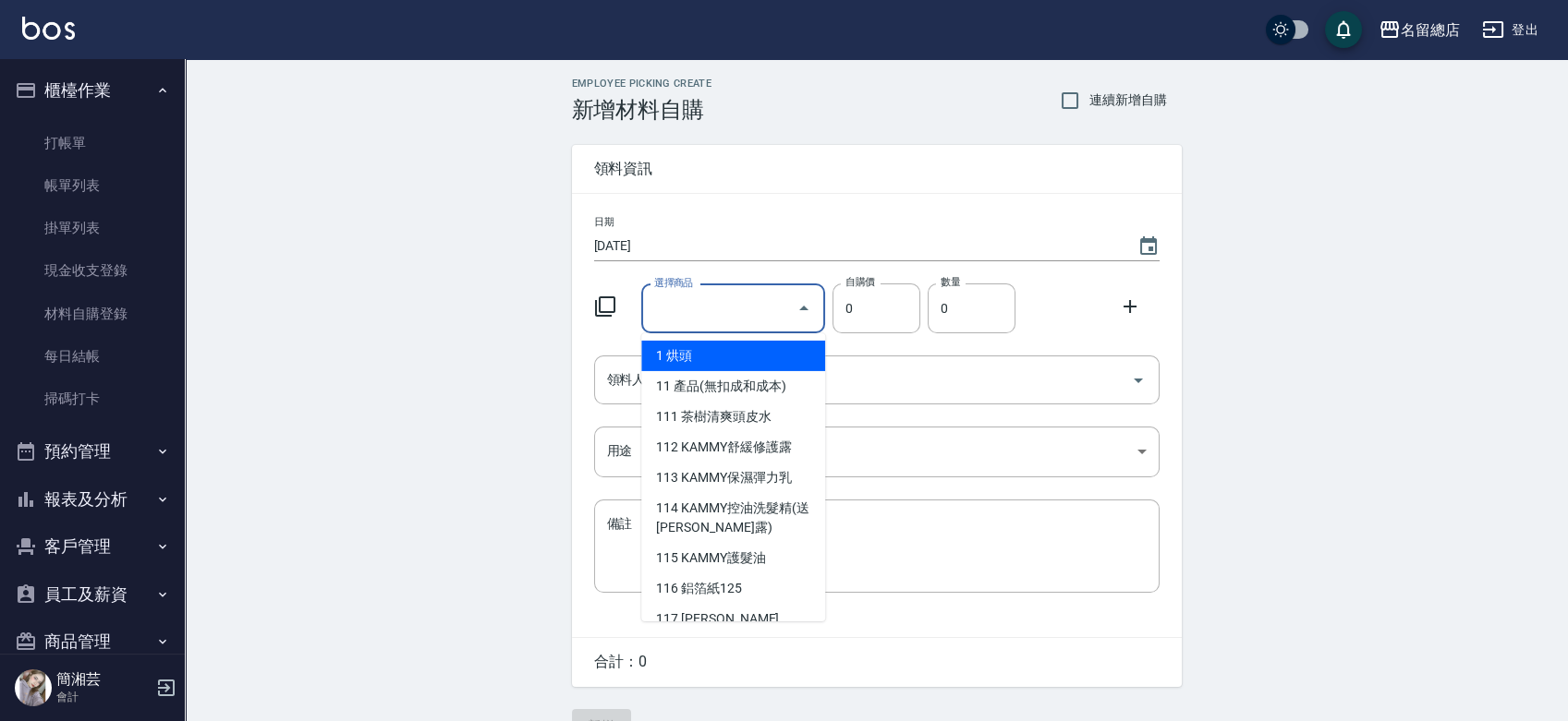
click at [748, 319] on input "選擇商品" at bounding box center [719, 309] width 139 height 32
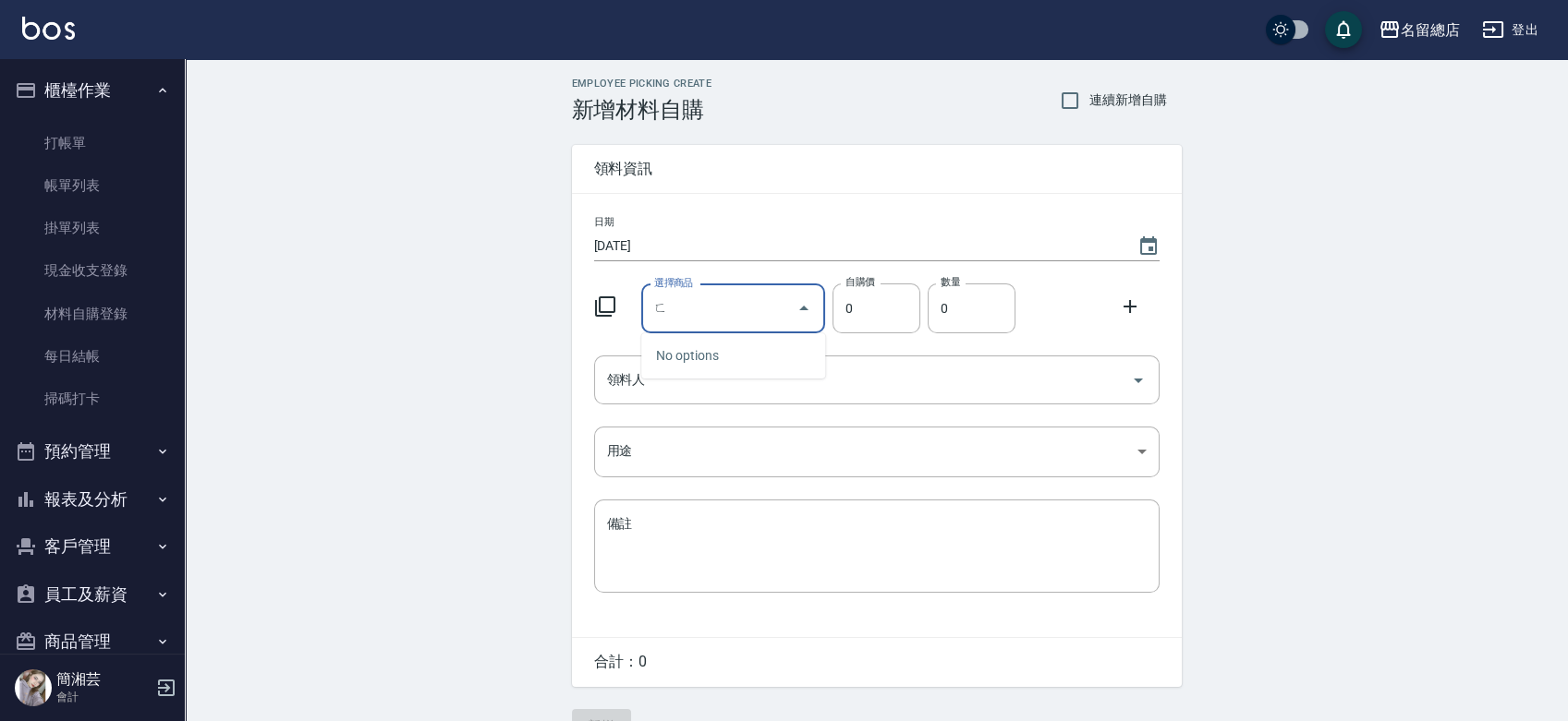
type input "1"
type input "綠意/粉穳/金鑽 頭皮噴霧(小) 贈品"
type input "53"
type input "1"
click at [734, 359] on div "領料人" at bounding box center [876, 380] width 565 height 49
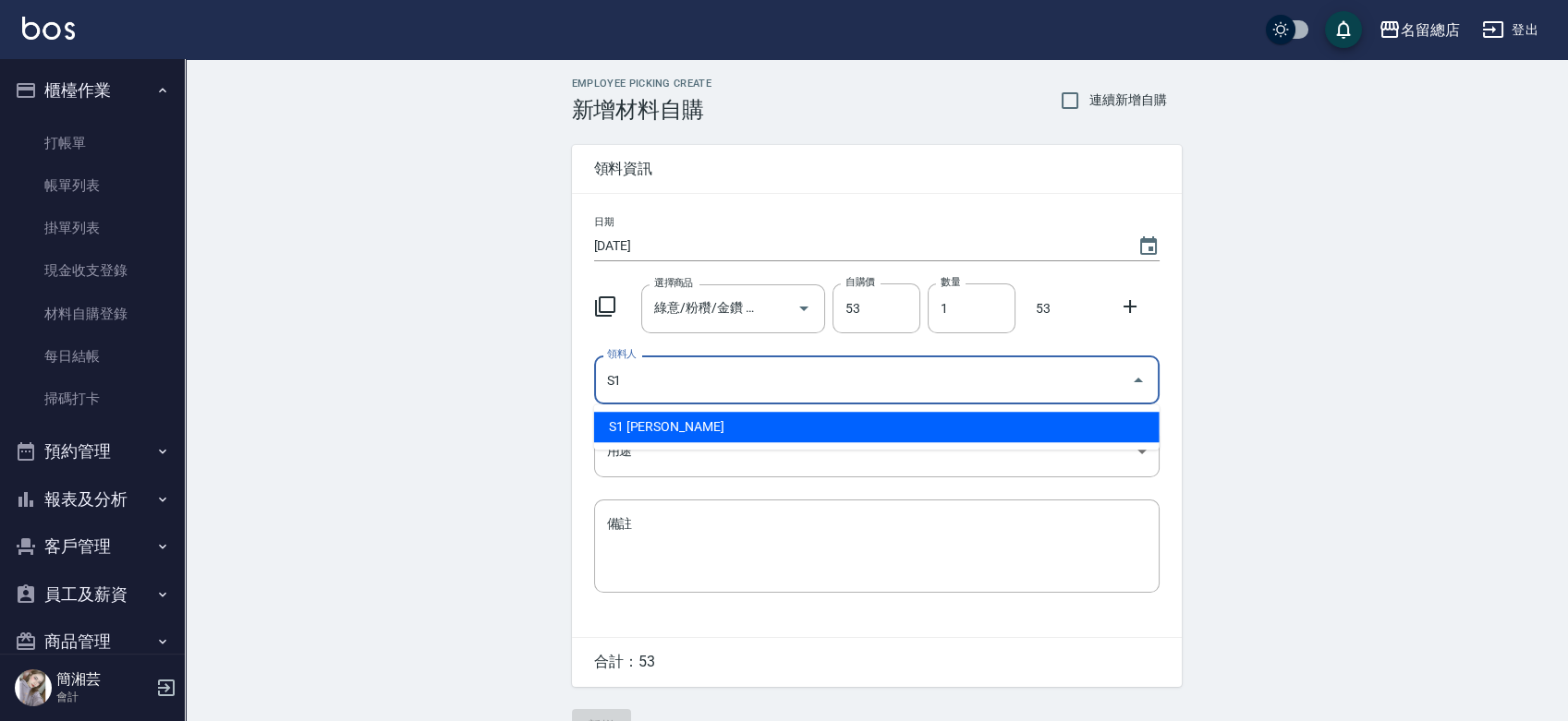
type input "S1 [PERSON_NAME]"
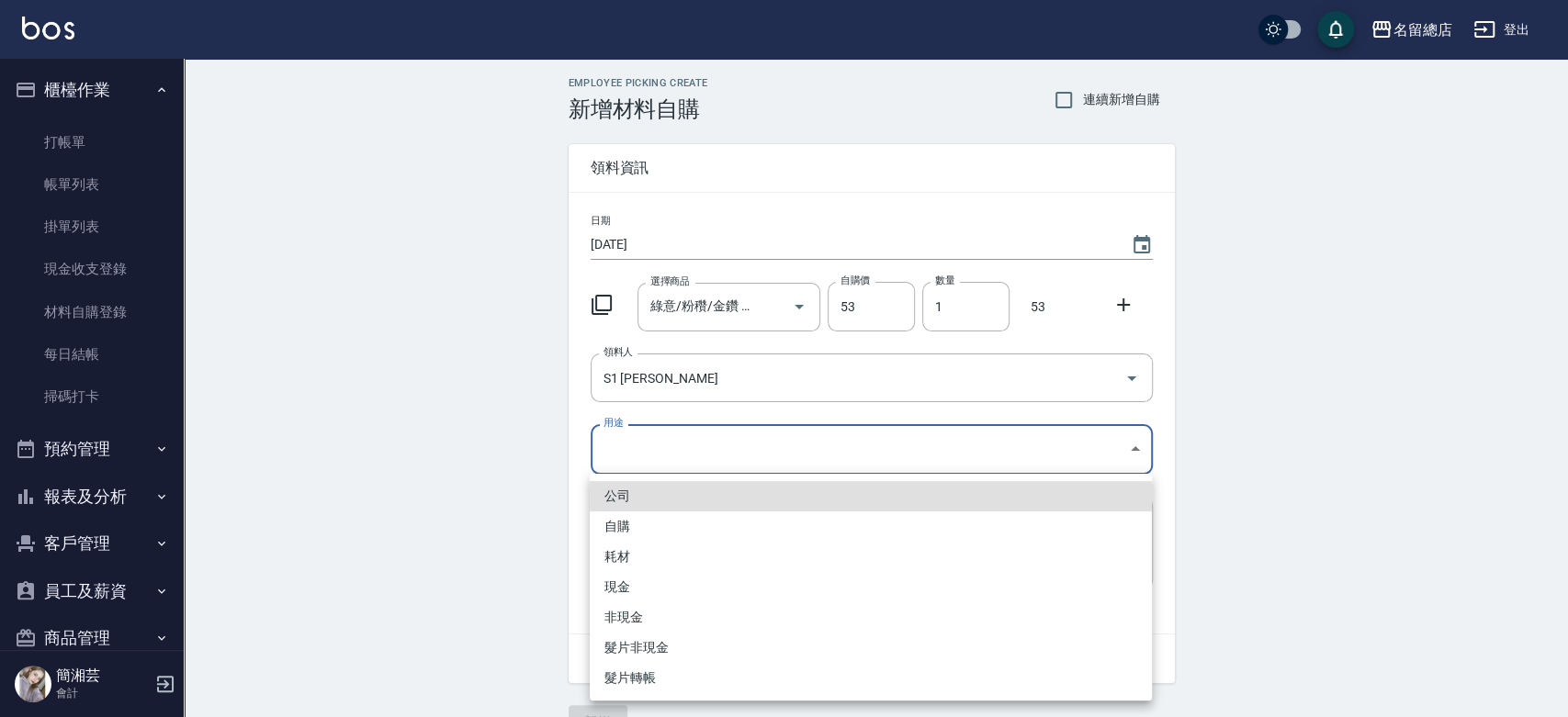
drag, startPoint x: 657, startPoint y: 434, endPoint x: 666, endPoint y: 482, distance: 48.8
click at [656, 434] on body "名留總店 登出 櫃檯作業 打帳單 帳單列表 掛單列表 現金收支登錄 材料自購登錄 每日結帳 掃碼打卡 預約管理 預約管理 單日預約紀錄 單週預約紀錄 報表及分…" at bounding box center [784, 378] width 1568 height 757
click at [667, 520] on li "自購" at bounding box center [870, 526] width 562 height 30
type input "自購"
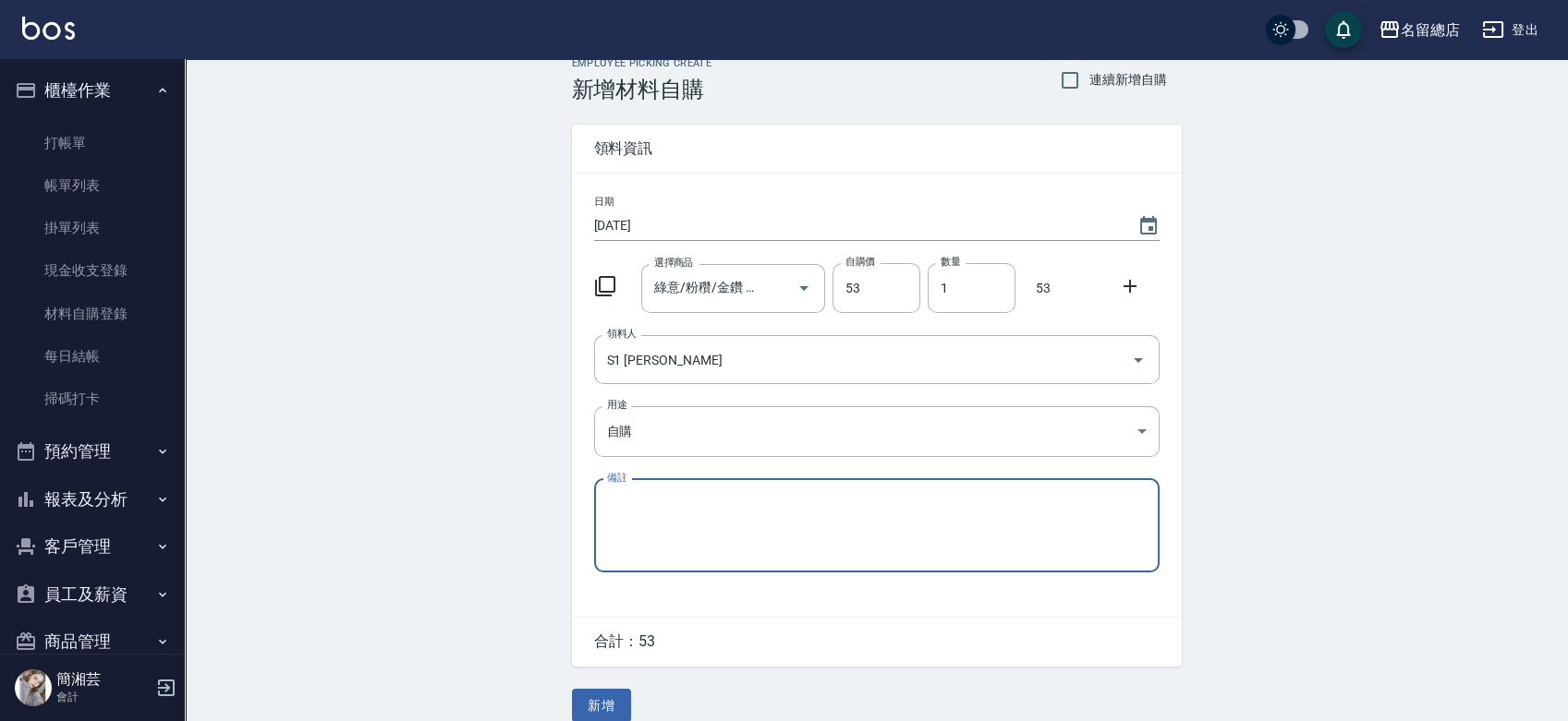
scroll to position [40, 0]
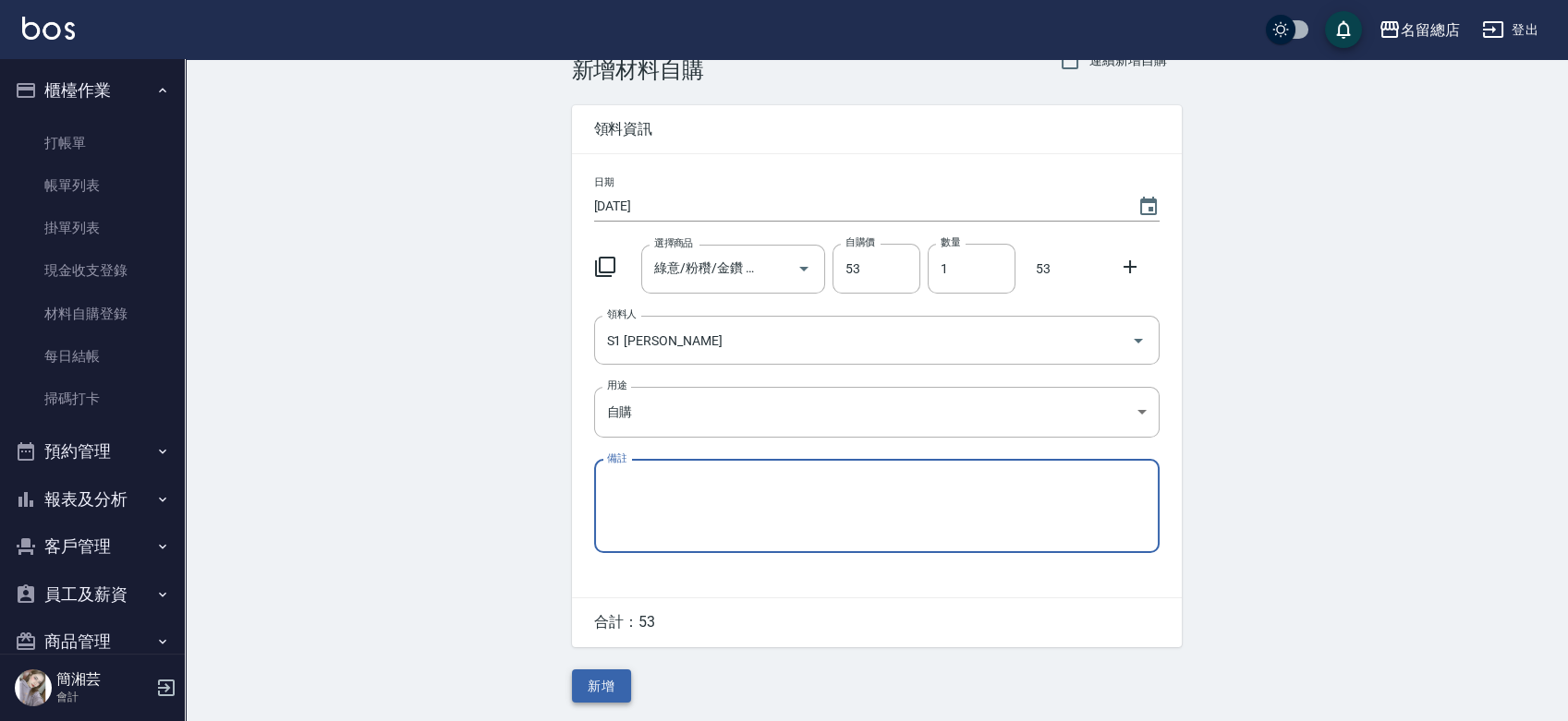
click at [616, 678] on button "新增" at bounding box center [601, 686] width 59 height 34
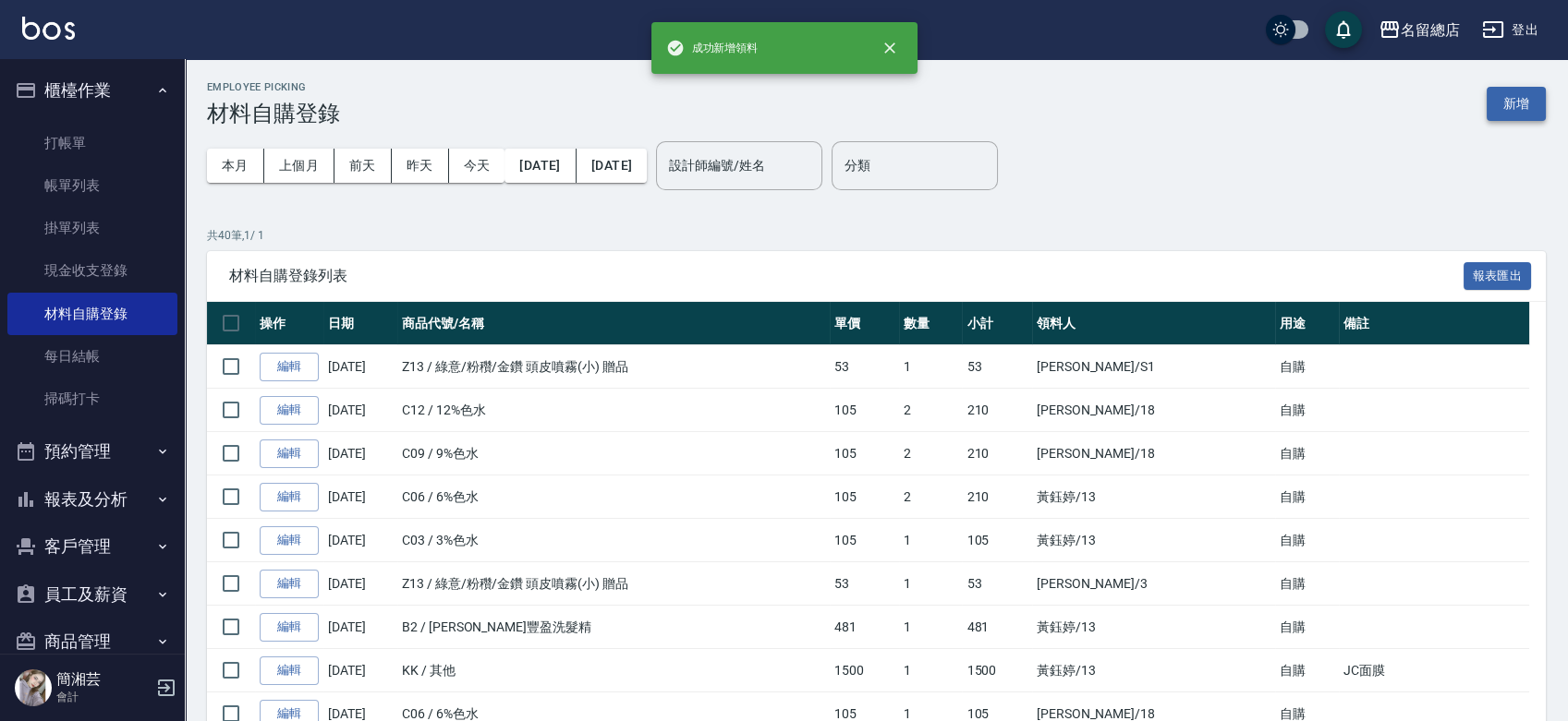
click at [1522, 105] on button "新增" at bounding box center [1516, 104] width 59 height 34
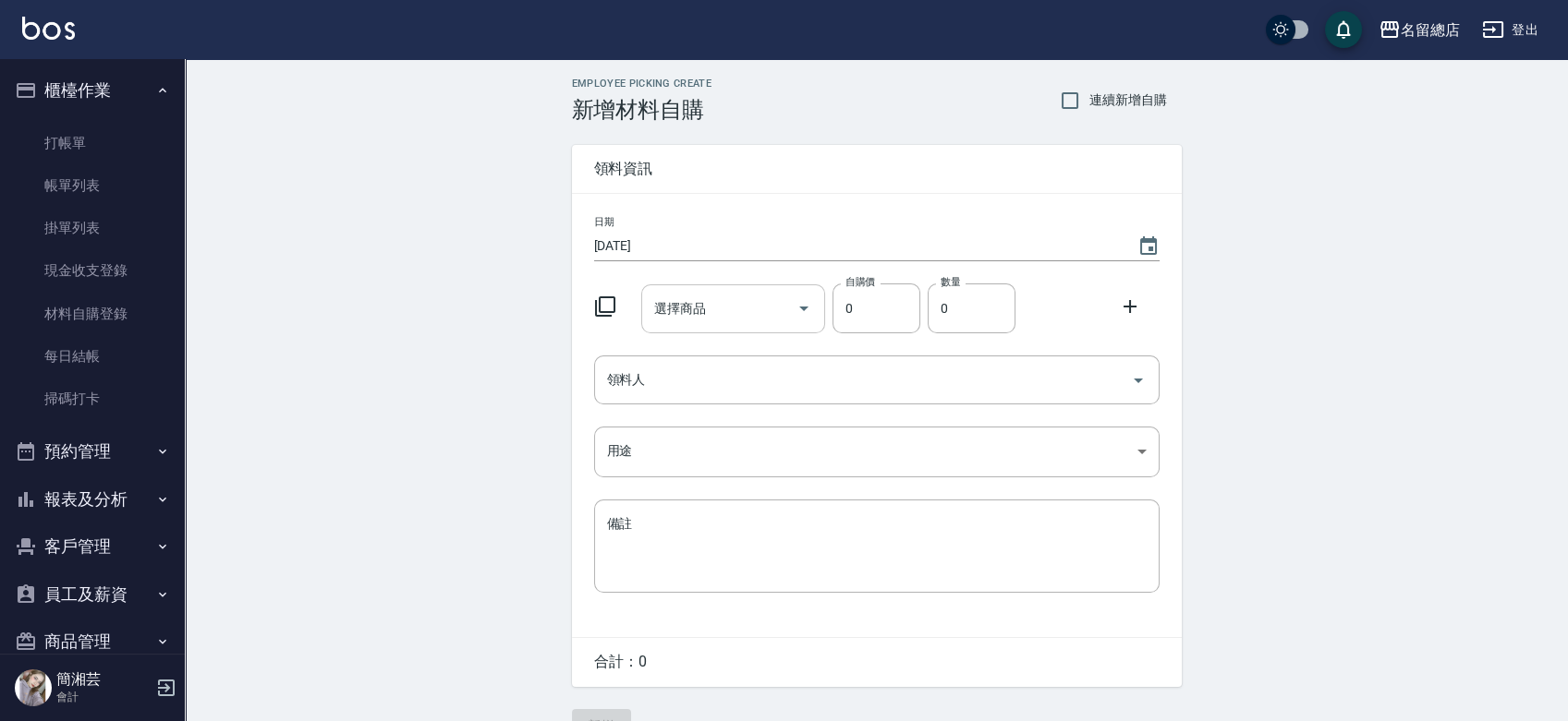
click at [733, 301] on input "選擇商品" at bounding box center [719, 309] width 139 height 32
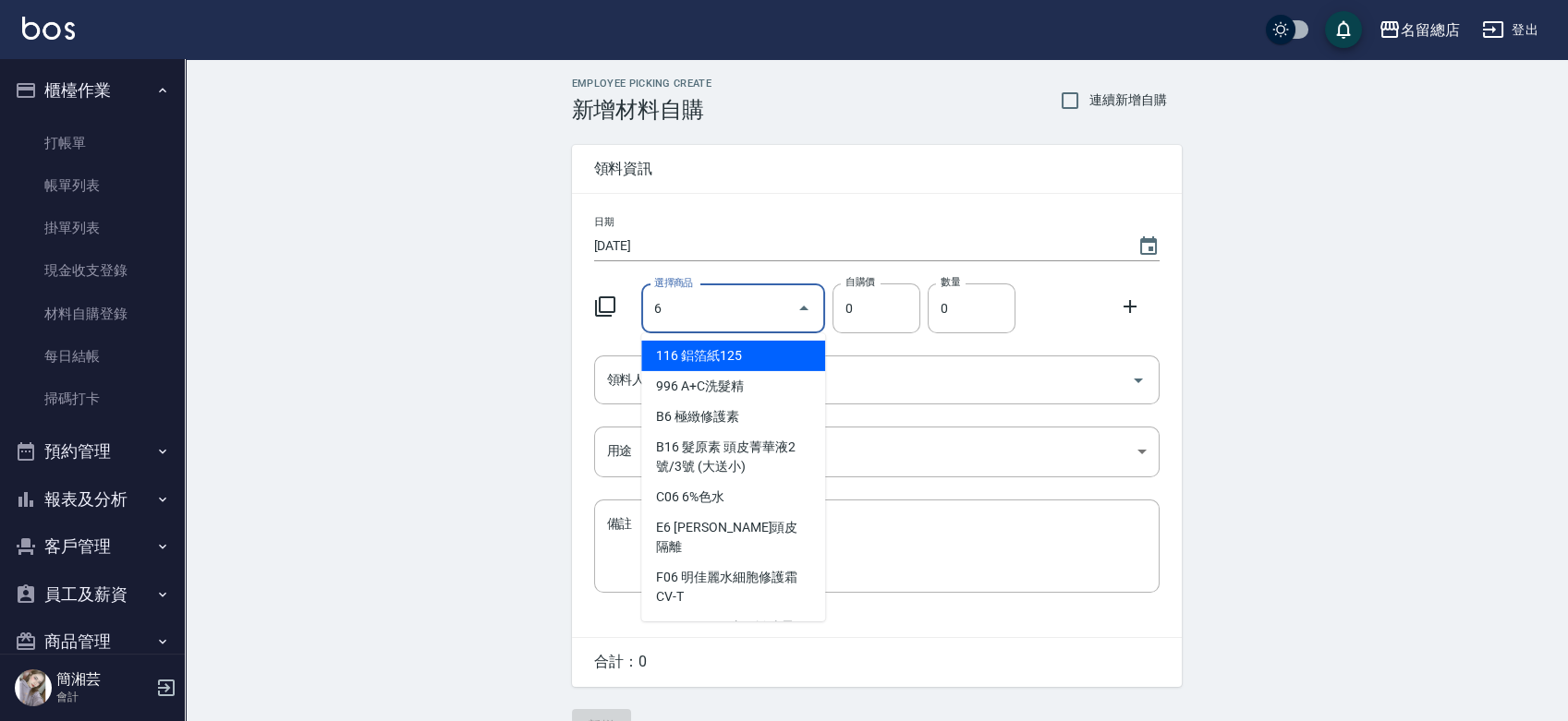
type input "鋁箔紙125"
type input "135"
type input "1"
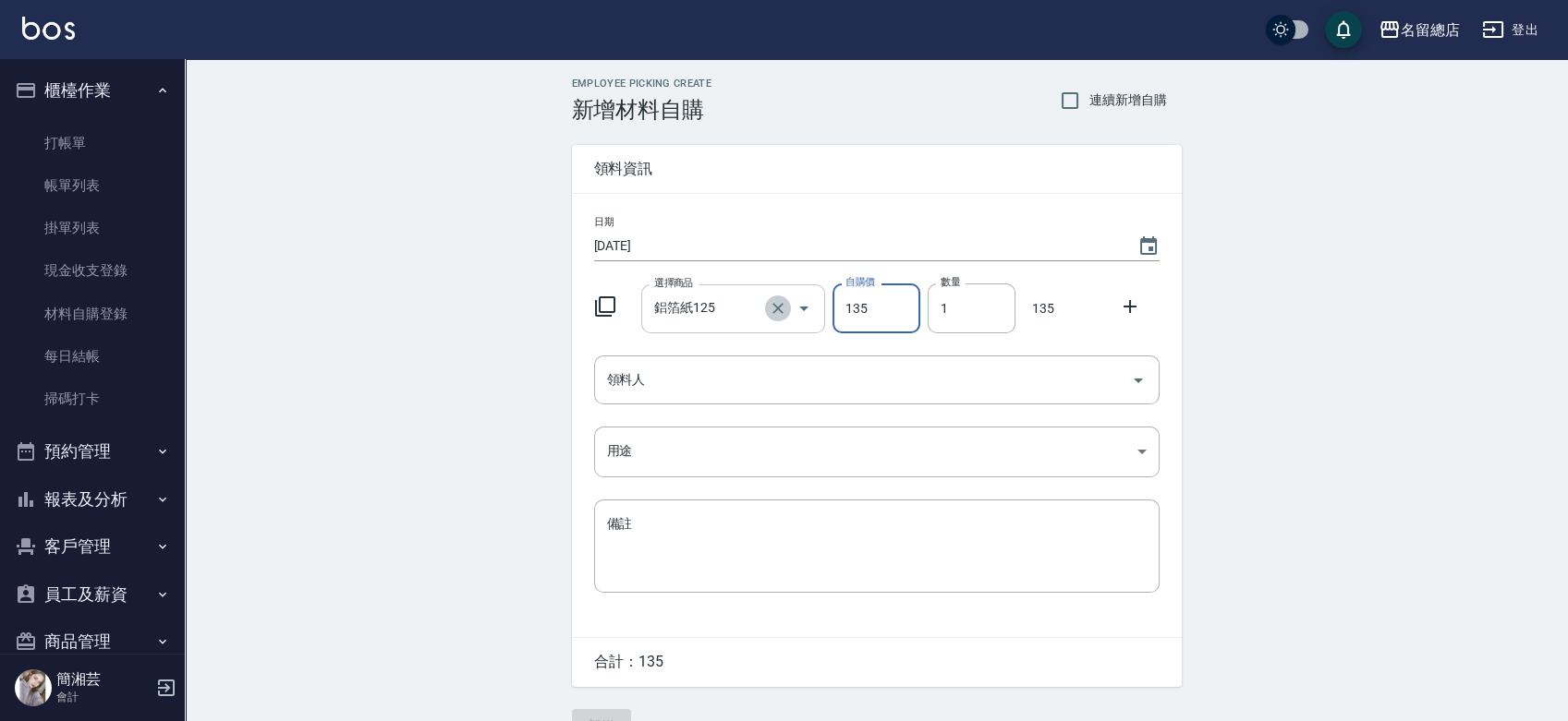
click at [775, 304] on icon "Clear" at bounding box center [777, 308] width 19 height 19
type input "0"
click at [732, 313] on input "選擇商品" at bounding box center [719, 309] width 139 height 32
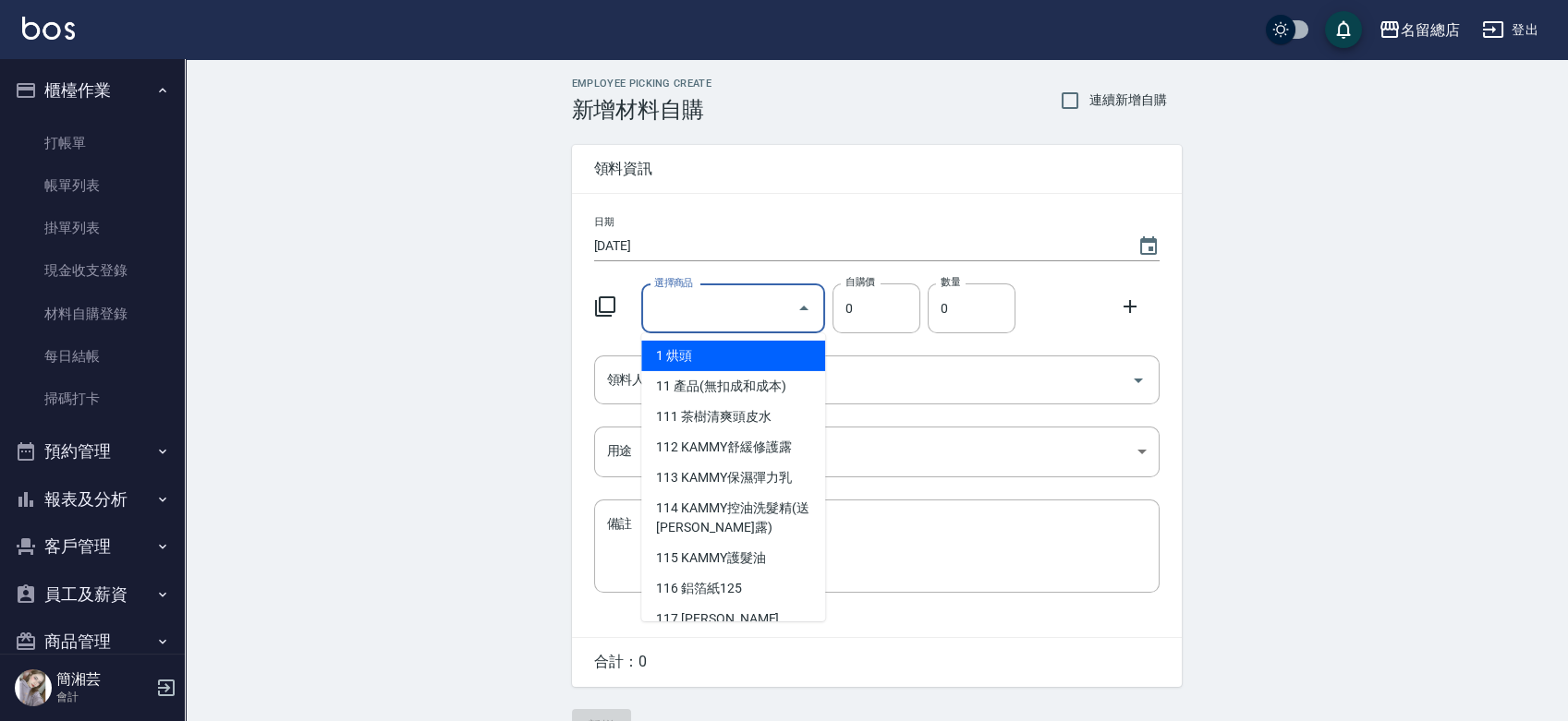
type input "手套"
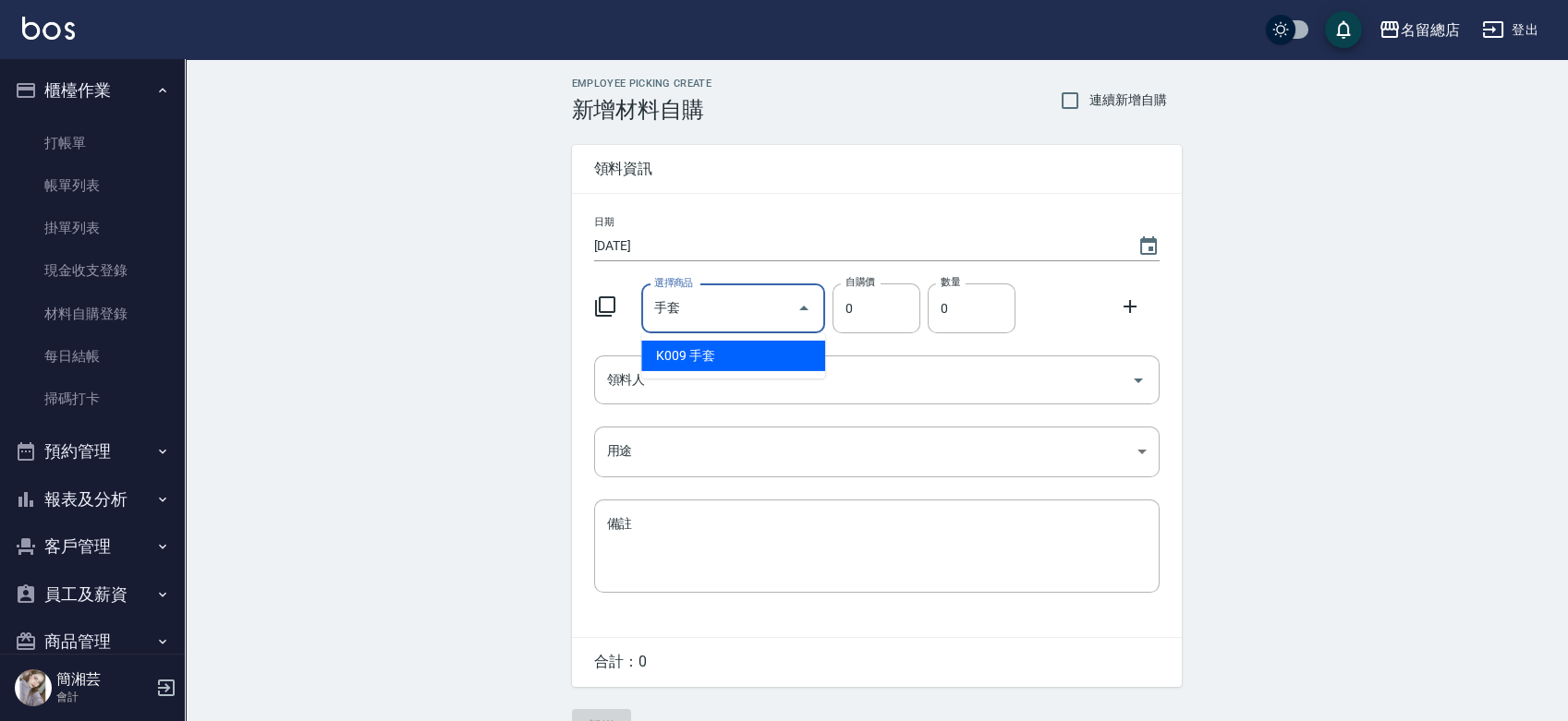
click at [713, 360] on li "K009 手套" at bounding box center [733, 356] width 184 height 30
type input "20"
type input "1"
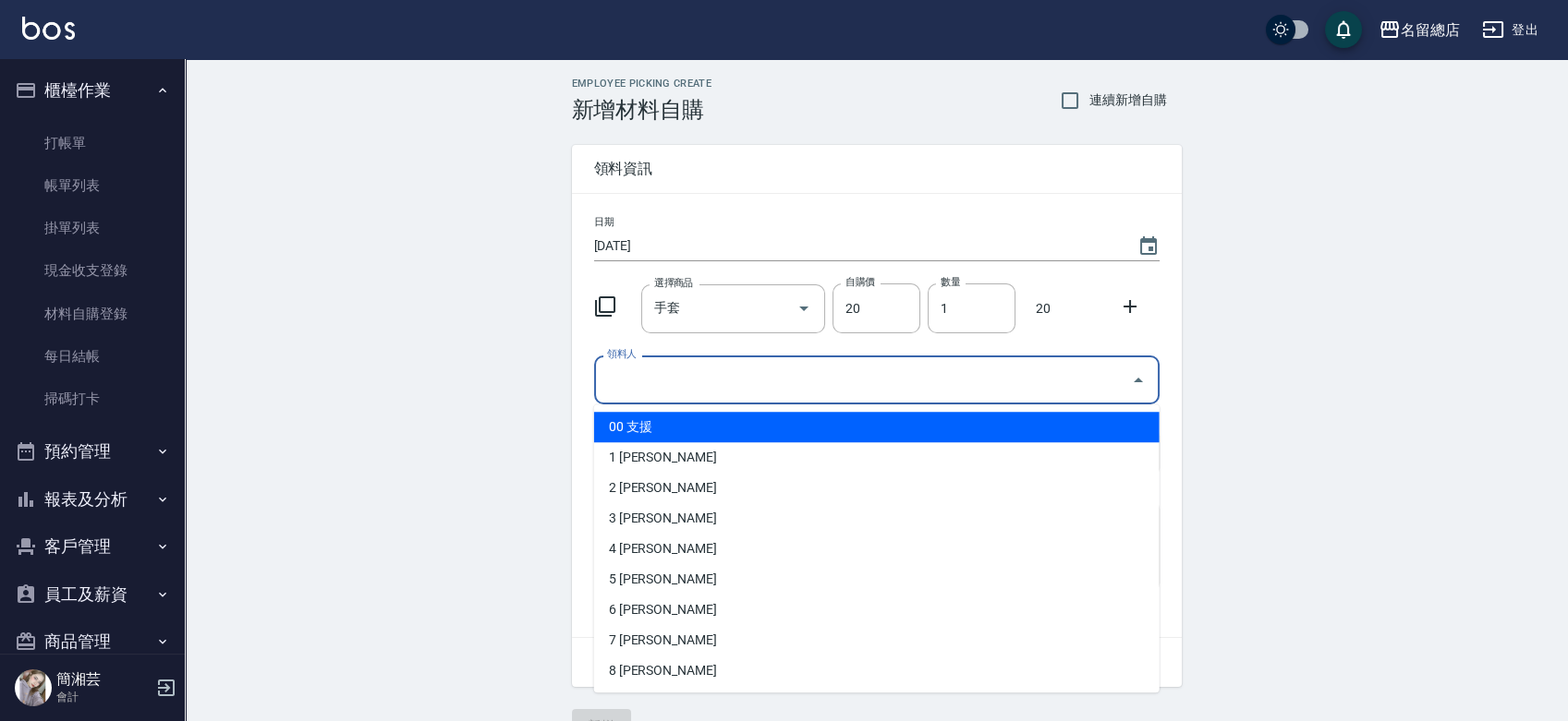
click at [713, 380] on input "領料人" at bounding box center [863, 379] width 521 height 32
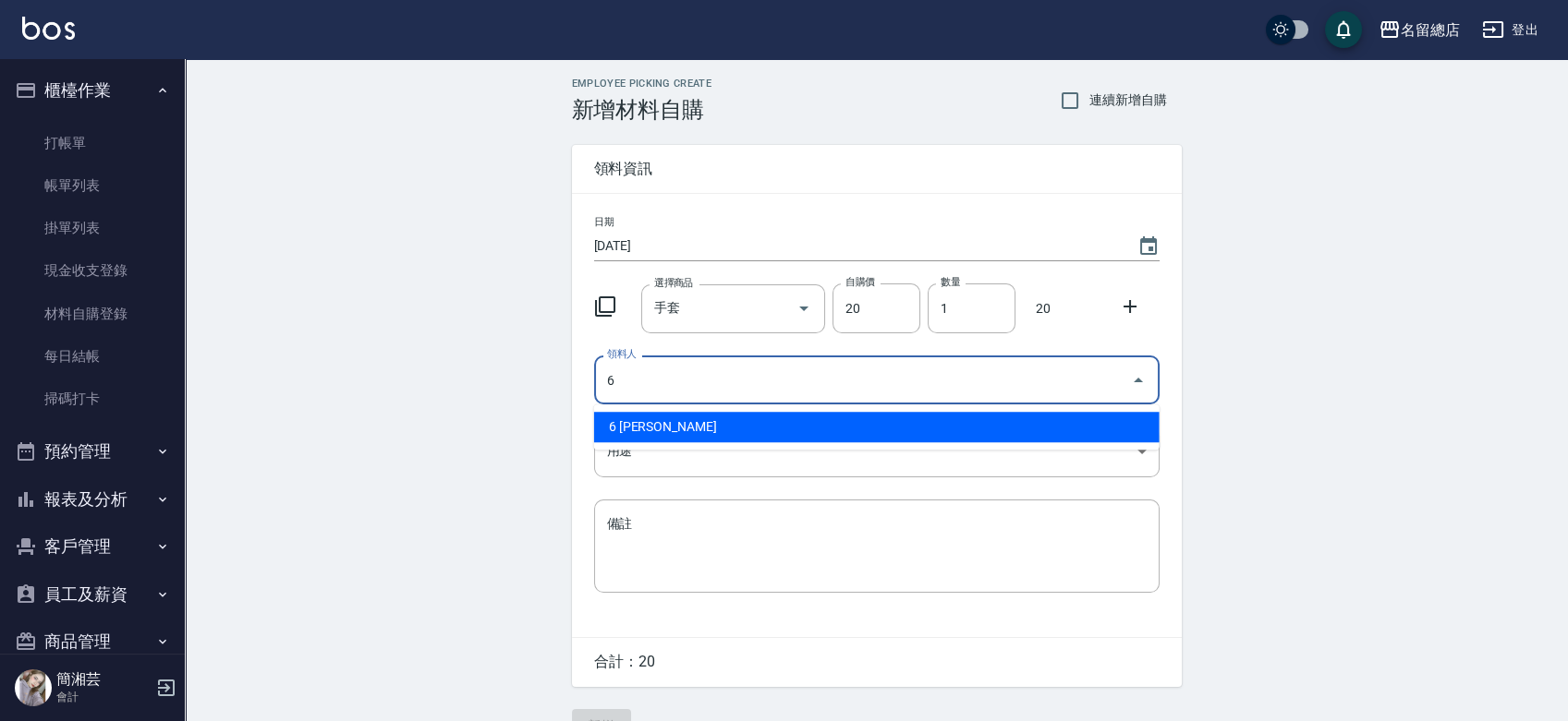
type input "6 [PERSON_NAME]"
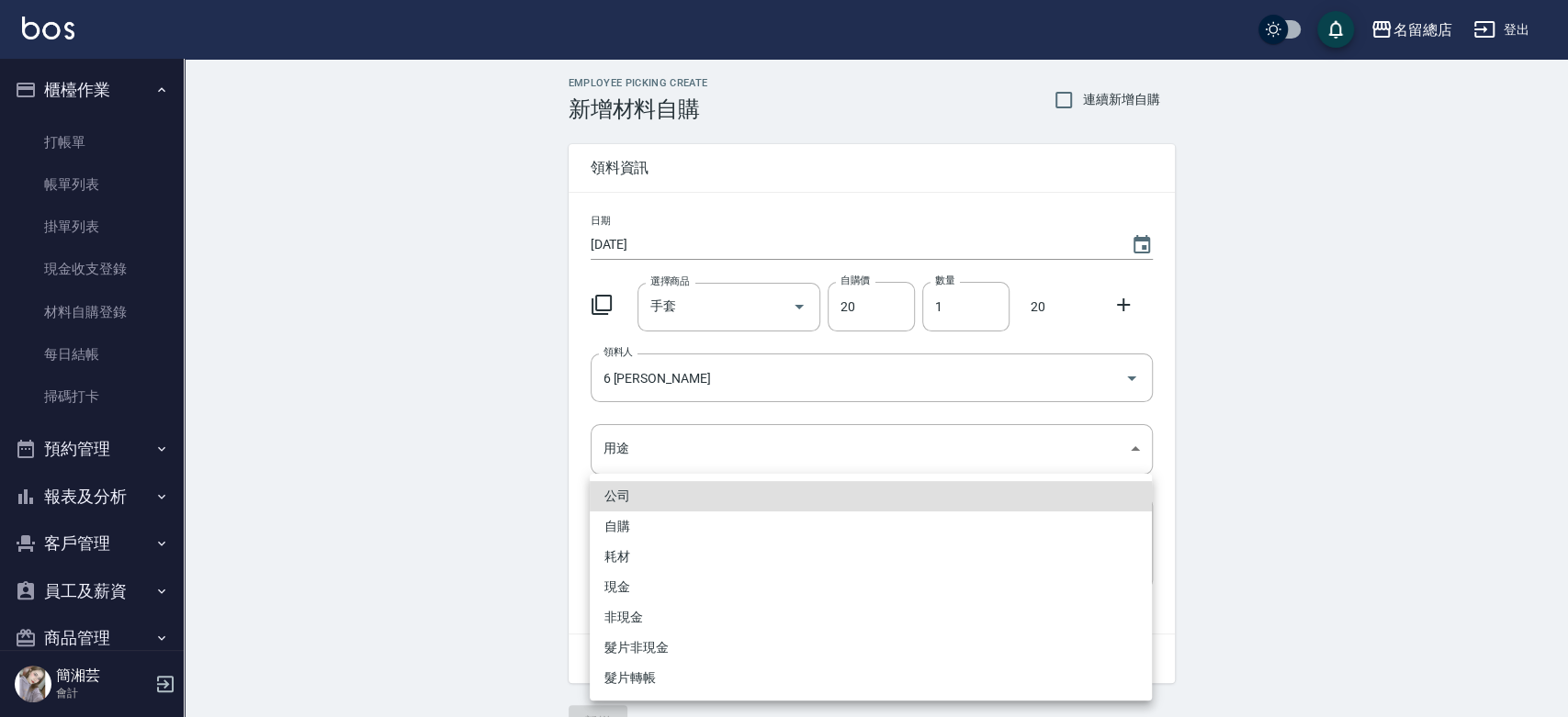
drag, startPoint x: 649, startPoint y: 529, endPoint x: 644, endPoint y: 538, distance: 10.3
click at [648, 529] on li "自購" at bounding box center [870, 526] width 562 height 30
type input "自購"
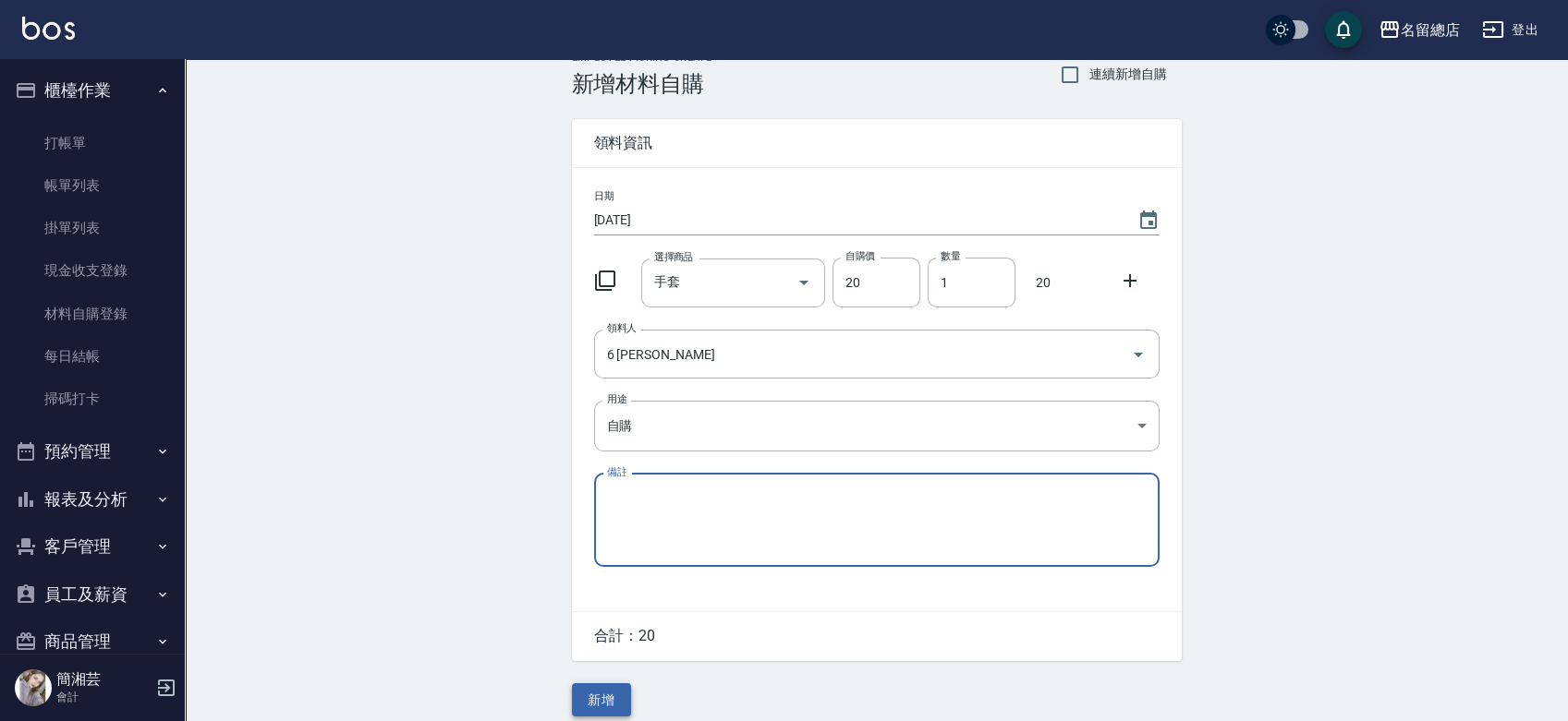
scroll to position [40, 0]
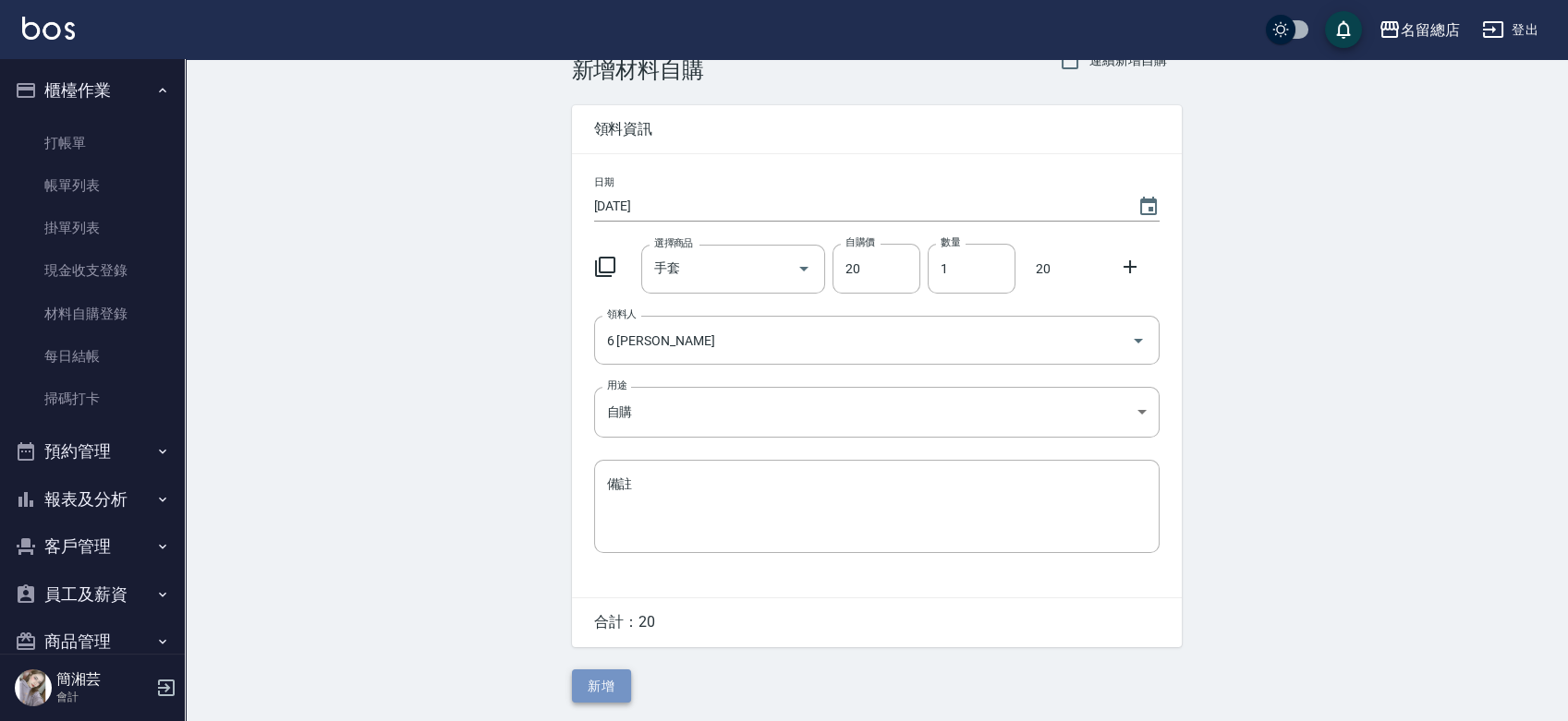
click at [591, 675] on button "新增" at bounding box center [601, 686] width 59 height 34
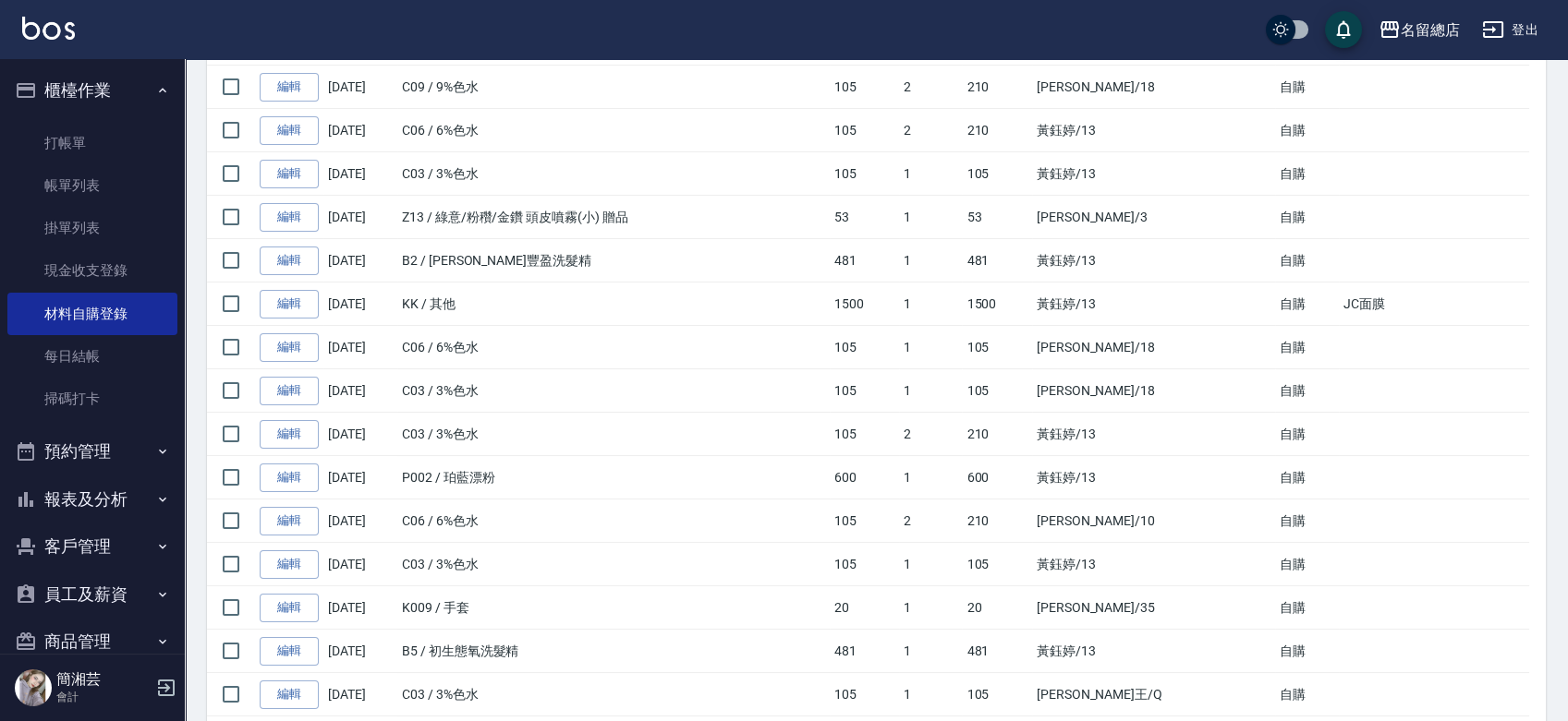
scroll to position [308, 0]
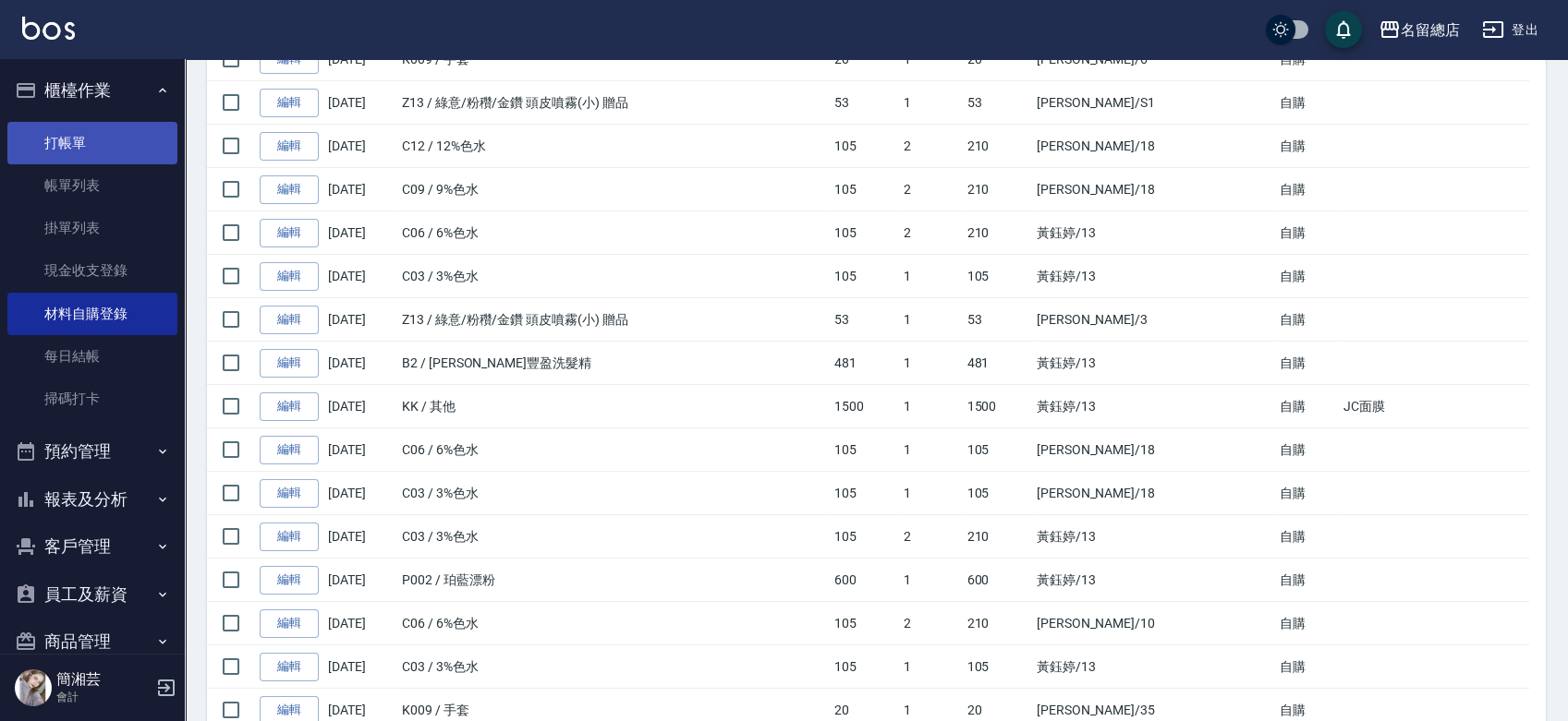
click at [74, 129] on link "打帳單" at bounding box center [92, 142] width 170 height 42
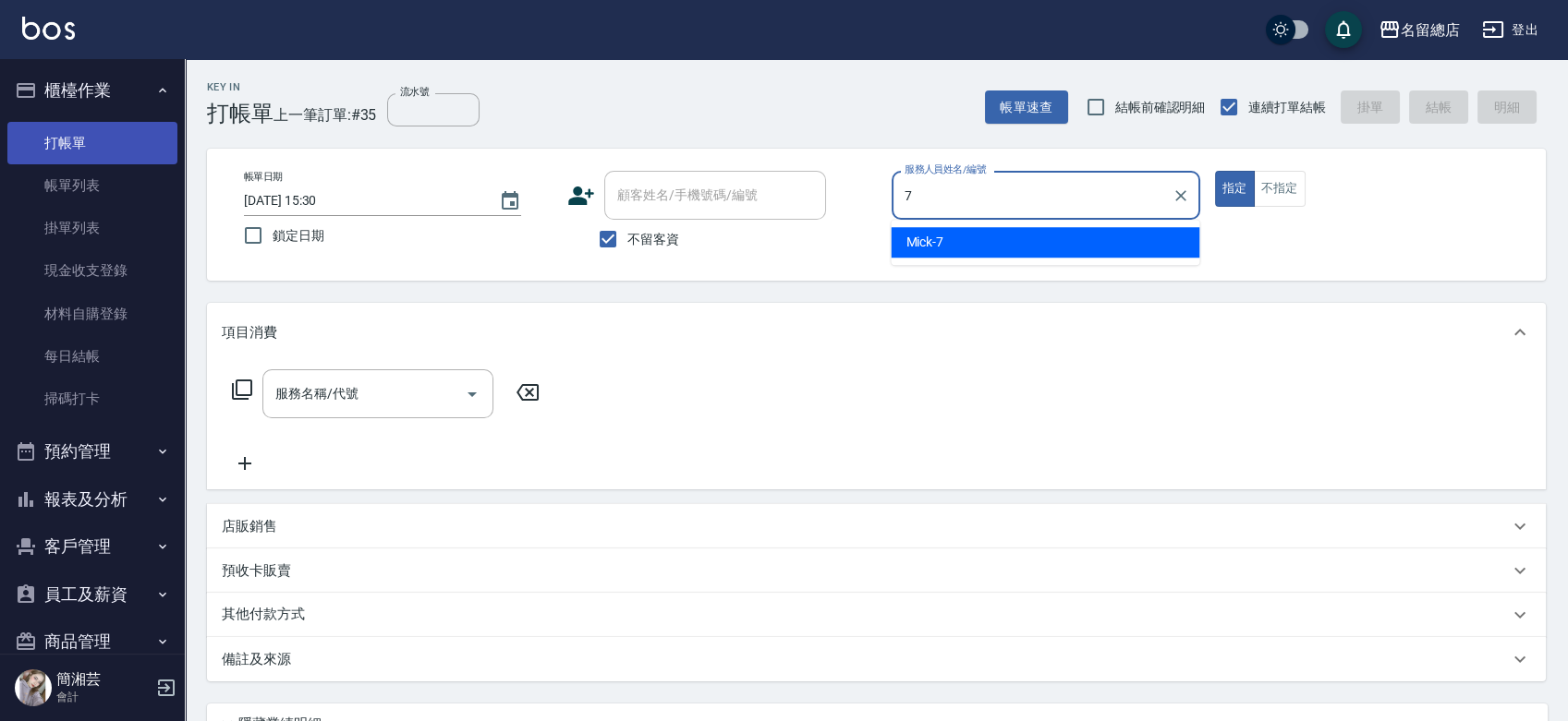
type input "Mick-7"
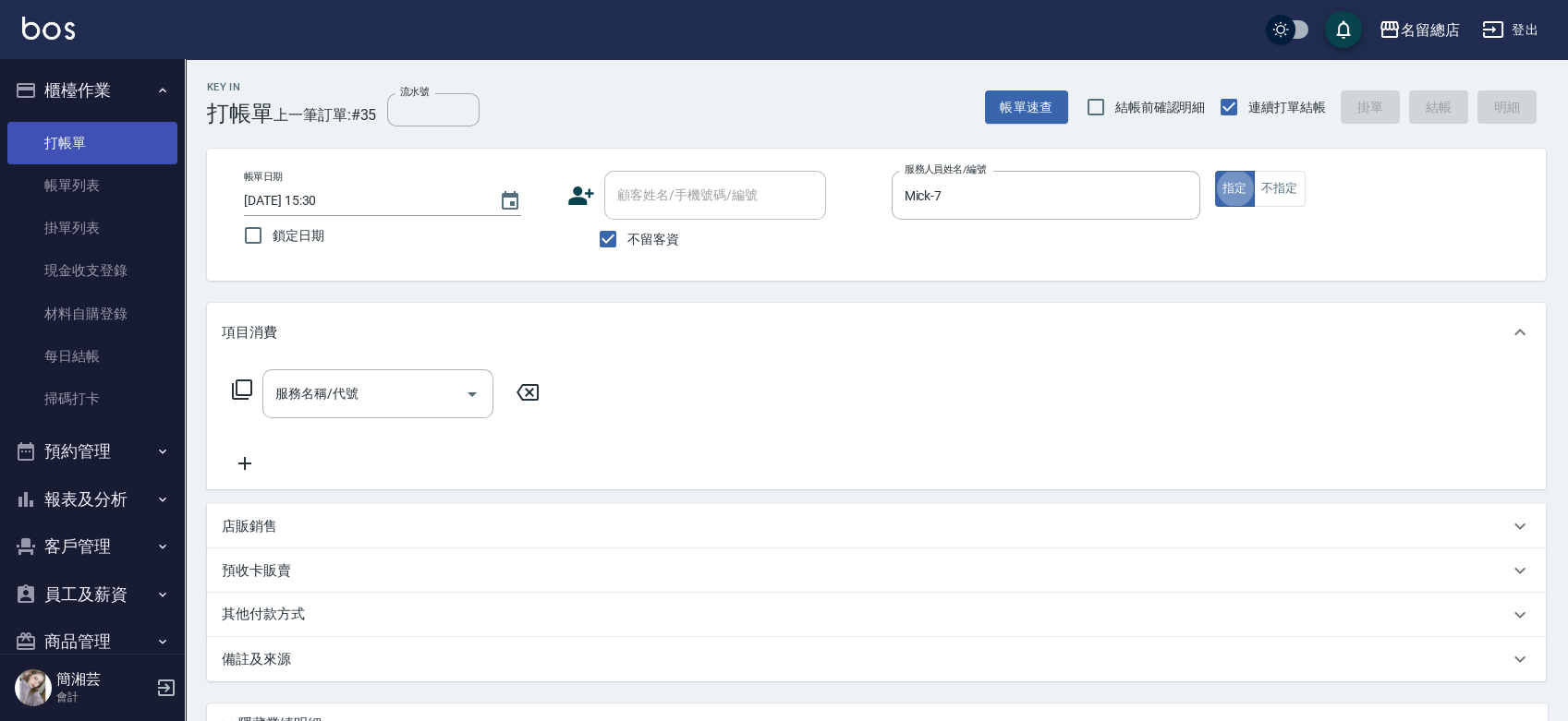
type button "true"
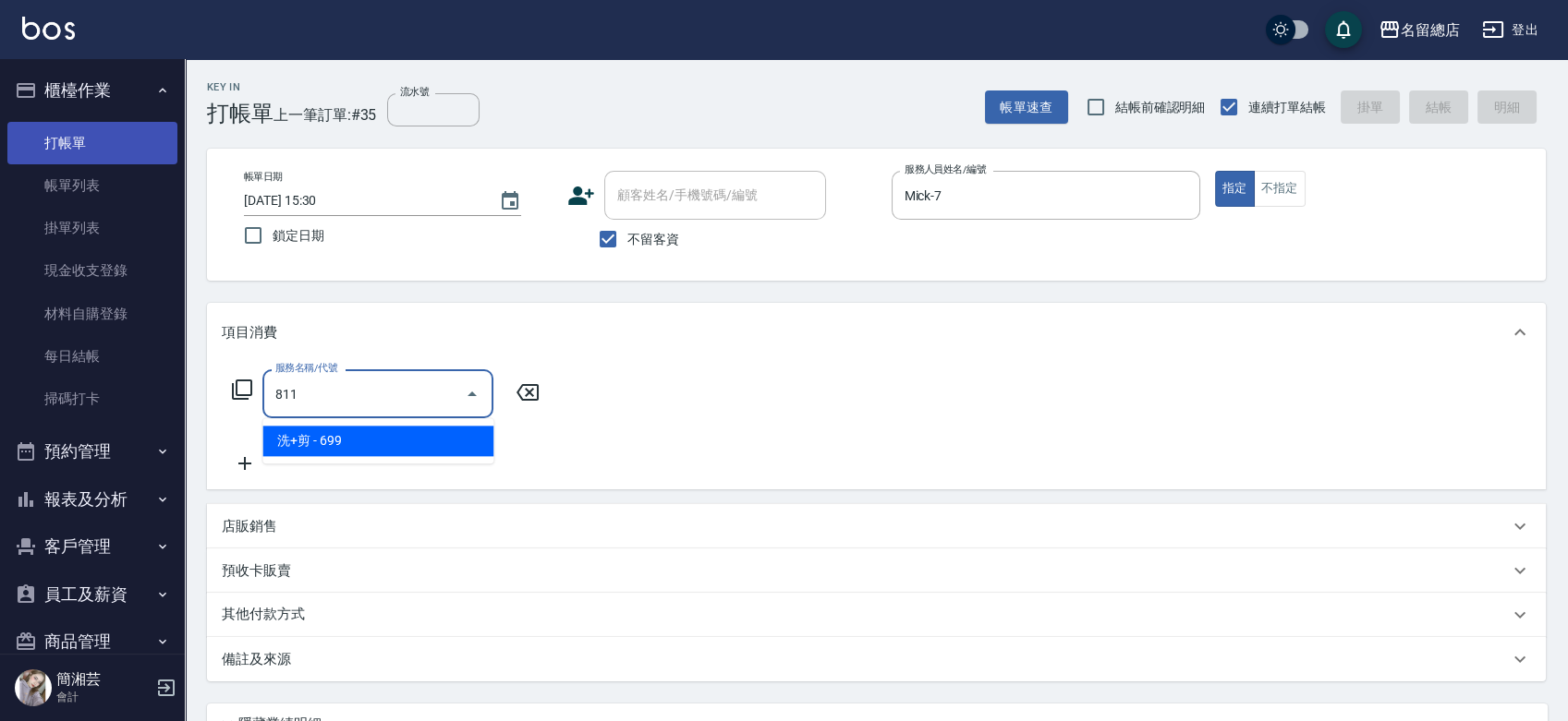
type input "洗+剪(811)"
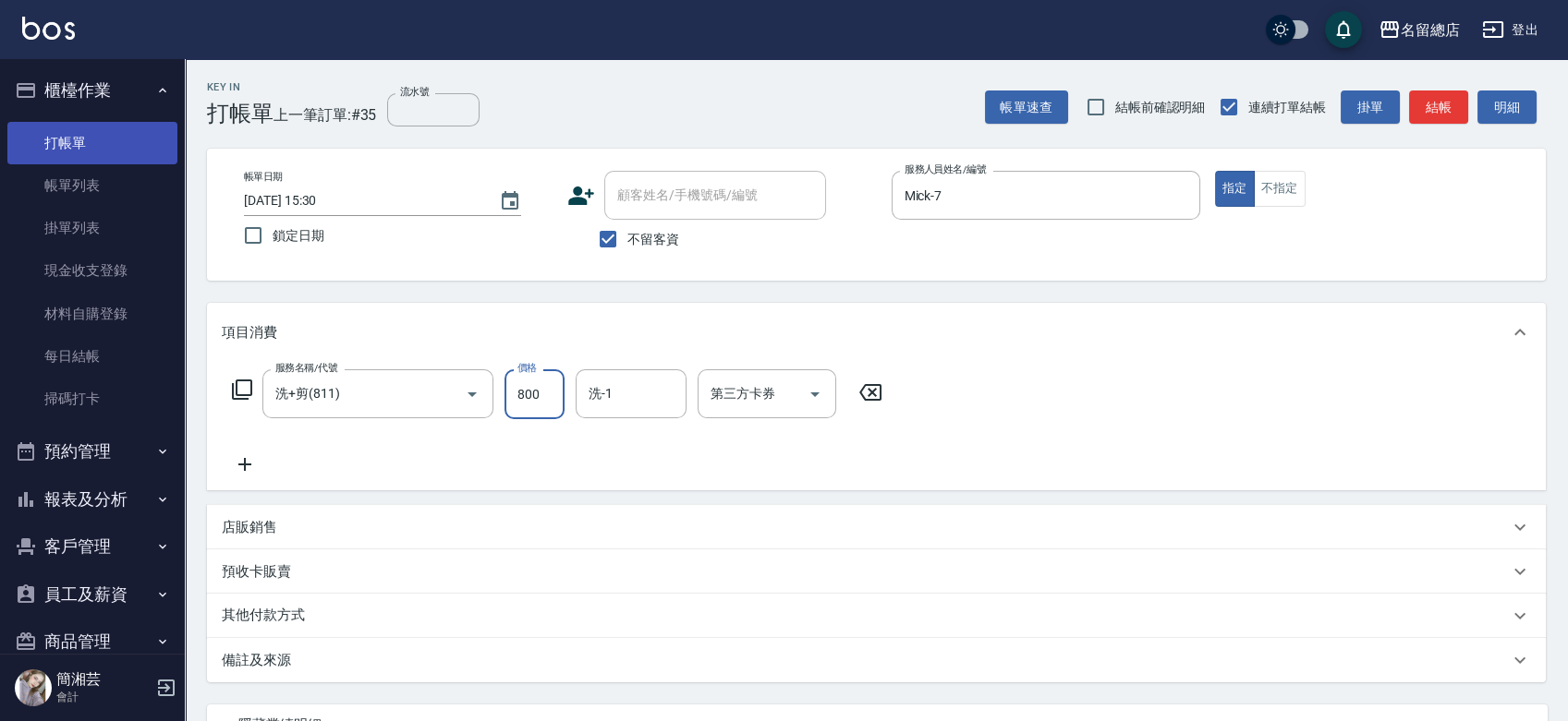
type input "800"
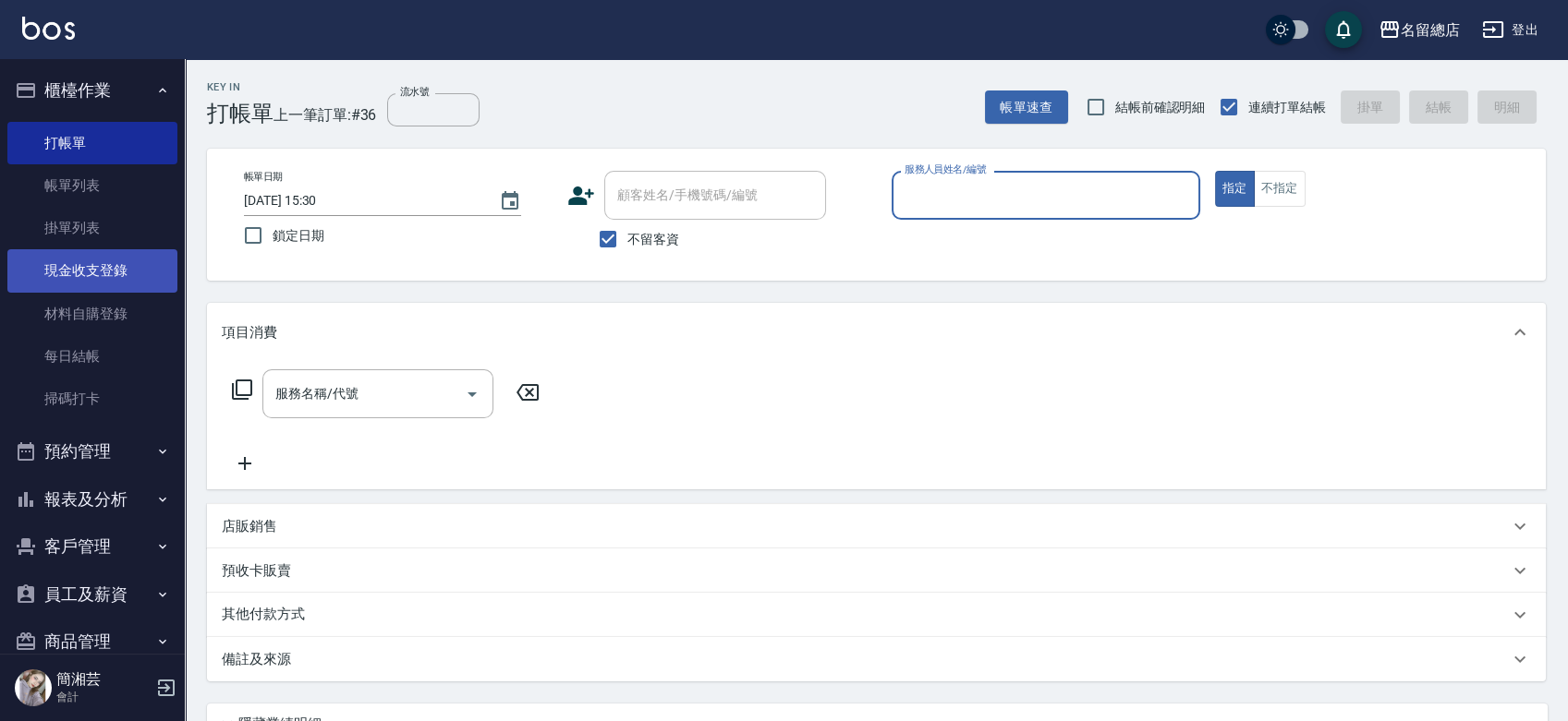
click at [110, 284] on link "現金收支登錄" at bounding box center [92, 270] width 170 height 42
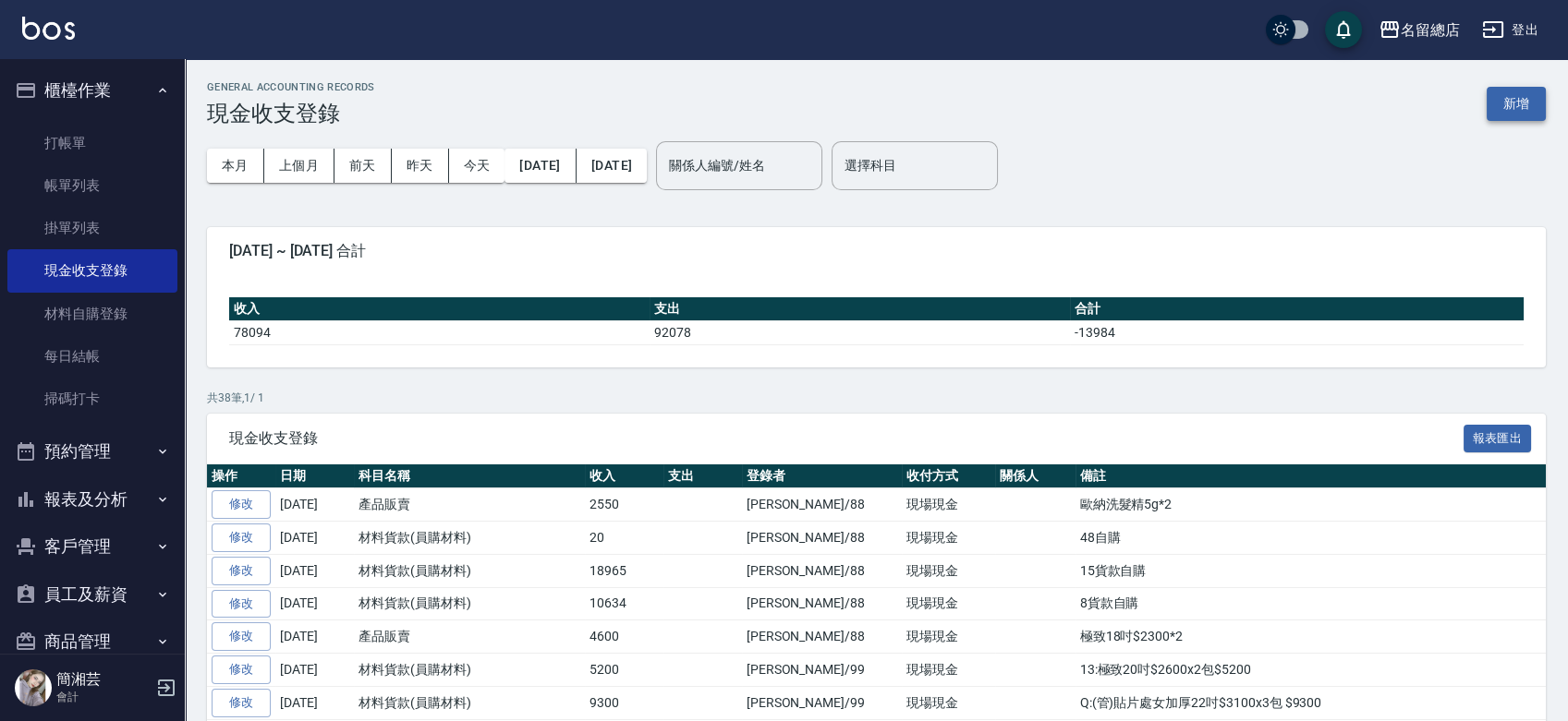
click at [1521, 98] on button "新增" at bounding box center [1516, 104] width 59 height 34
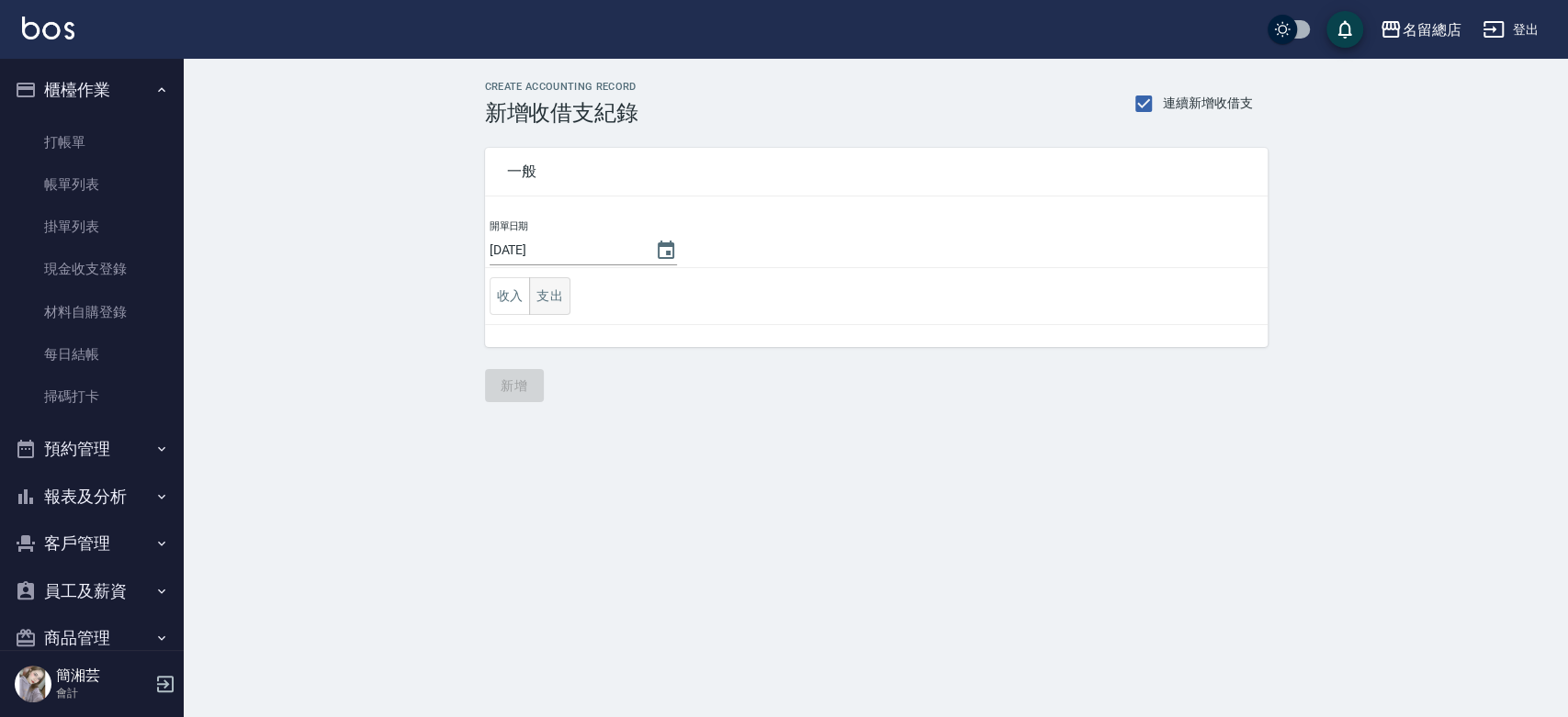
click at [544, 296] on button "支出" at bounding box center [550, 296] width 41 height 38
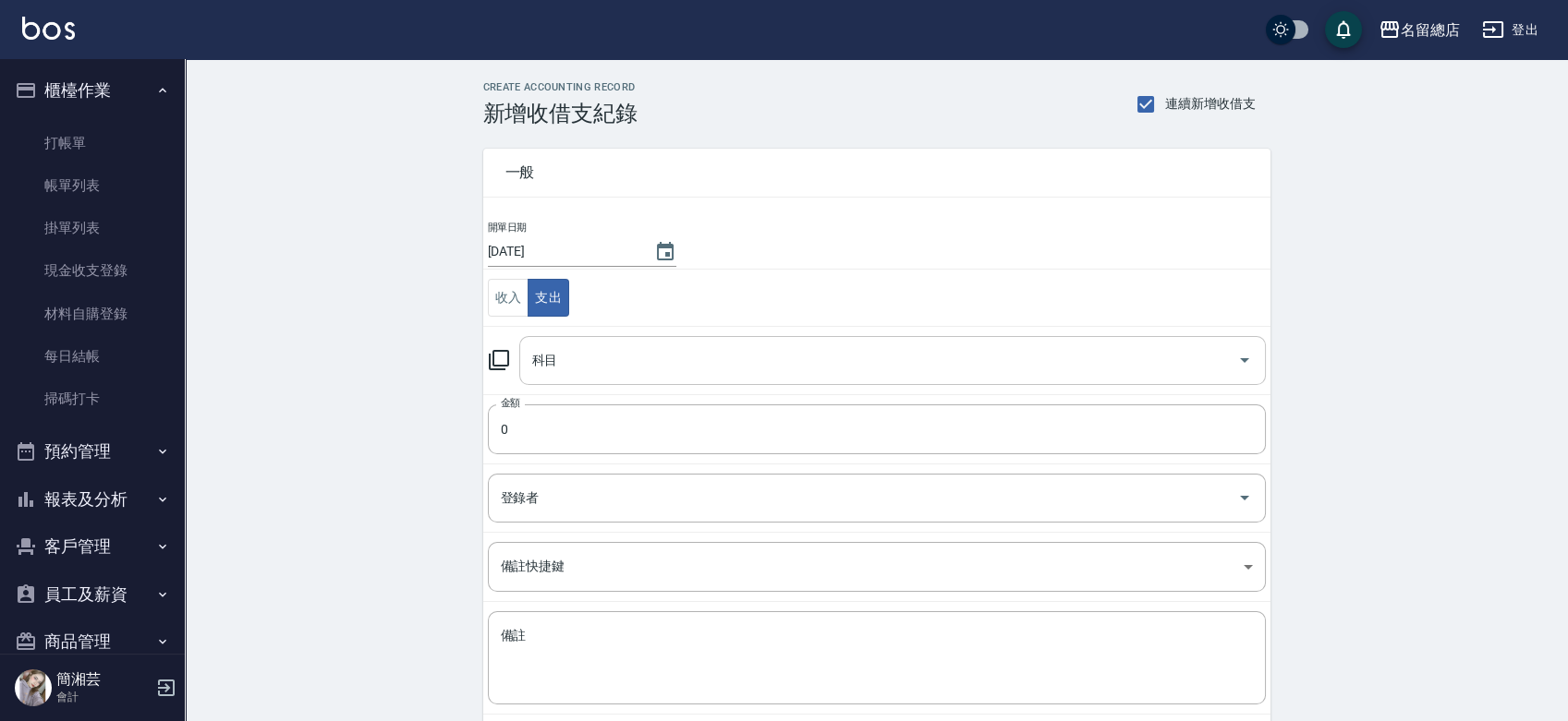
click at [569, 367] on input "科目" at bounding box center [878, 360] width 702 height 32
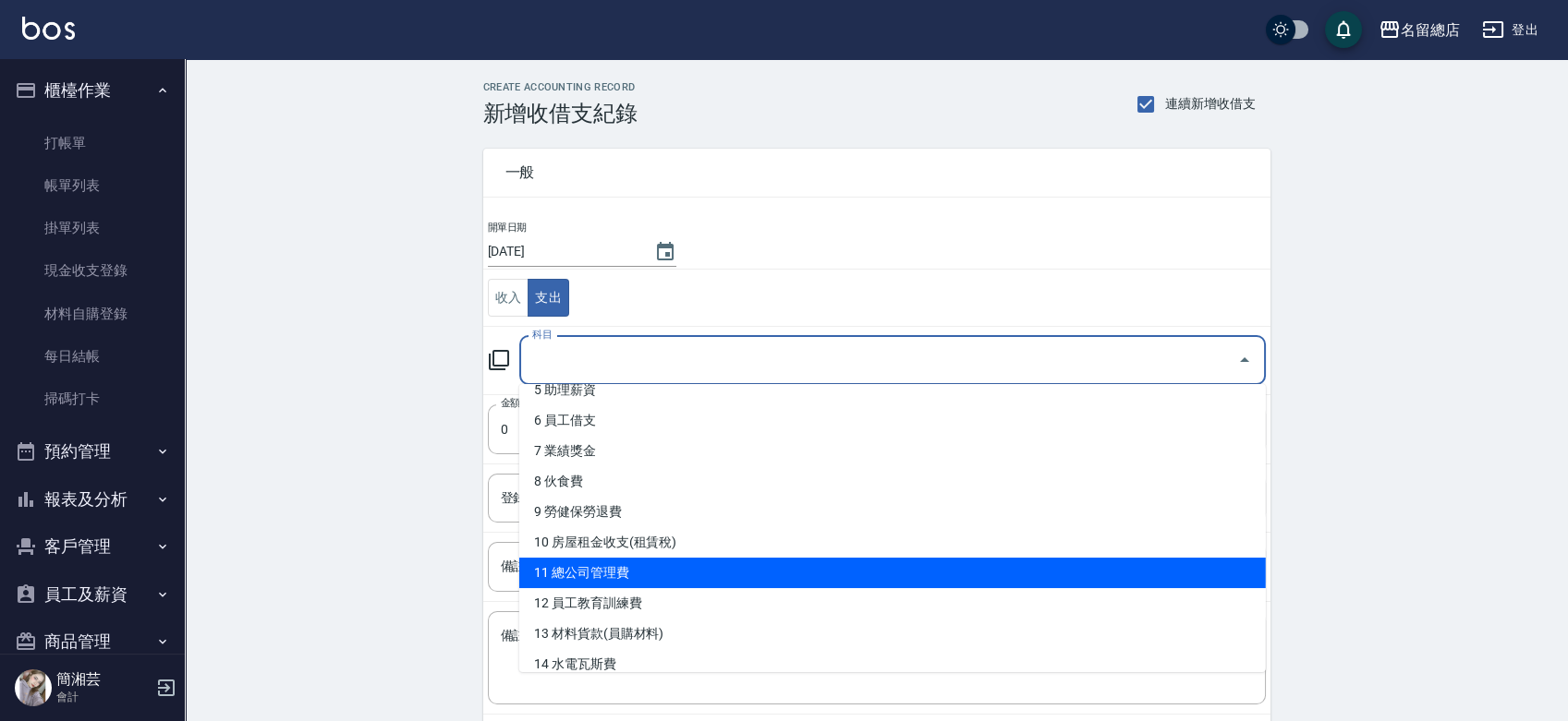
scroll to position [205, 0]
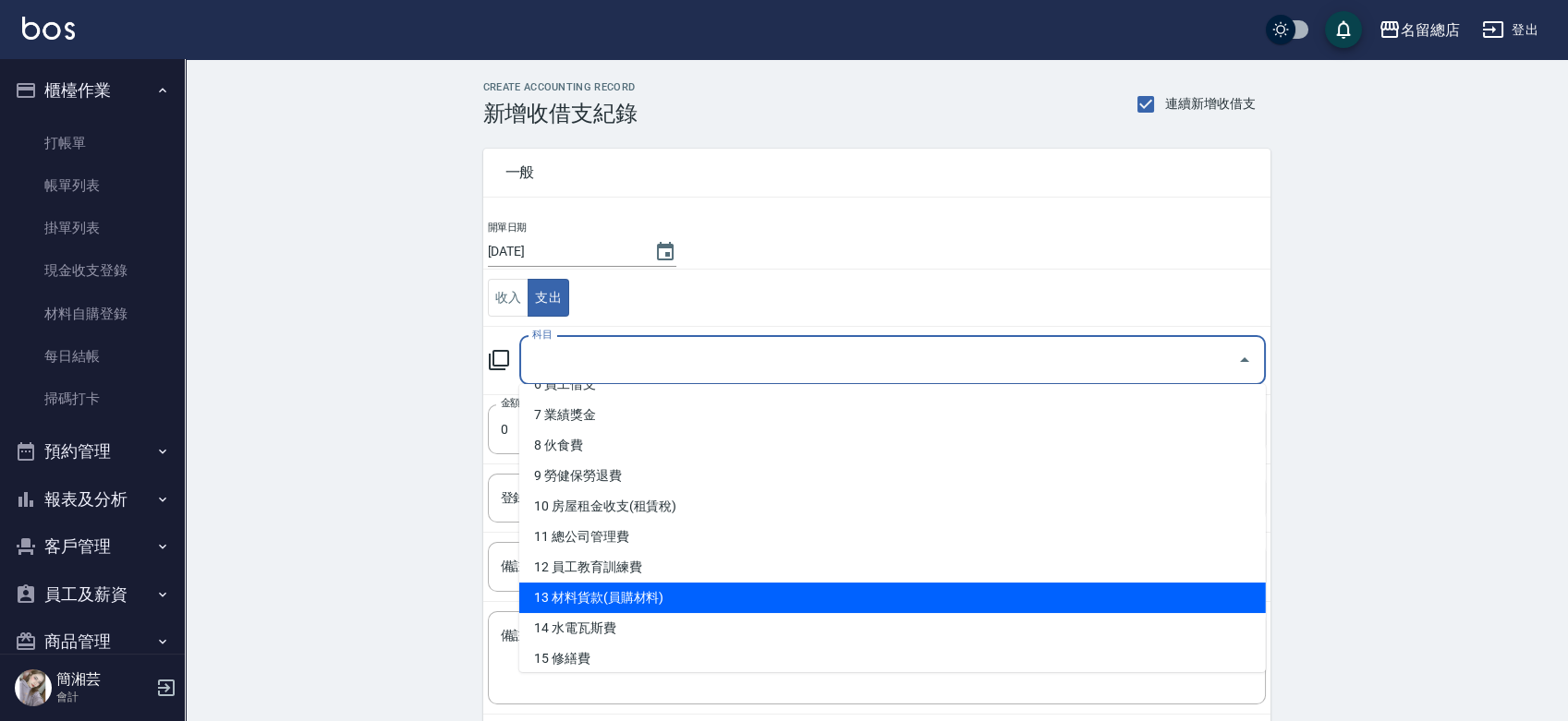
click at [645, 601] on li "13 材料貨款(員購材料)" at bounding box center [893, 598] width 747 height 30
type input "13 材料貨款(員購材料)"
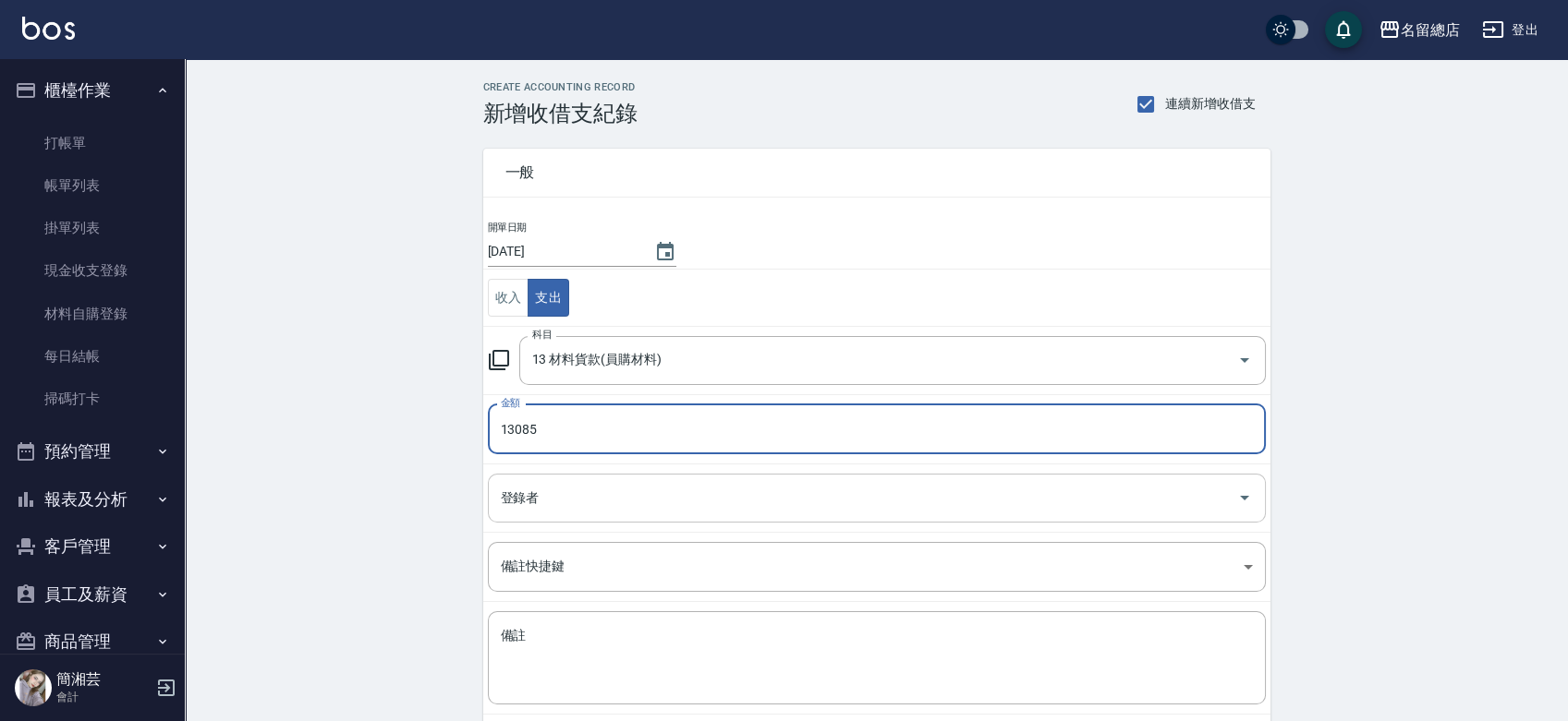
type input "13085"
click at [543, 485] on input "登錄者" at bounding box center [862, 498] width 733 height 32
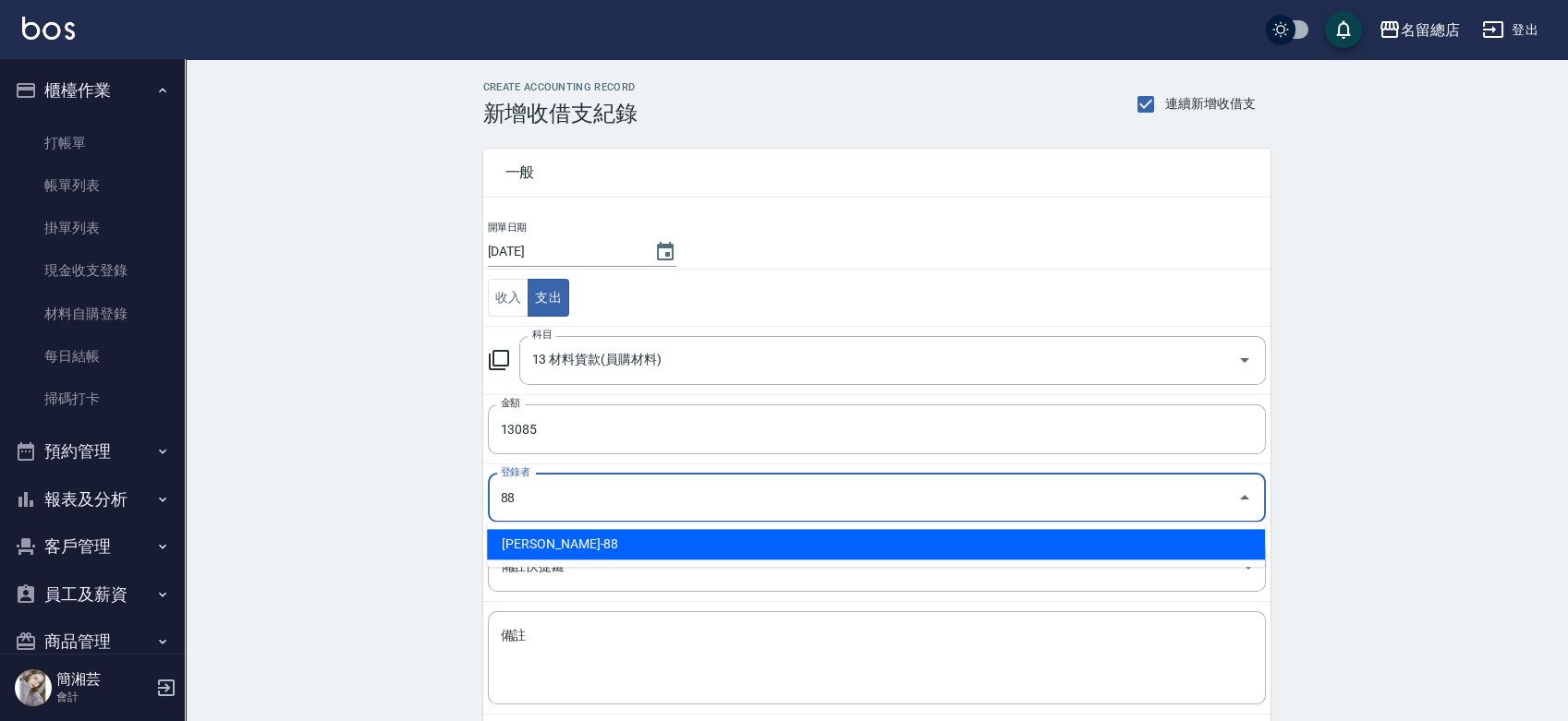
type input "[PERSON_NAME]-88"
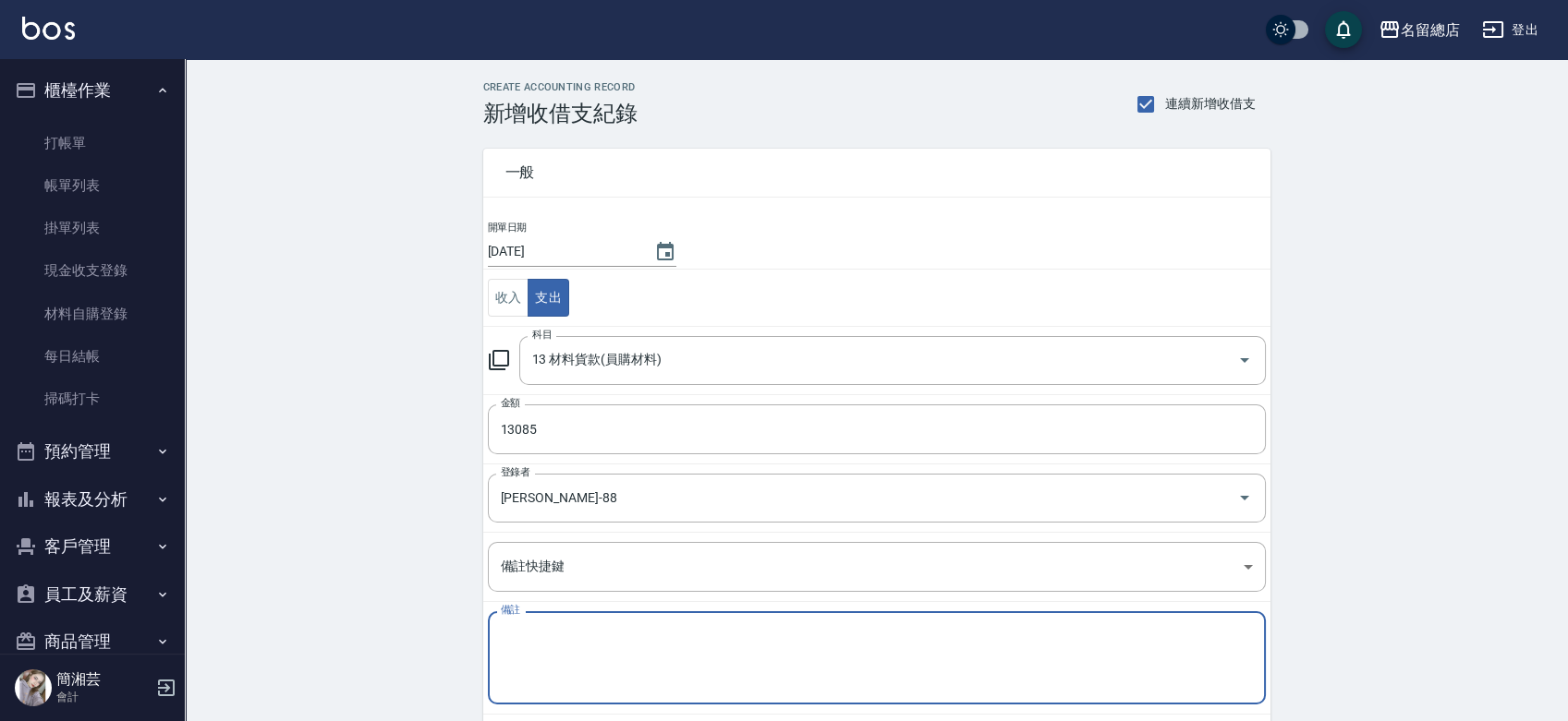
drag, startPoint x: 537, startPoint y: 643, endPoint x: 547, endPoint y: 648, distance: 11.2
click at [538, 643] on textarea "備註" at bounding box center [876, 658] width 752 height 63
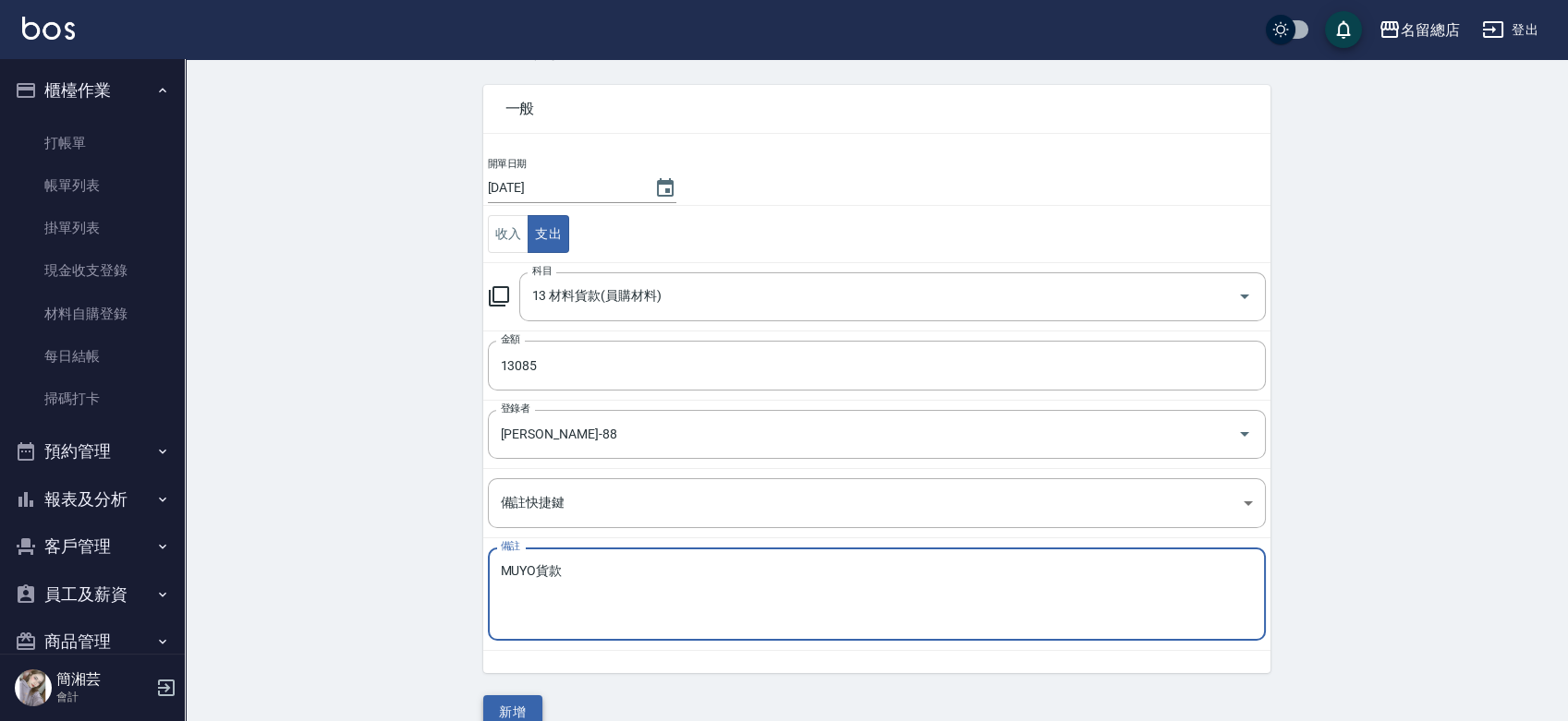
scroll to position [92, 0]
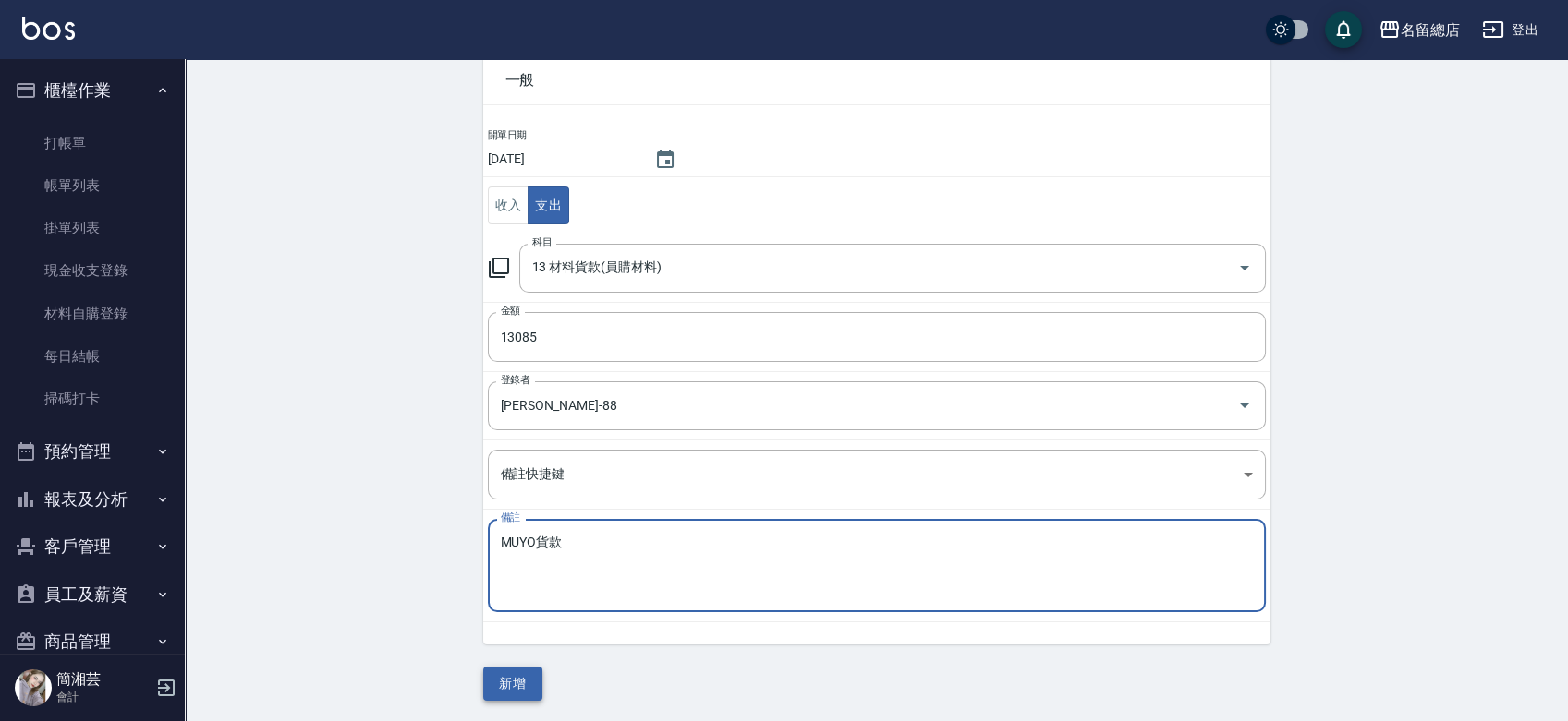
type textarea "MUYO貨款"
click at [526, 676] on button "新增" at bounding box center [513, 684] width 59 height 34
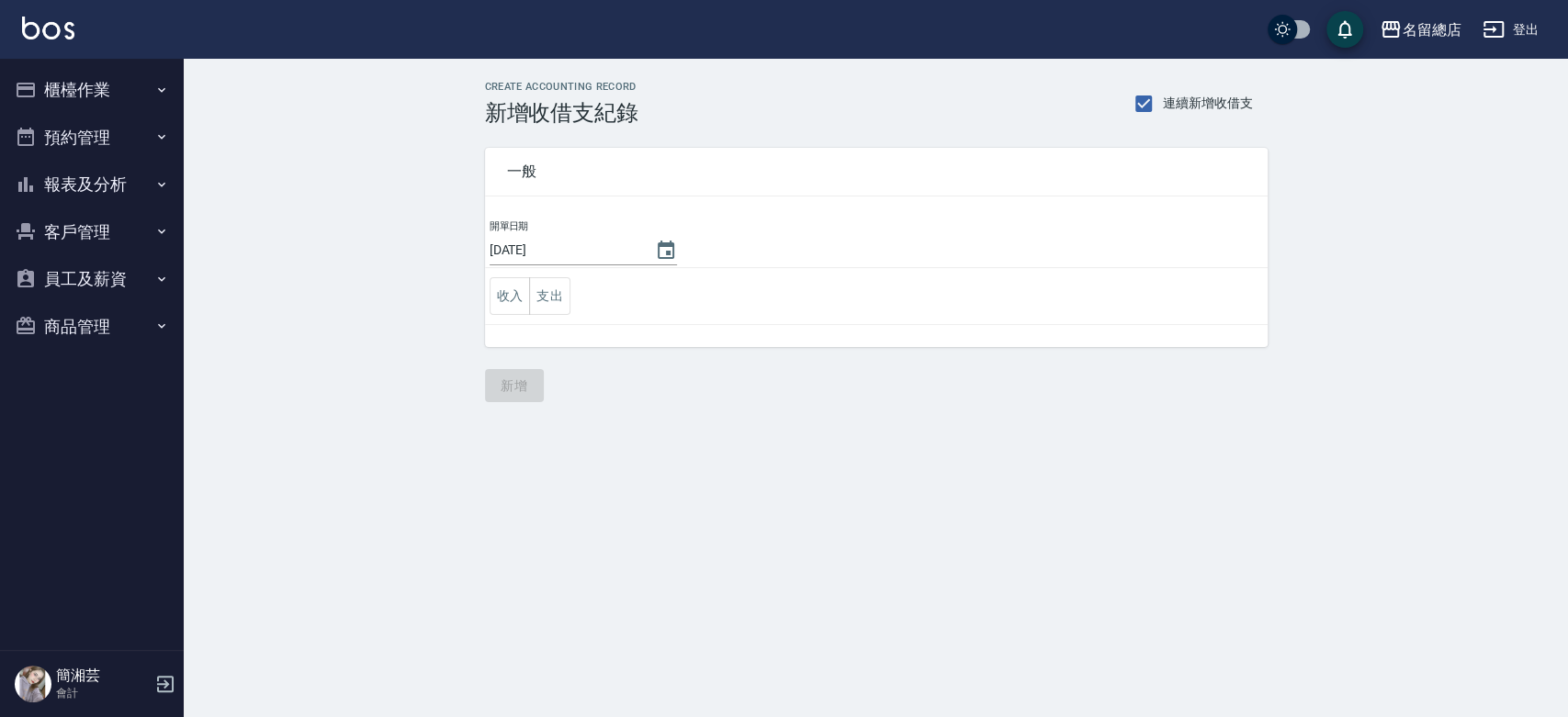
click at [43, 64] on ul "櫃檯作業 打帳單 帳單列表 掛單列表 現金收支登錄 材料自購登錄 每日結帳 掃碼打卡 預約管理 預約管理 單日預約紀錄 單週預約紀錄 報表及分析 報表目錄 店…" at bounding box center [92, 208] width 169 height 298
click at [79, 100] on button "櫃檯作業" at bounding box center [92, 90] width 169 height 48
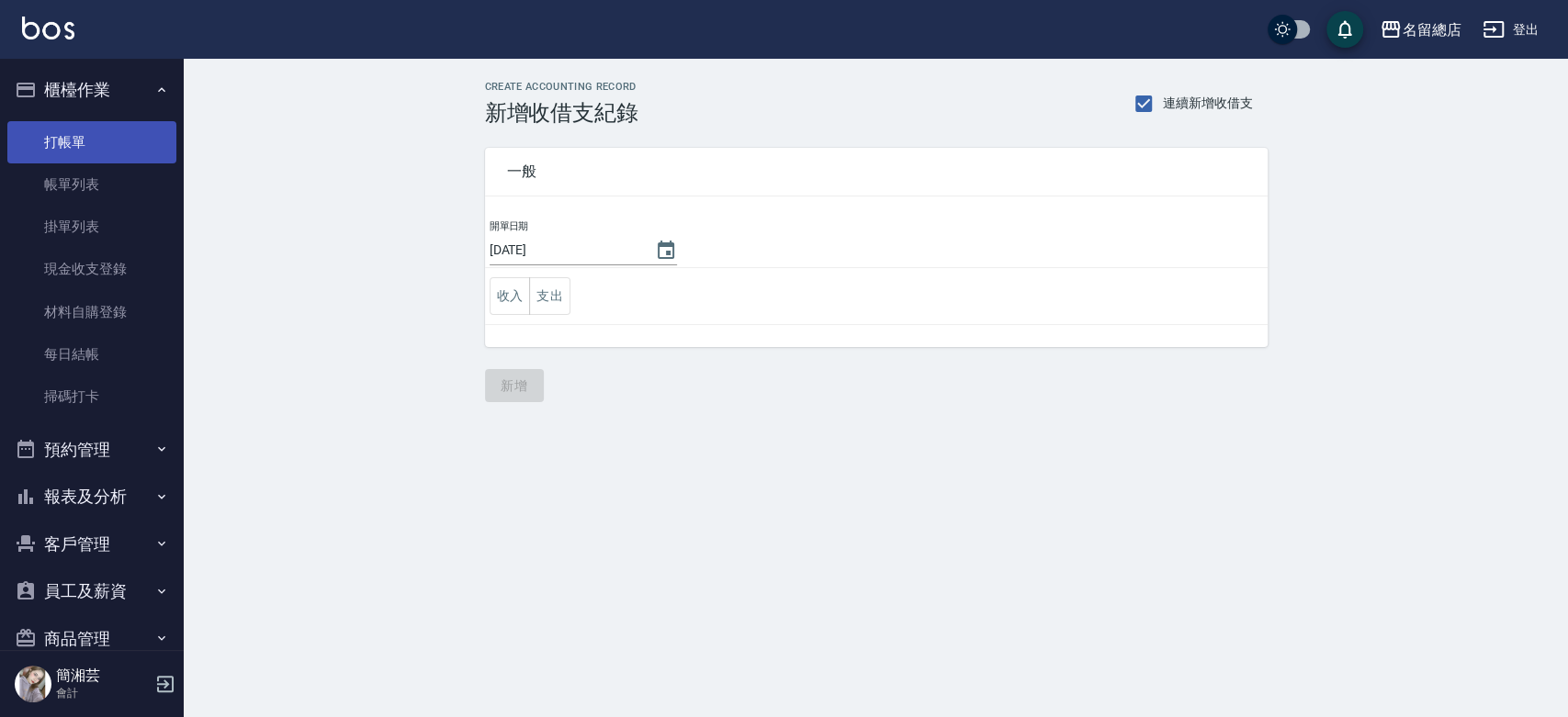
click at [131, 146] on link "打帳單" at bounding box center [92, 141] width 169 height 42
